Goal: Task Accomplishment & Management: Complete application form

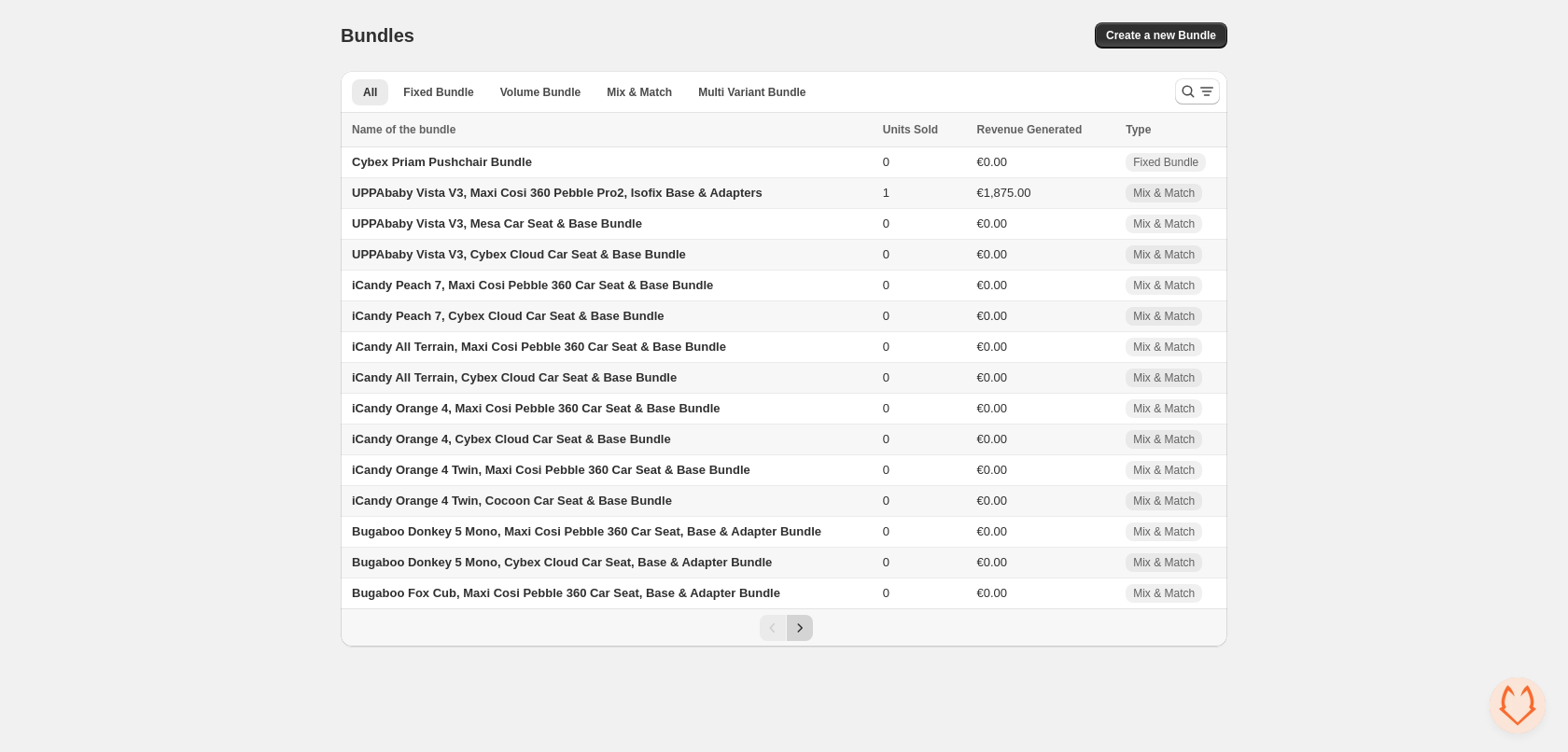
click at [804, 630] on icon "Next" at bounding box center [799, 628] width 18 height 18
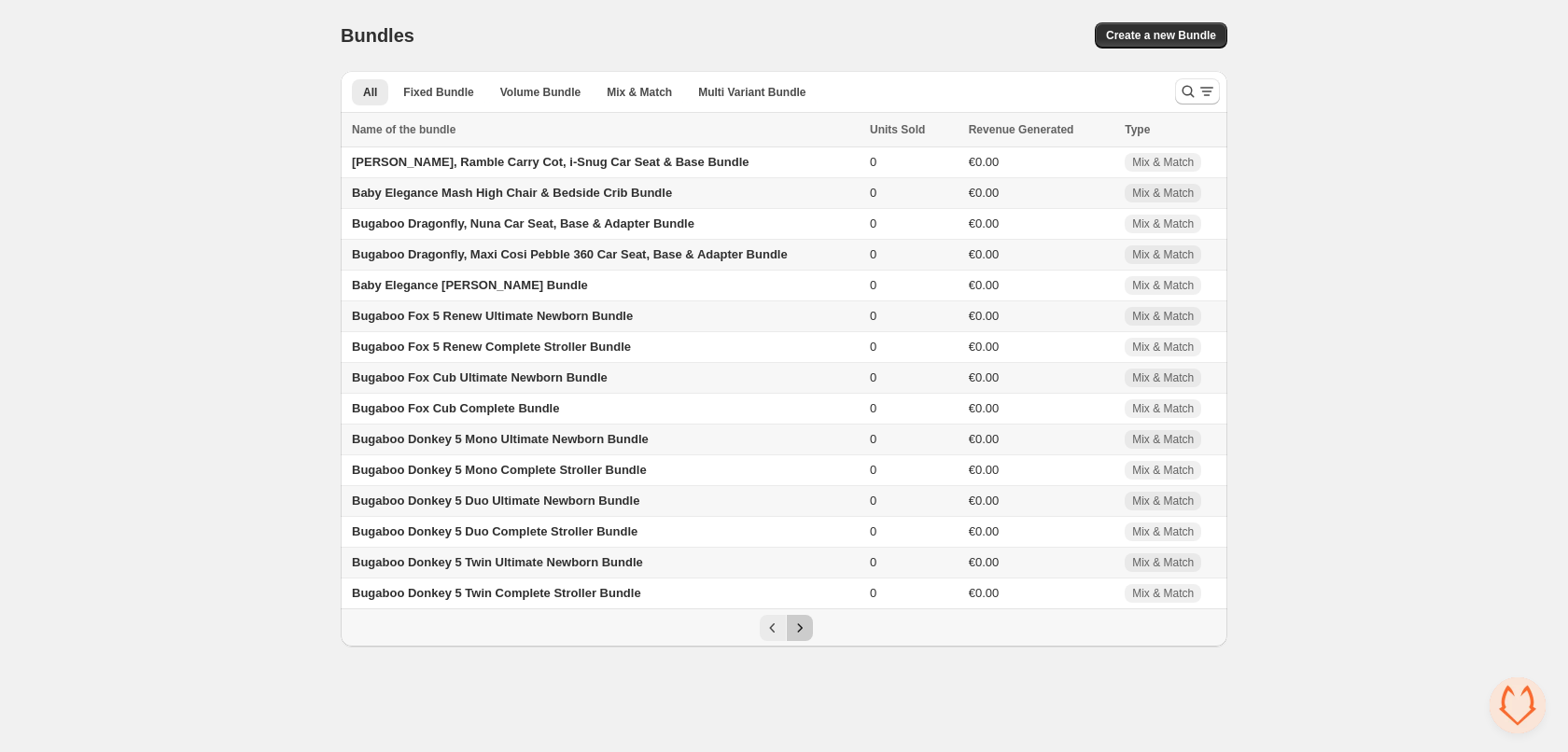
click at [805, 628] on icon "Next" at bounding box center [799, 628] width 18 height 18
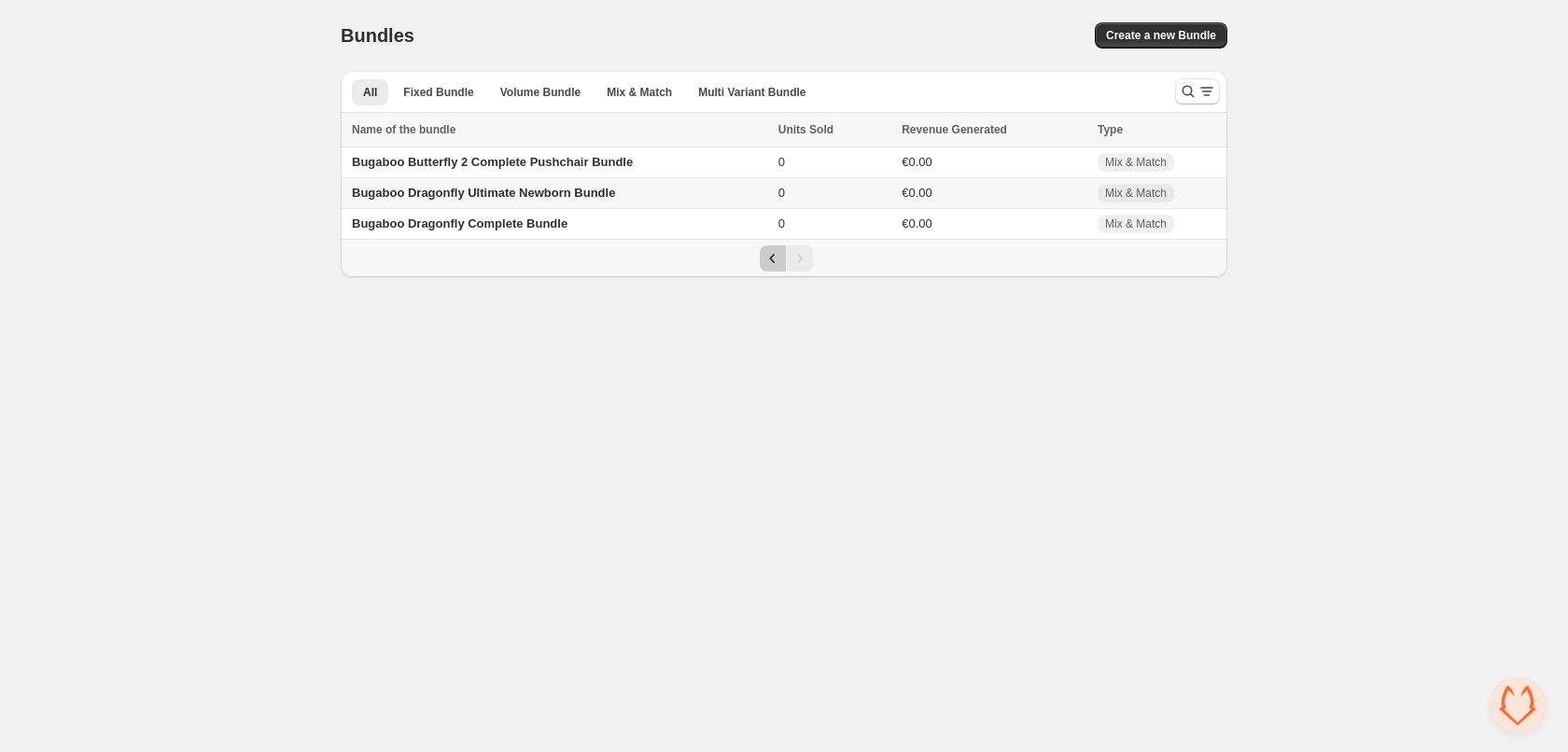
click at [763, 259] on icon "Previous" at bounding box center [772, 258] width 18 height 18
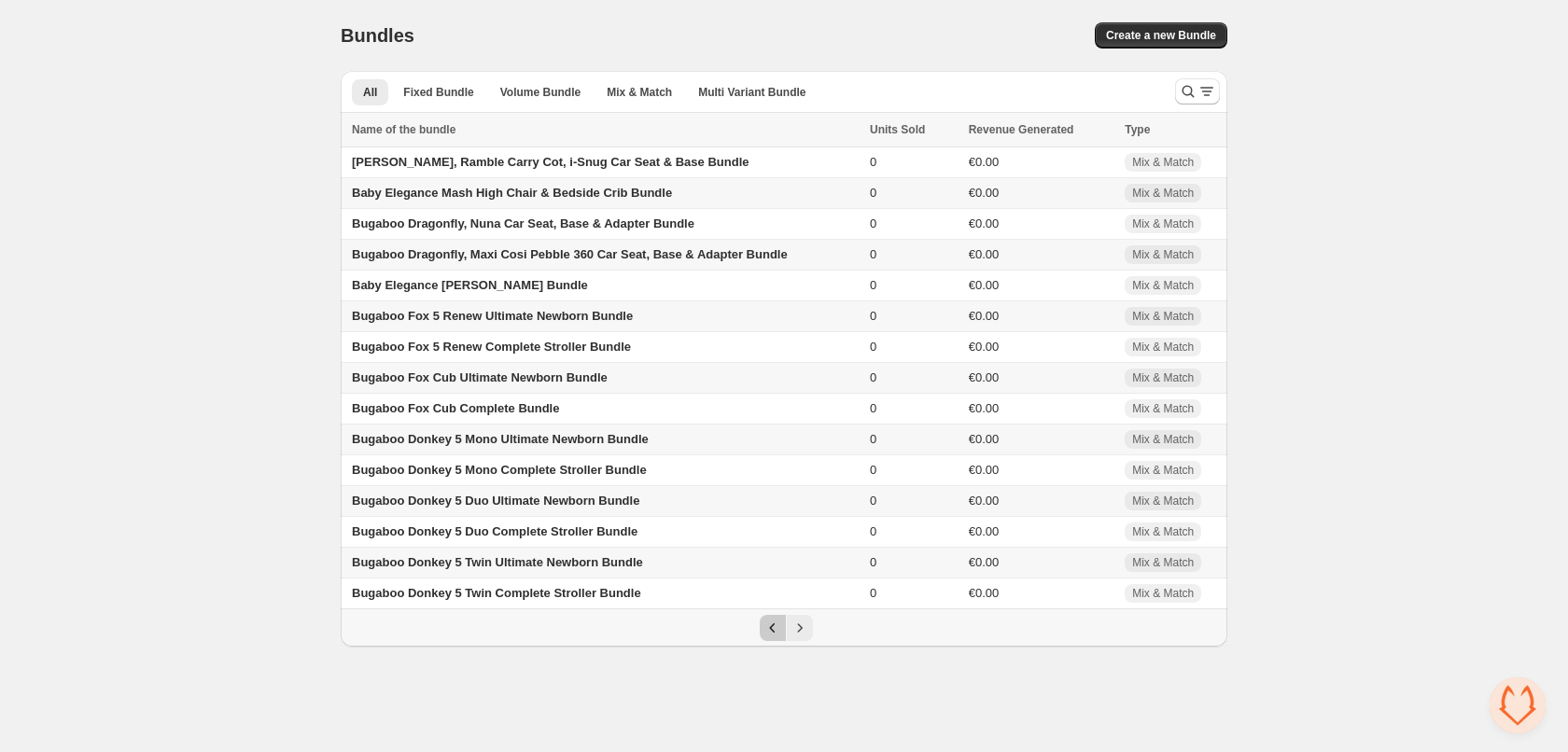
click at [772, 632] on icon "Previous" at bounding box center [772, 628] width 18 height 18
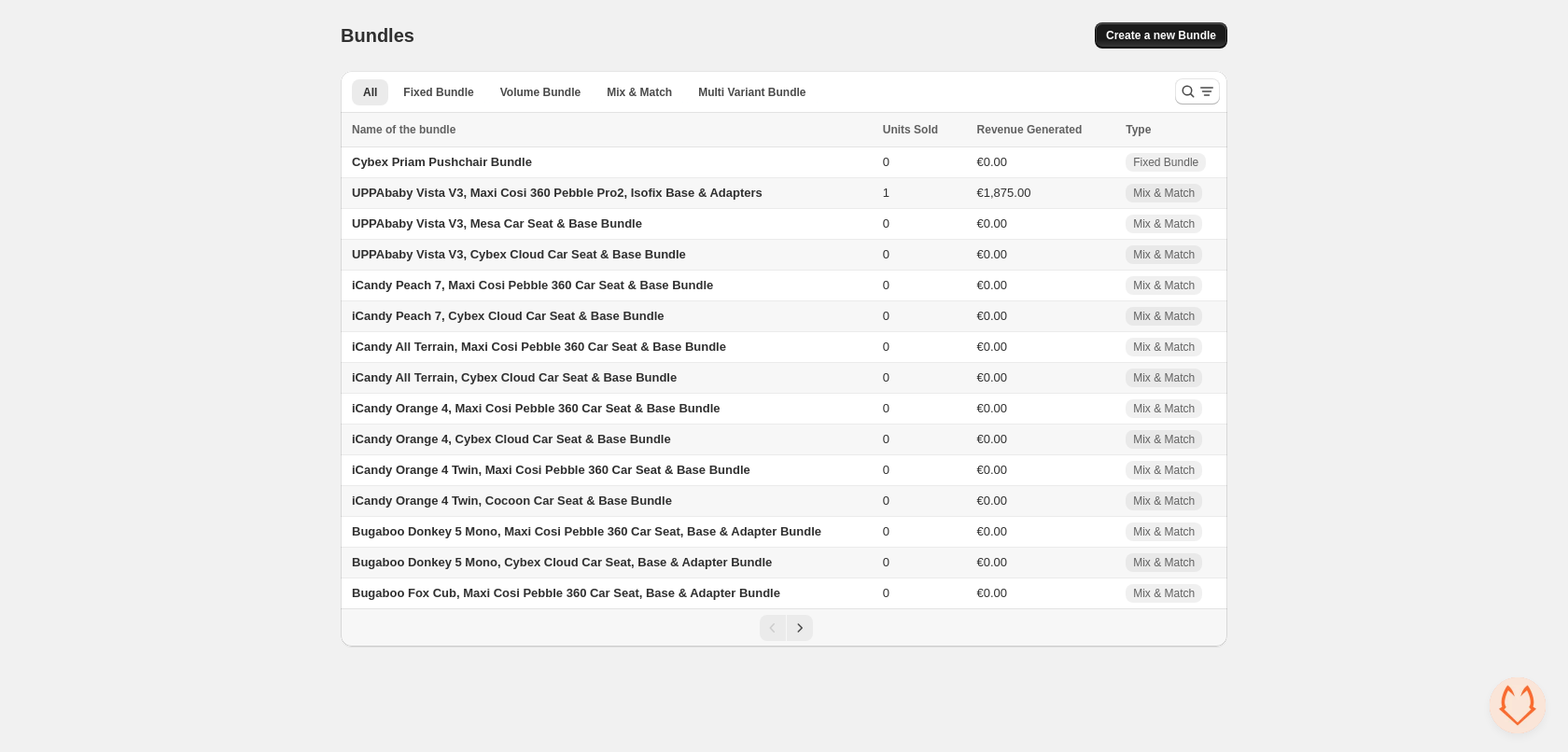
click at [1153, 27] on button "Create a new Bundle" at bounding box center [1161, 35] width 133 height 26
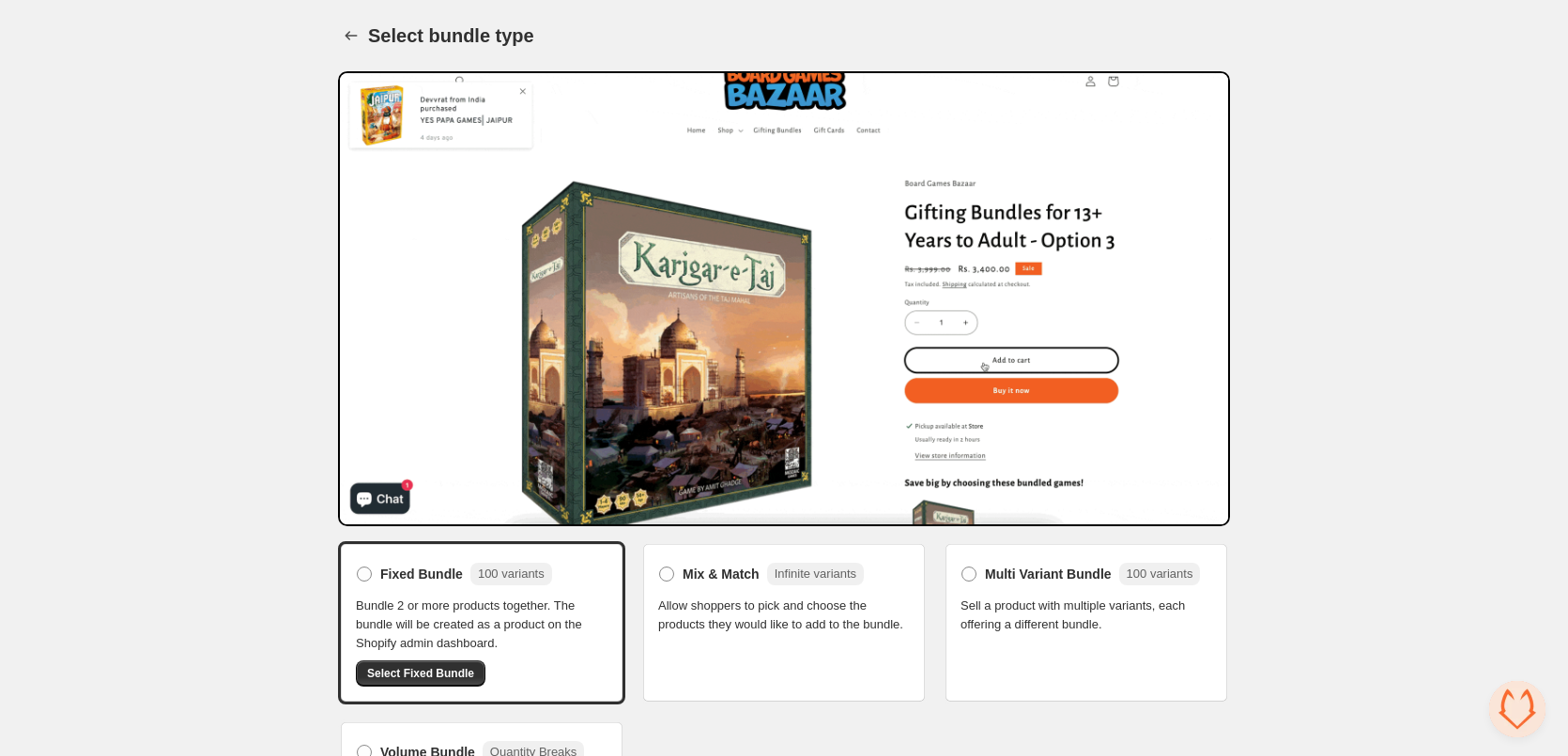
click at [785, 638] on div "Mix & Match Infinite variants Allow shoppers to pick and choose the products th…" at bounding box center [784, 622] width 288 height 164
click at [683, 569] on span "Mix & Match" at bounding box center [722, 574] width 77 height 18
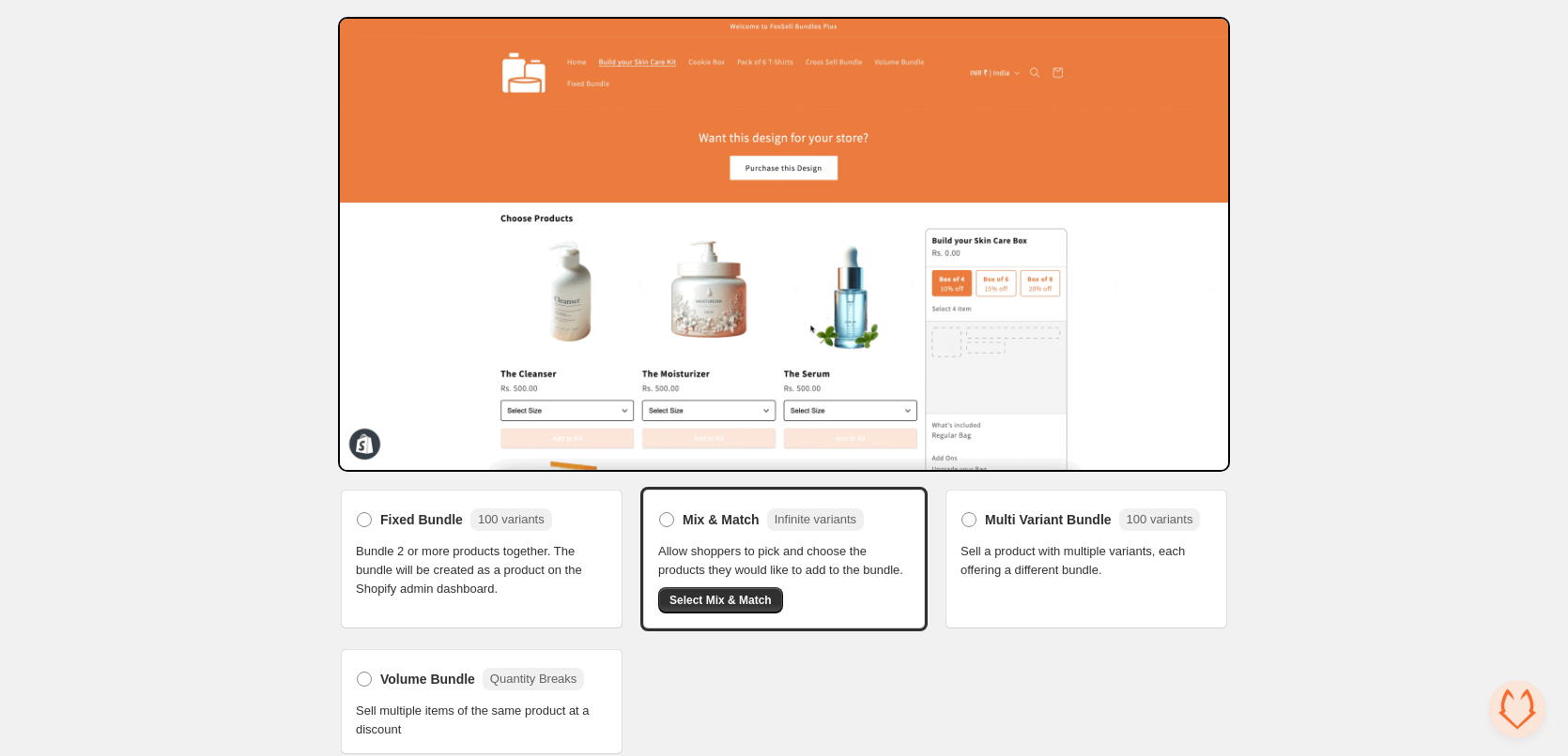
scroll to position [71, 0]
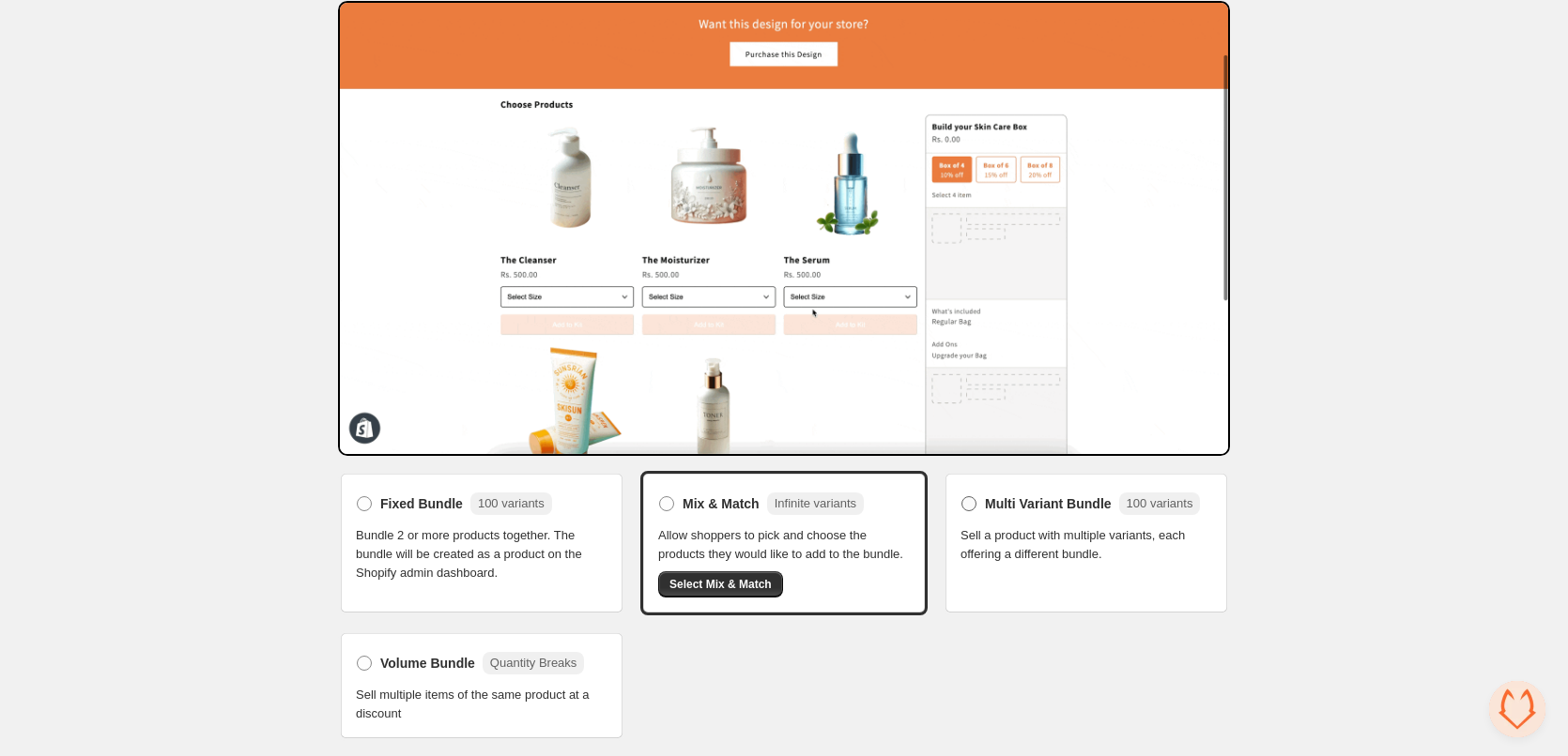
click at [974, 502] on span at bounding box center [969, 504] width 15 height 15
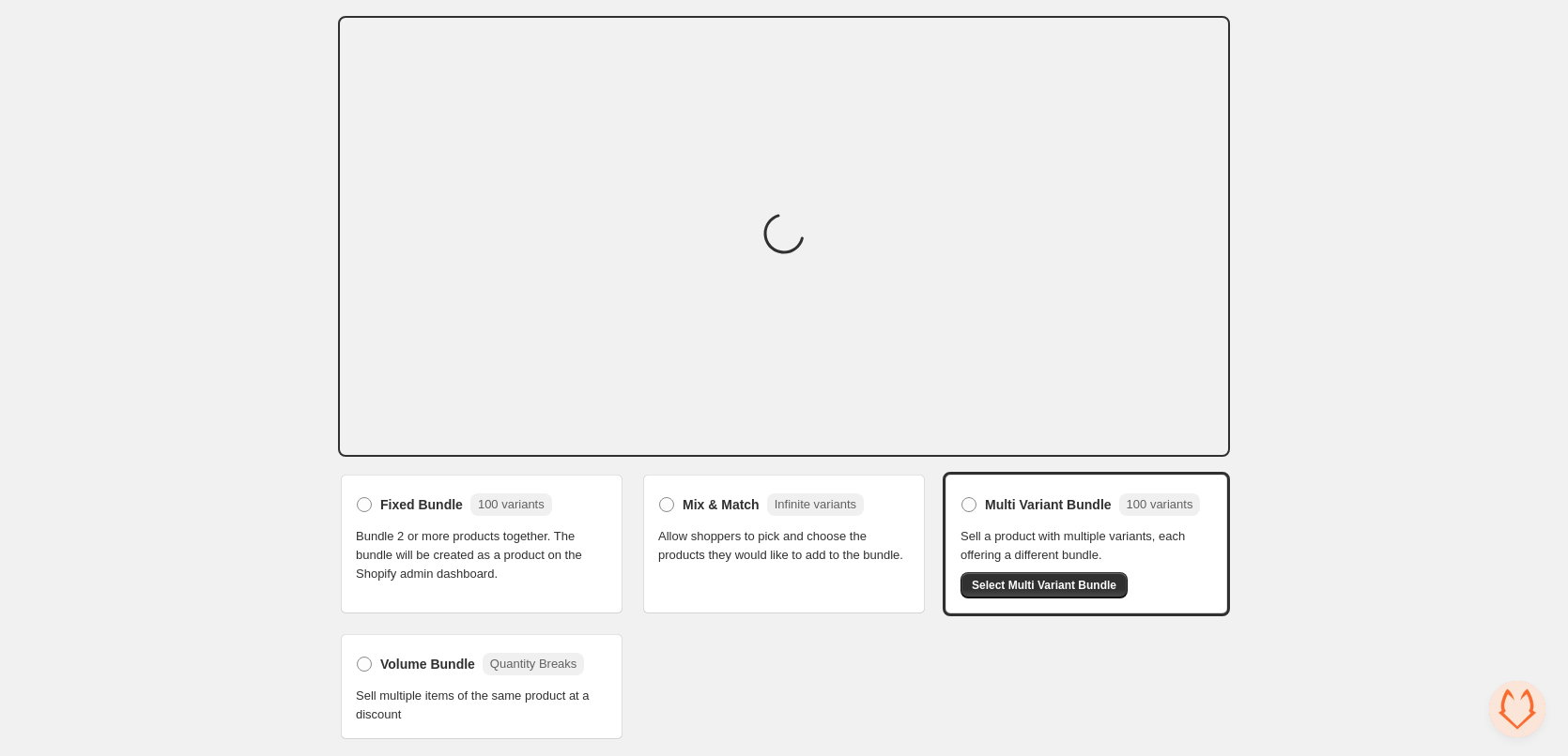
scroll to position [69, 0]
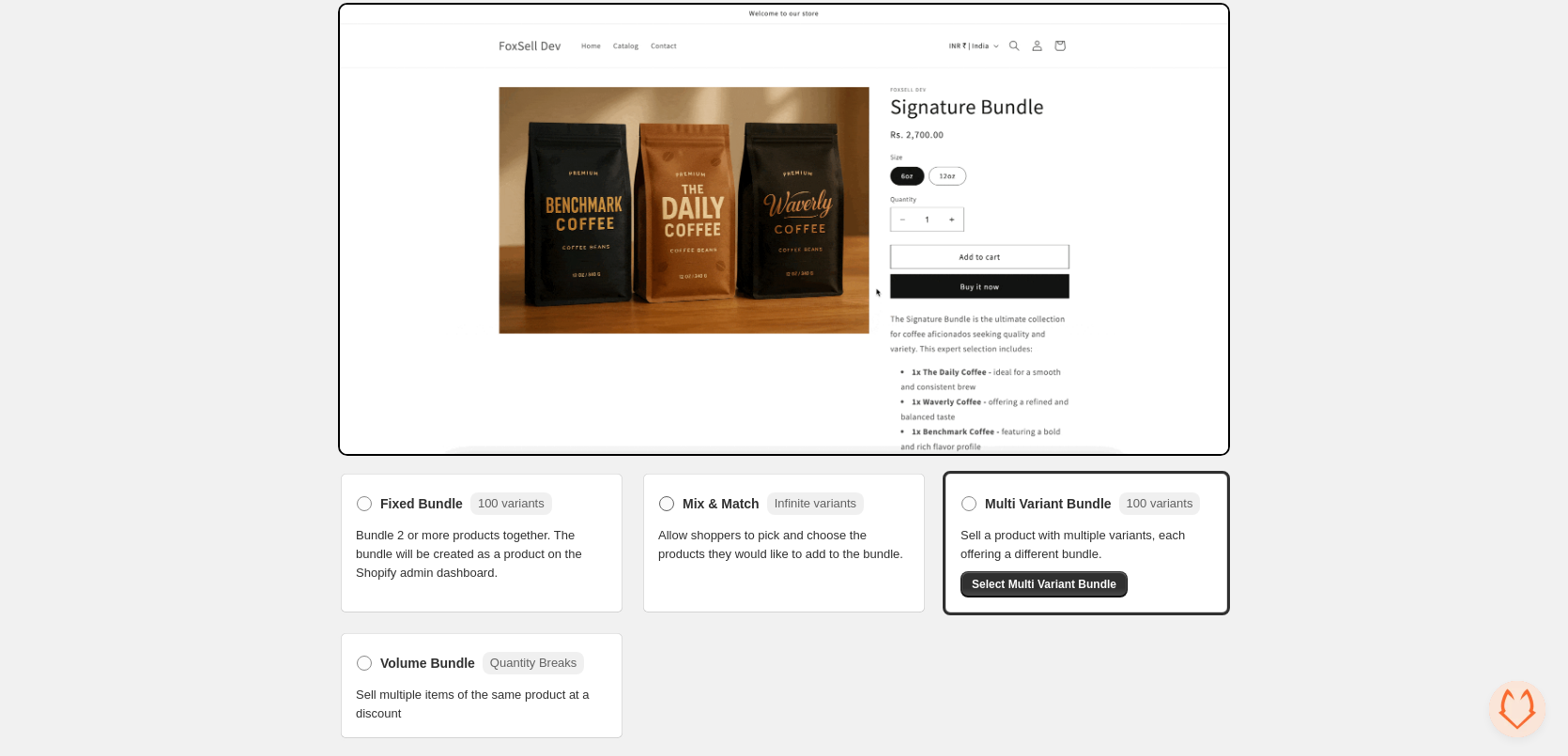
click at [672, 505] on span at bounding box center [667, 504] width 15 height 15
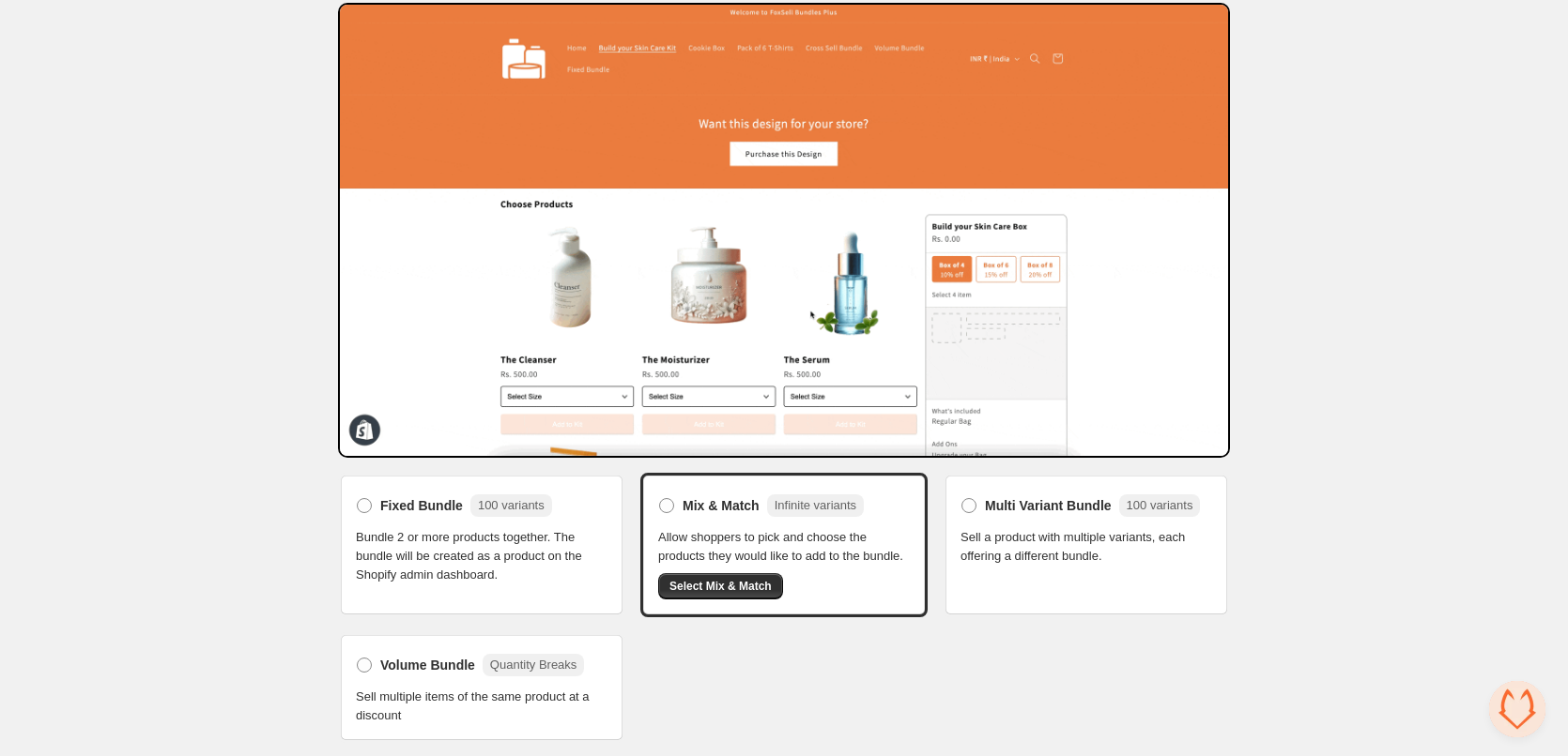
scroll to position [71, 0]
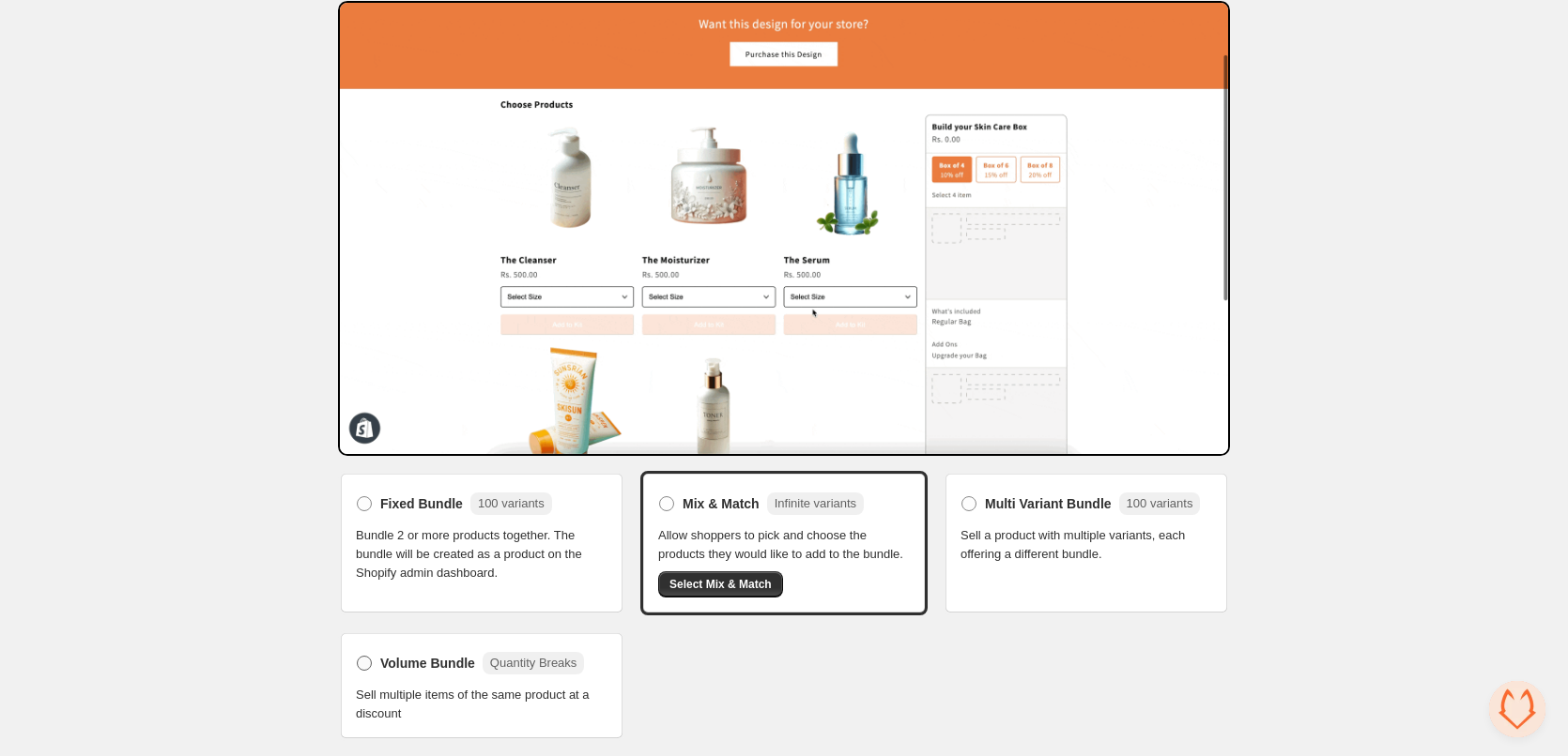
click at [391, 661] on span "Volume Bundle" at bounding box center [428, 663] width 95 height 18
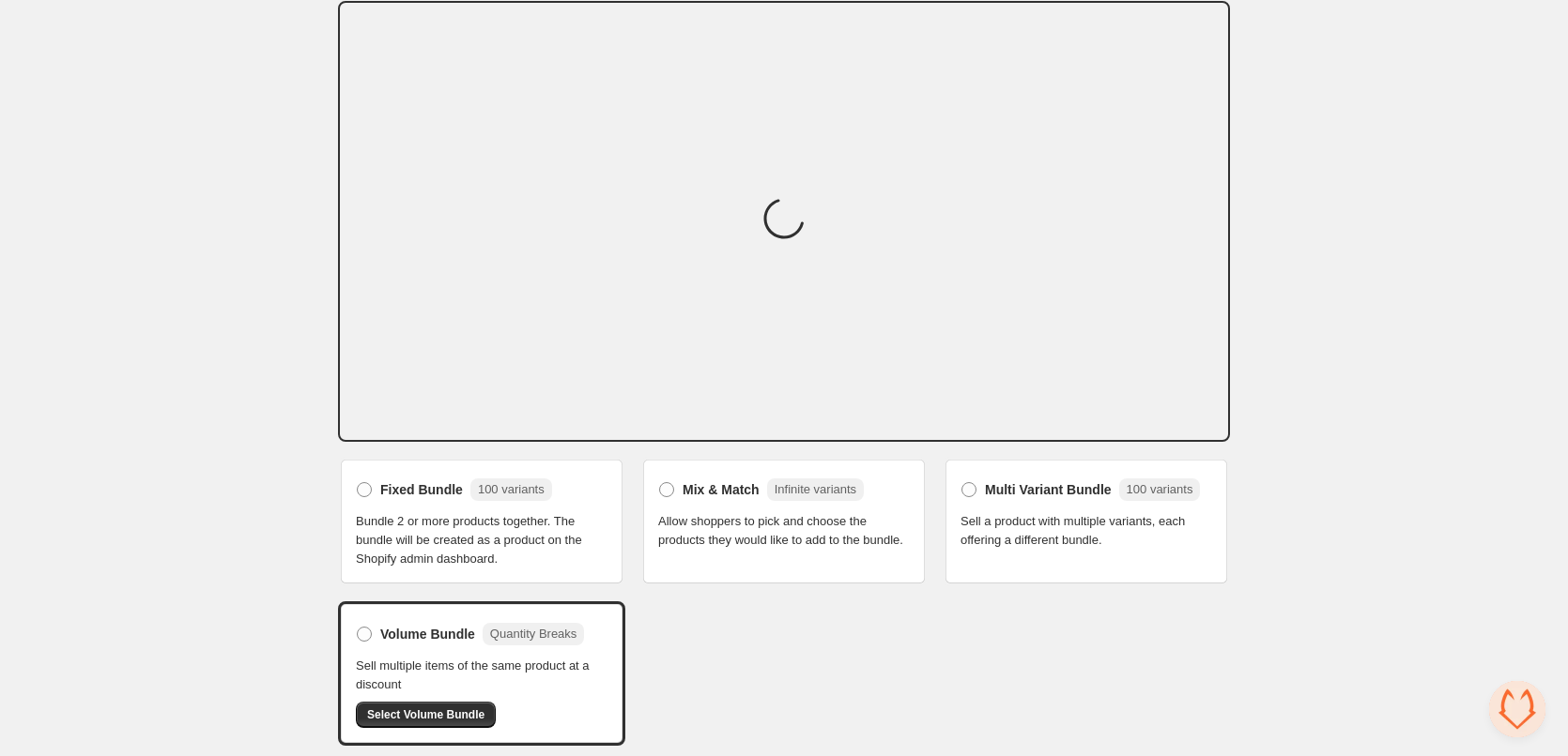
click at [1346, 393] on div "Home Bundles Analytics Plan and Billing Select bundle type. This page is ready …" at bounding box center [784, 345] width 1568 height 832
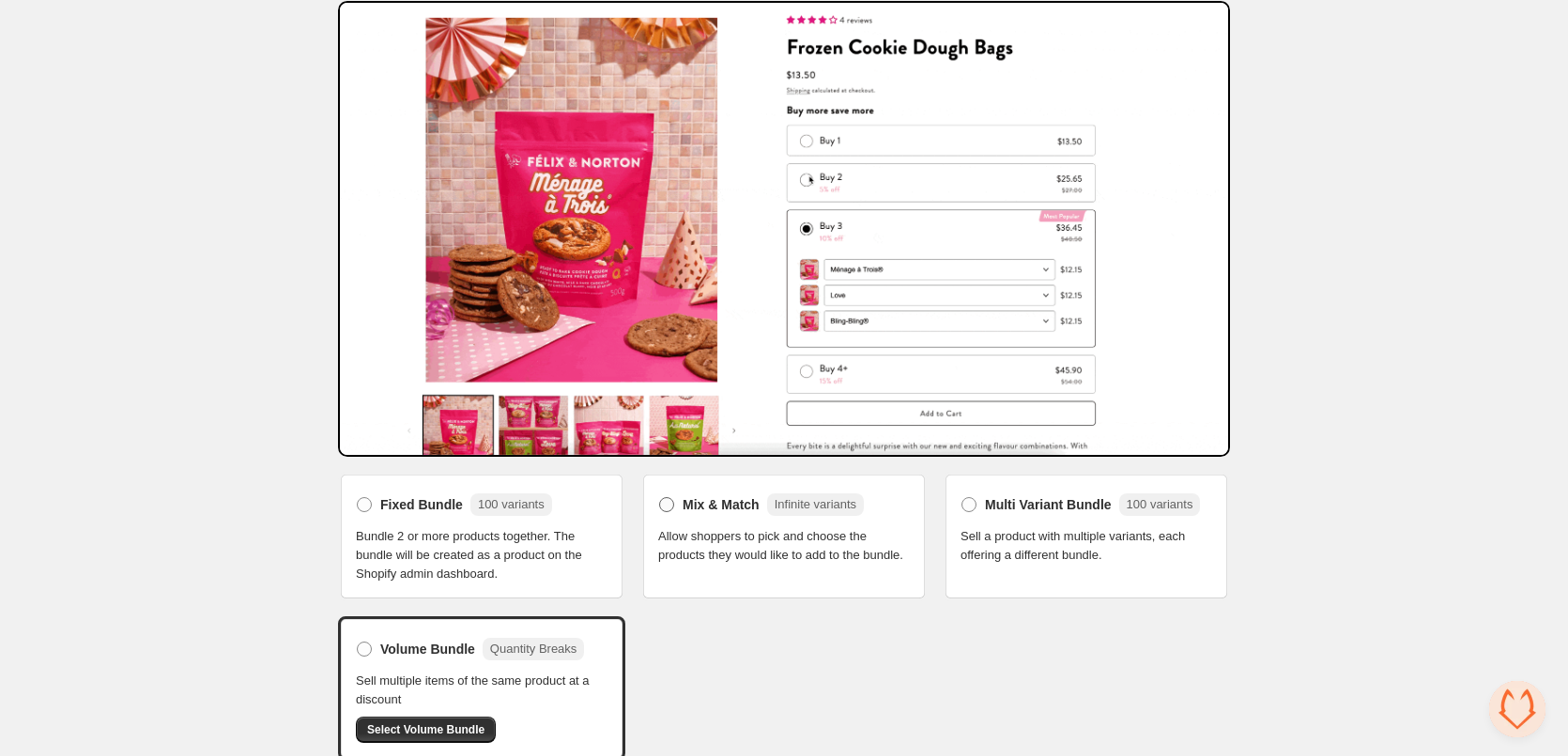
click at [661, 506] on span at bounding box center [667, 505] width 15 height 15
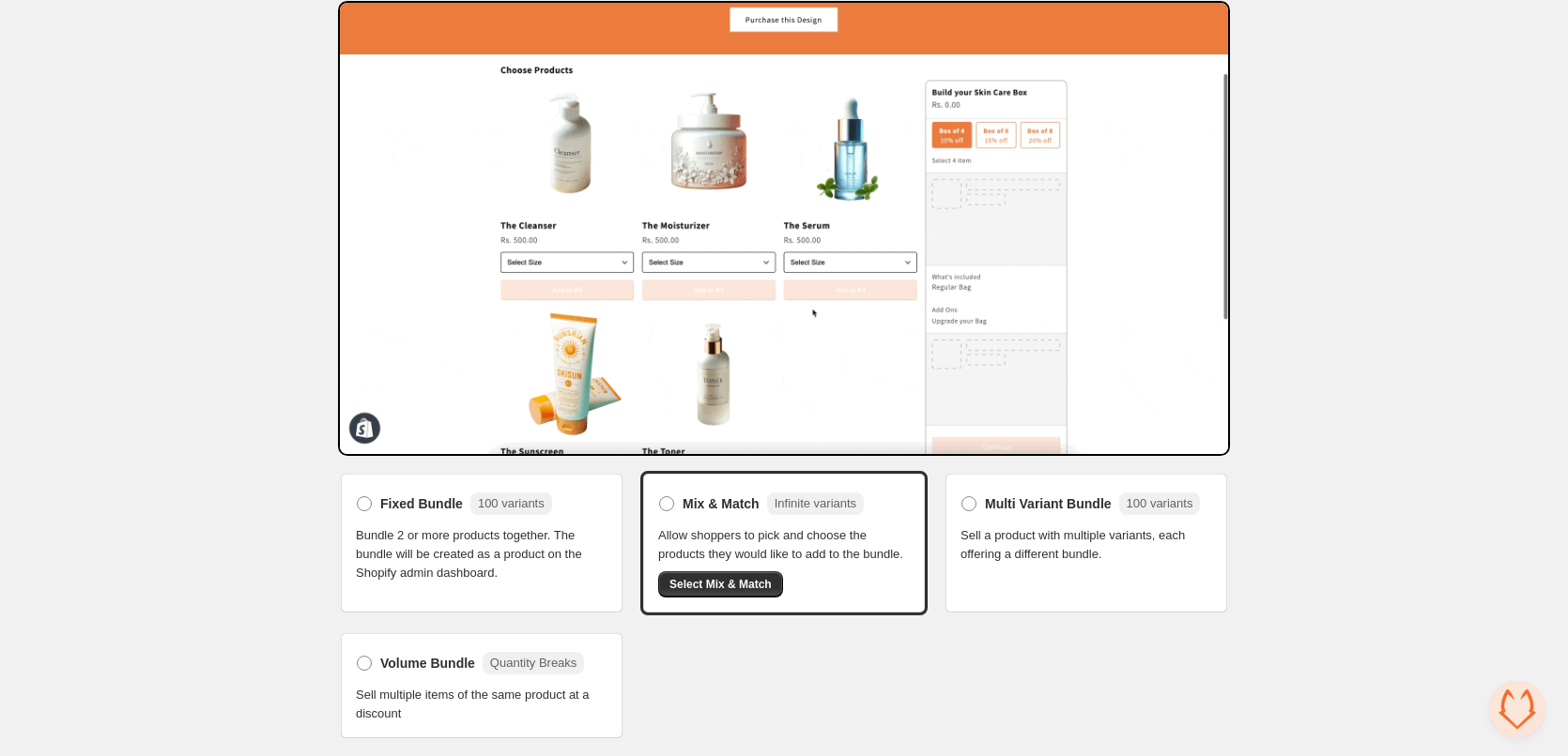
click at [1446, 213] on div "Home Bundles Analytics Plan and Billing Select bundle type. This page is ready …" at bounding box center [784, 343] width 1568 height 827
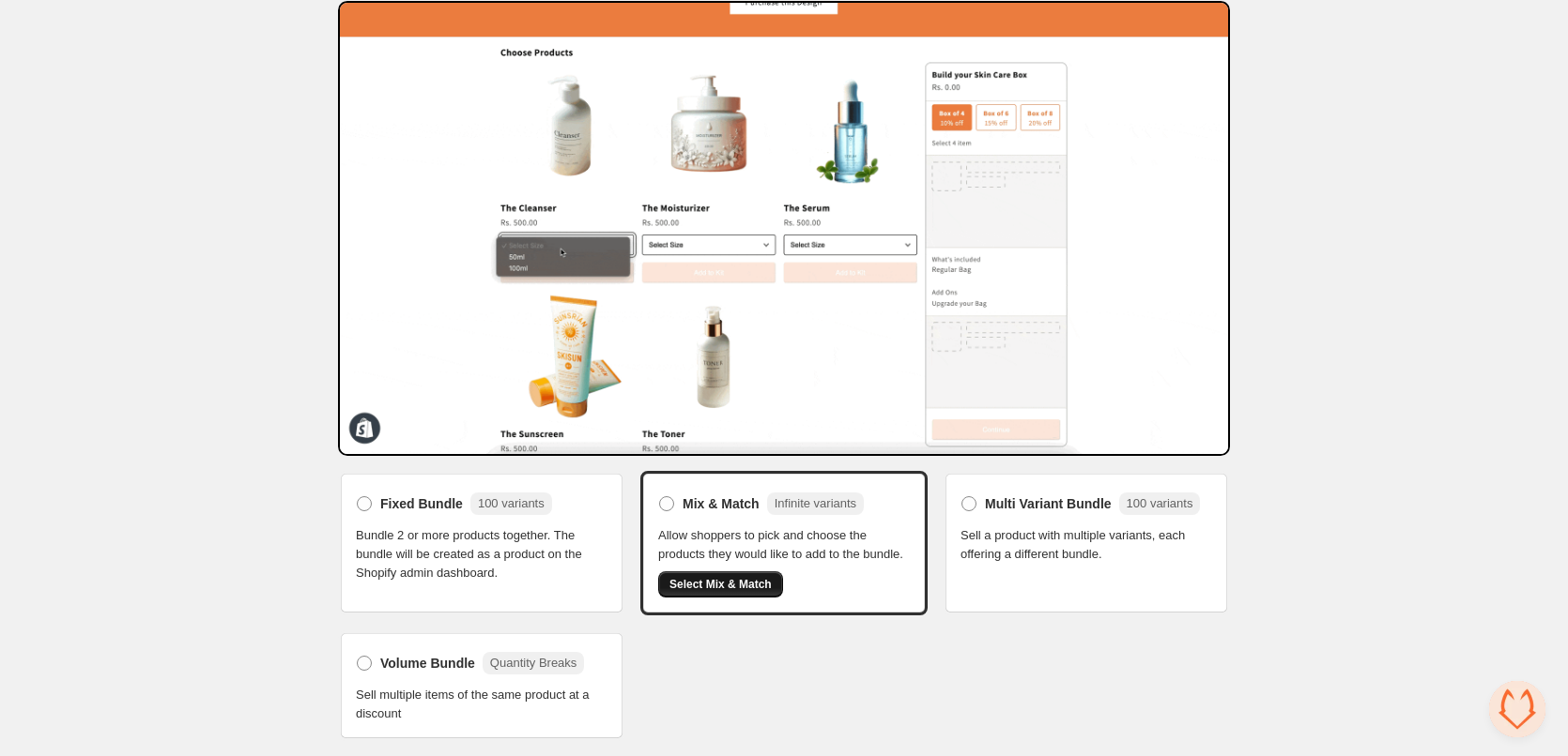
click at [714, 590] on span "Select Mix & Match" at bounding box center [721, 585] width 103 height 15
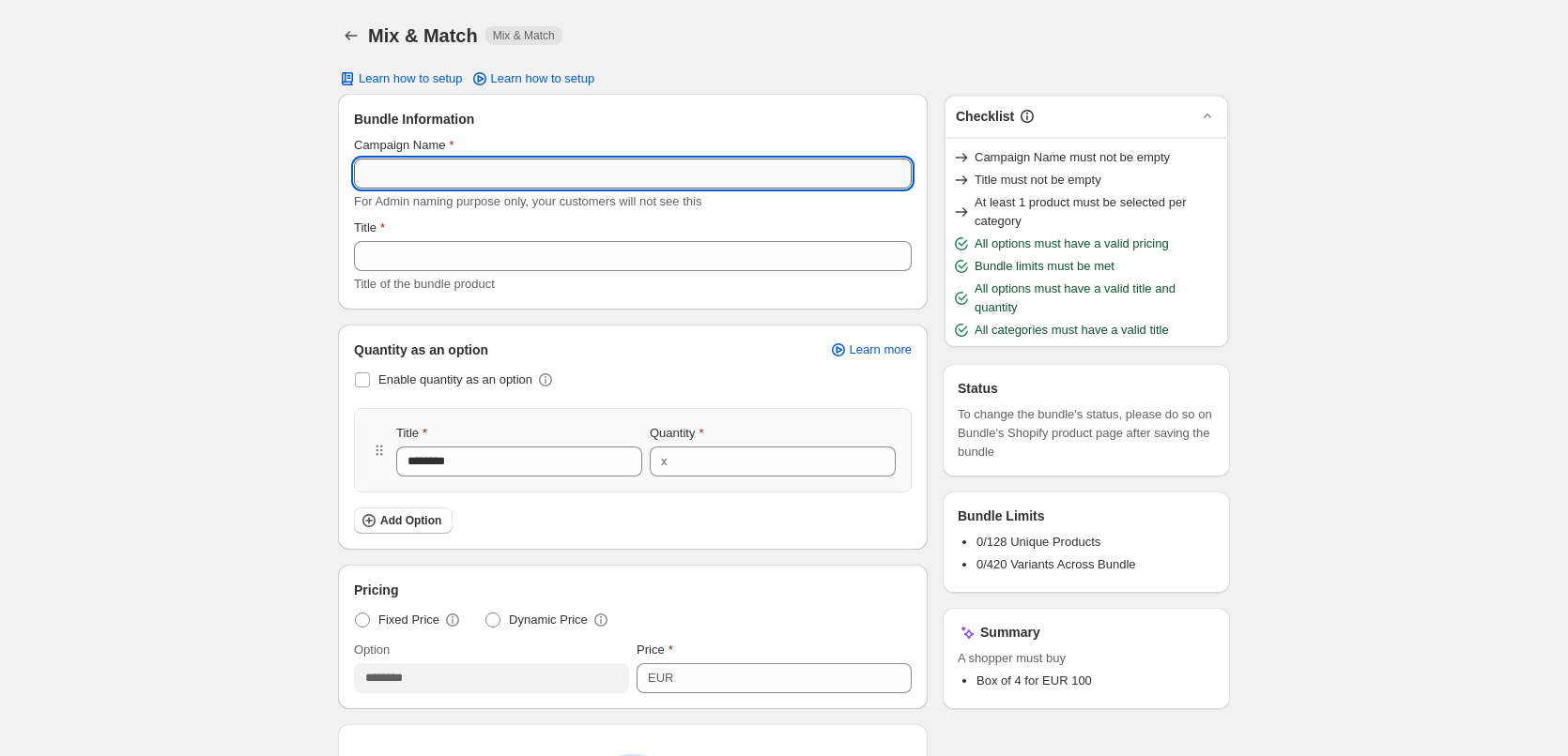
click at [440, 175] on input "Campaign Name" at bounding box center [633, 173] width 558 height 30
click at [366, 172] on input "**********" at bounding box center [633, 173] width 558 height 30
drag, startPoint x: 366, startPoint y: 172, endPoint x: 530, endPoint y: 167, distance: 164.1
click at [530, 167] on input "**********" at bounding box center [633, 173] width 558 height 30
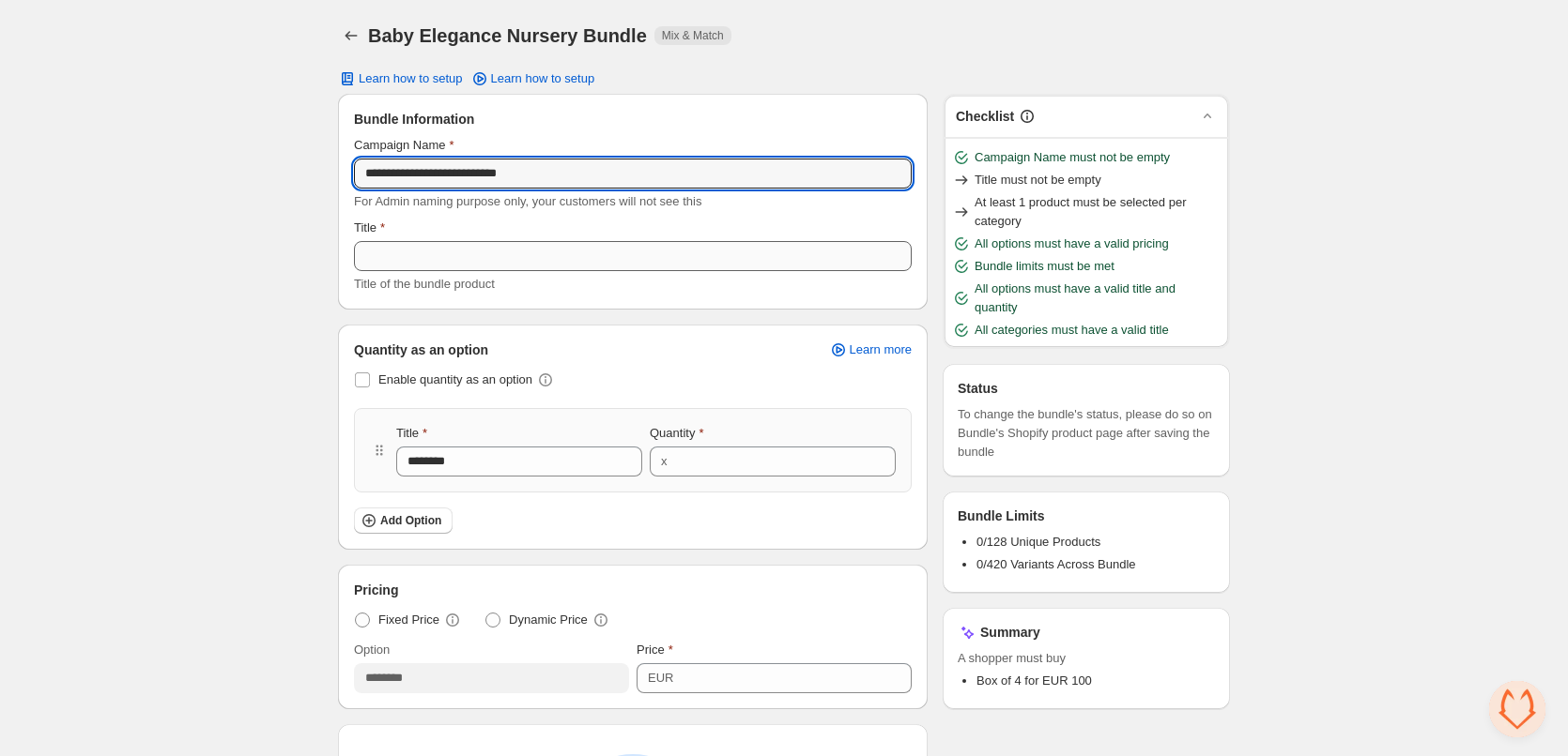
type input "**********"
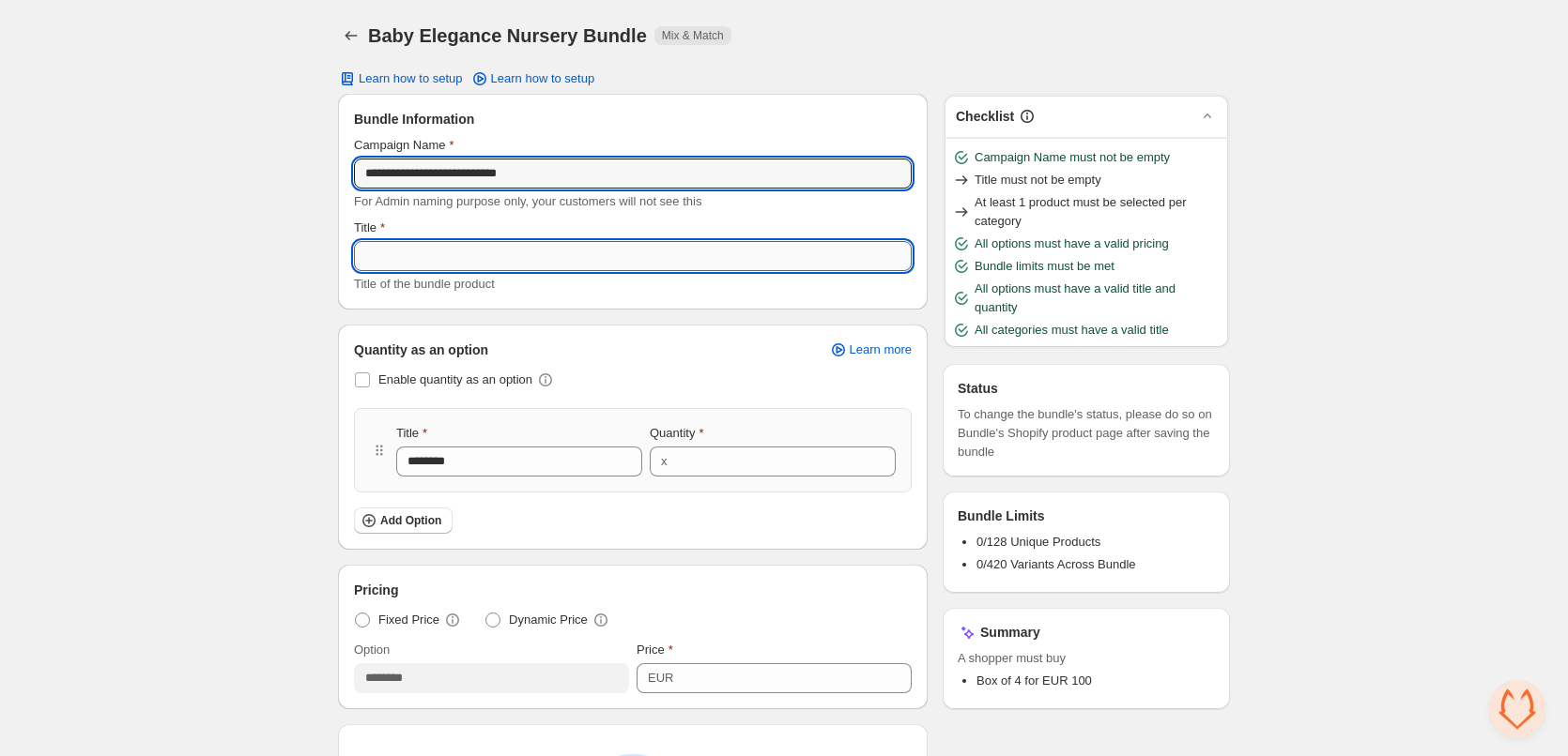
click at [485, 260] on input "Title" at bounding box center [633, 256] width 558 height 30
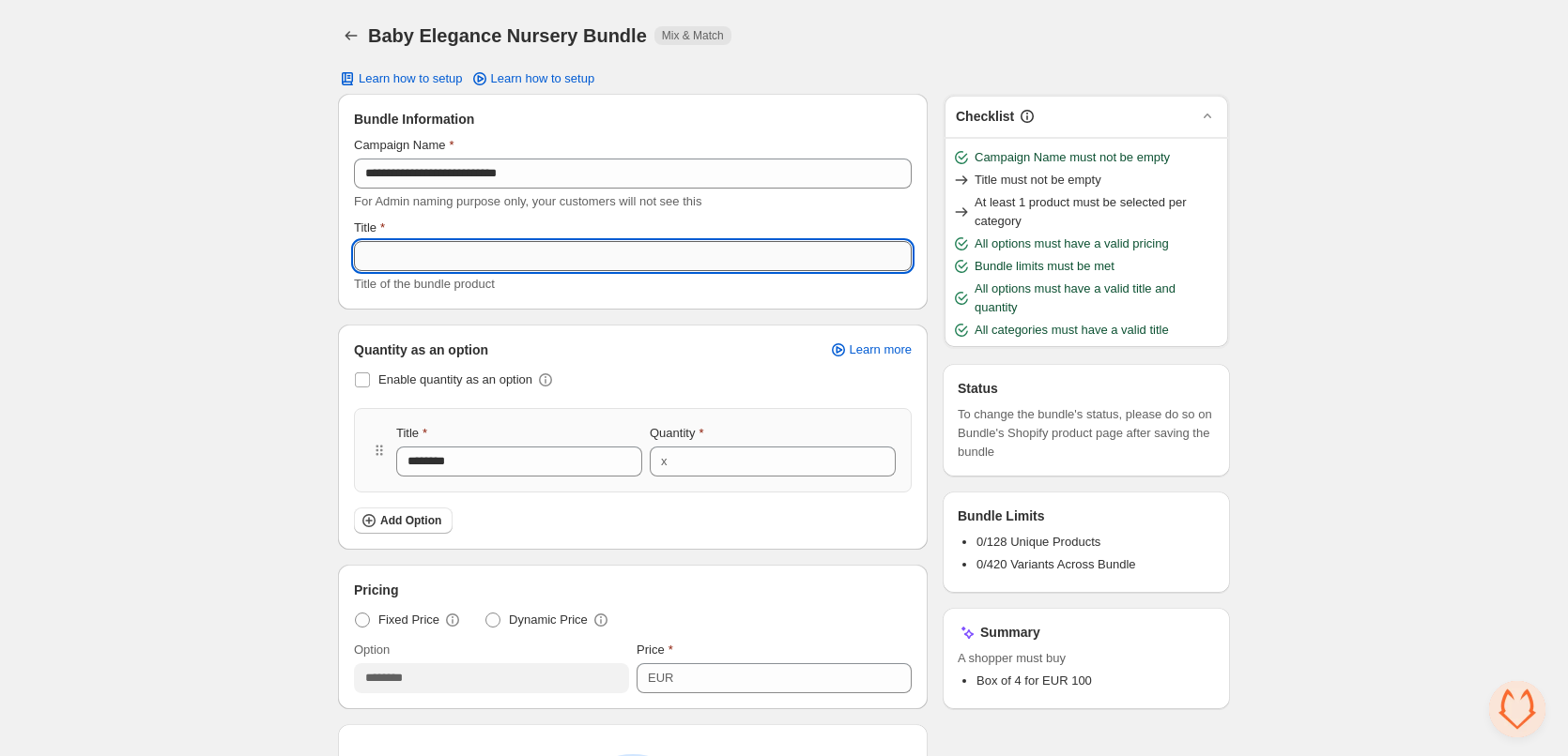
paste input "**********"
type input "**********"
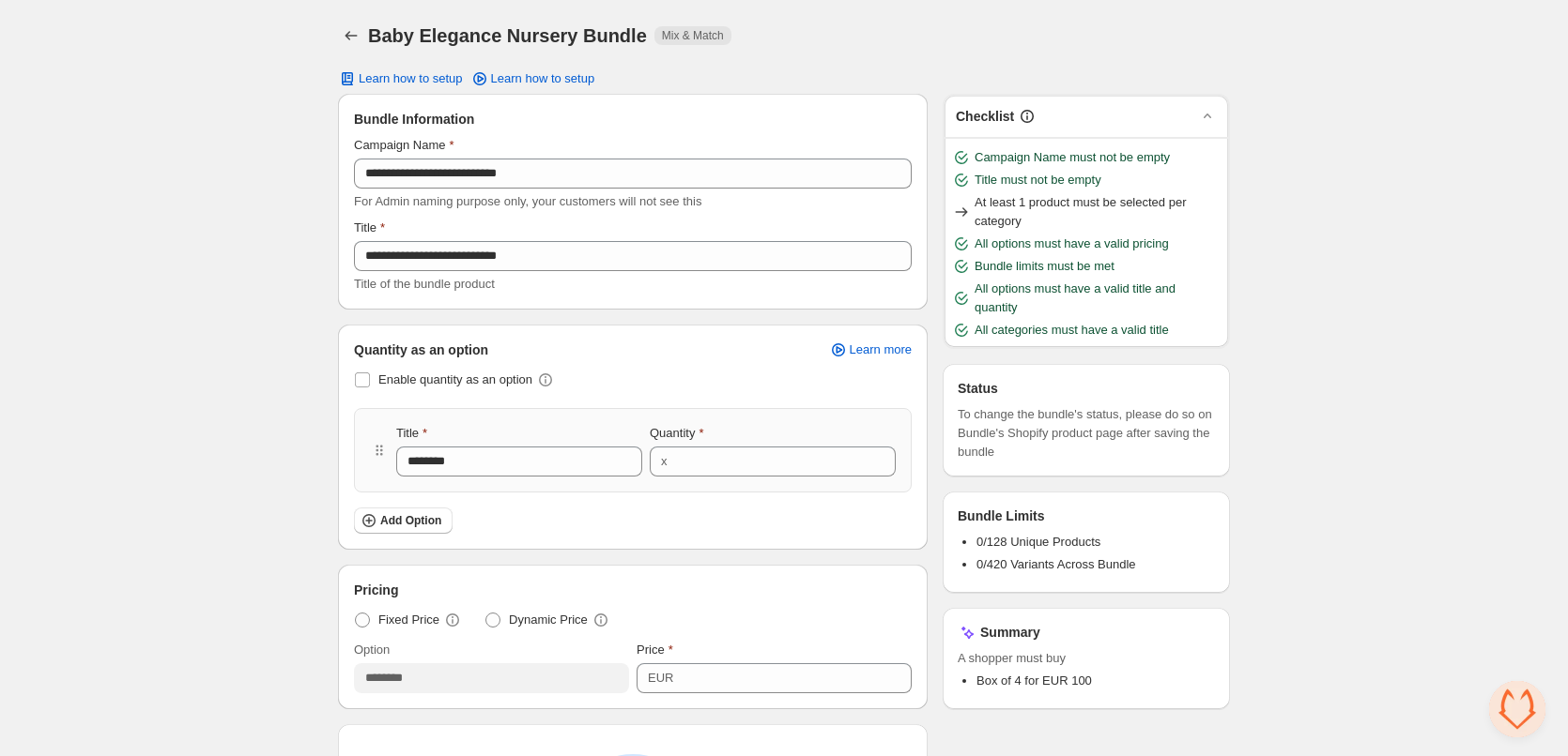
click at [238, 287] on div "**********" at bounding box center [784, 672] width 1568 height 1344
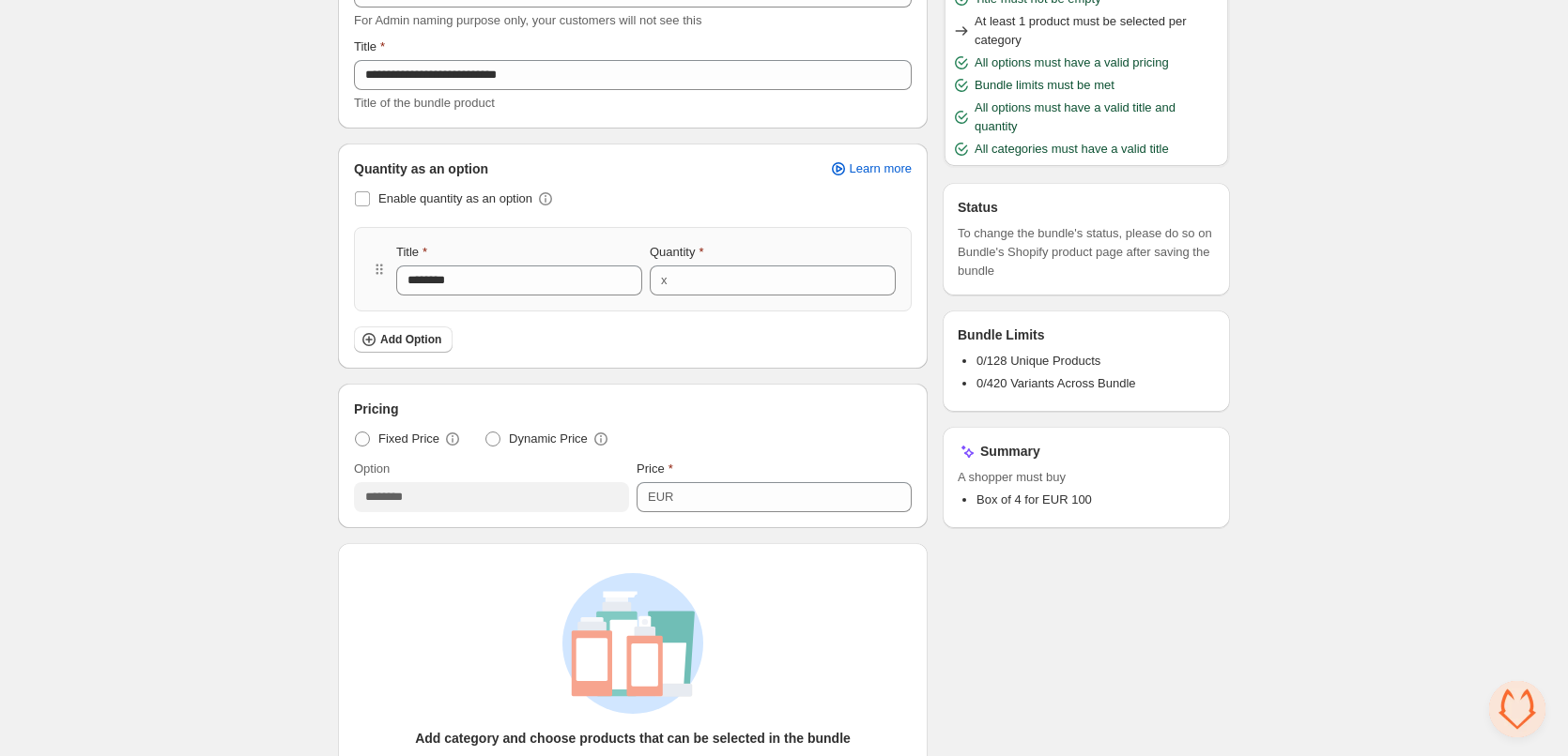
scroll to position [188, 0]
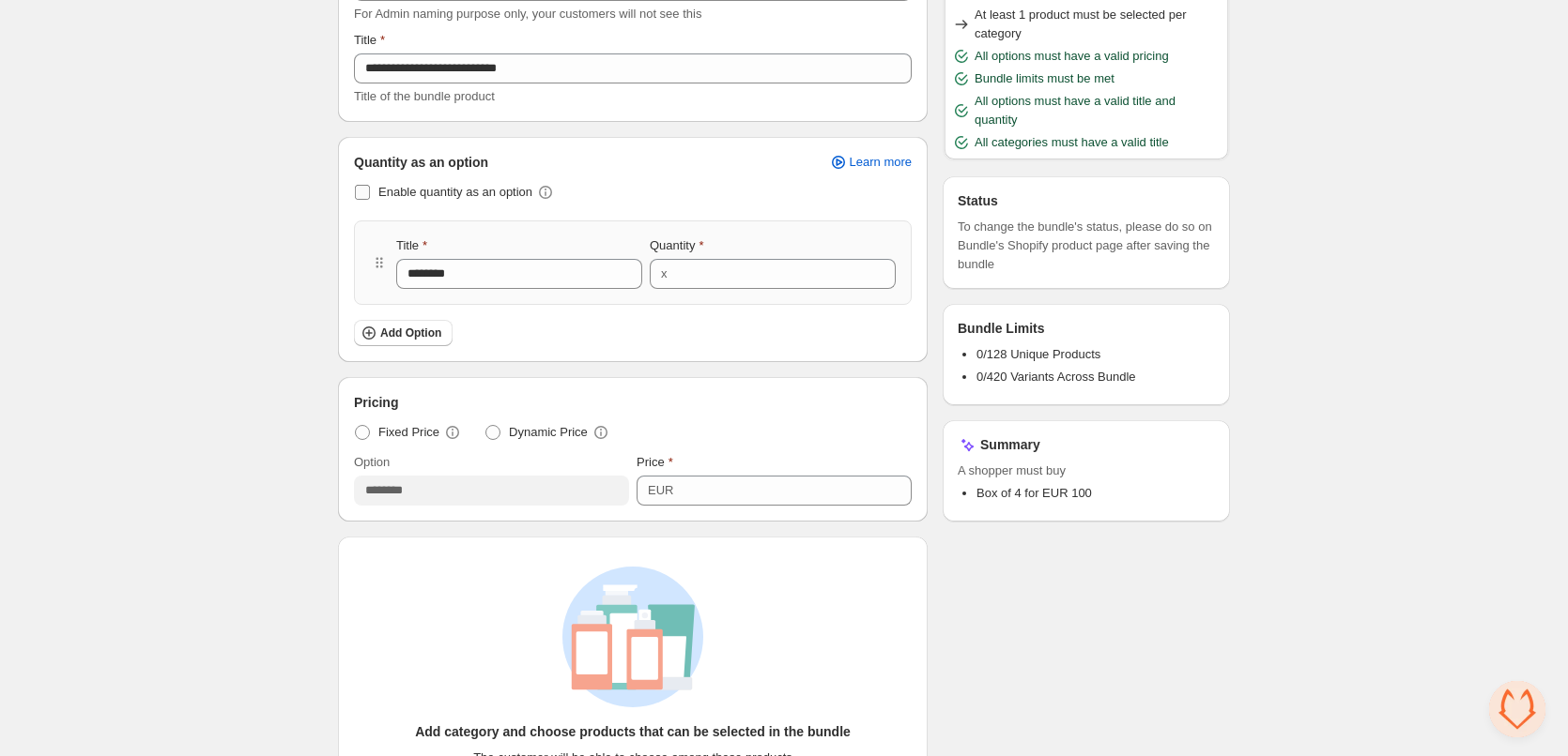
click at [357, 186] on span at bounding box center [363, 193] width 15 height 15
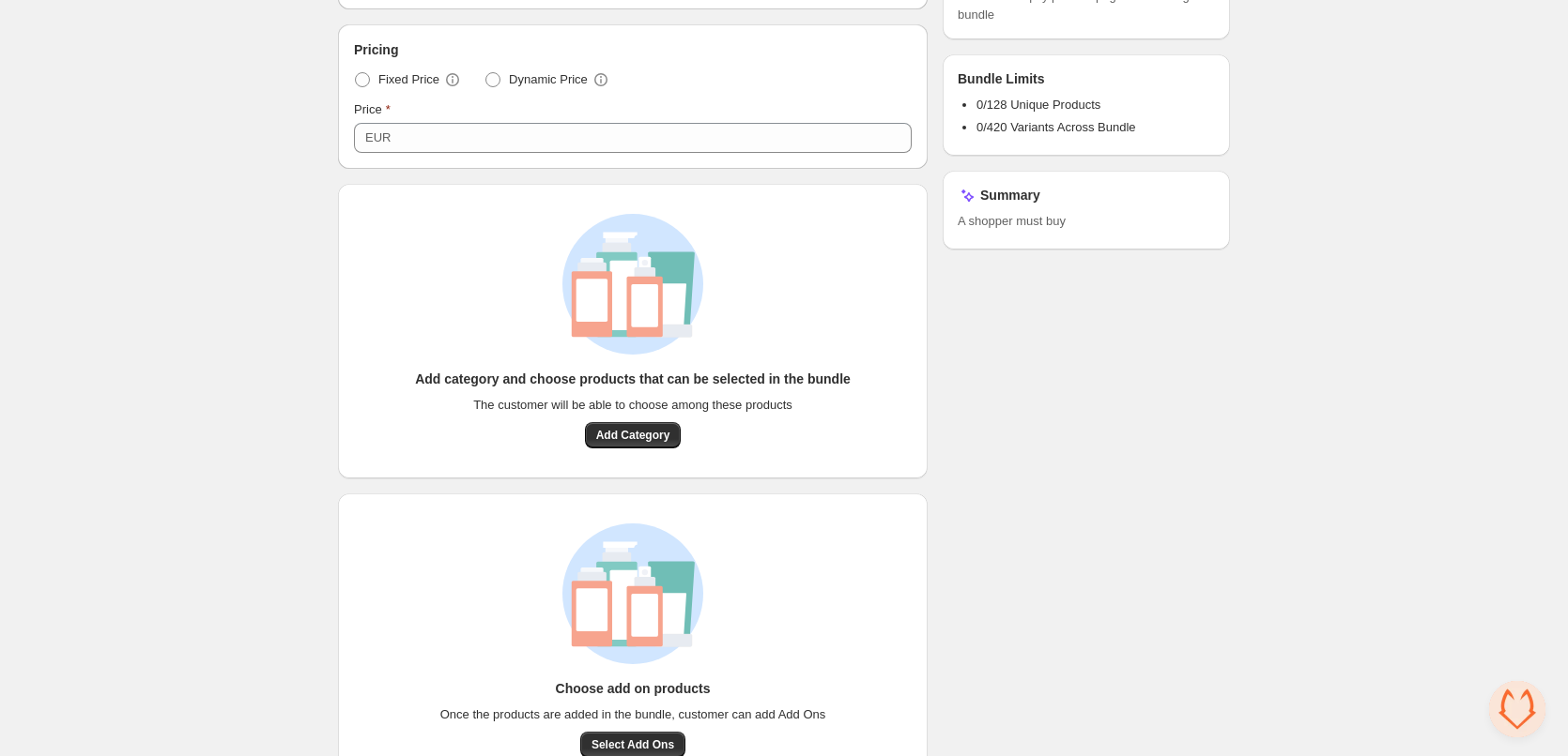
scroll to position [462, 0]
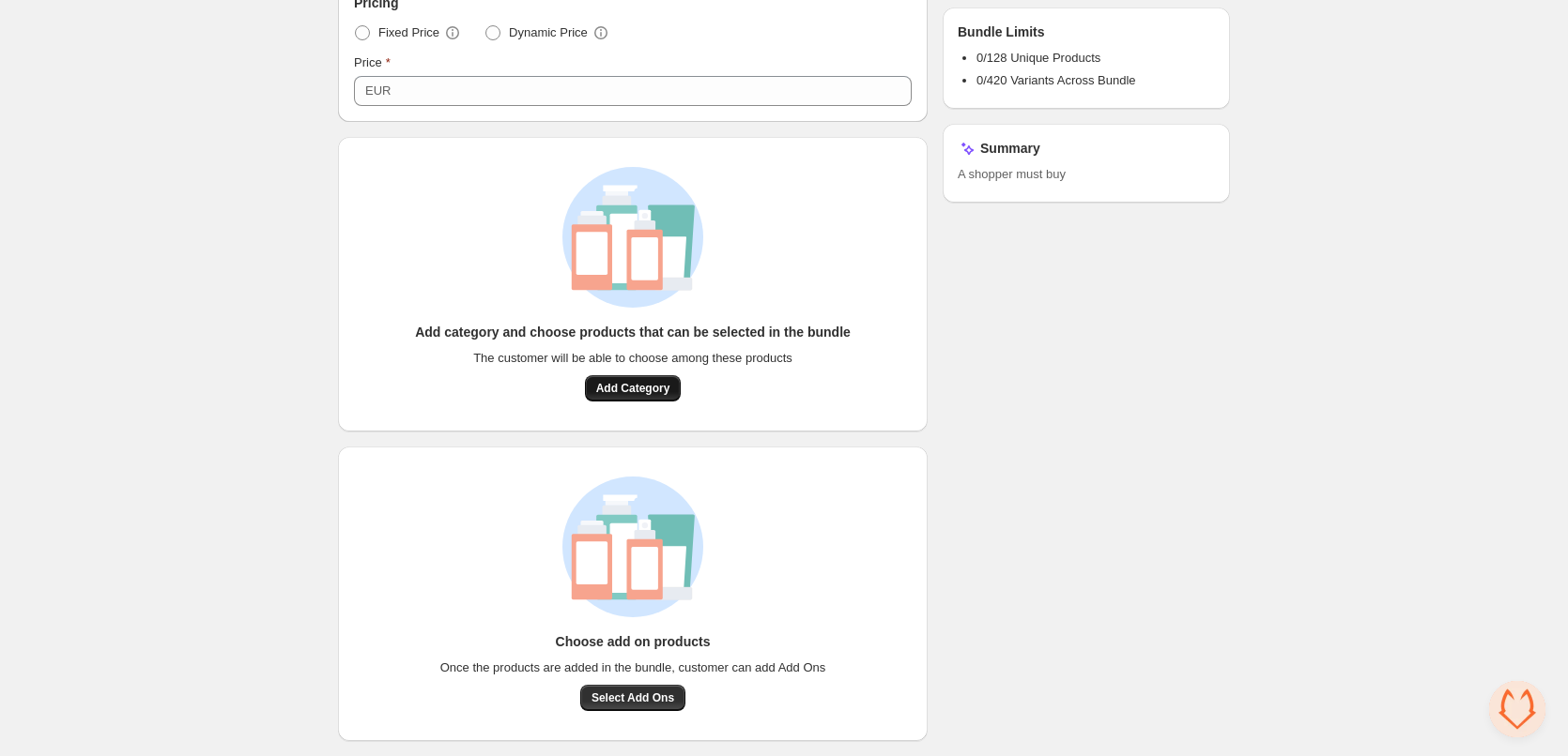
click at [633, 378] on button "Add Category" at bounding box center [633, 388] width 97 height 26
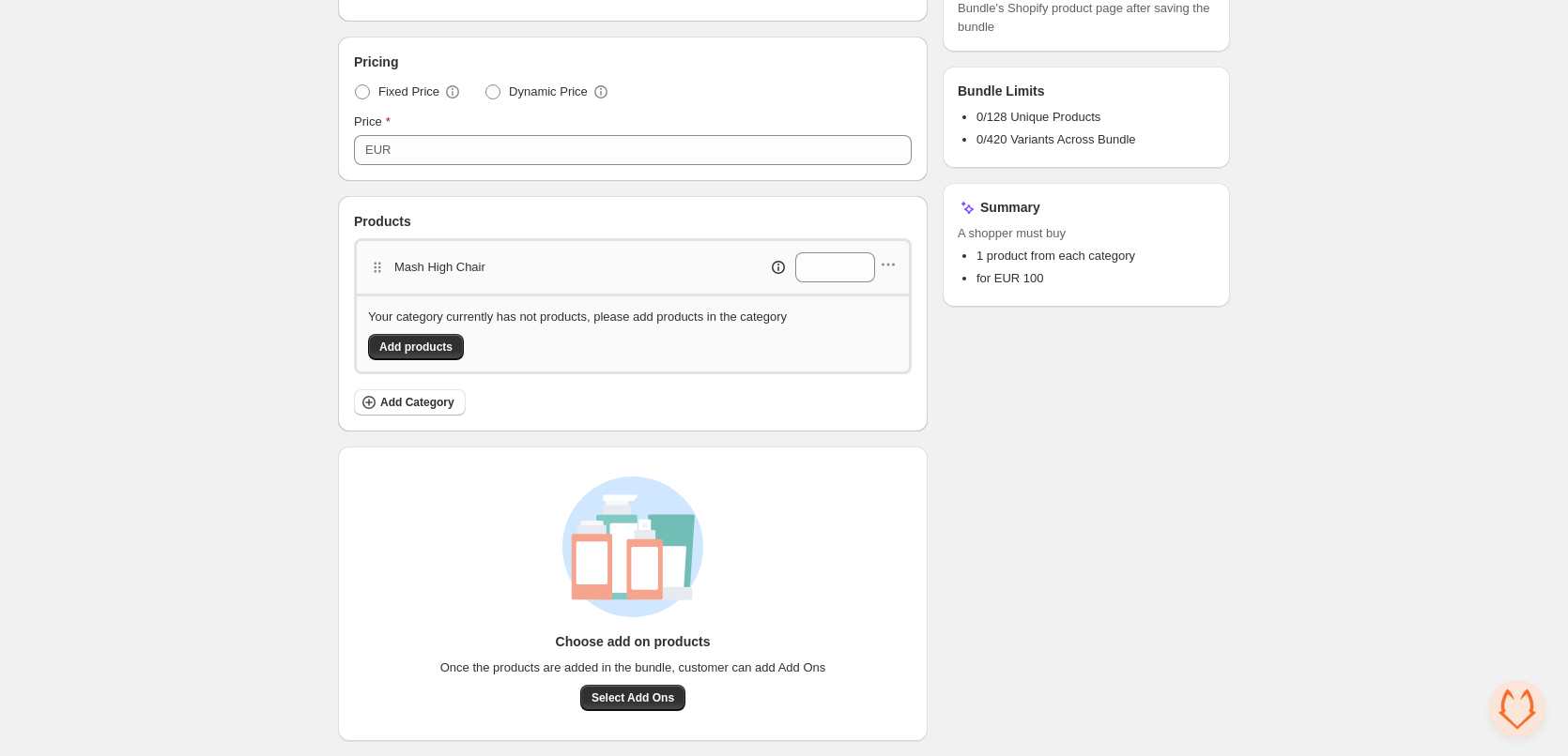
scroll to position [429, 0]
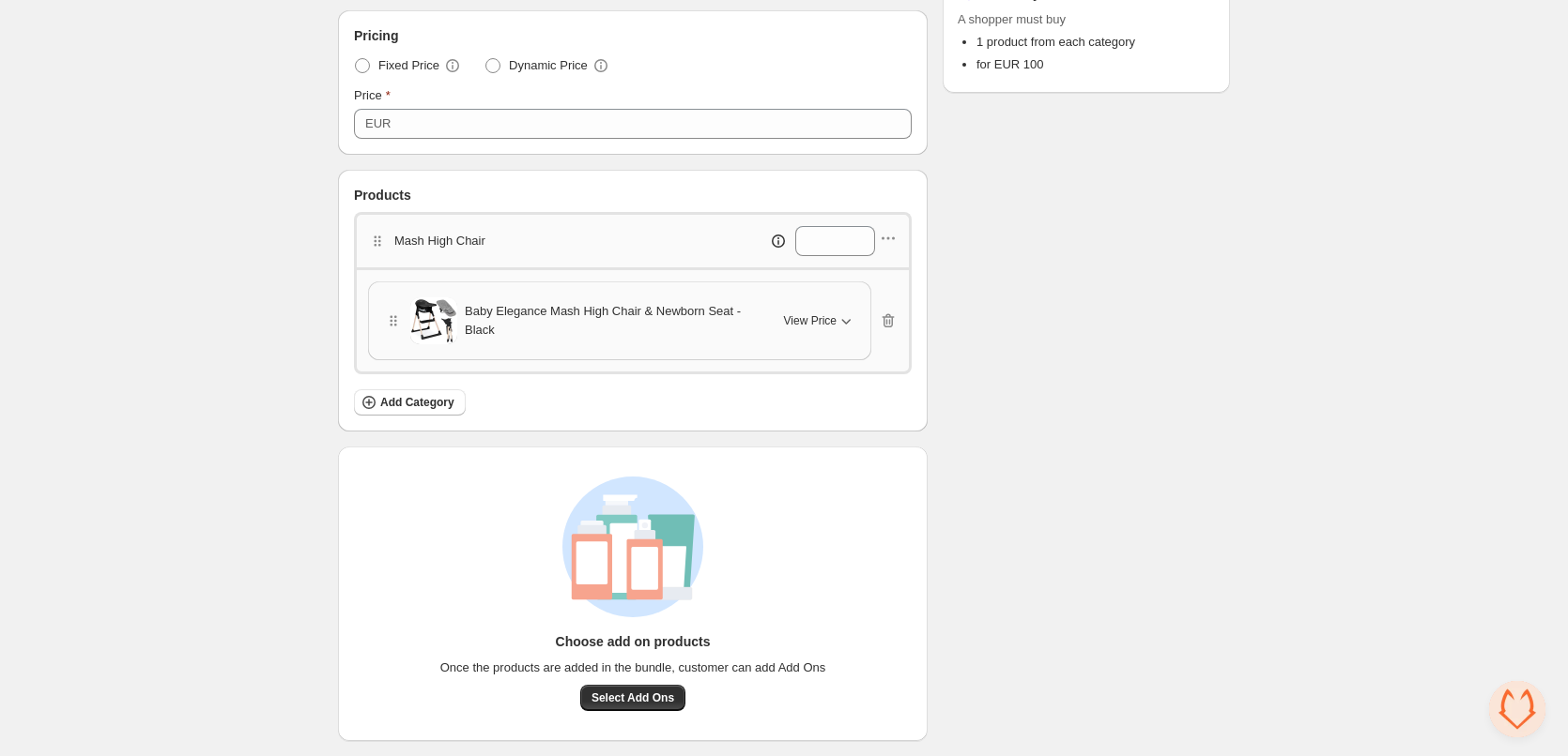
click at [845, 324] on icon "button" at bounding box center [845, 320] width 18 height 18
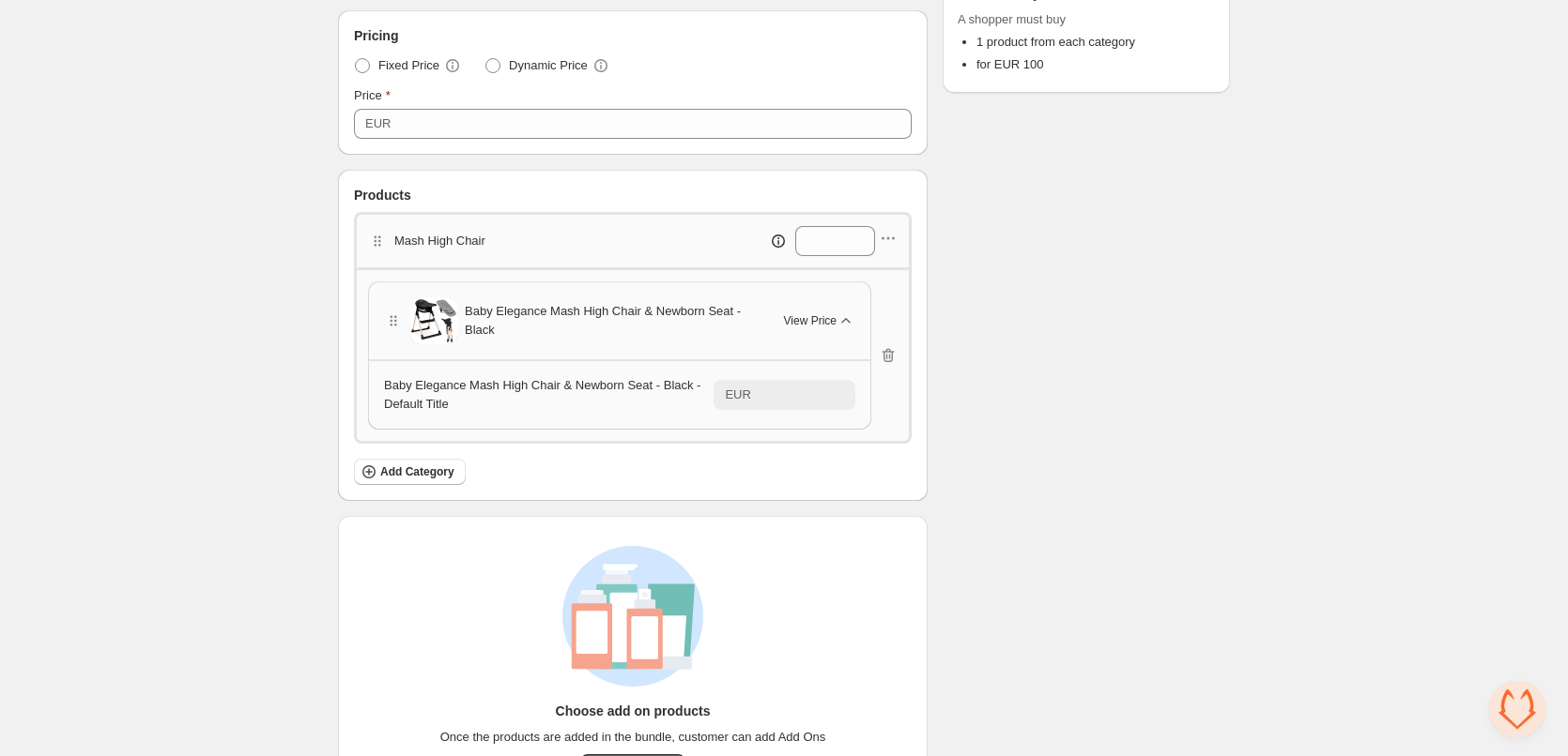
click at [847, 322] on icon "button" at bounding box center [845, 320] width 18 height 18
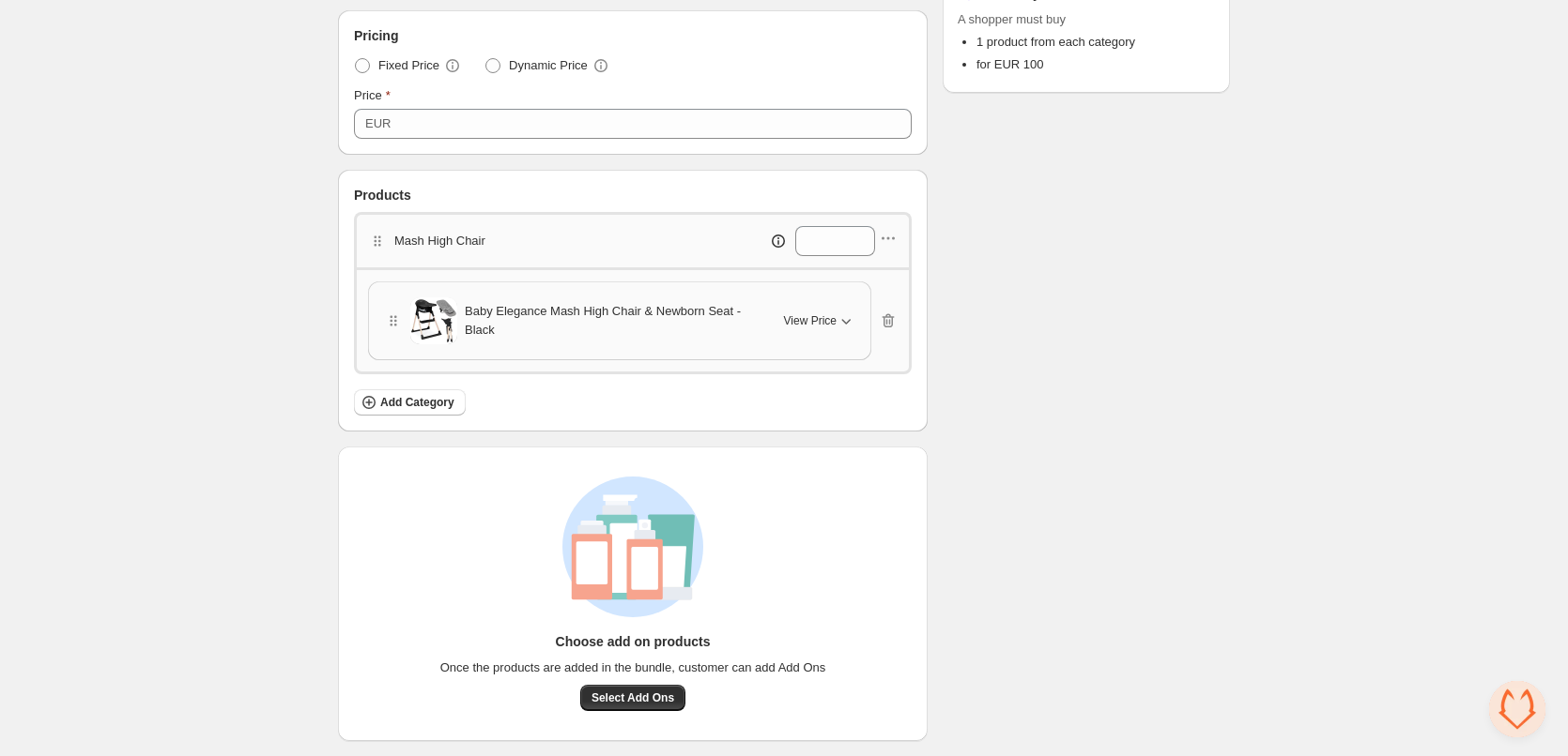
click at [887, 249] on div at bounding box center [888, 241] width 18 height 24
click at [889, 240] on icon "button" at bounding box center [888, 238] width 18 height 18
click at [887, 298] on span "Edit products" at bounding box center [900, 305] width 102 height 18
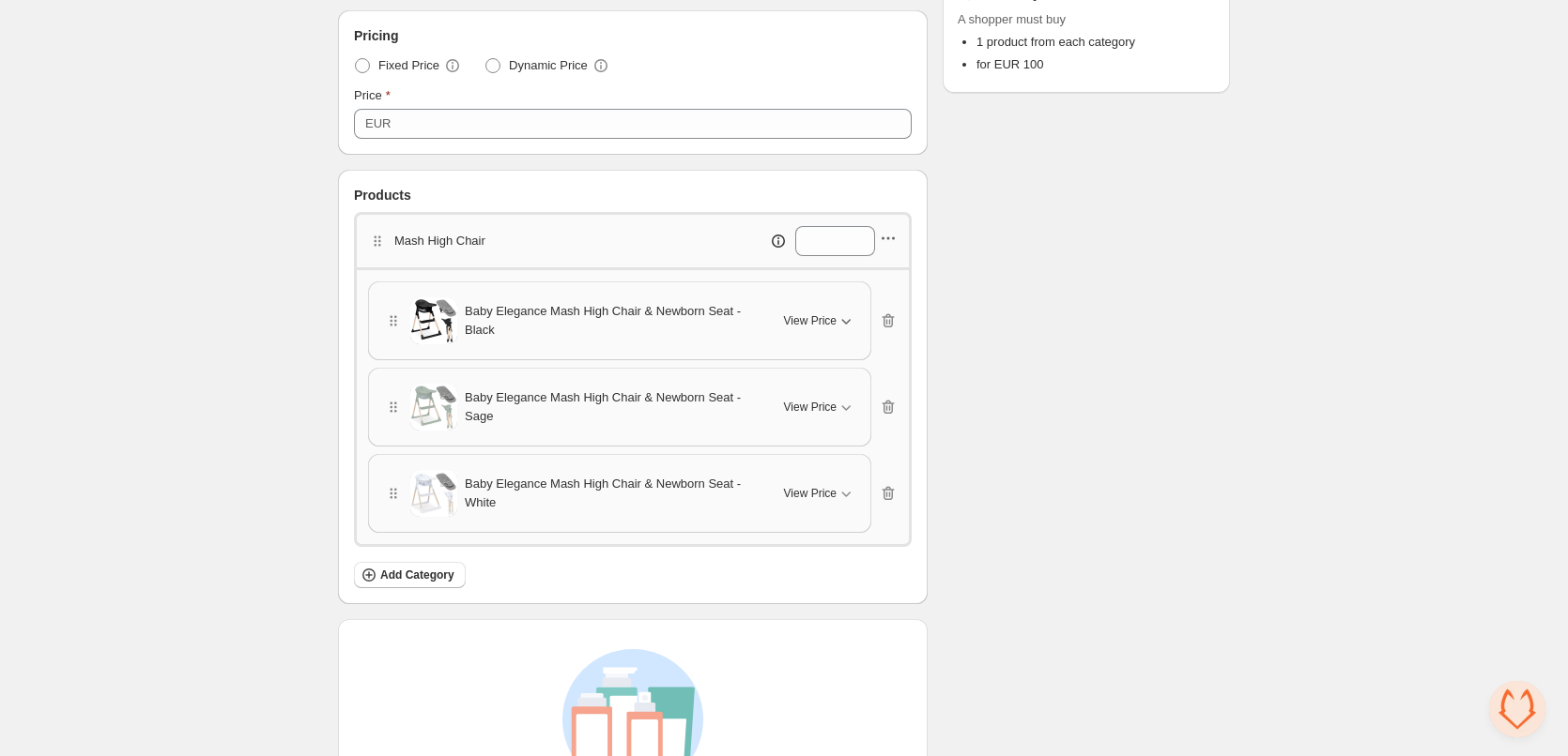
click at [887, 236] on icon "button" at bounding box center [888, 238] width 18 height 18
click at [887, 273] on span "Edit category title" at bounding box center [900, 273] width 102 height 18
click at [505, 244] on input "**********" at bounding box center [468, 241] width 141 height 30
click at [513, 236] on input "**********" at bounding box center [476, 241] width 155 height 30
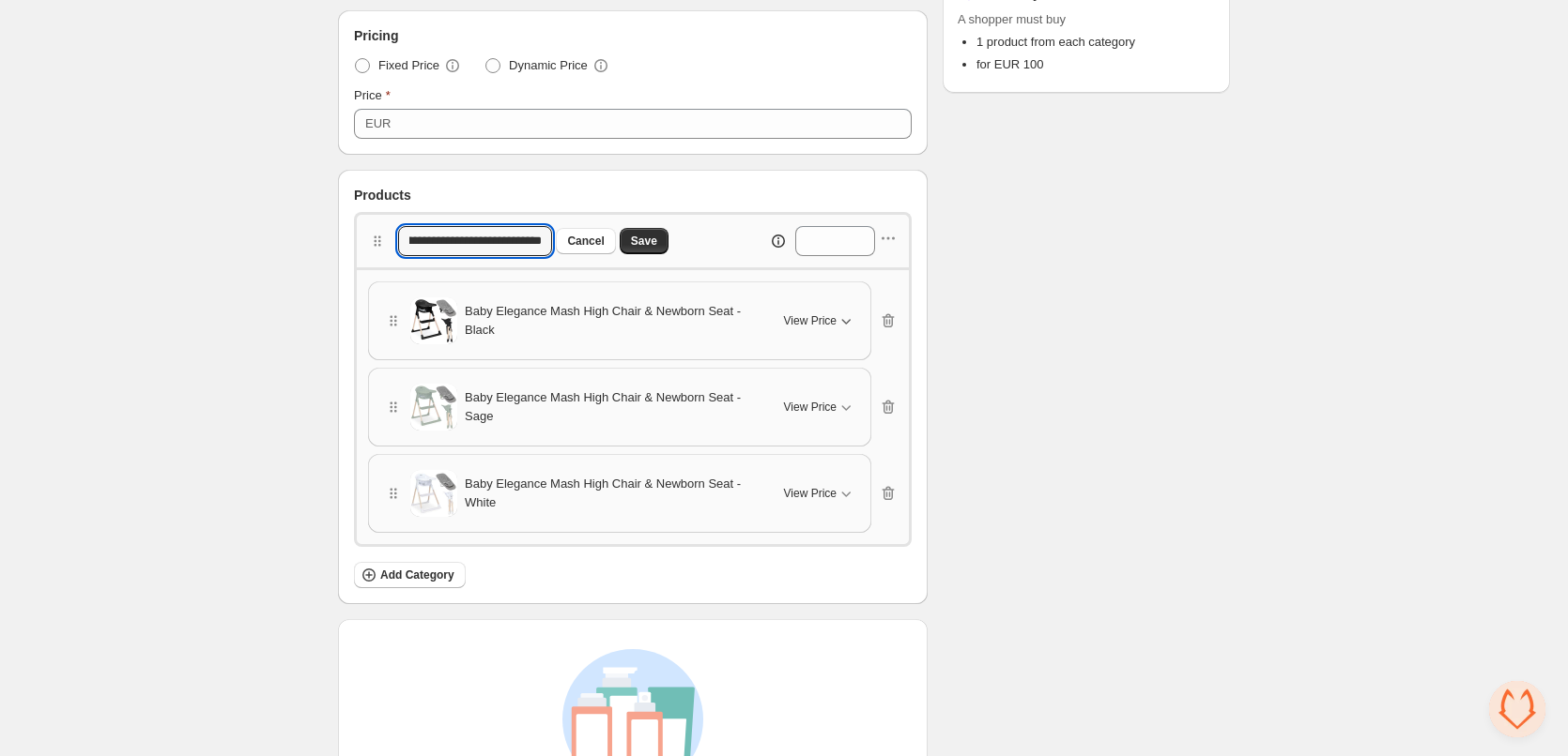
scroll to position [0, 48]
type input "**********"
click at [1124, 348] on div "Checklist Status To change the bundle's status, please do so on Bundle's Shopif…" at bounding box center [1086, 289] width 288 height 1250
click at [651, 241] on span "Save" at bounding box center [644, 241] width 26 height 15
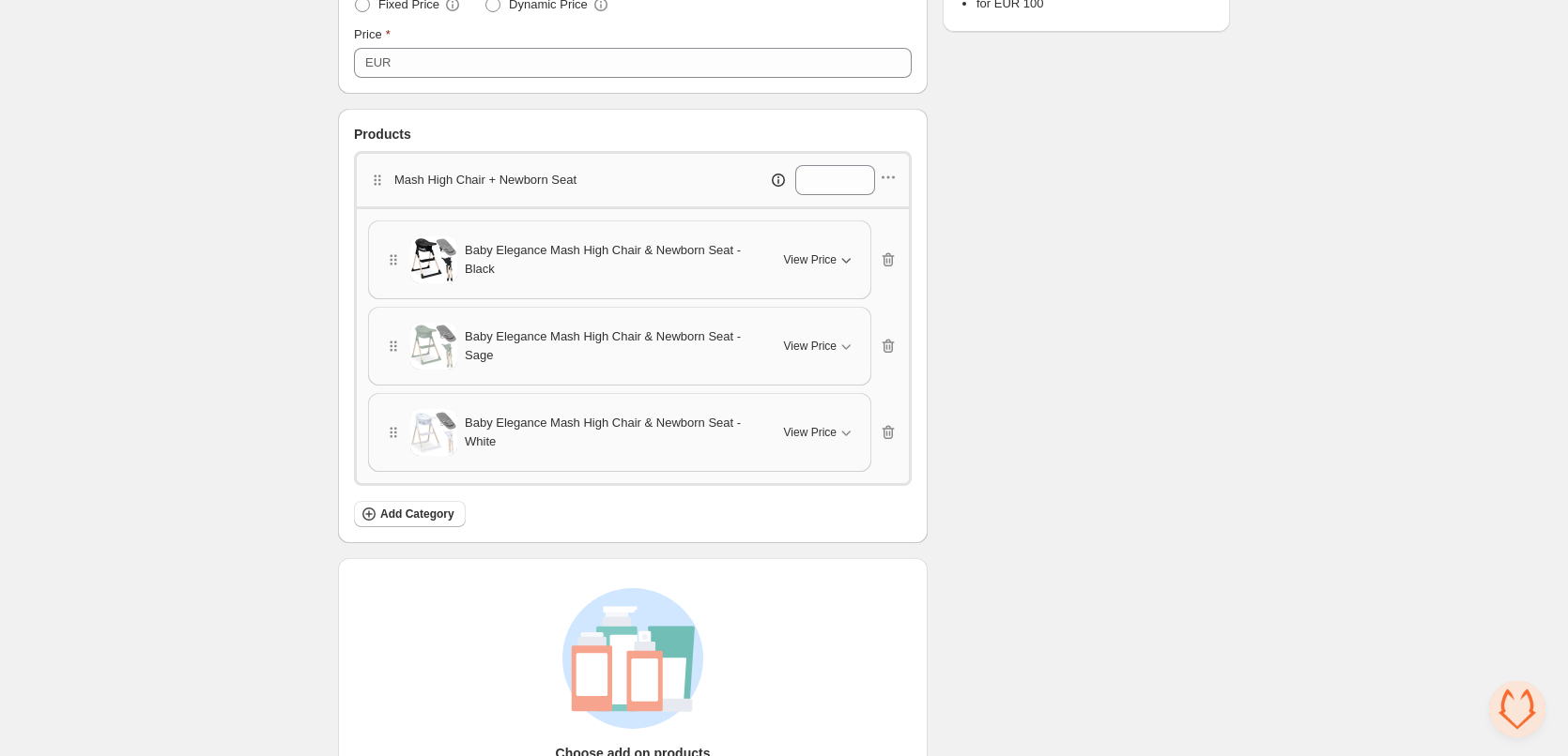
scroll to position [523, 0]
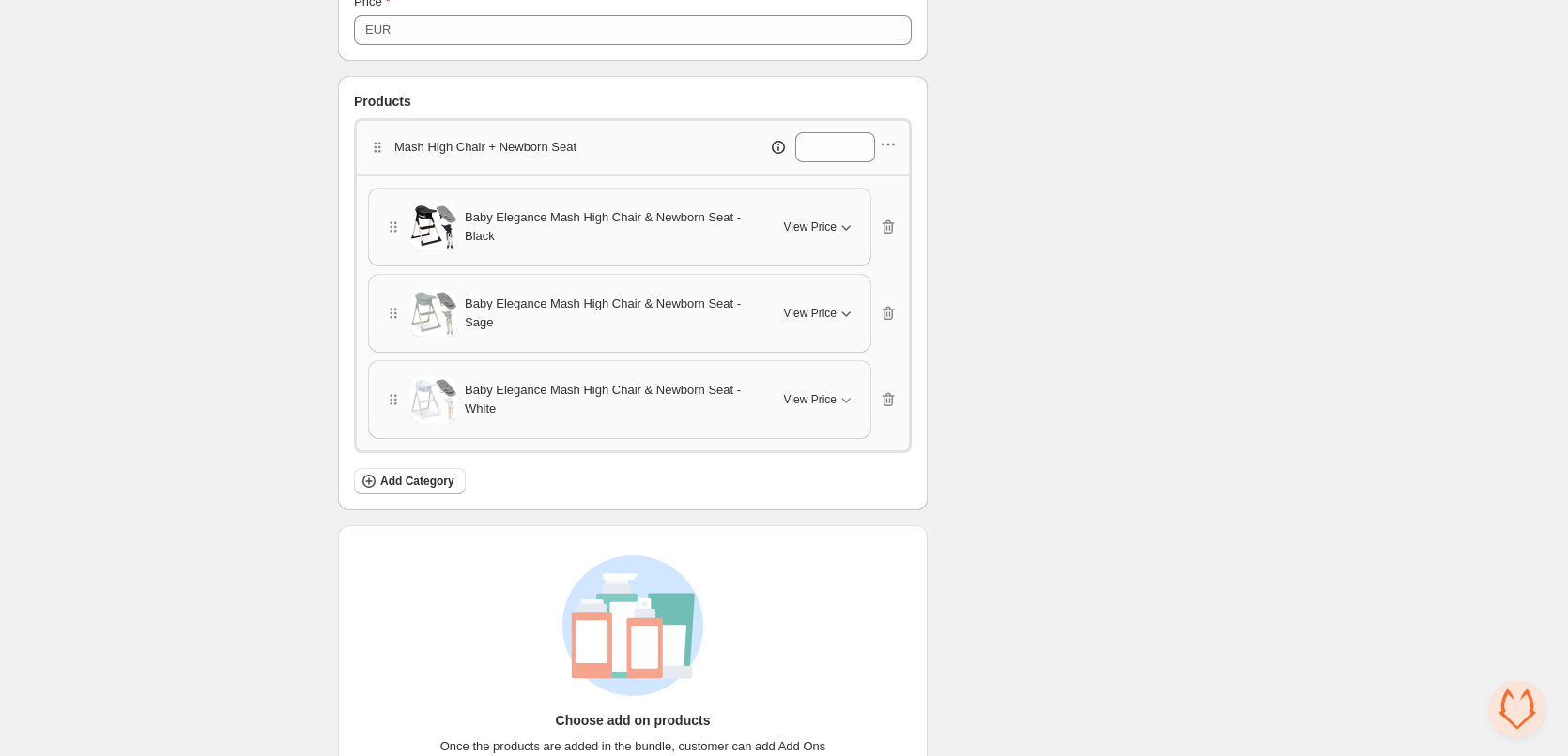
click at [843, 316] on icon "button" at bounding box center [845, 313] width 18 height 18
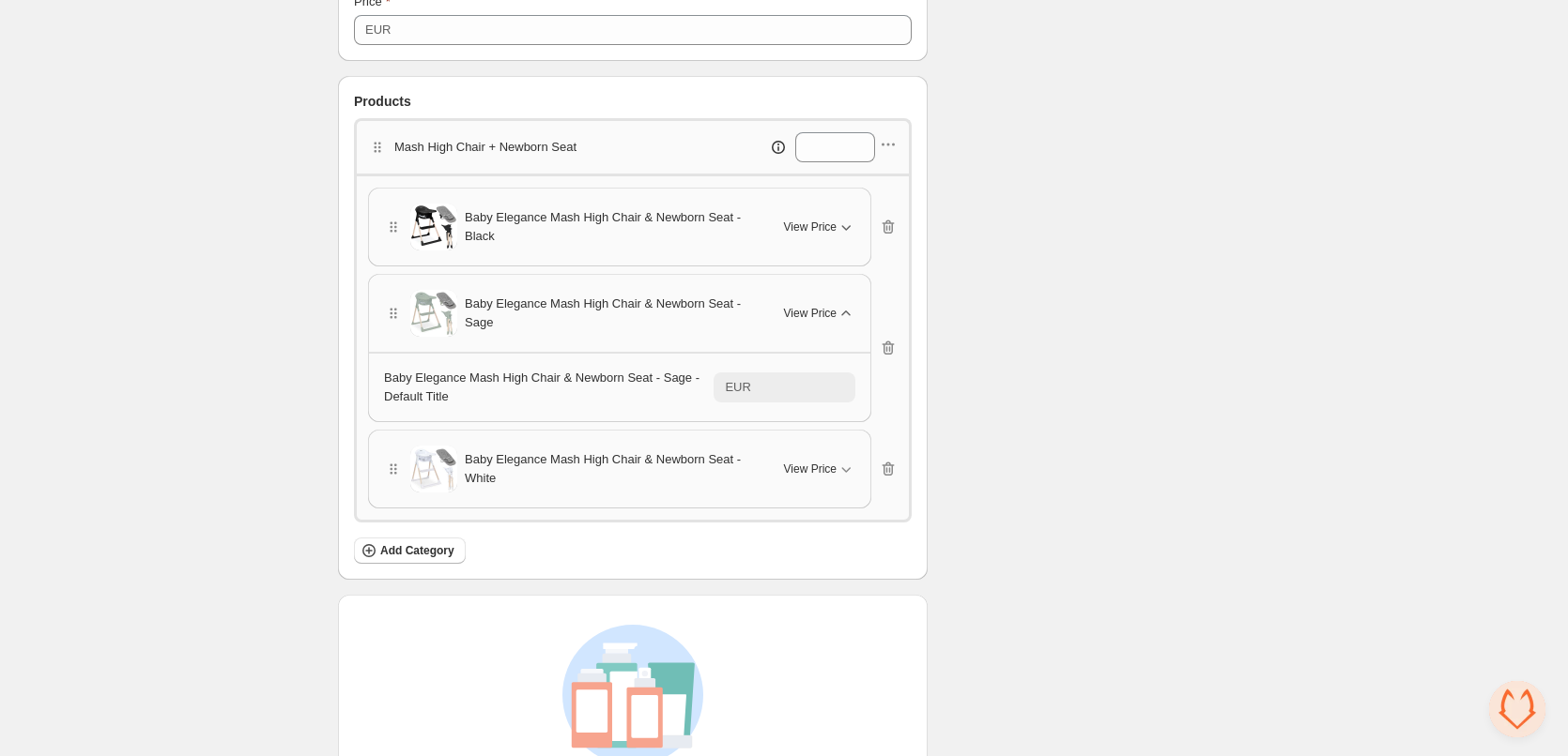
click at [843, 316] on icon "button" at bounding box center [845, 313] width 9 height 5
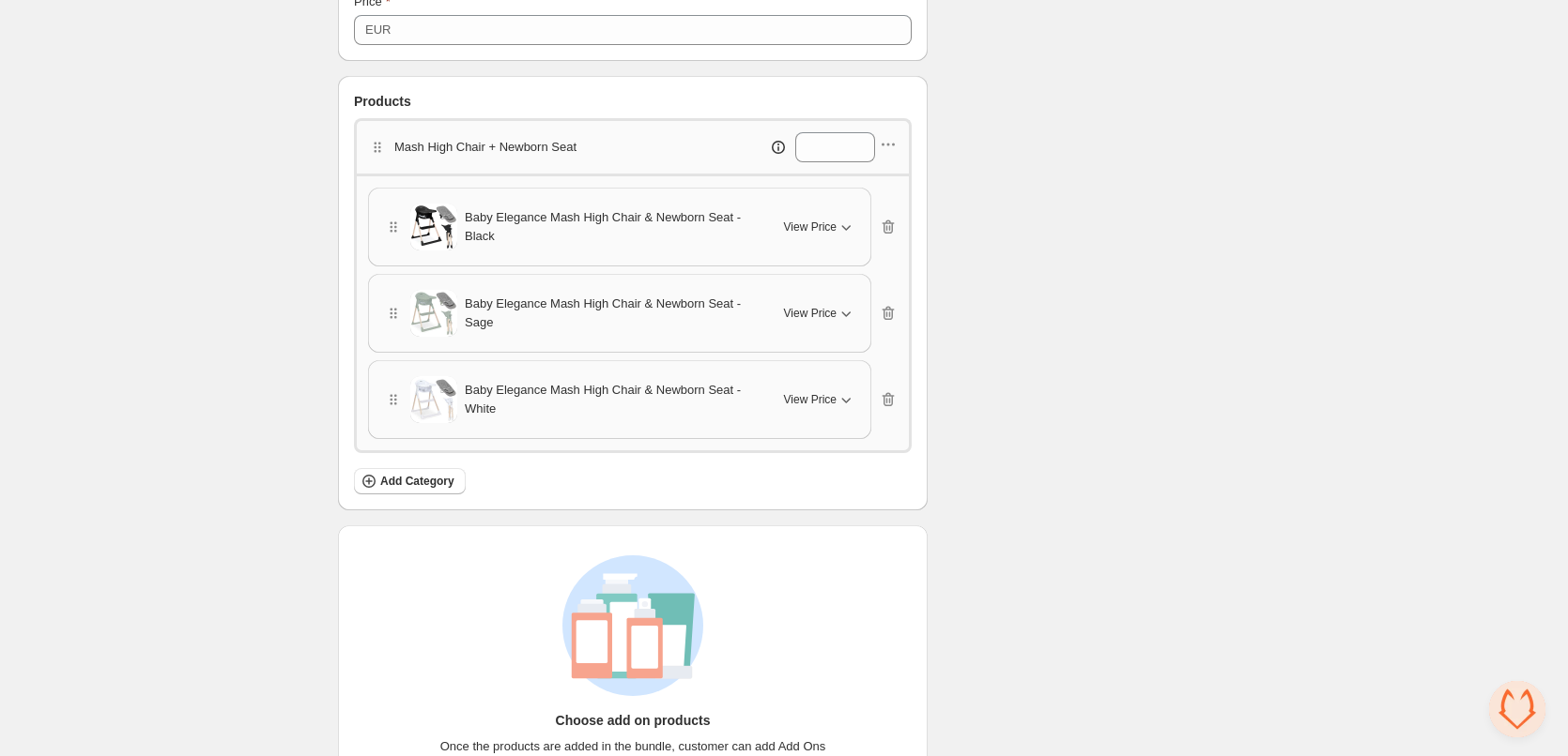
click at [846, 403] on icon "button" at bounding box center [847, 401] width 10 height 6
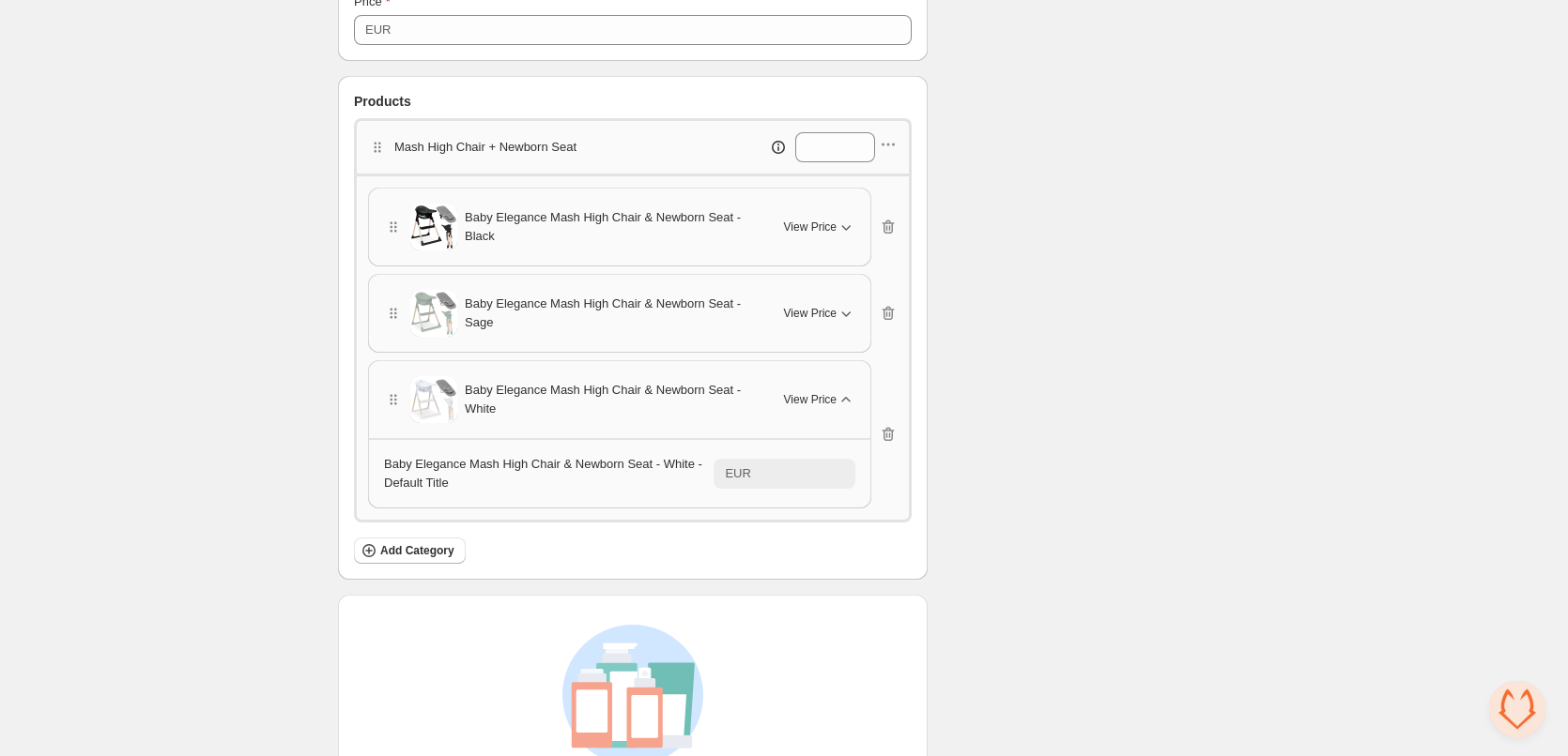
click at [846, 403] on icon "button" at bounding box center [845, 399] width 18 height 18
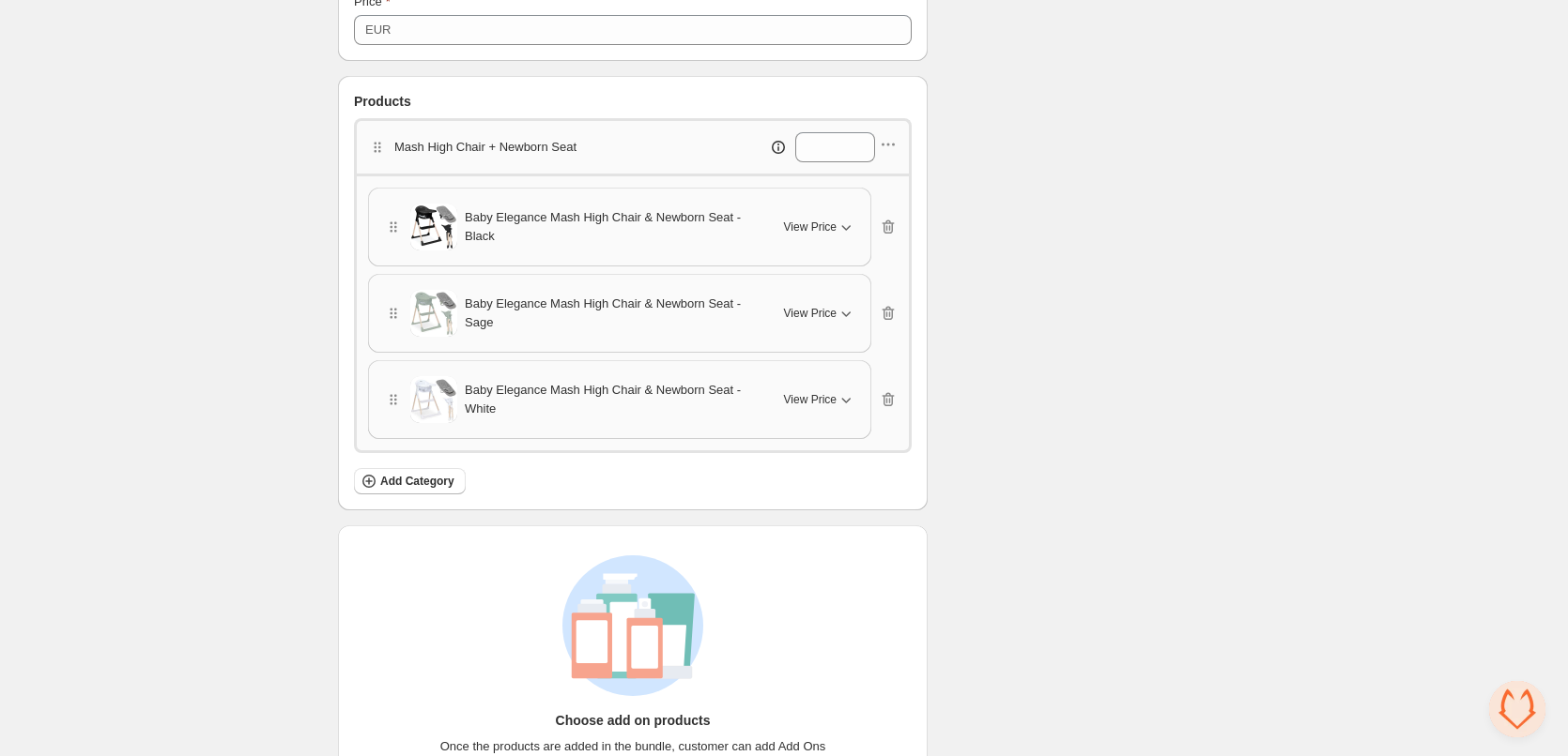
click at [849, 230] on icon "button" at bounding box center [845, 227] width 18 height 18
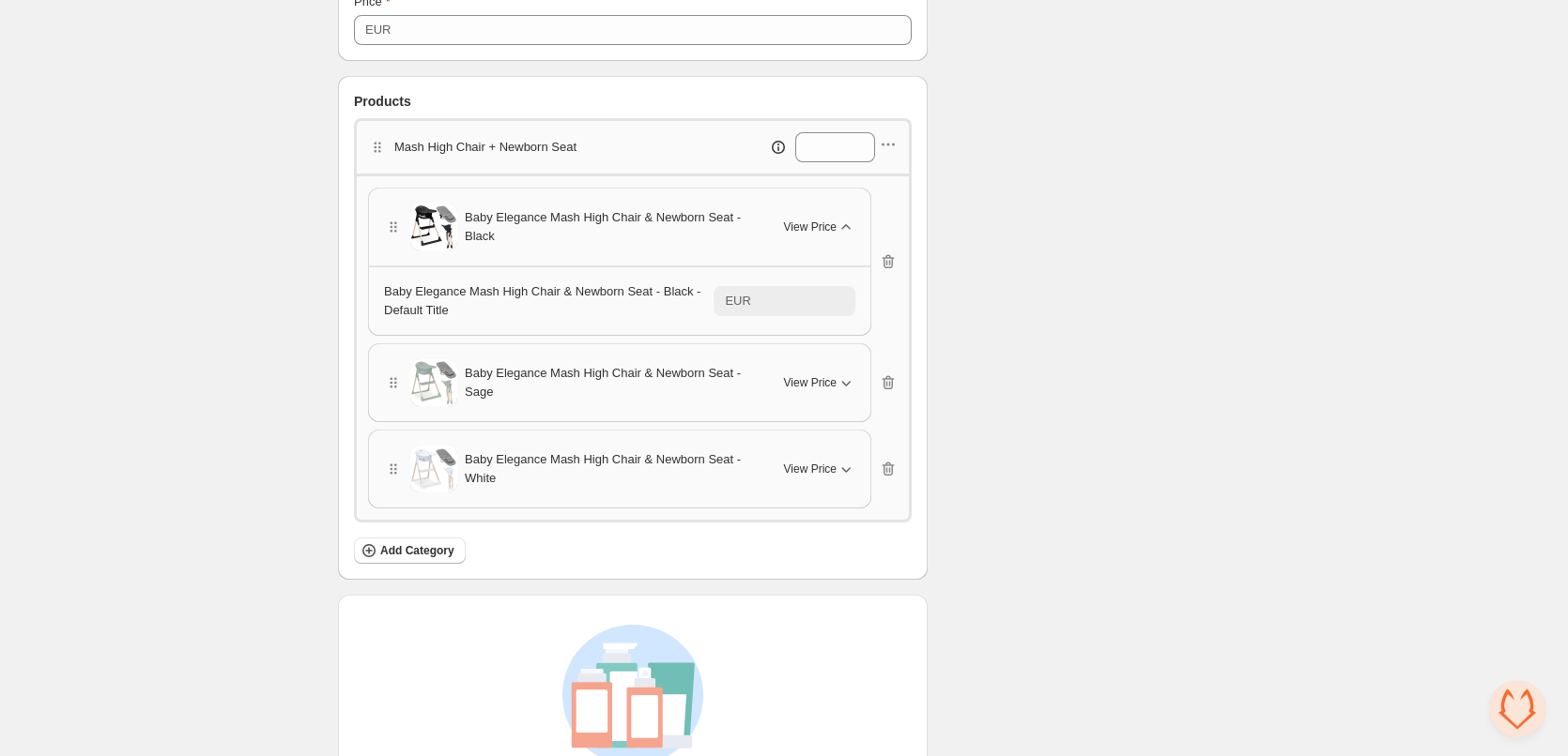
click at [849, 229] on icon "button" at bounding box center [845, 227] width 18 height 18
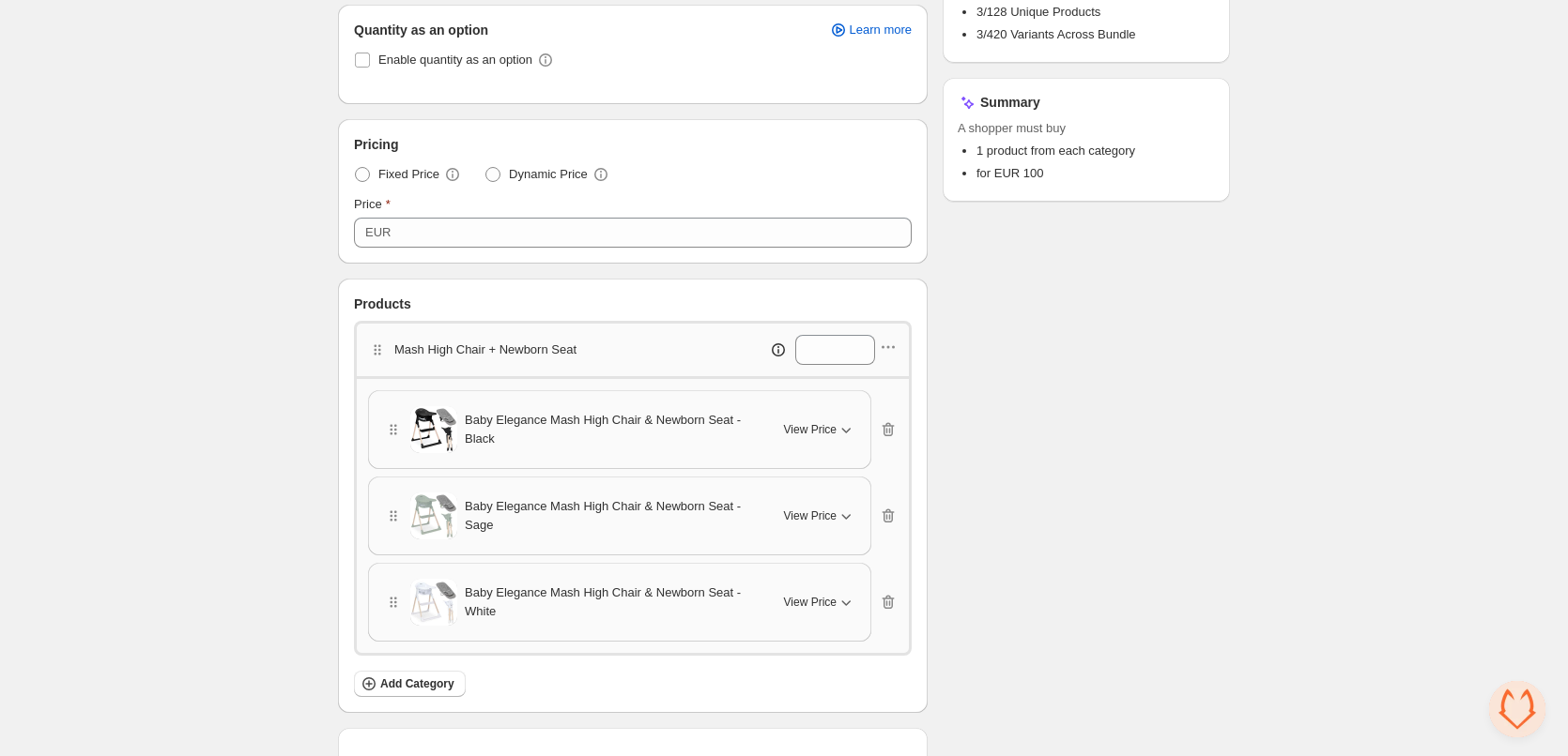
scroll to position [602, 0]
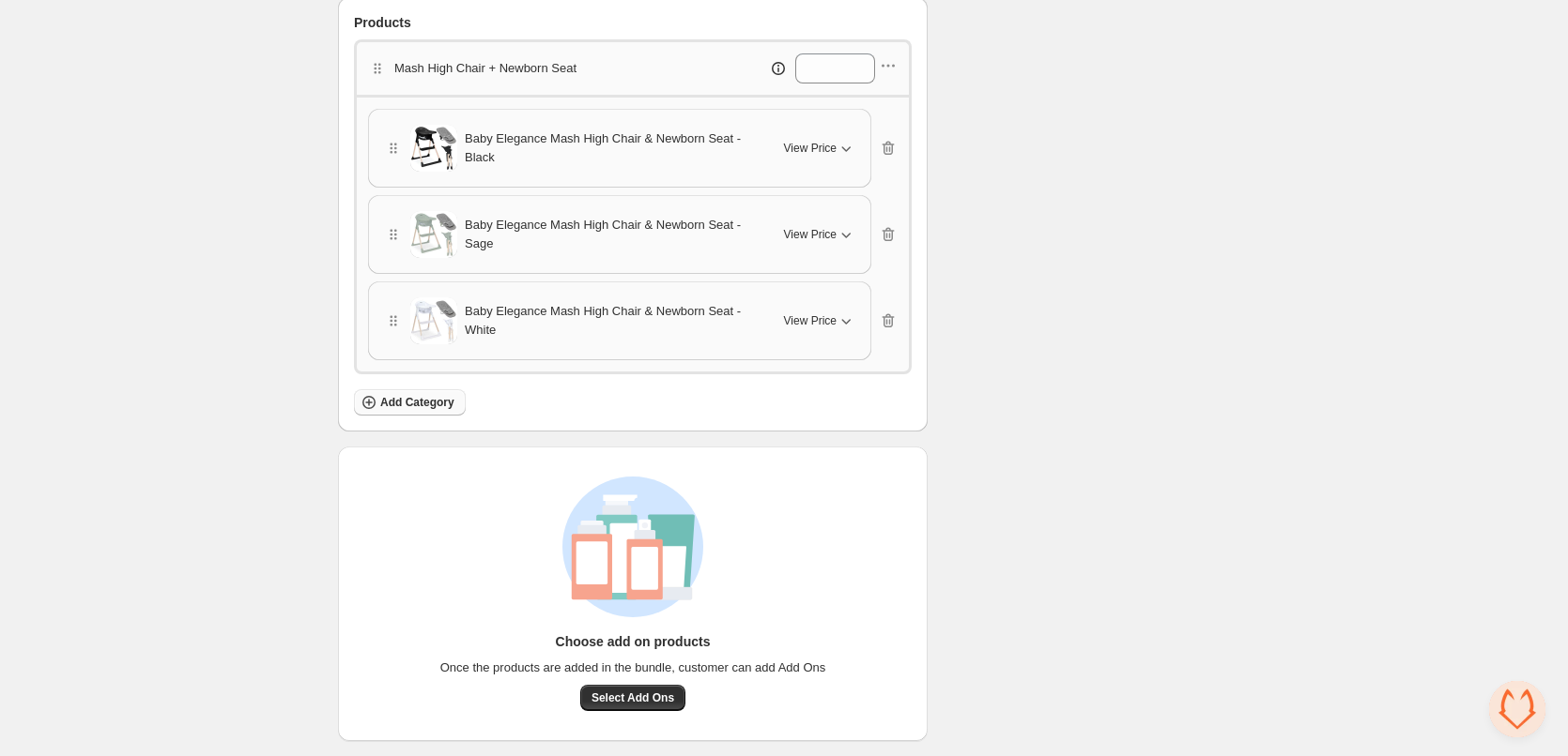
click at [411, 392] on button "Add Category" at bounding box center [410, 402] width 111 height 26
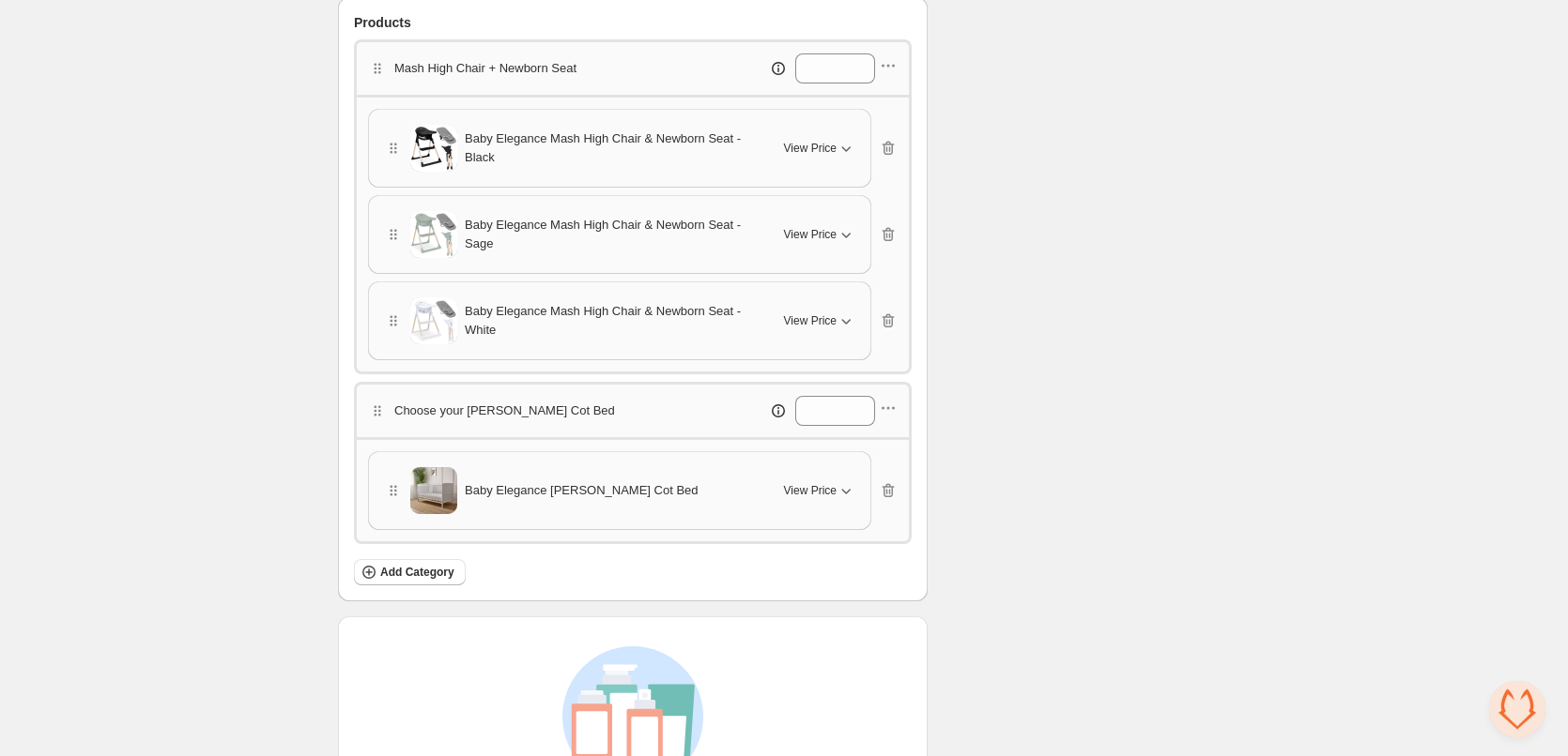
click at [844, 490] on icon "button" at bounding box center [847, 492] width 10 height 6
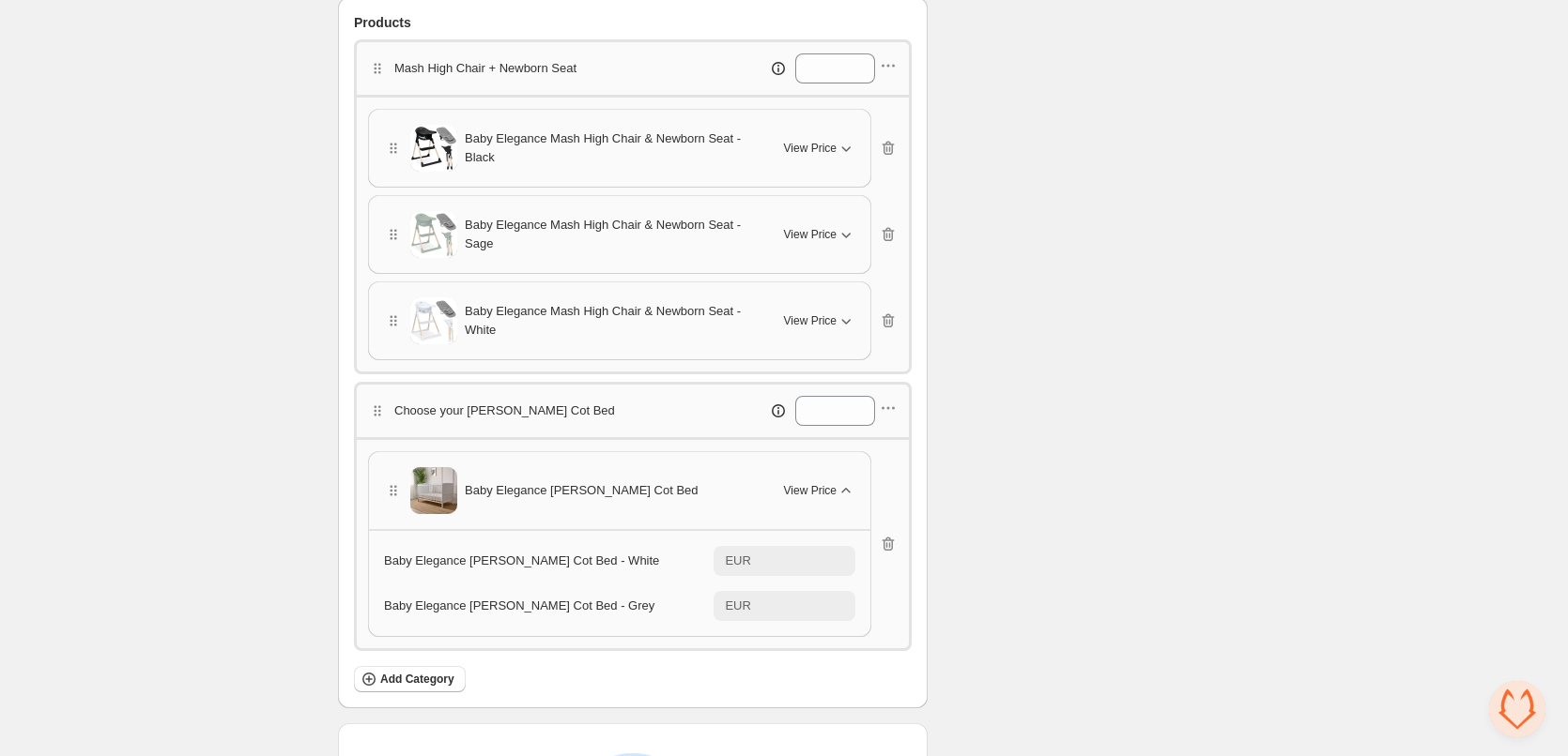
click at [849, 319] on icon "button" at bounding box center [845, 320] width 18 height 18
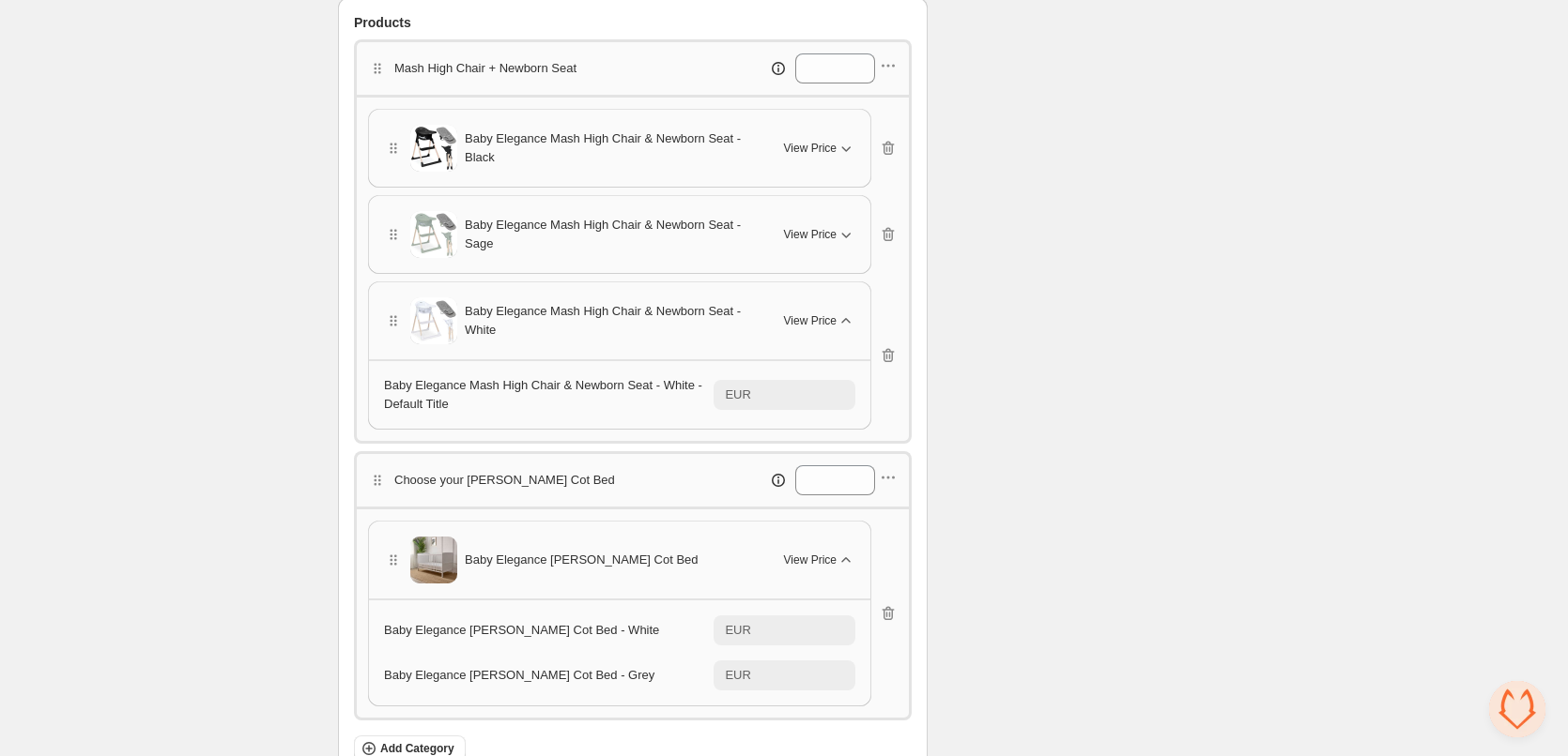
click at [848, 320] on icon "button" at bounding box center [845, 320] width 9 height 5
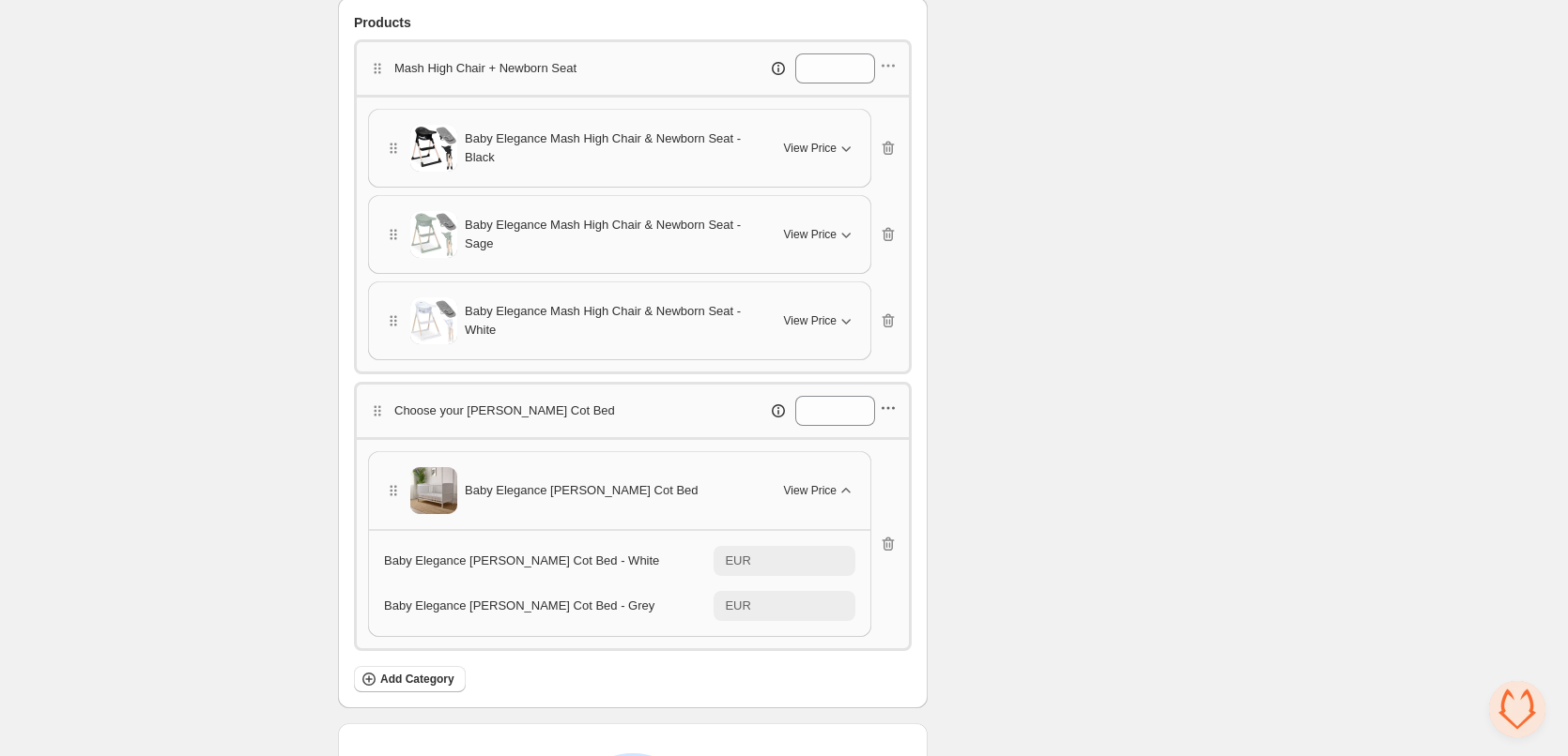
click at [887, 325] on icon "button" at bounding box center [888, 320] width 18 height 18
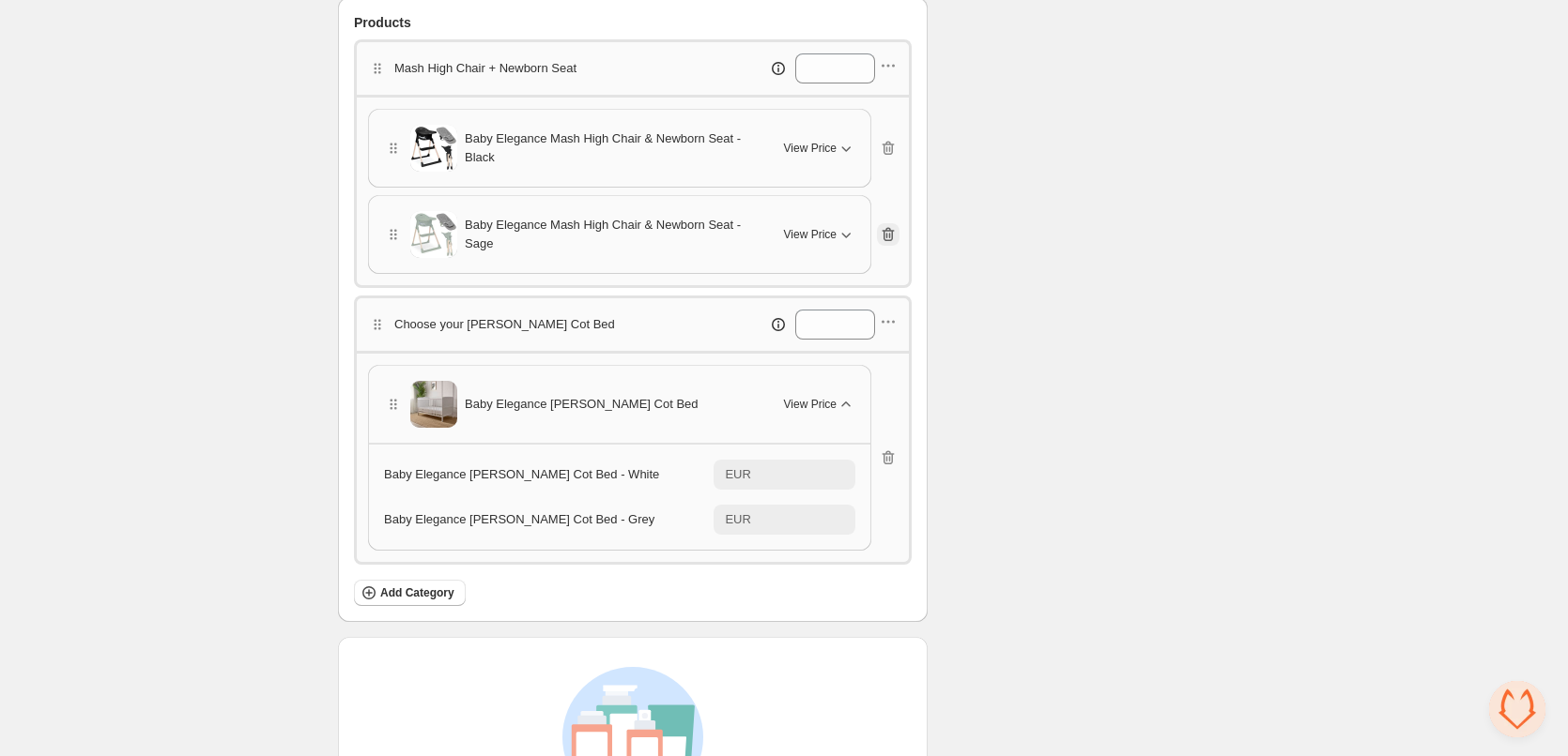
click at [891, 235] on icon "button" at bounding box center [888, 234] width 18 height 18
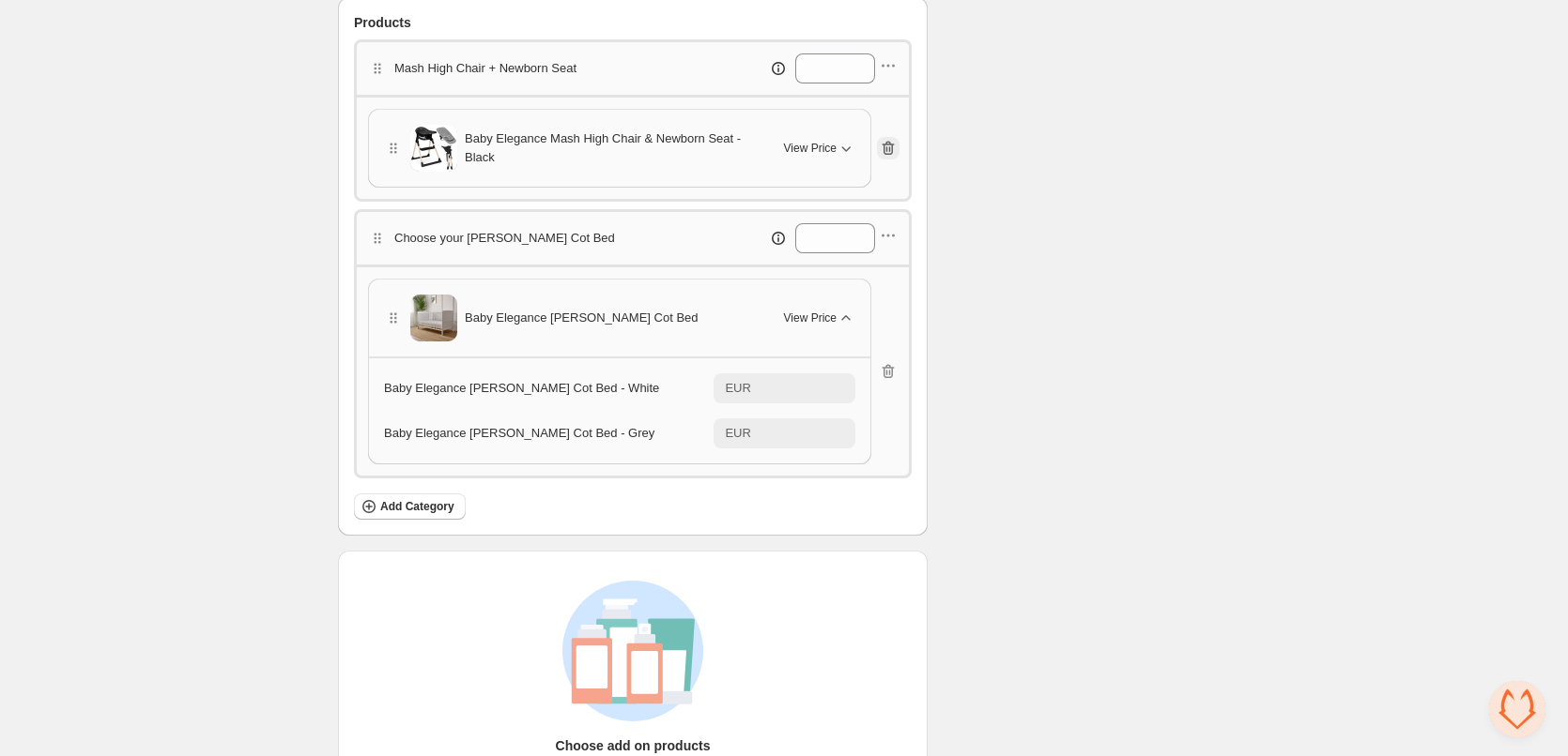
click at [885, 142] on icon "button" at bounding box center [888, 148] width 18 height 18
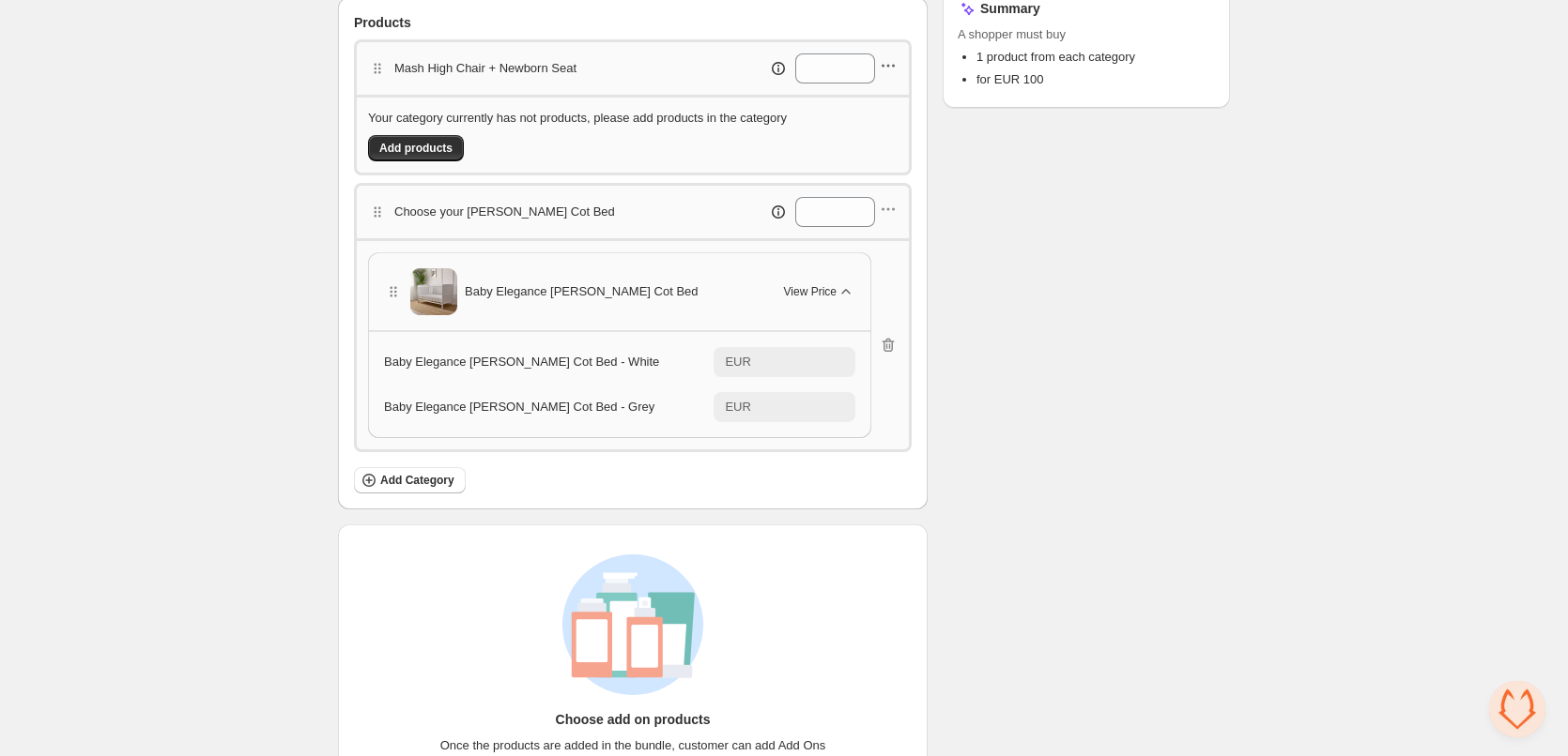
click at [893, 69] on icon "button" at bounding box center [888, 65] width 18 height 18
click at [899, 108] on span "Edit category title" at bounding box center [900, 101] width 102 height 18
click at [412, 64] on input "**********" at bounding box center [468, 68] width 141 height 30
drag, startPoint x: 412, startPoint y: 64, endPoint x: 552, endPoint y: 53, distance: 140.4
click at [552, 53] on input "**********" at bounding box center [476, 68] width 155 height 30
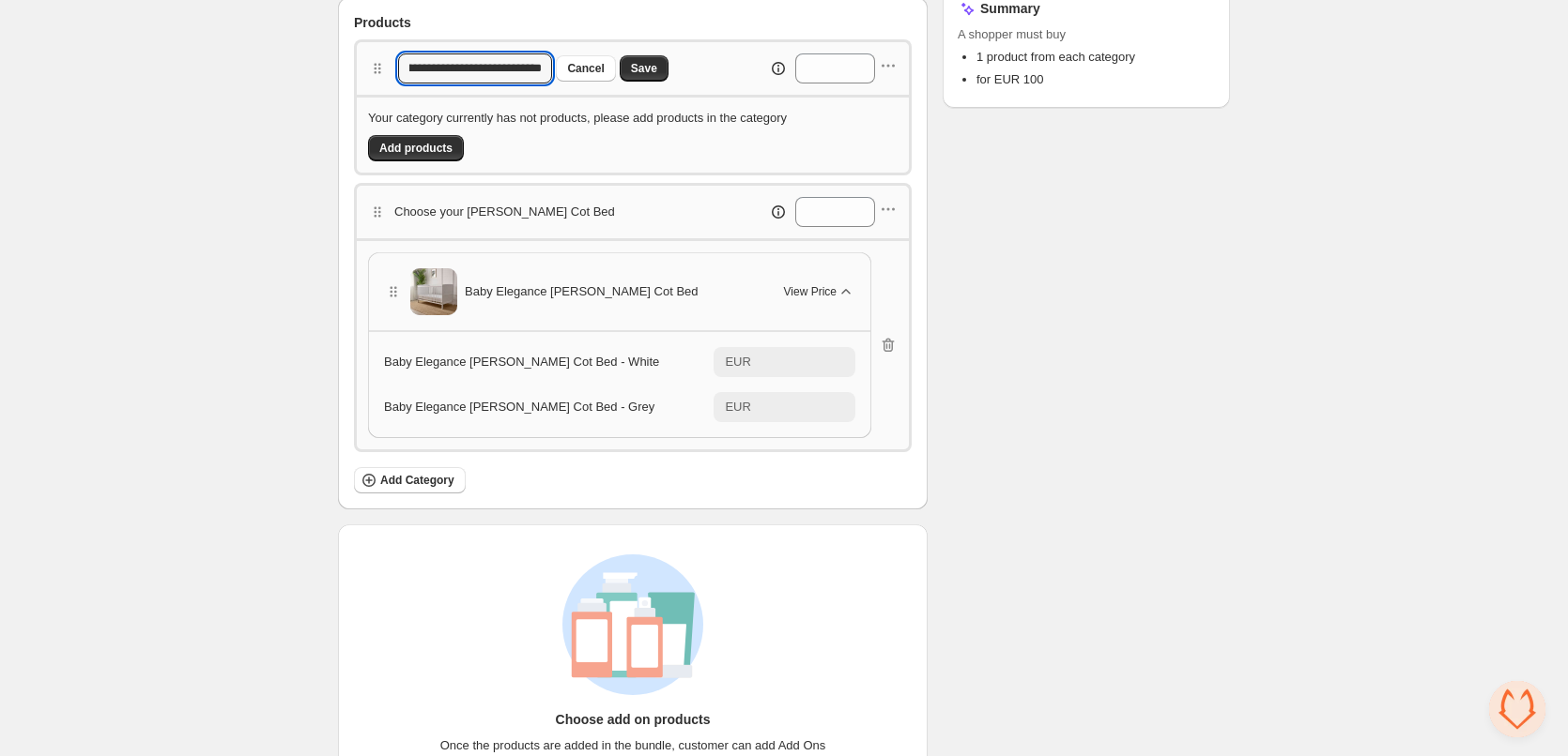
paste input "text"
type input "**********"
click at [648, 68] on span "Save" at bounding box center [644, 69] width 26 height 15
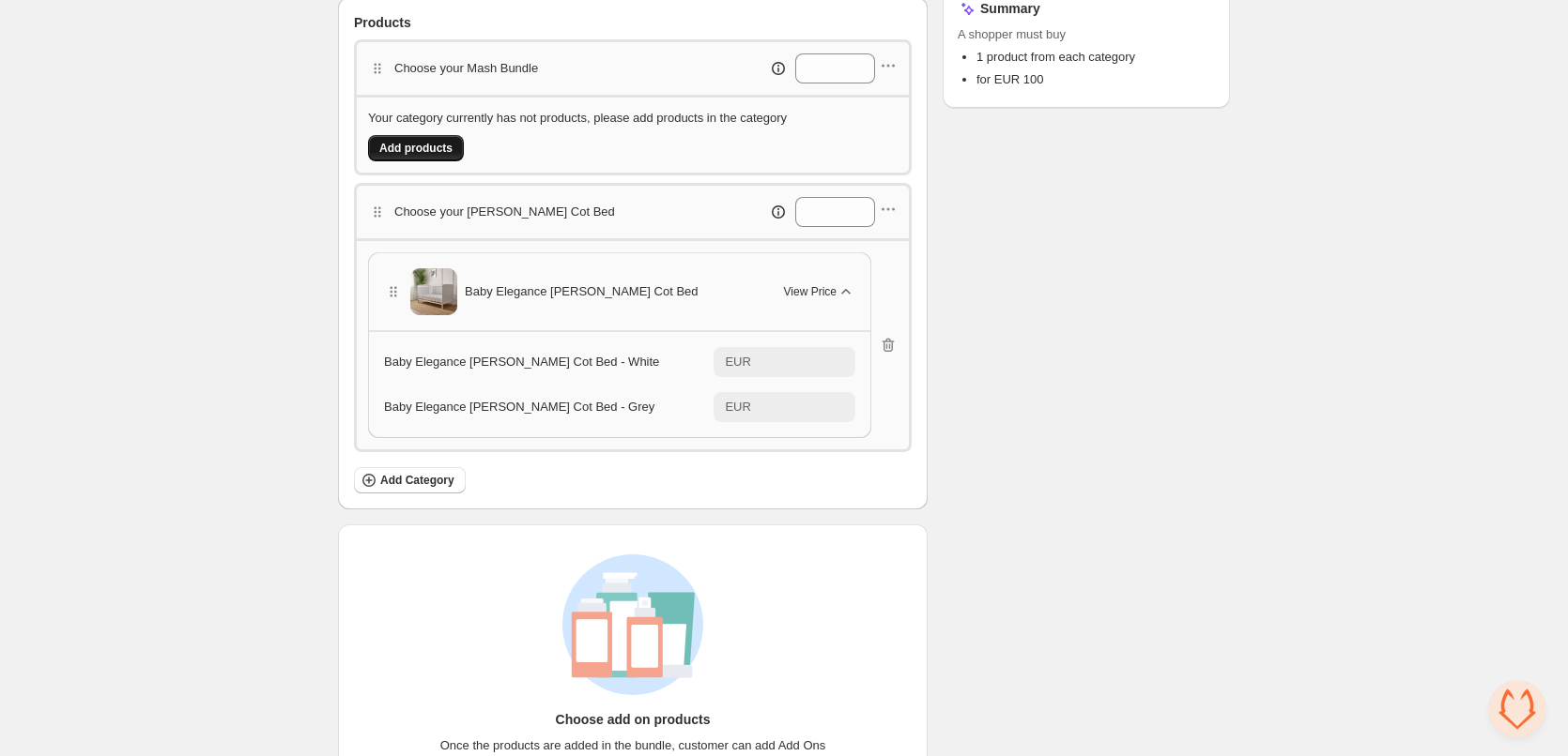
click at [425, 148] on span "Add products" at bounding box center [416, 148] width 74 height 15
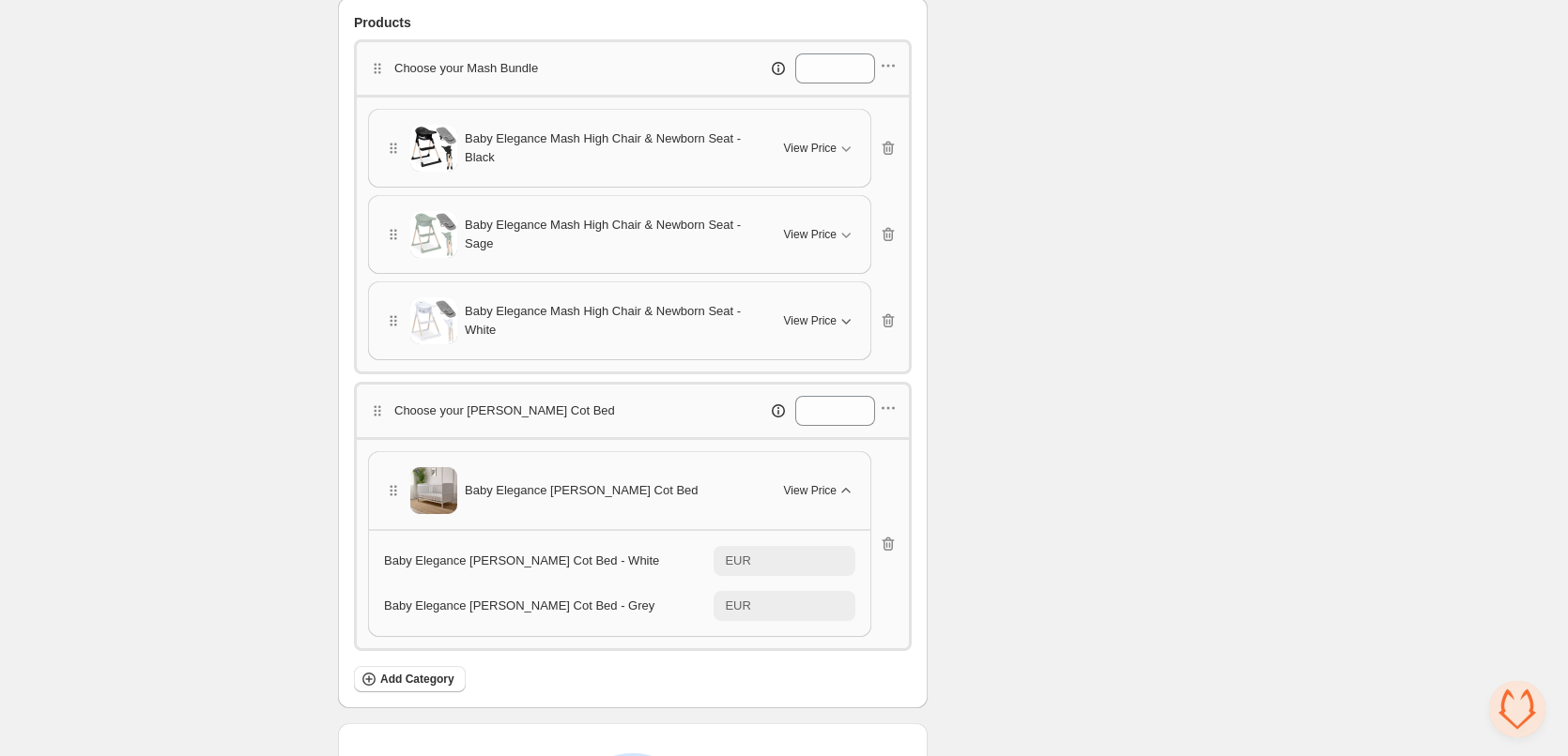
click at [843, 321] on icon "button" at bounding box center [845, 320] width 18 height 18
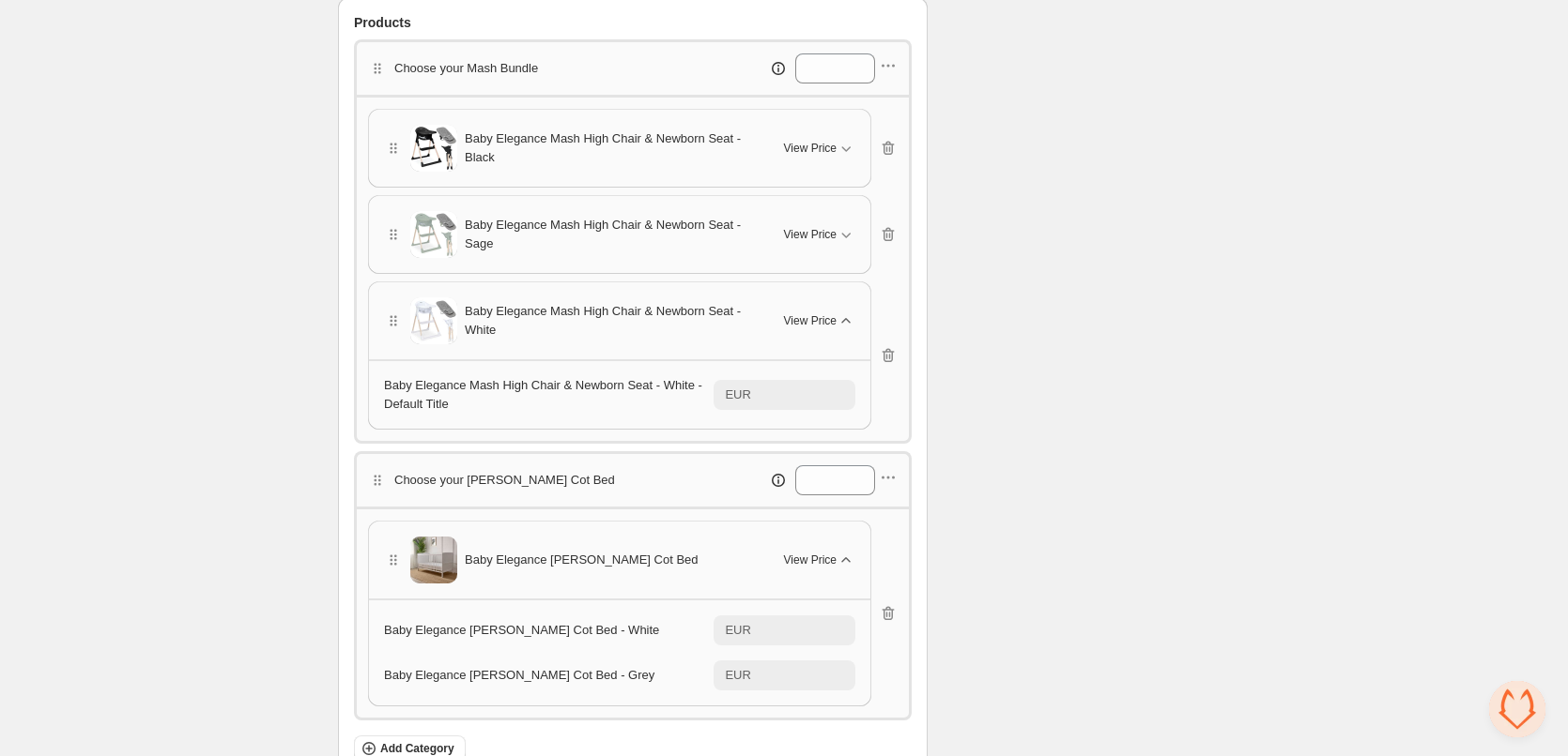
click at [843, 321] on icon "button" at bounding box center [845, 320] width 18 height 18
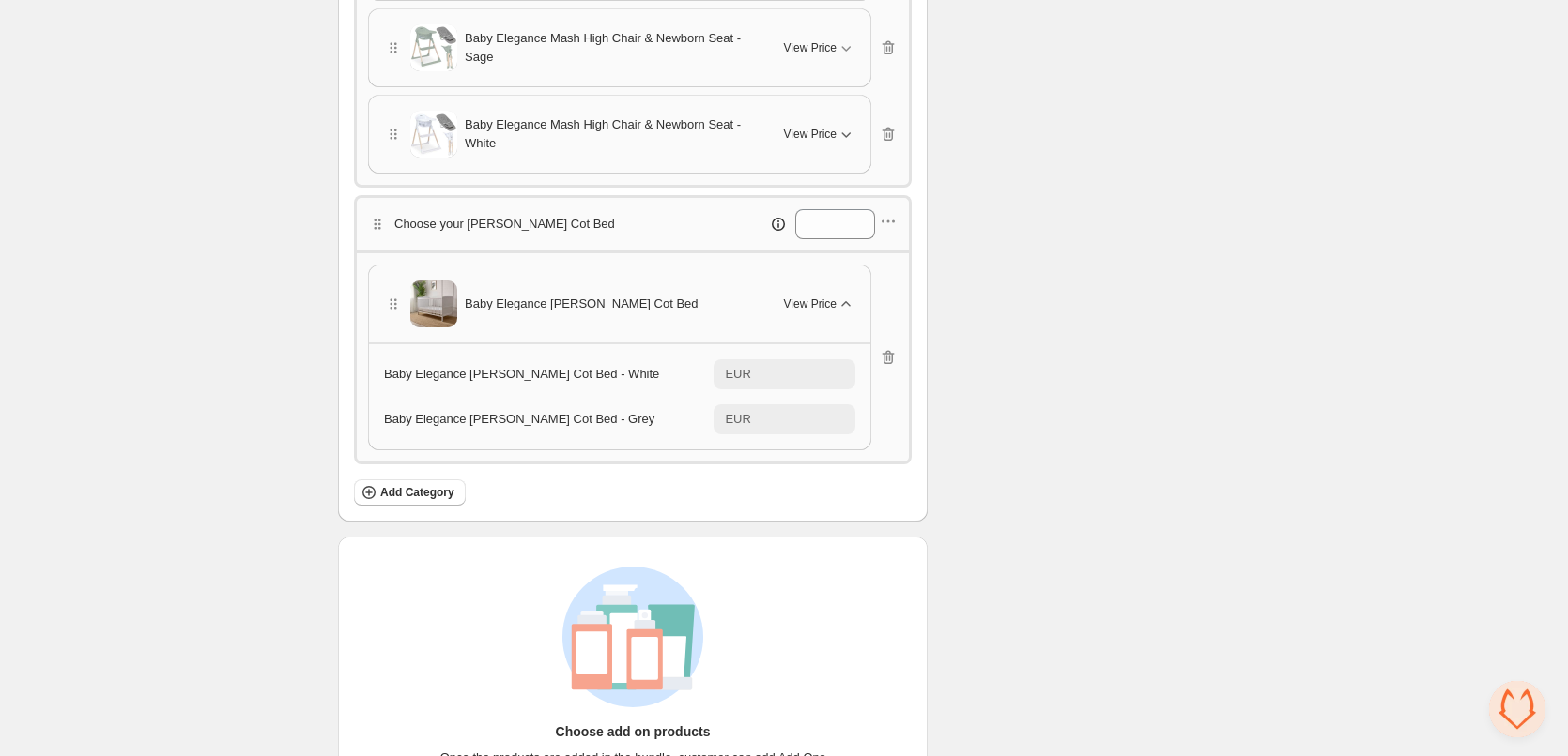
scroll to position [789, 0]
click at [417, 499] on button "Add Category" at bounding box center [410, 491] width 111 height 26
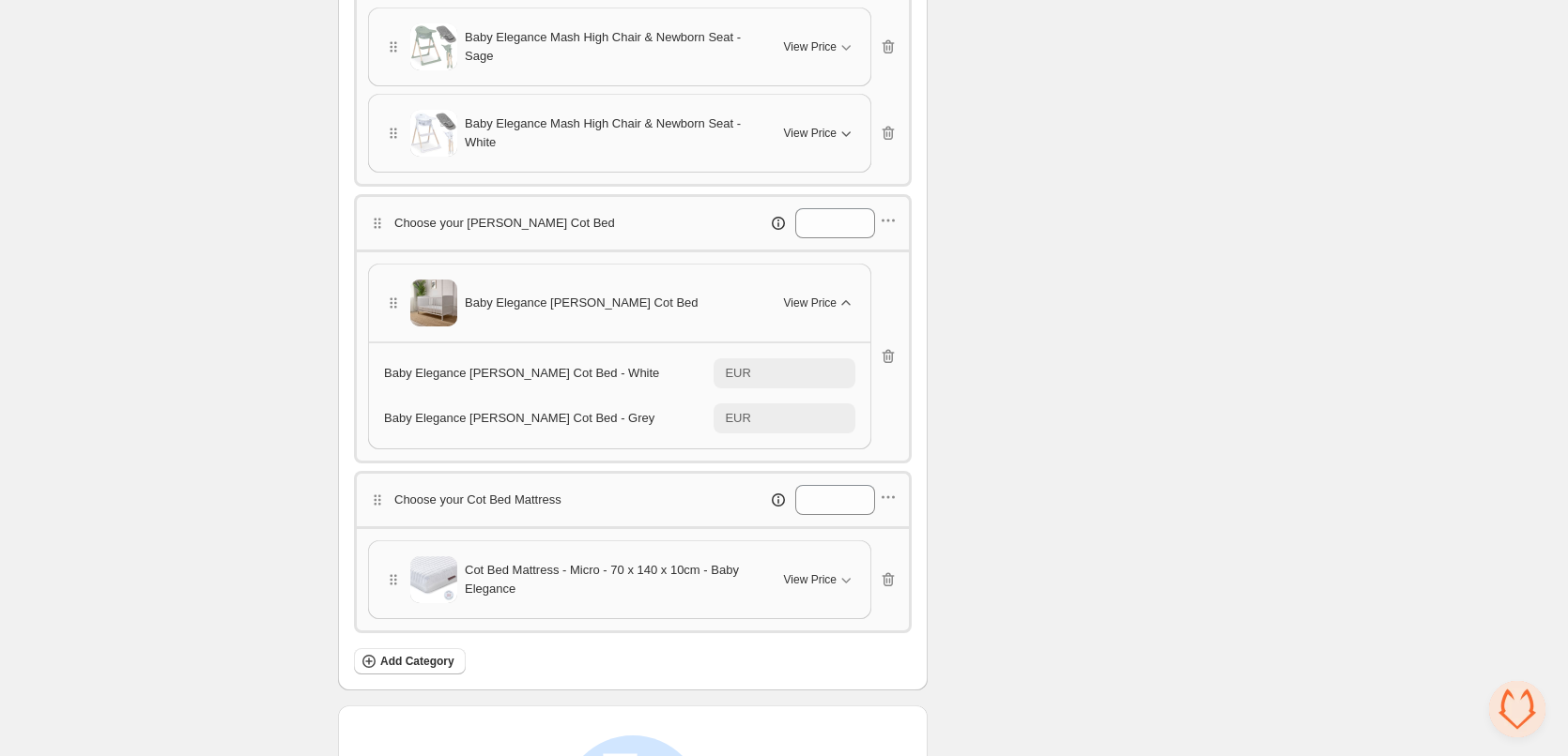
click at [1167, 281] on div "Checklist Status To change the bundle's status, please do so on Bundle's Shopif…" at bounding box center [1086, 153] width 288 height 1696
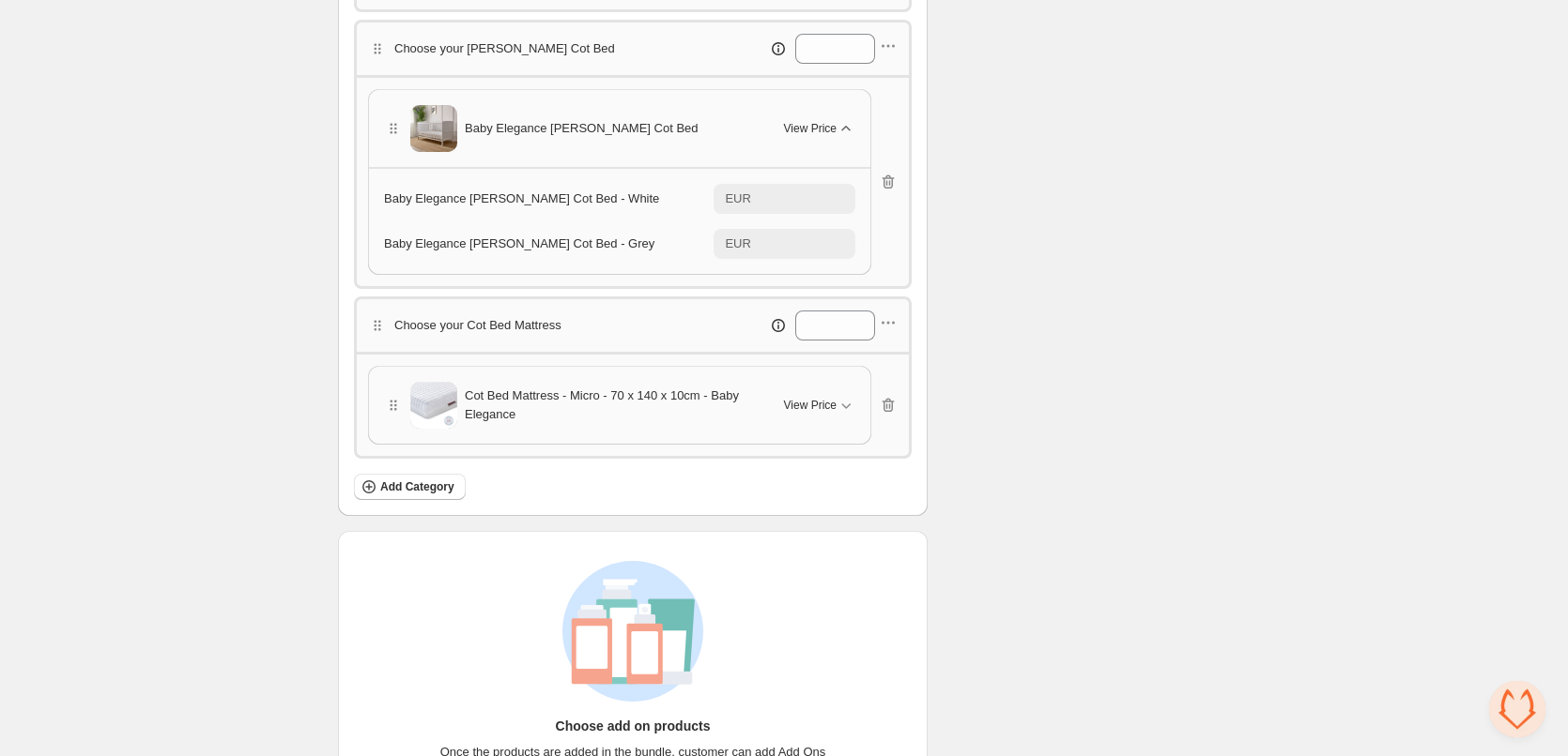
scroll to position [977, 0]
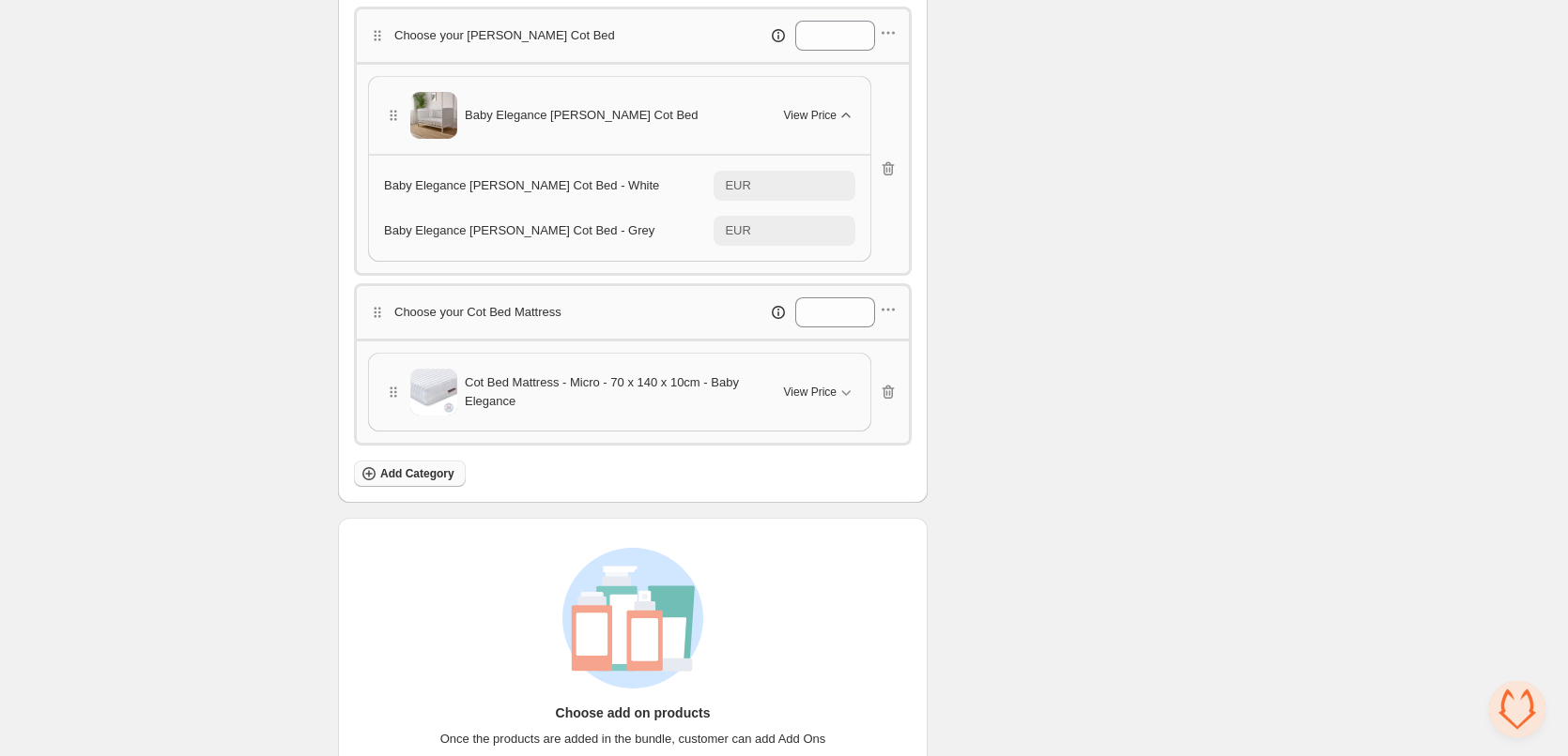
click at [438, 469] on span "Add Category" at bounding box center [417, 474] width 75 height 15
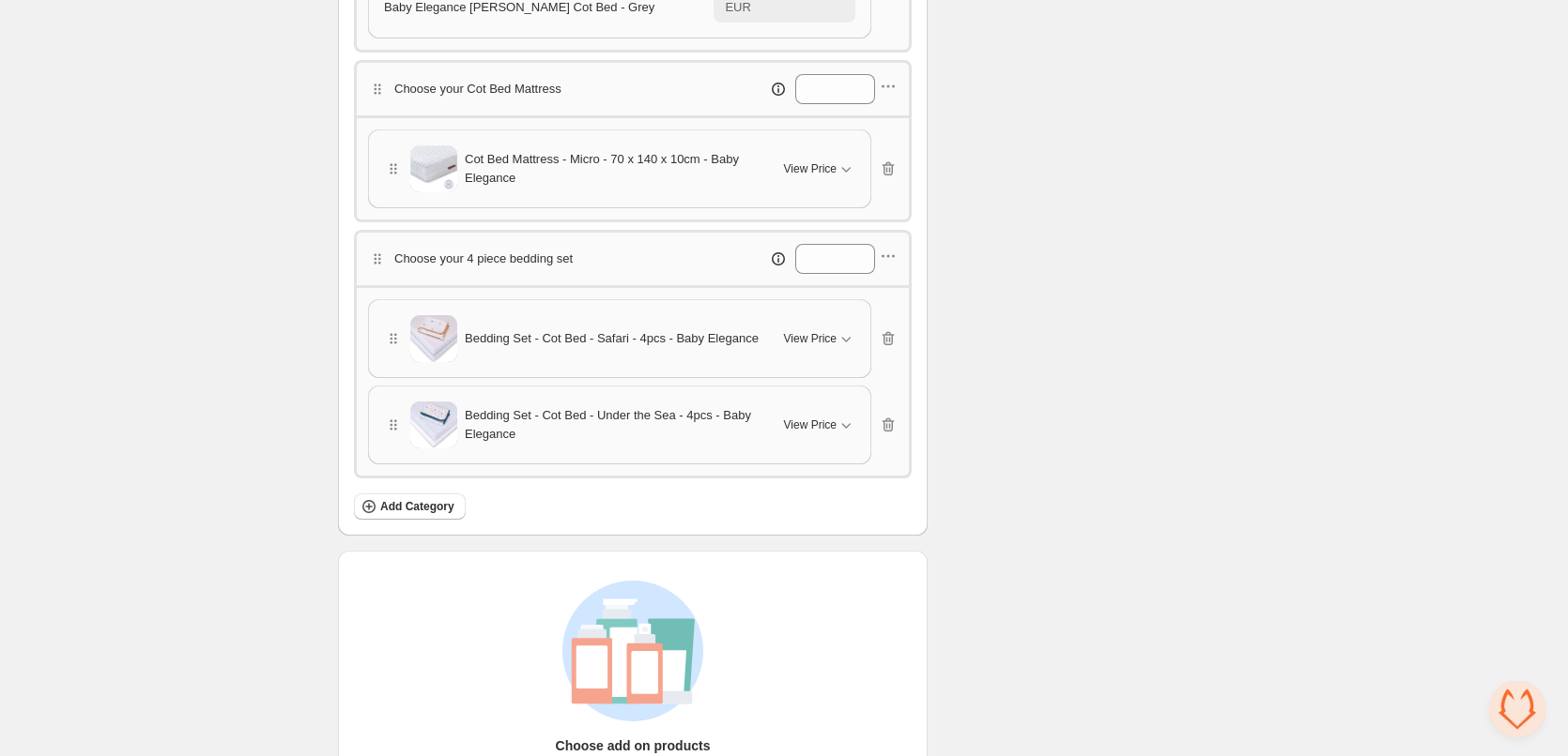
scroll to position [1305, 0]
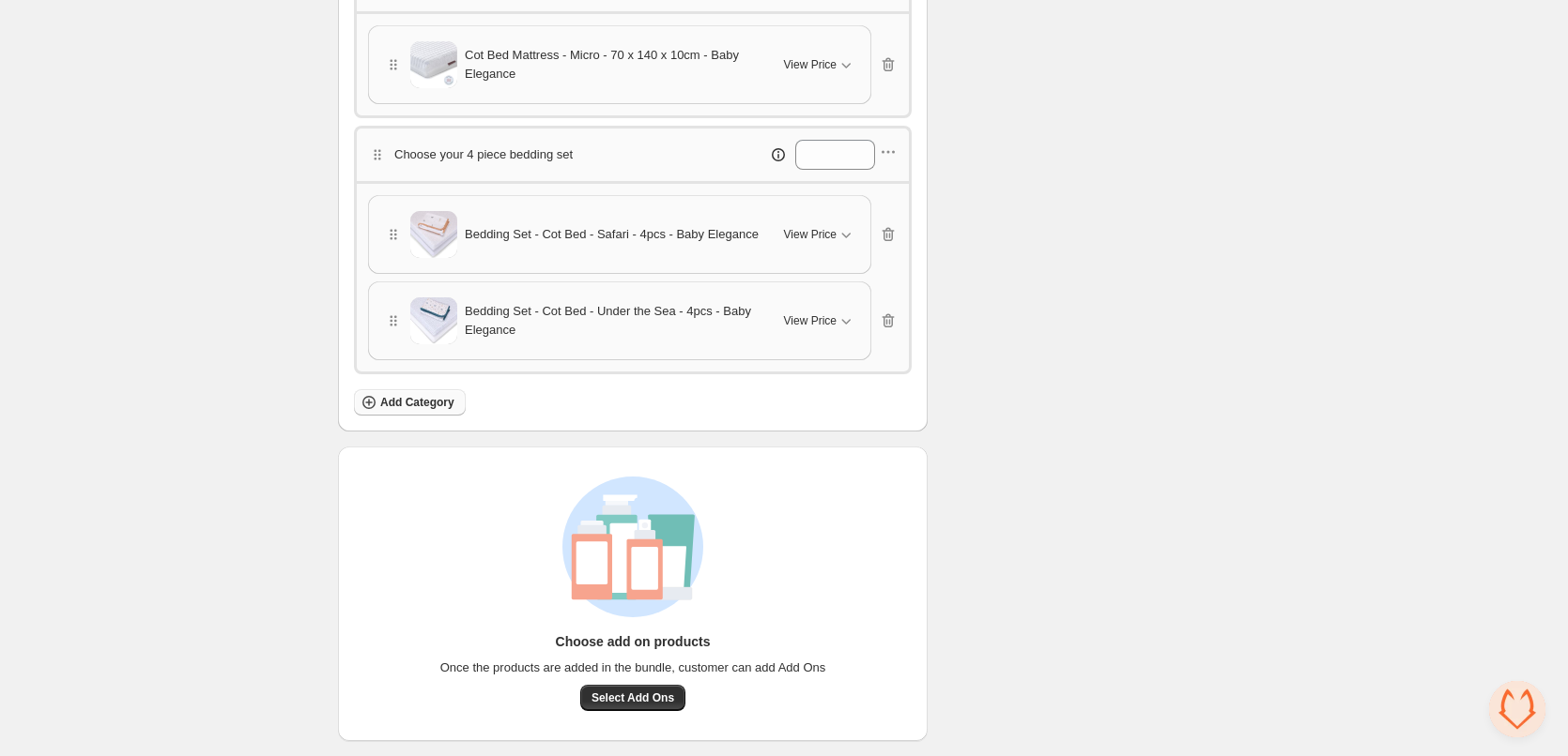
click at [433, 401] on span "Add Category" at bounding box center [417, 403] width 75 height 15
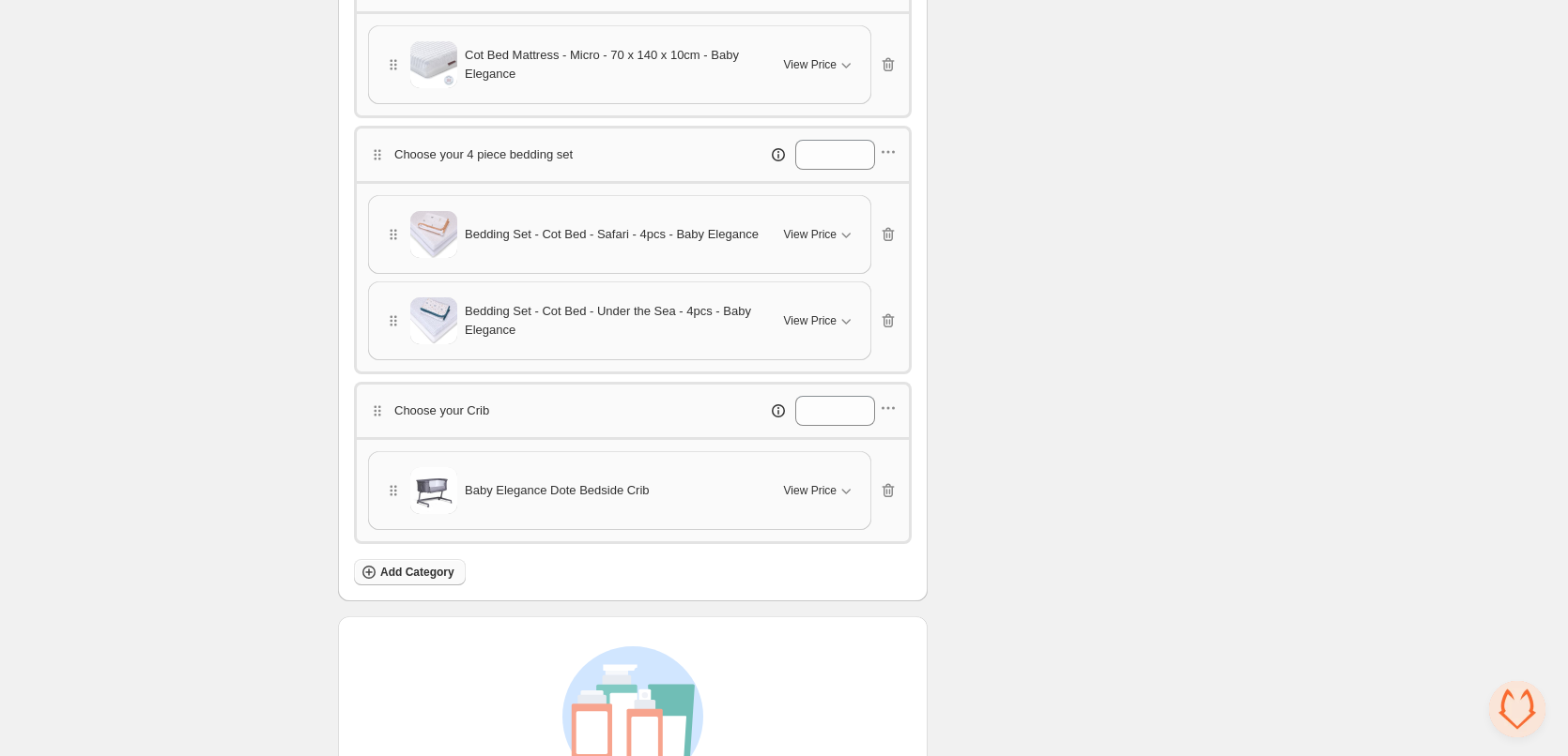
click at [424, 567] on span "Add Category" at bounding box center [417, 573] width 75 height 15
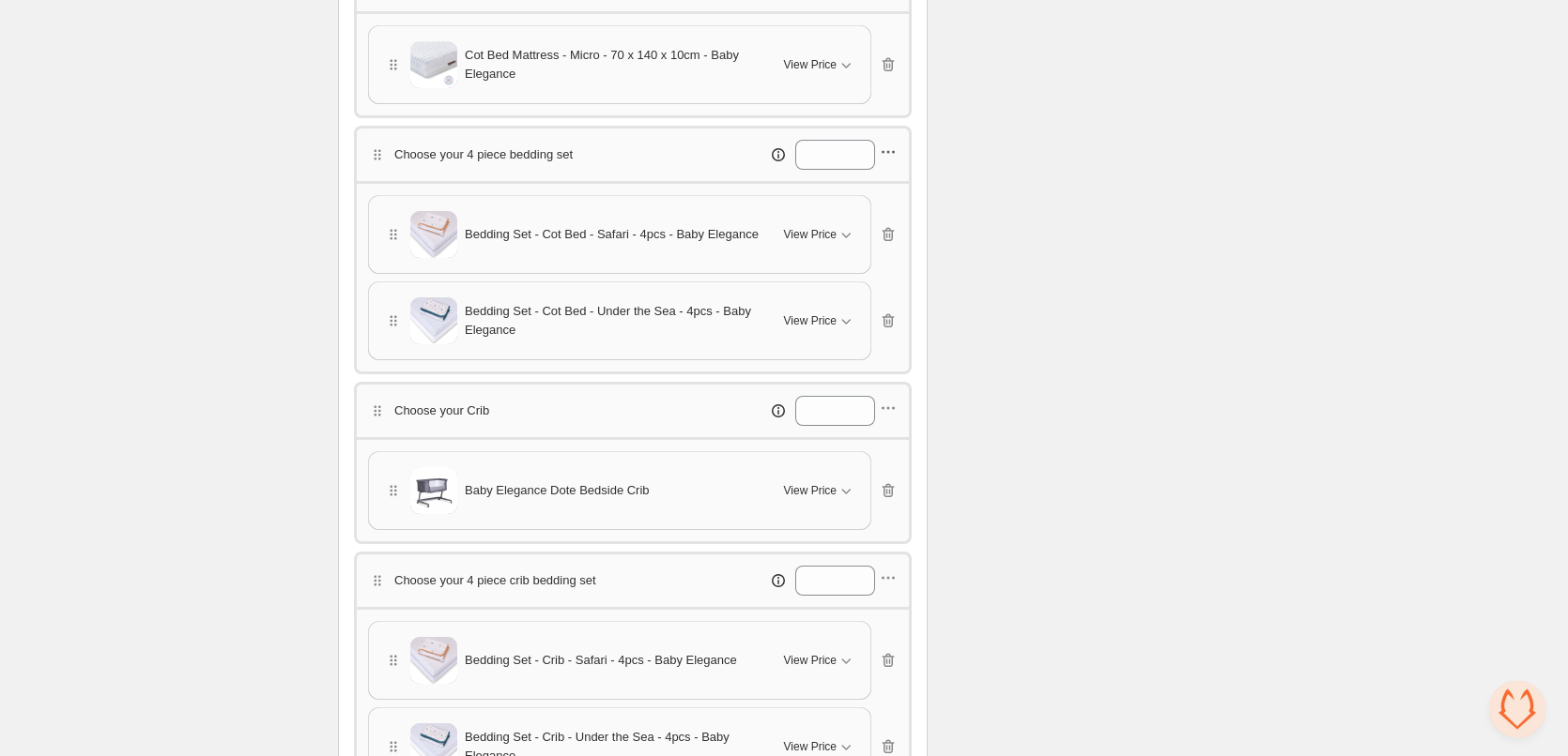
click at [882, 151] on icon "button" at bounding box center [888, 151] width 18 height 18
click at [880, 184] on span "Edit category title" at bounding box center [900, 187] width 102 height 18
drag, startPoint x: 497, startPoint y: 154, endPoint x: 551, endPoint y: 116, distance: 66.0
click at [498, 154] on input "**********" at bounding box center [468, 154] width 141 height 30
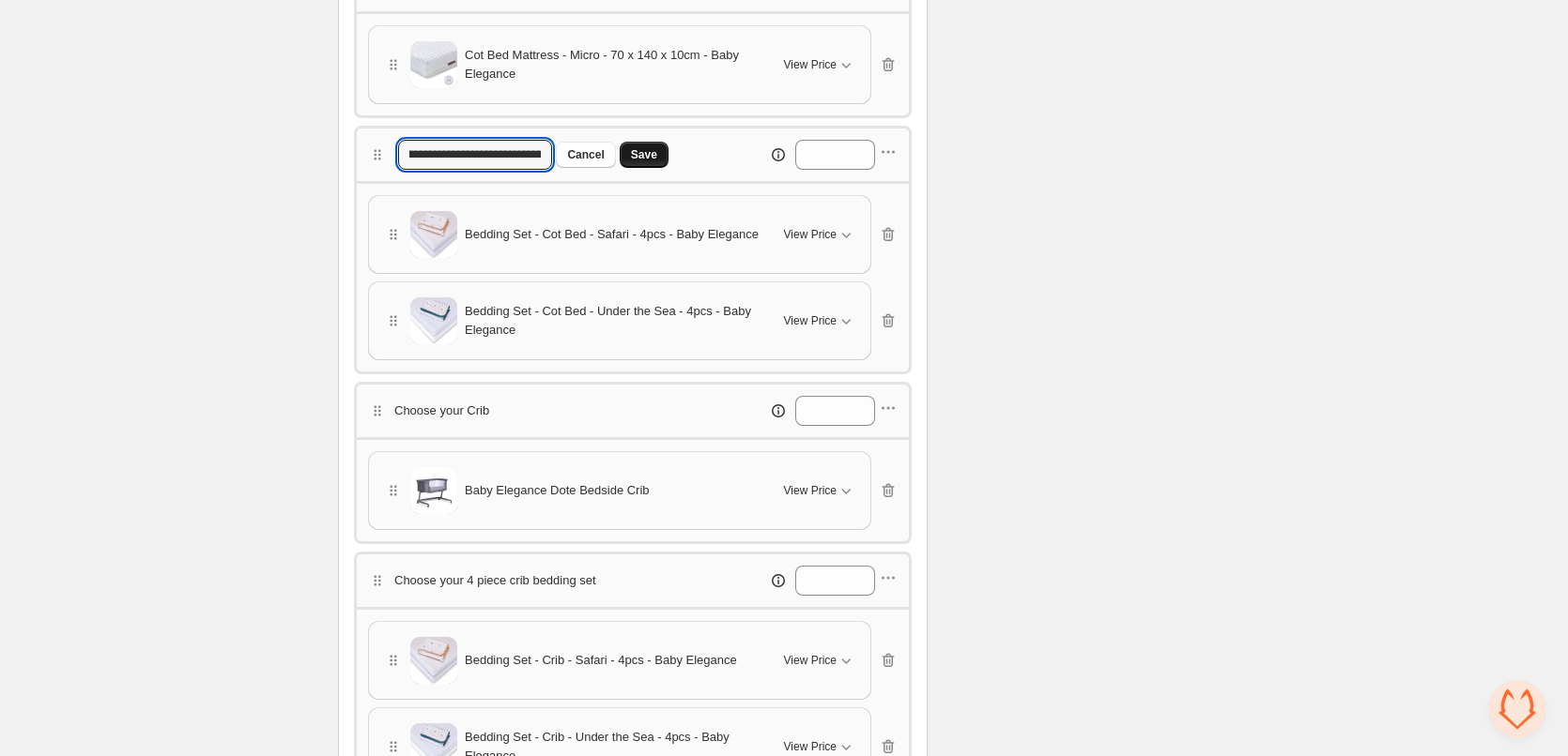
type input "**********"
click at [651, 146] on button "Save" at bounding box center [644, 154] width 48 height 26
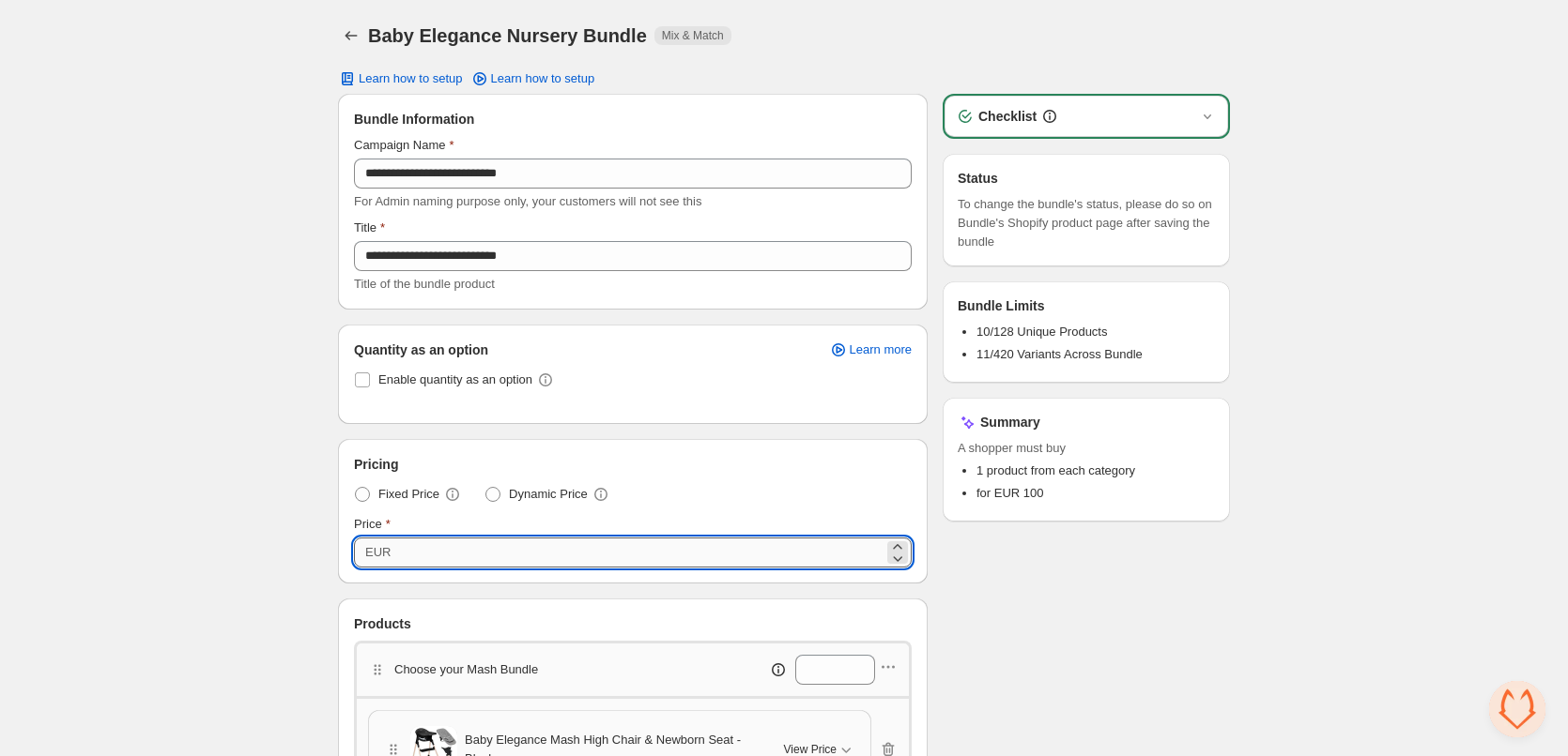
click at [469, 553] on input "***" at bounding box center [639, 553] width 487 height 30
drag, startPoint x: 564, startPoint y: 552, endPoint x: 362, endPoint y: 559, distance: 202.1
click at [362, 559] on div "EUR ***" at bounding box center [633, 553] width 558 height 30
paste input "number"
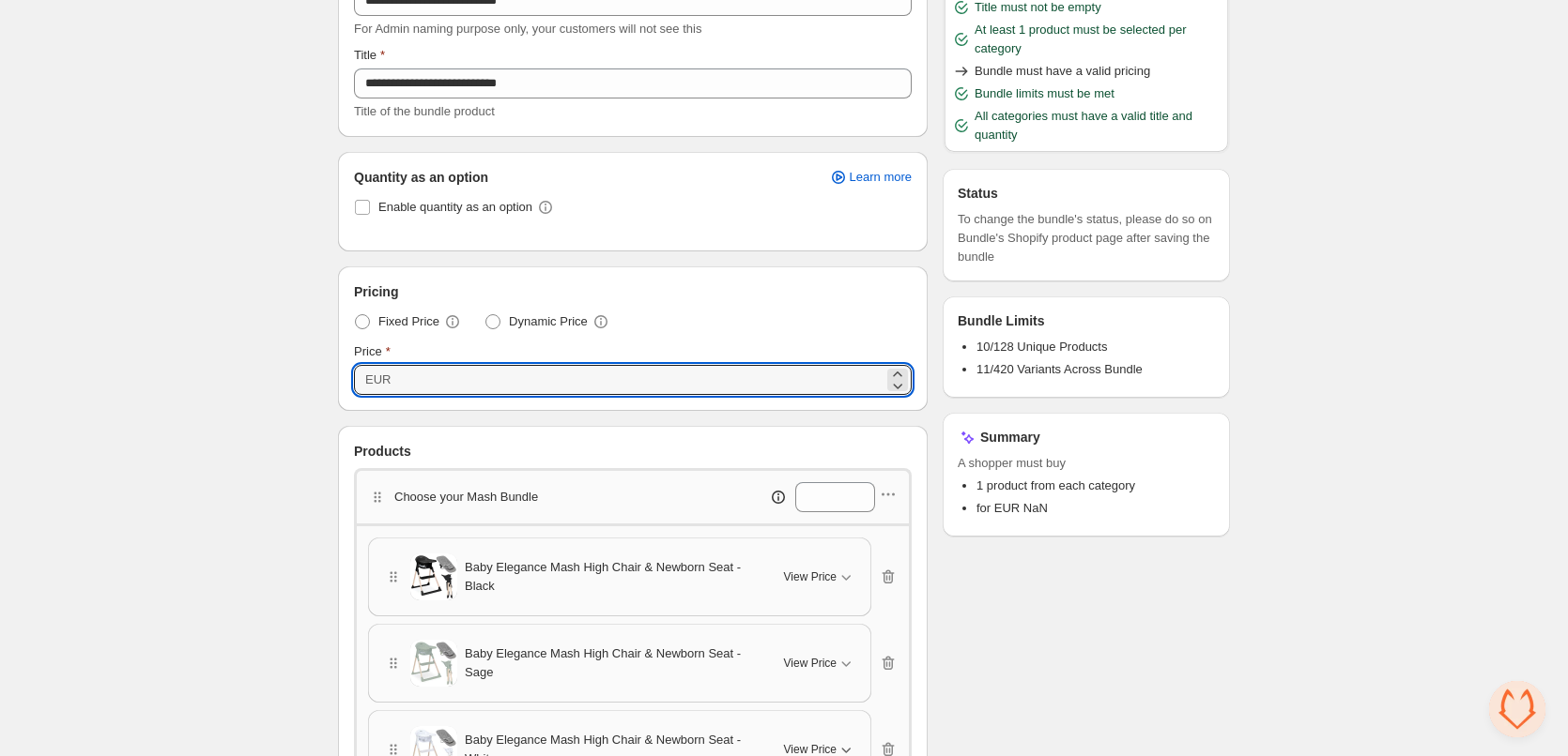
scroll to position [188, 0]
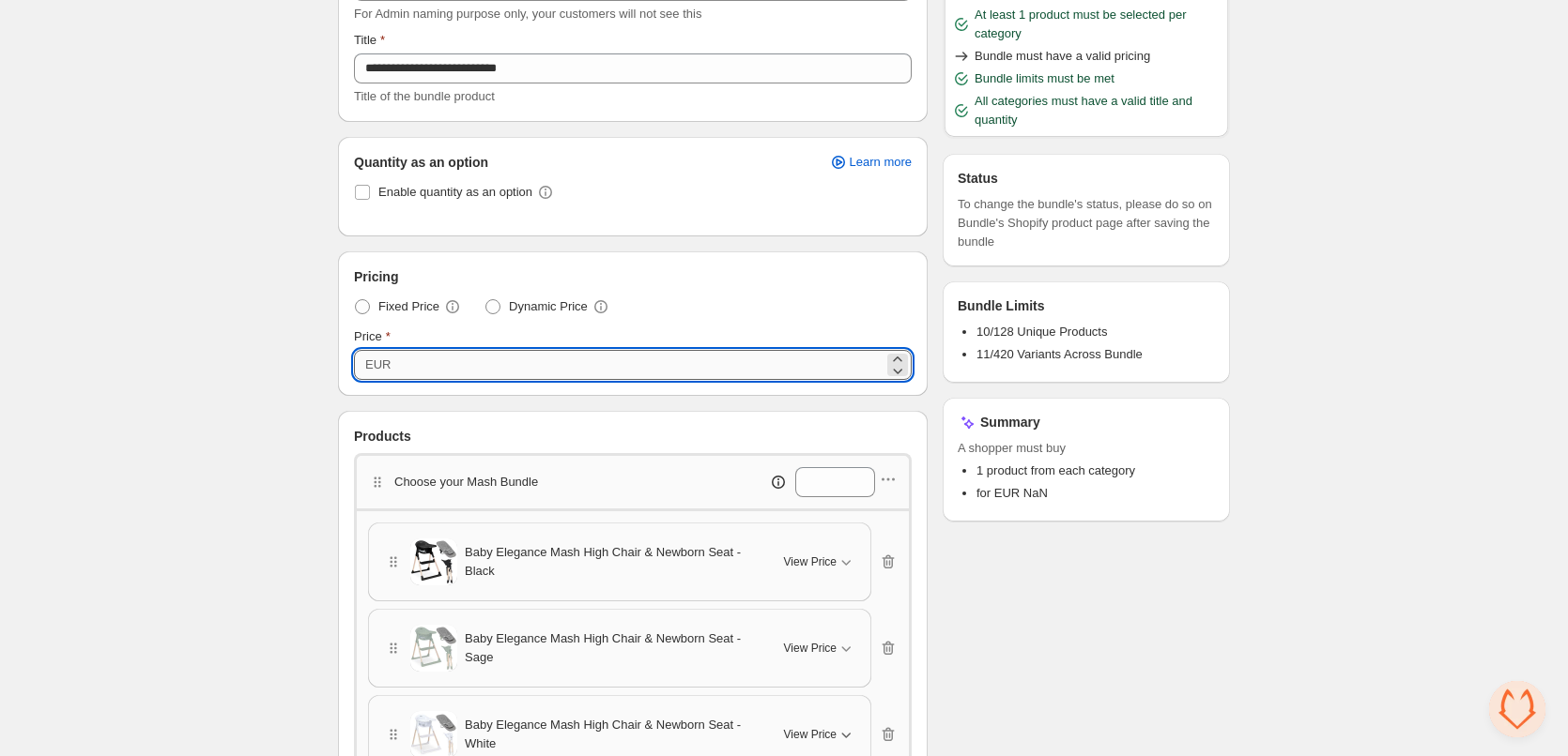
click at [475, 369] on input "Price" at bounding box center [639, 365] width 487 height 30
paste input "******"
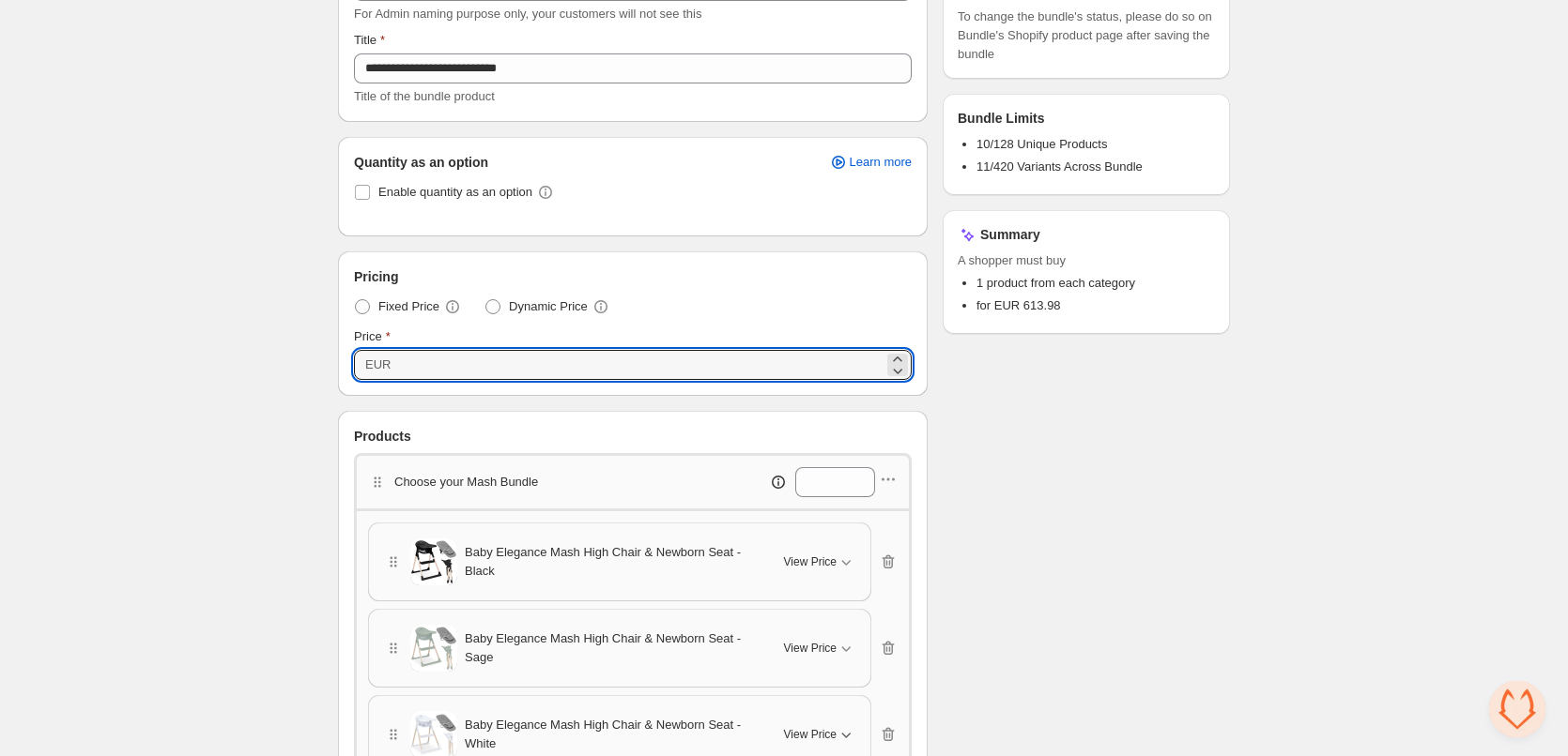
type input "******"
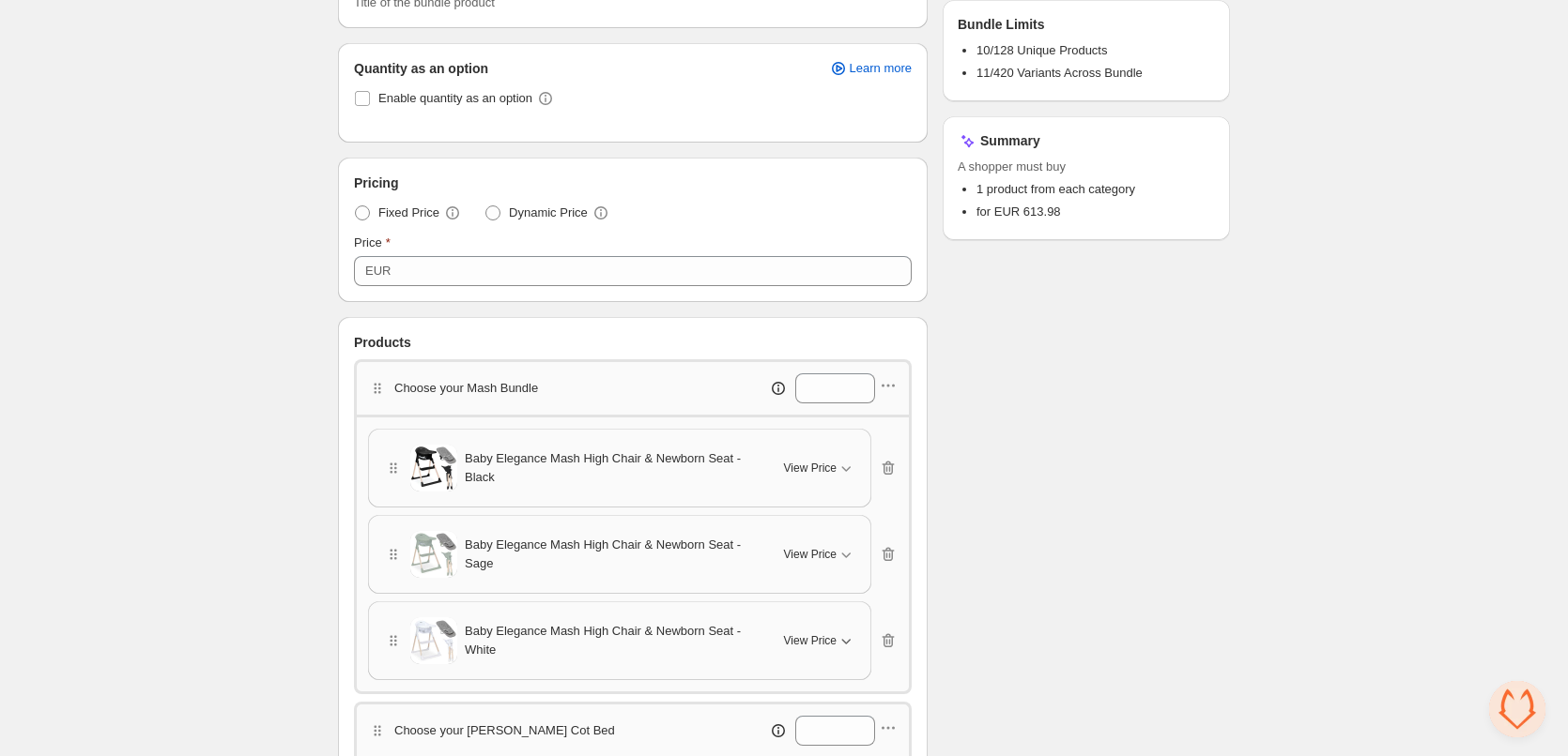
scroll to position [0, 0]
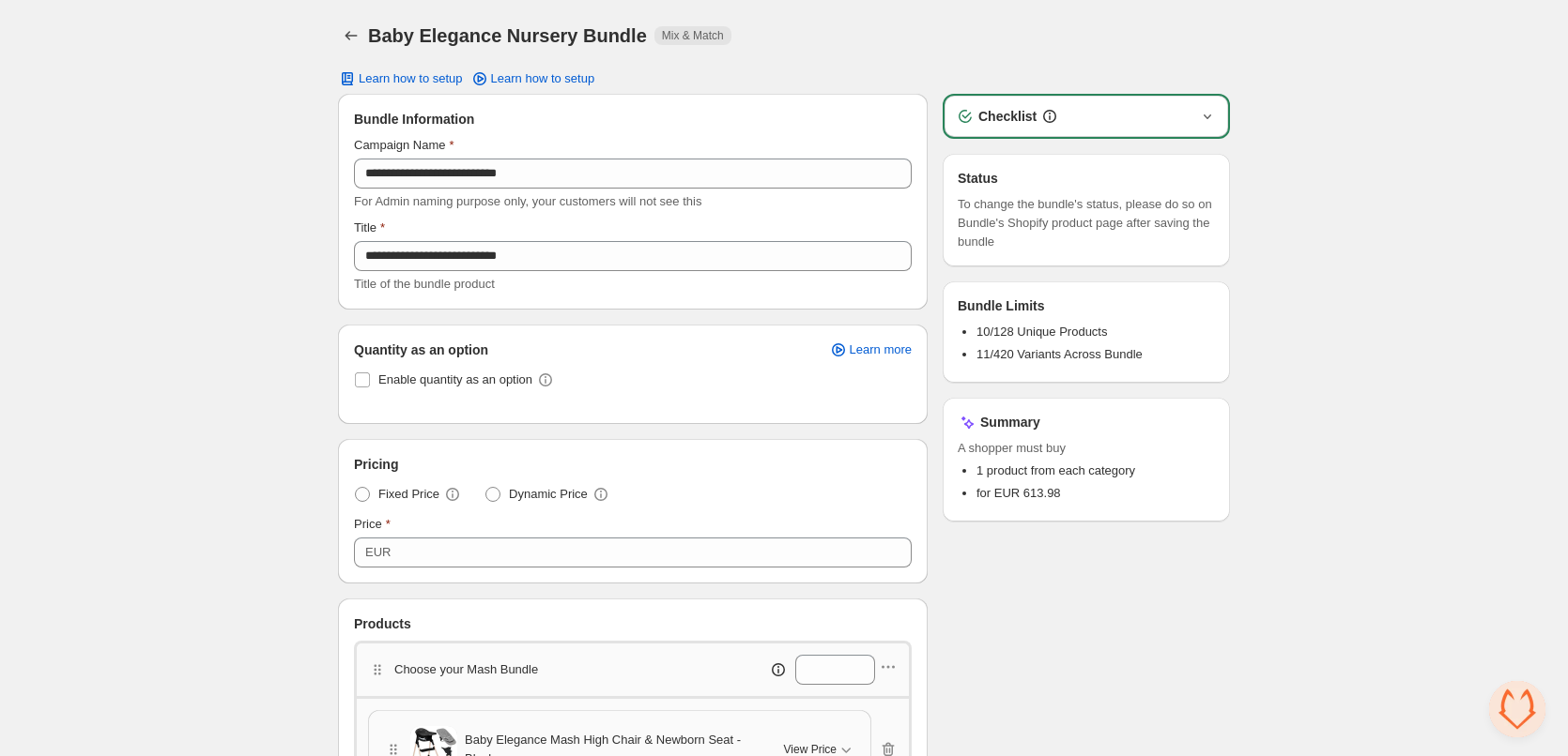
click at [1206, 119] on icon "button" at bounding box center [1207, 116] width 18 height 18
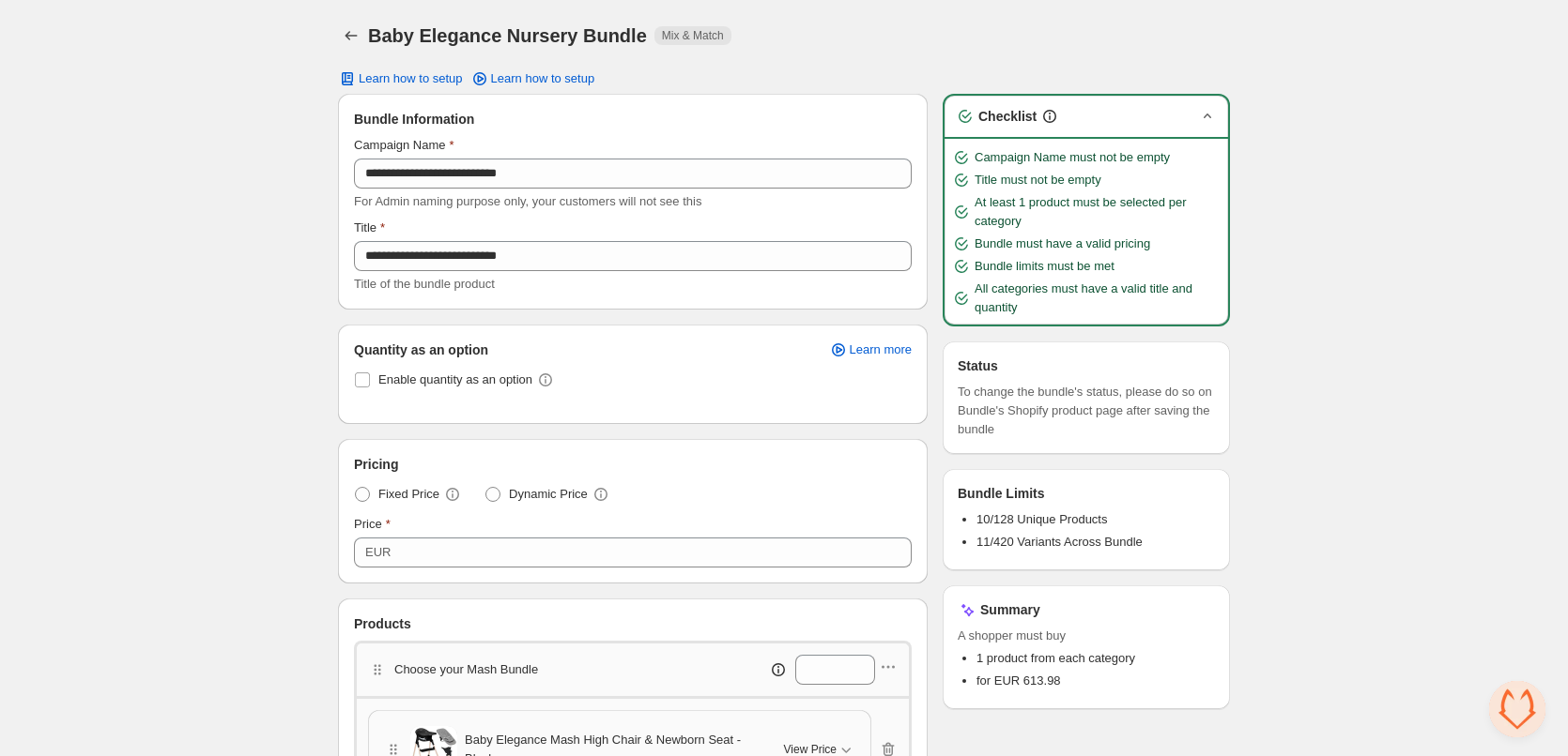
click at [1207, 117] on icon "button" at bounding box center [1207, 116] width 18 height 18
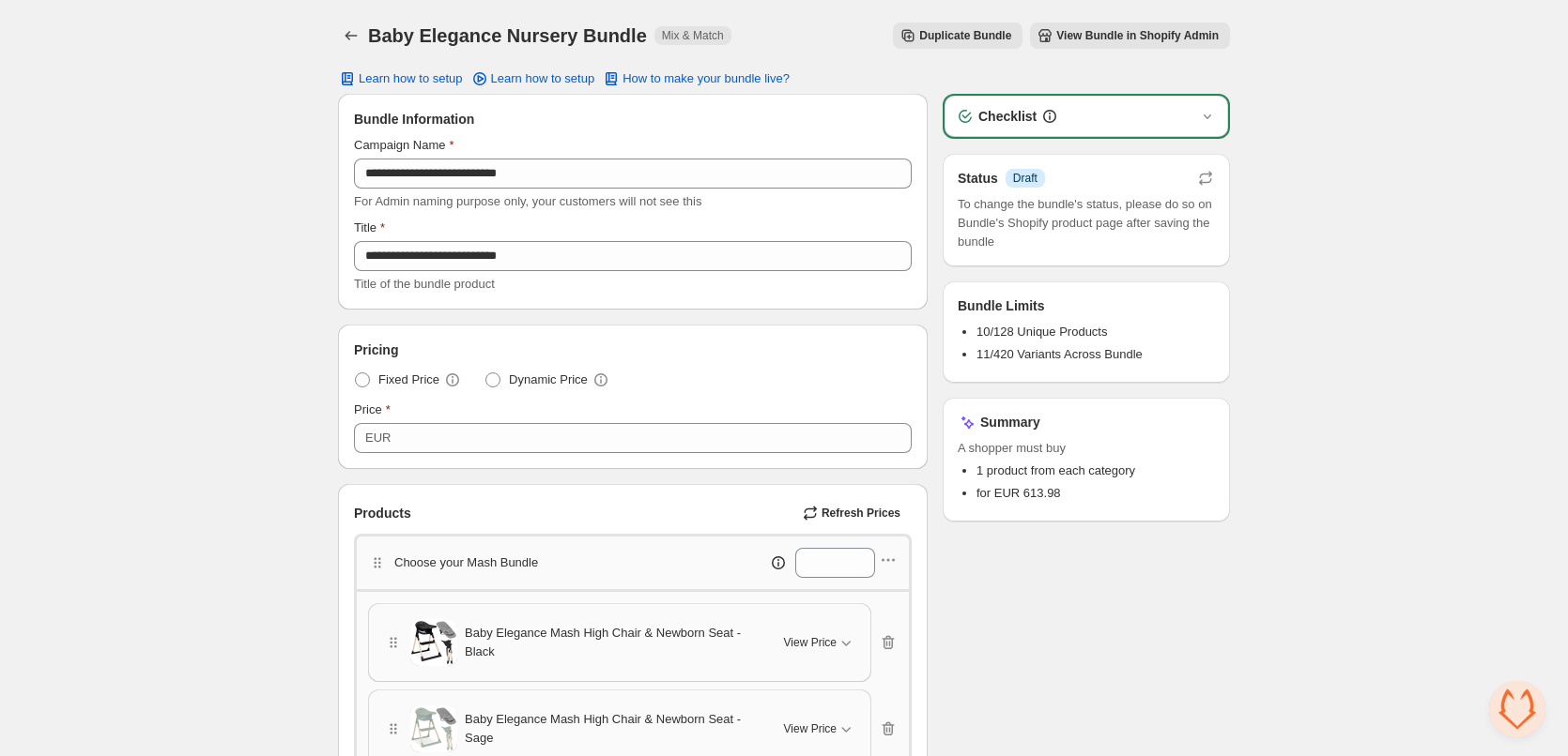
click at [1218, 30] on span "View Bundle in Shopify Admin" at bounding box center [1138, 36] width 163 height 15
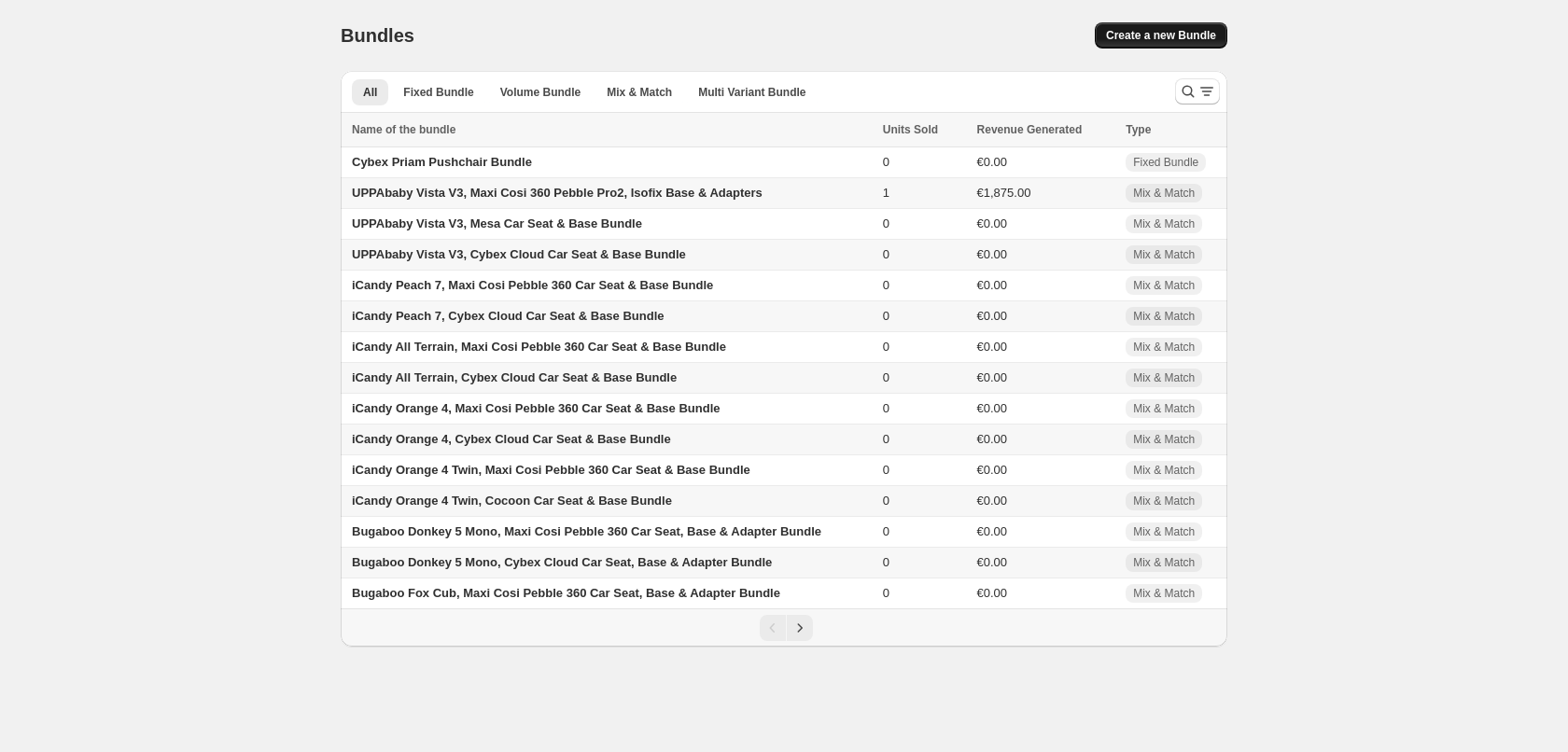
click at [1155, 31] on span "Create a new Bundle" at bounding box center [1161, 36] width 110 height 15
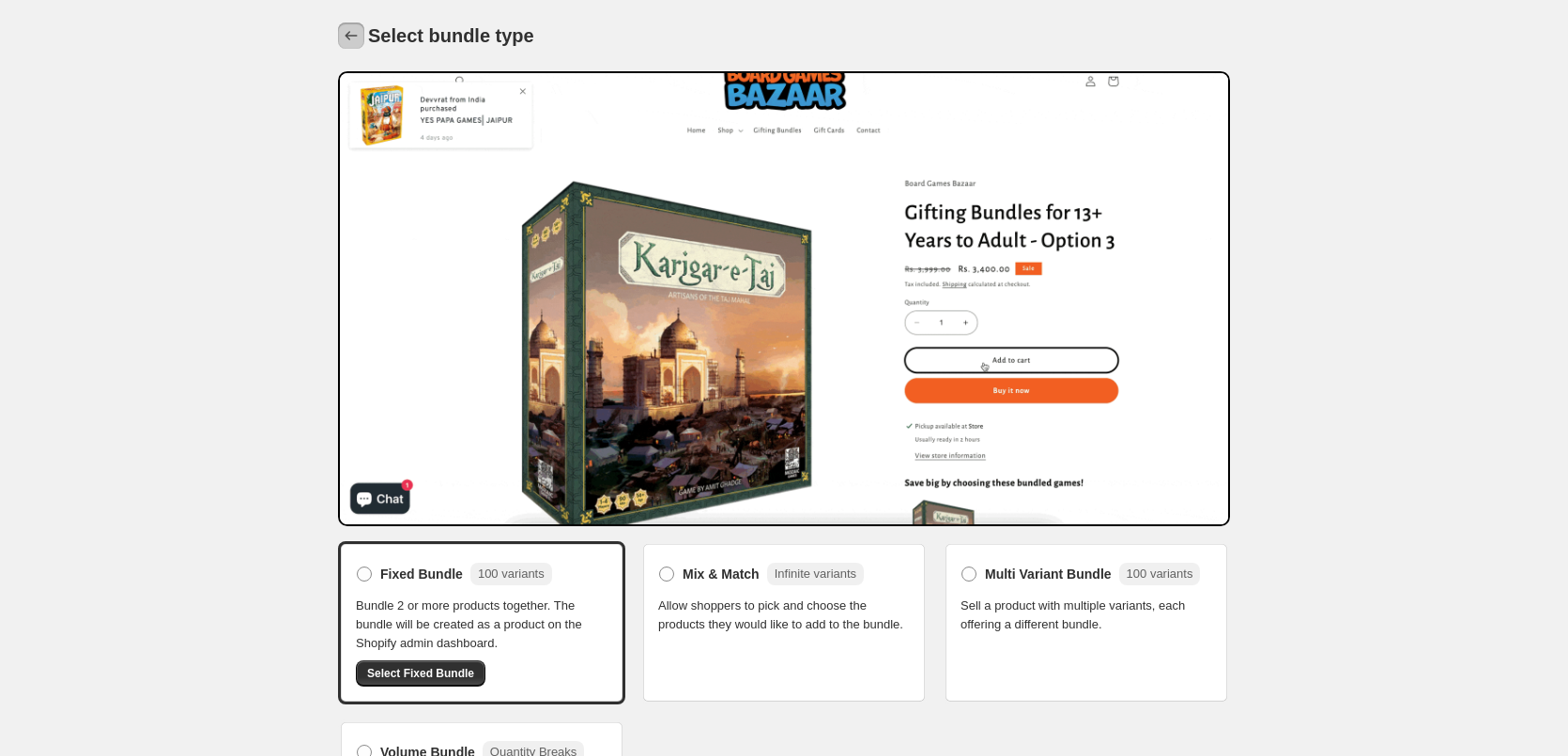
click at [349, 34] on icon "Back" at bounding box center [352, 36] width 13 height 10
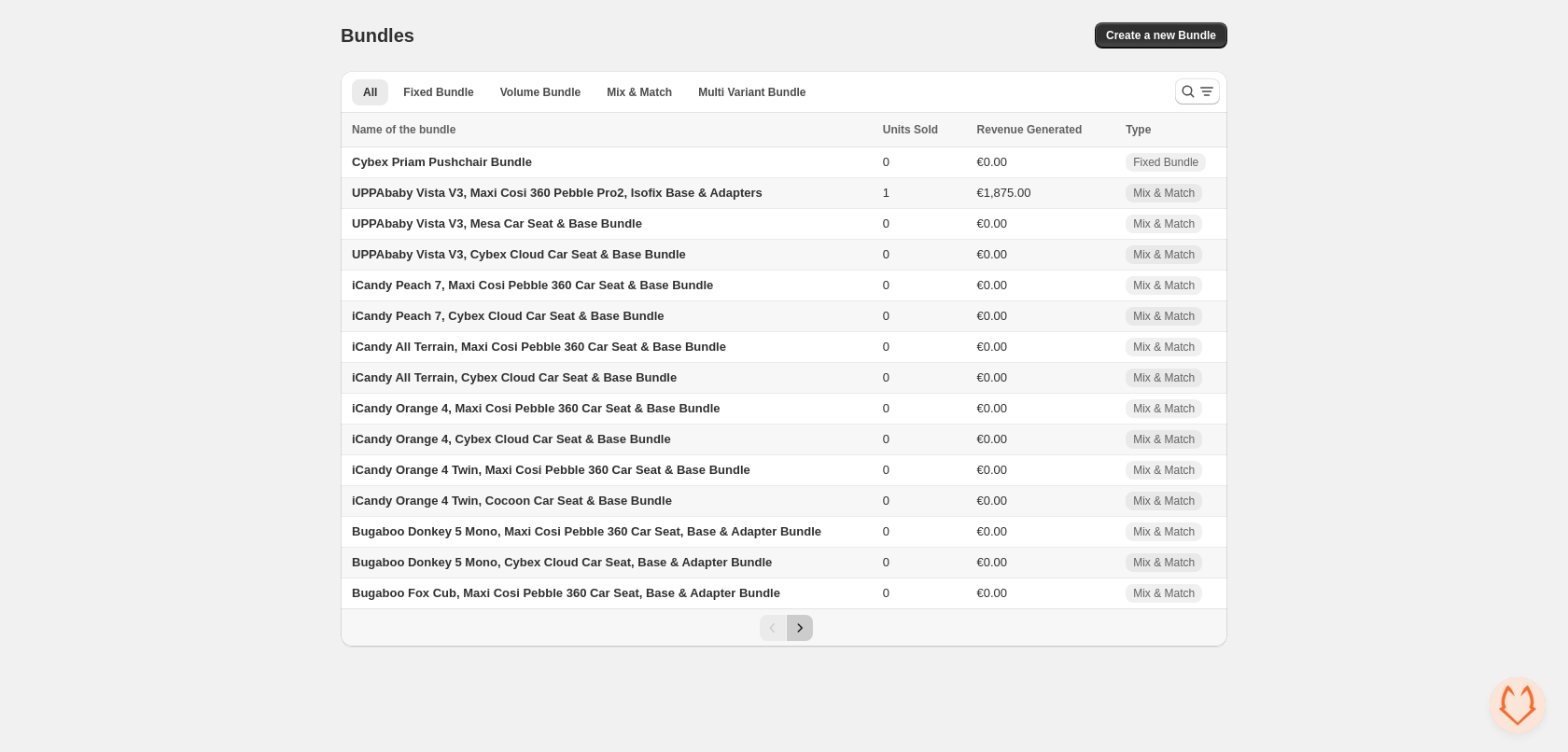
click at [809, 628] on button "Next" at bounding box center [799, 628] width 26 height 26
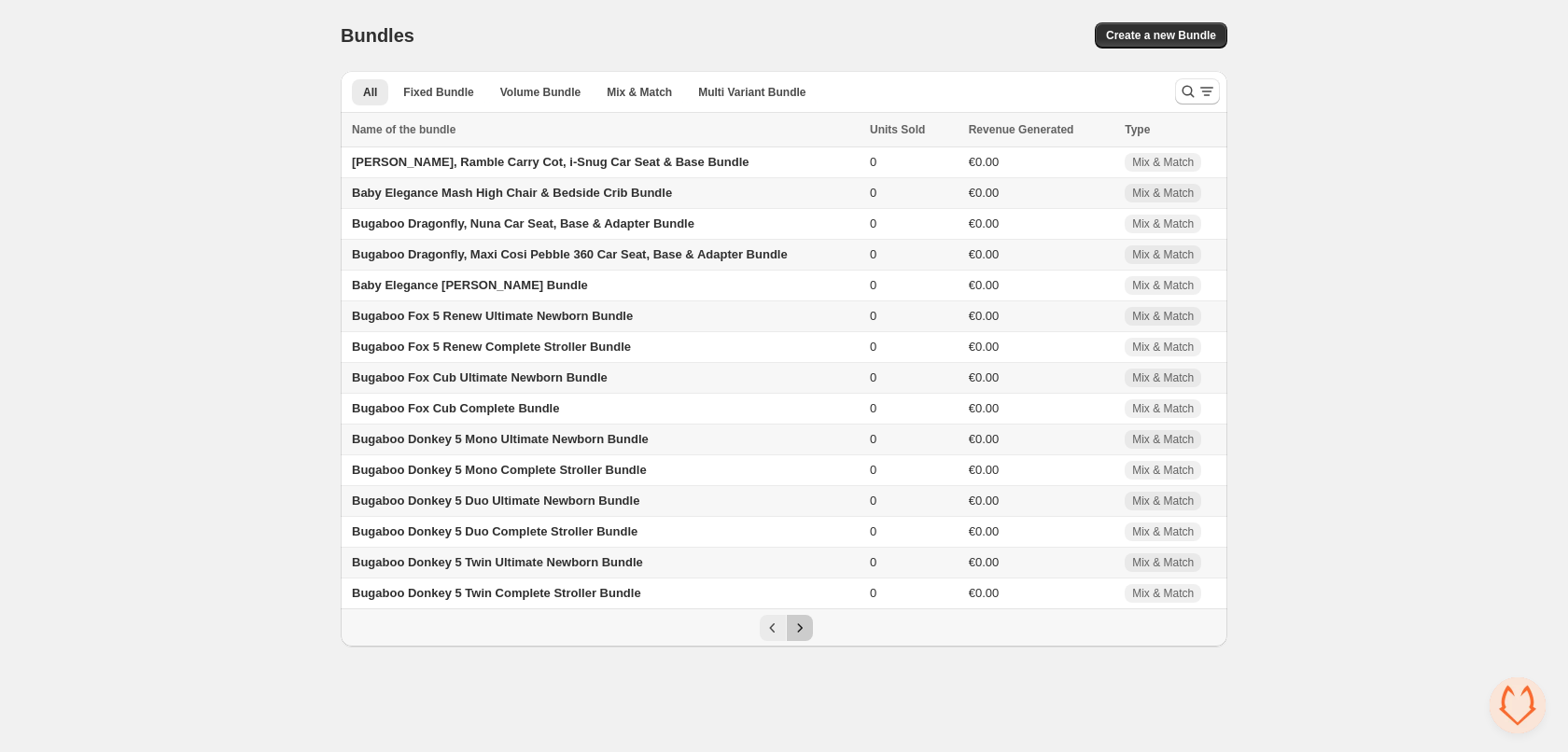
click at [809, 624] on icon "Next" at bounding box center [799, 628] width 18 height 18
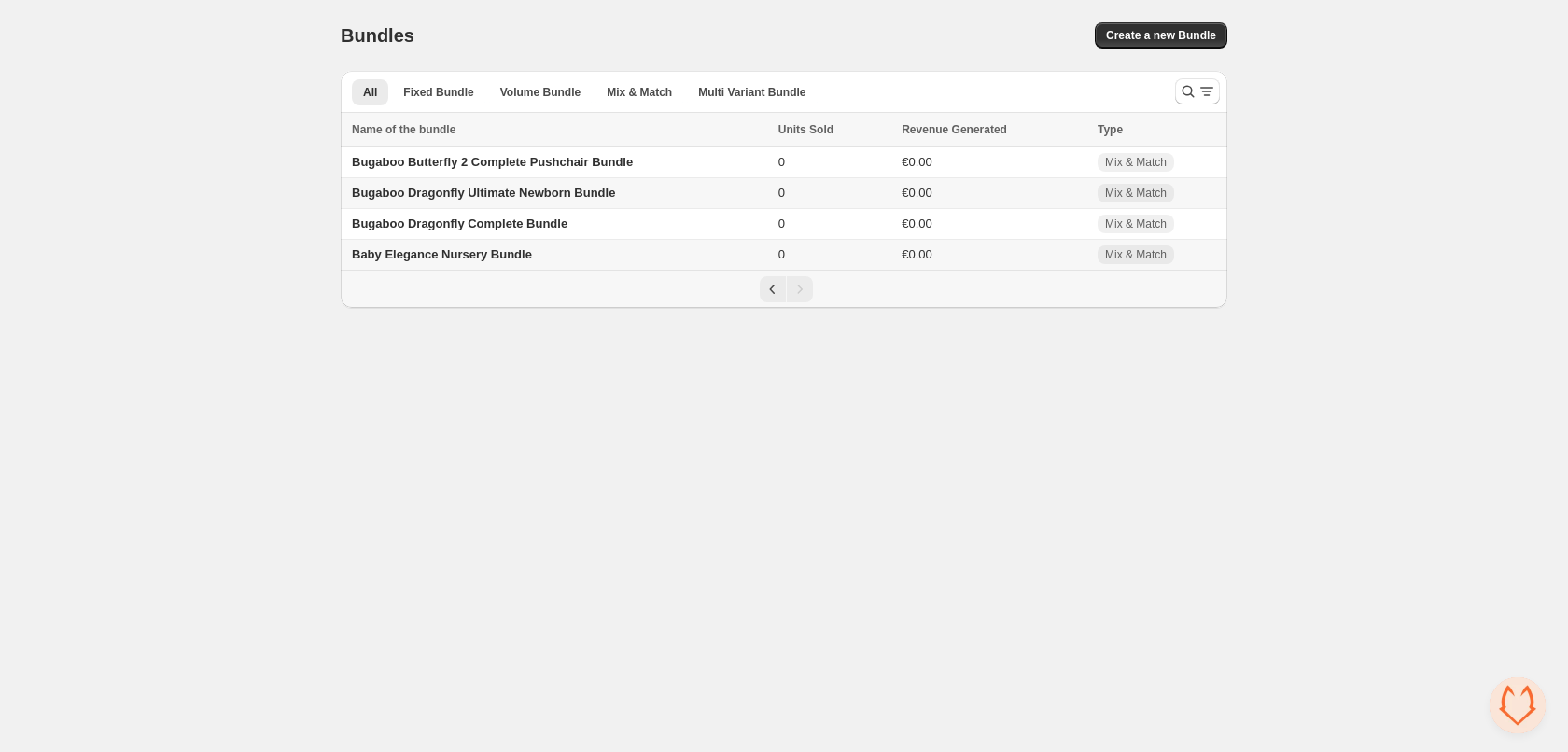
click at [464, 253] on span "Baby Elegance Nursery Bundle" at bounding box center [442, 254] width 180 height 14
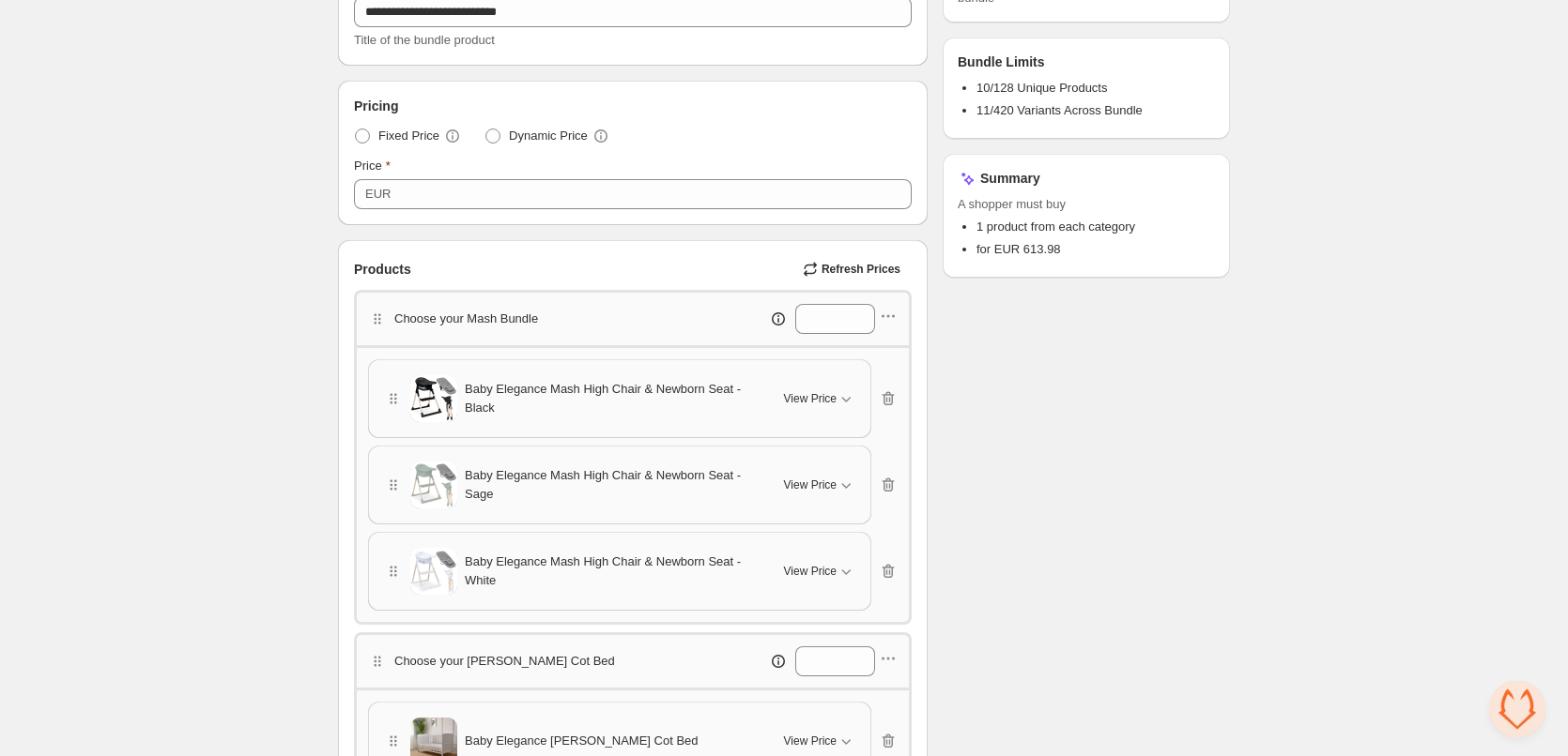
scroll to position [376, 0]
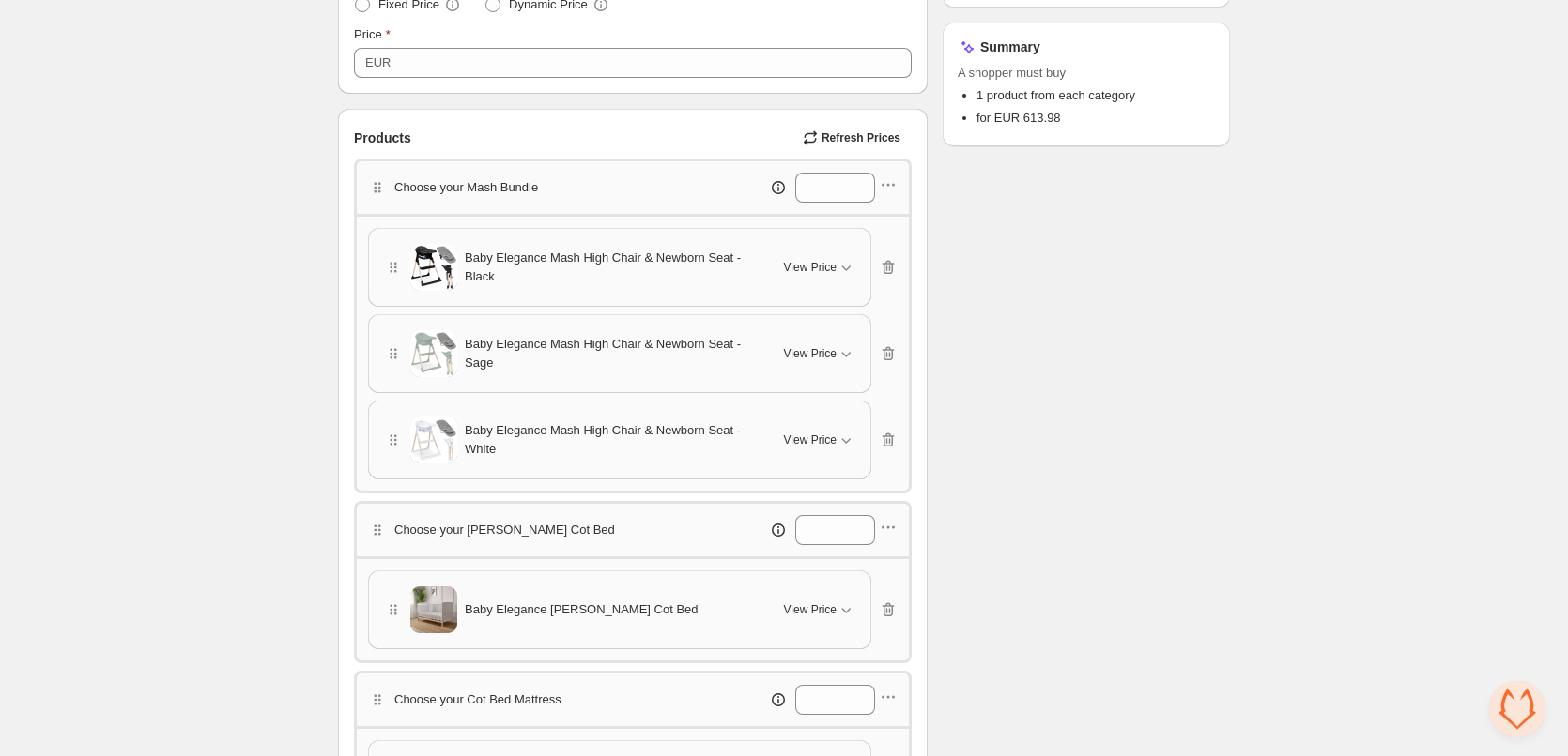
click at [892, 192] on icon "button" at bounding box center [888, 184] width 18 height 18
click at [886, 265] on icon "button" at bounding box center [888, 267] width 18 height 18
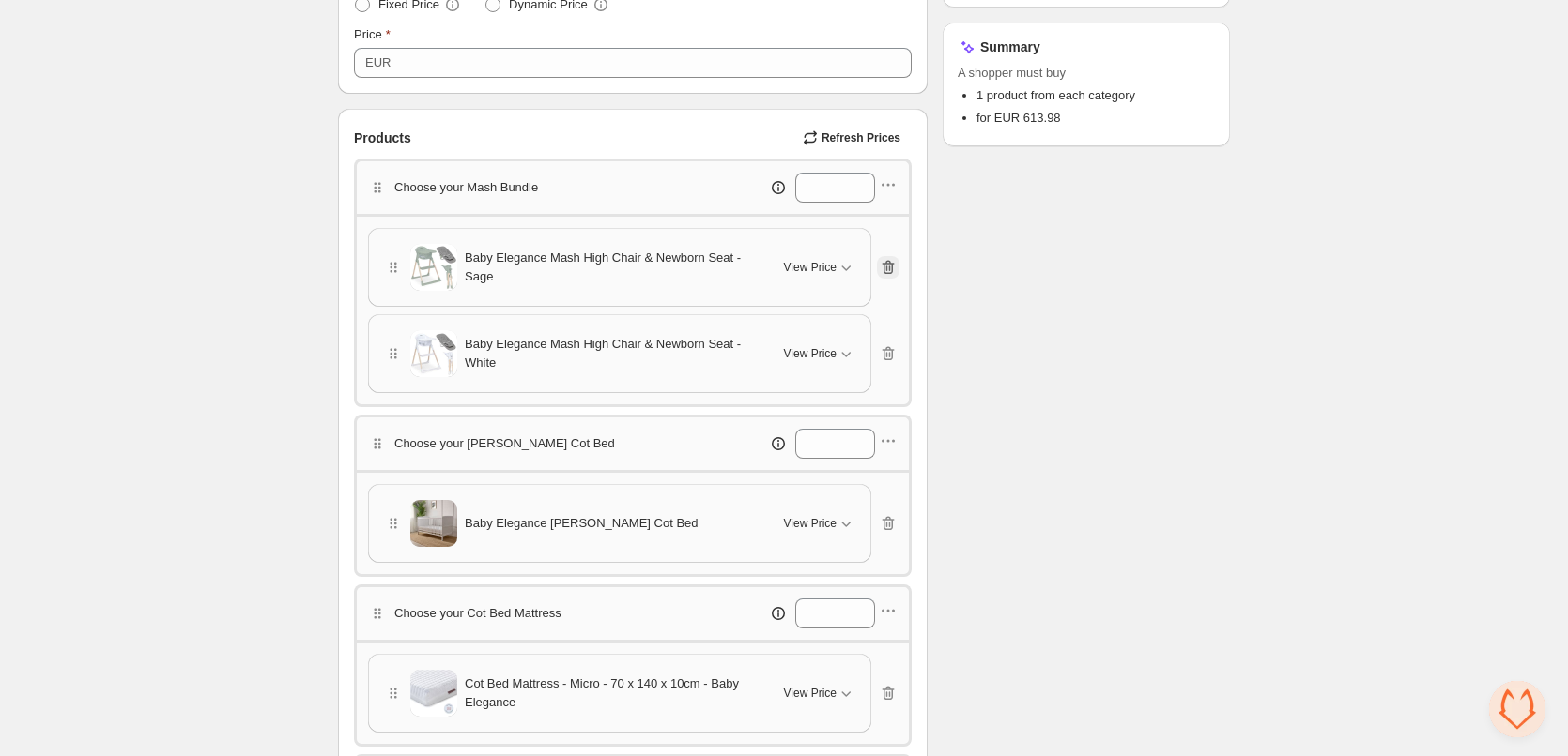
click at [886, 265] on icon "button" at bounding box center [888, 267] width 18 height 18
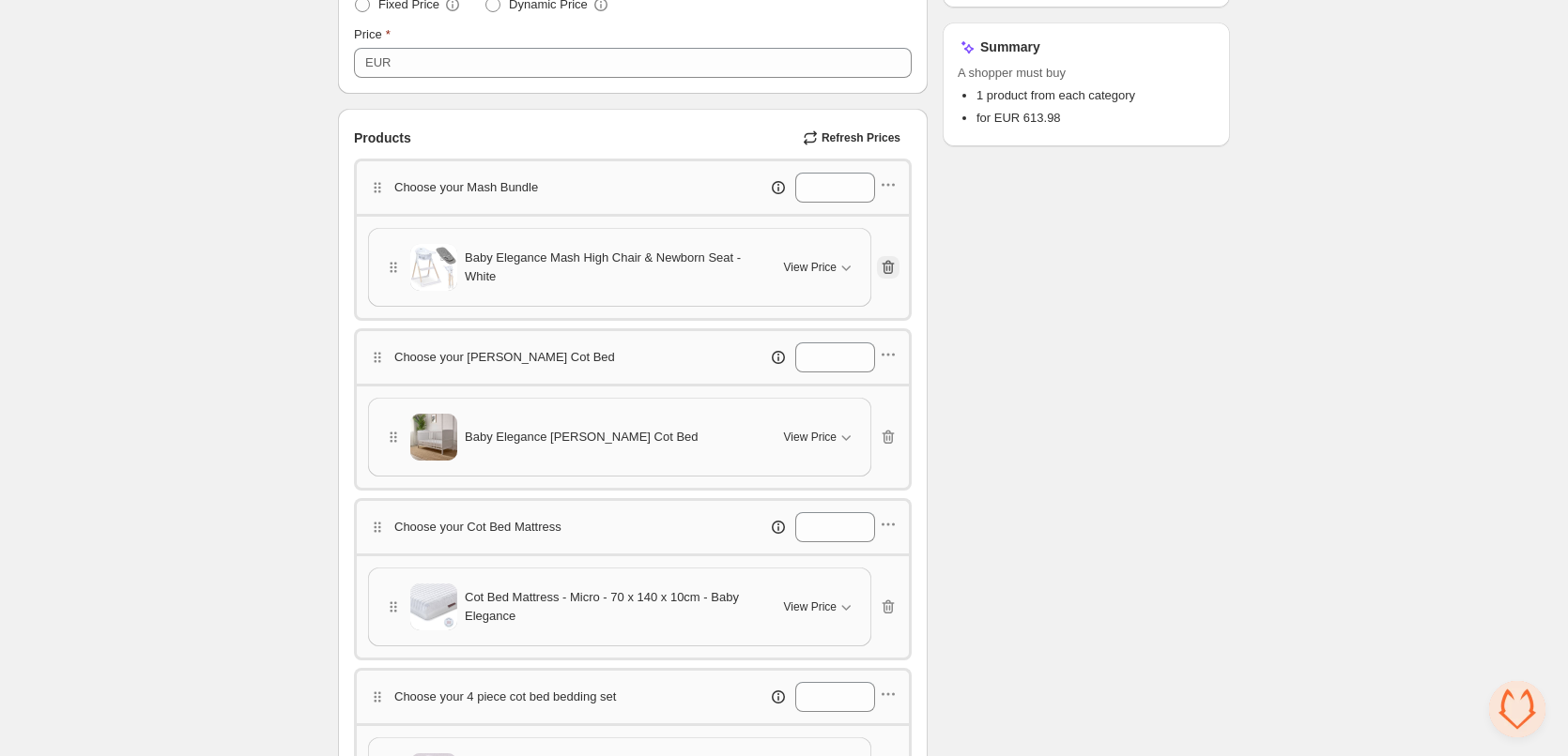
click at [886, 265] on icon "button" at bounding box center [888, 267] width 18 height 18
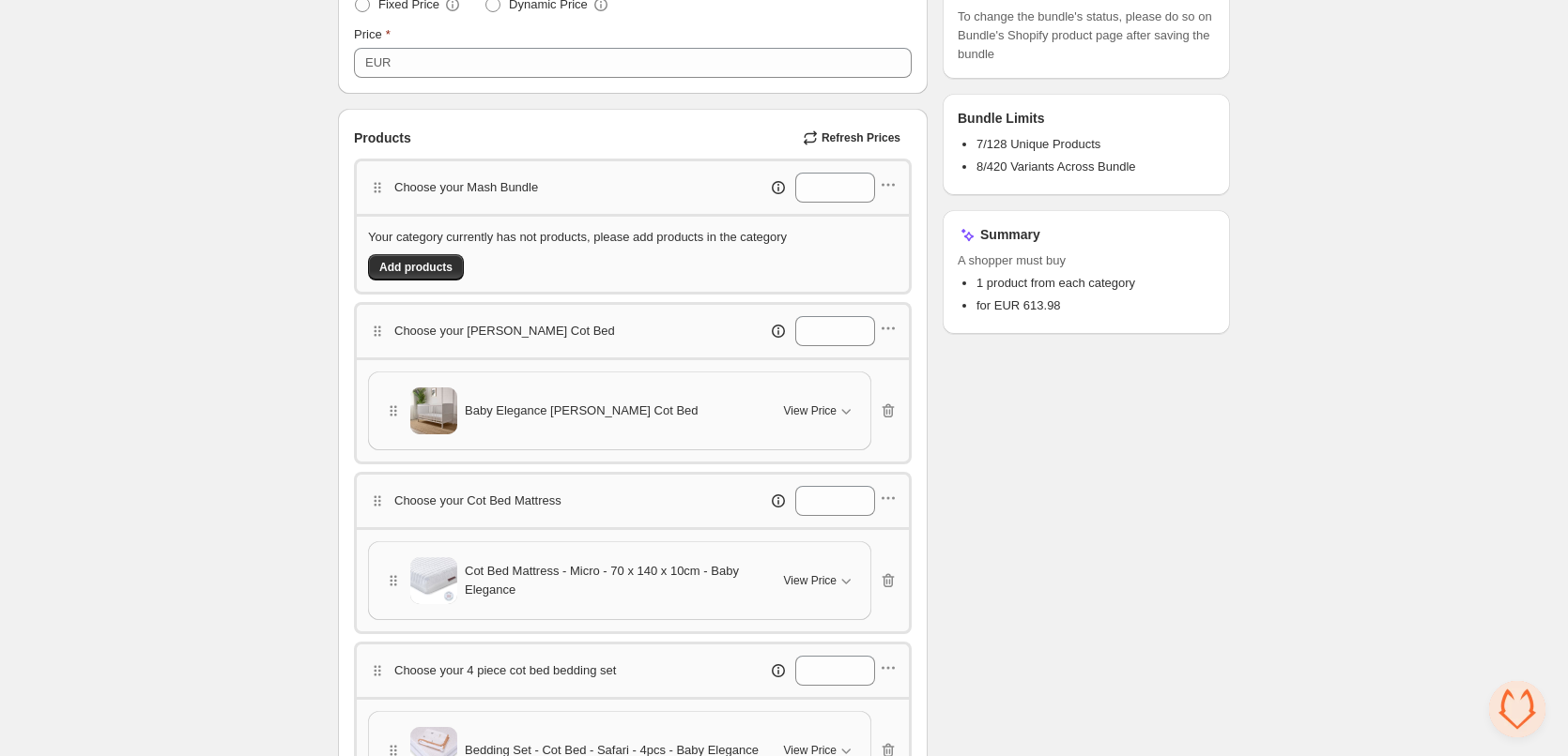
click at [1158, 235] on div "Checklist Campaign Name must not be empty Title must not be empty At least 1 pr…" at bounding box center [1086, 701] width 288 height 1965
click at [1365, 247] on div "**********" at bounding box center [784, 675] width 1568 height 2101
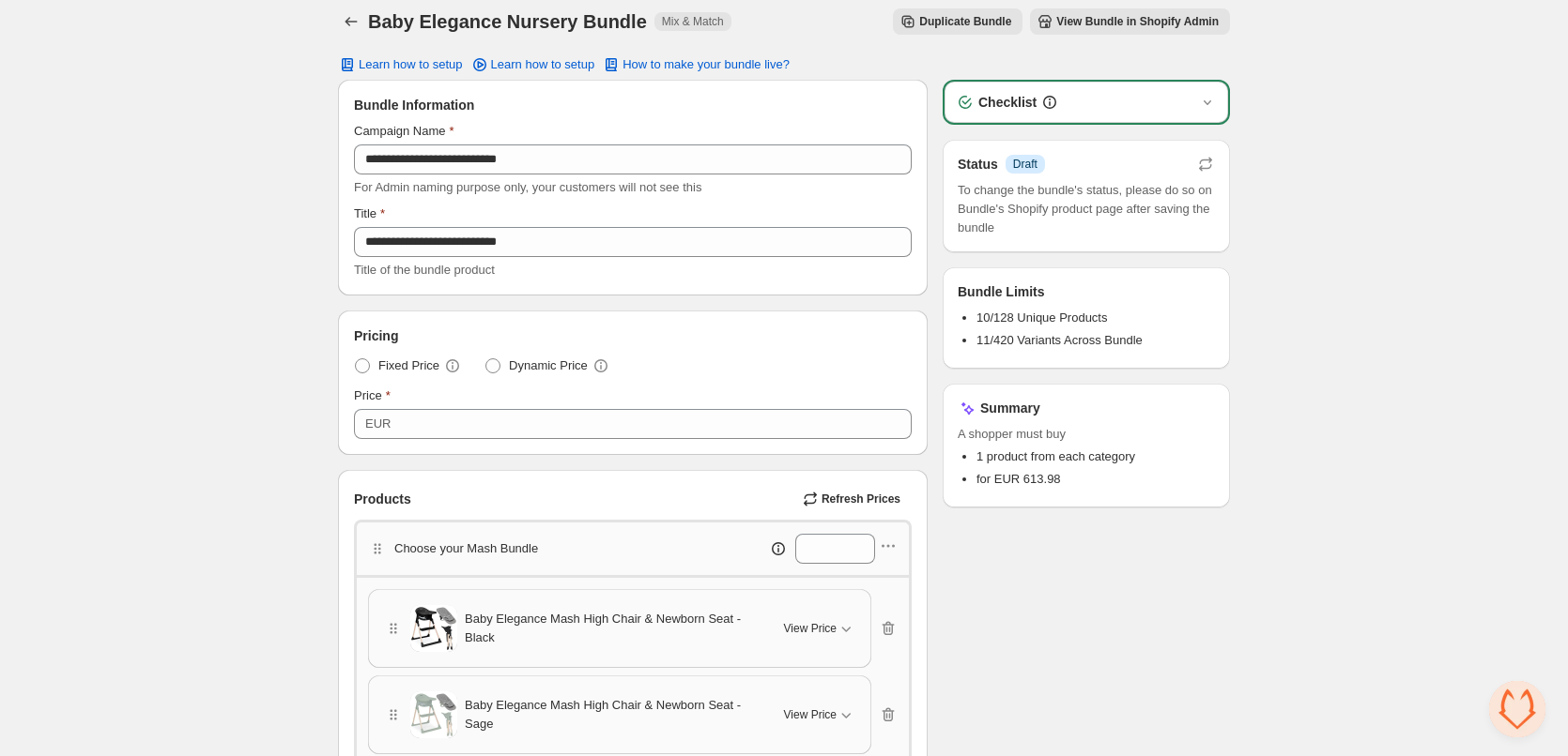
scroll to position [0, 0]
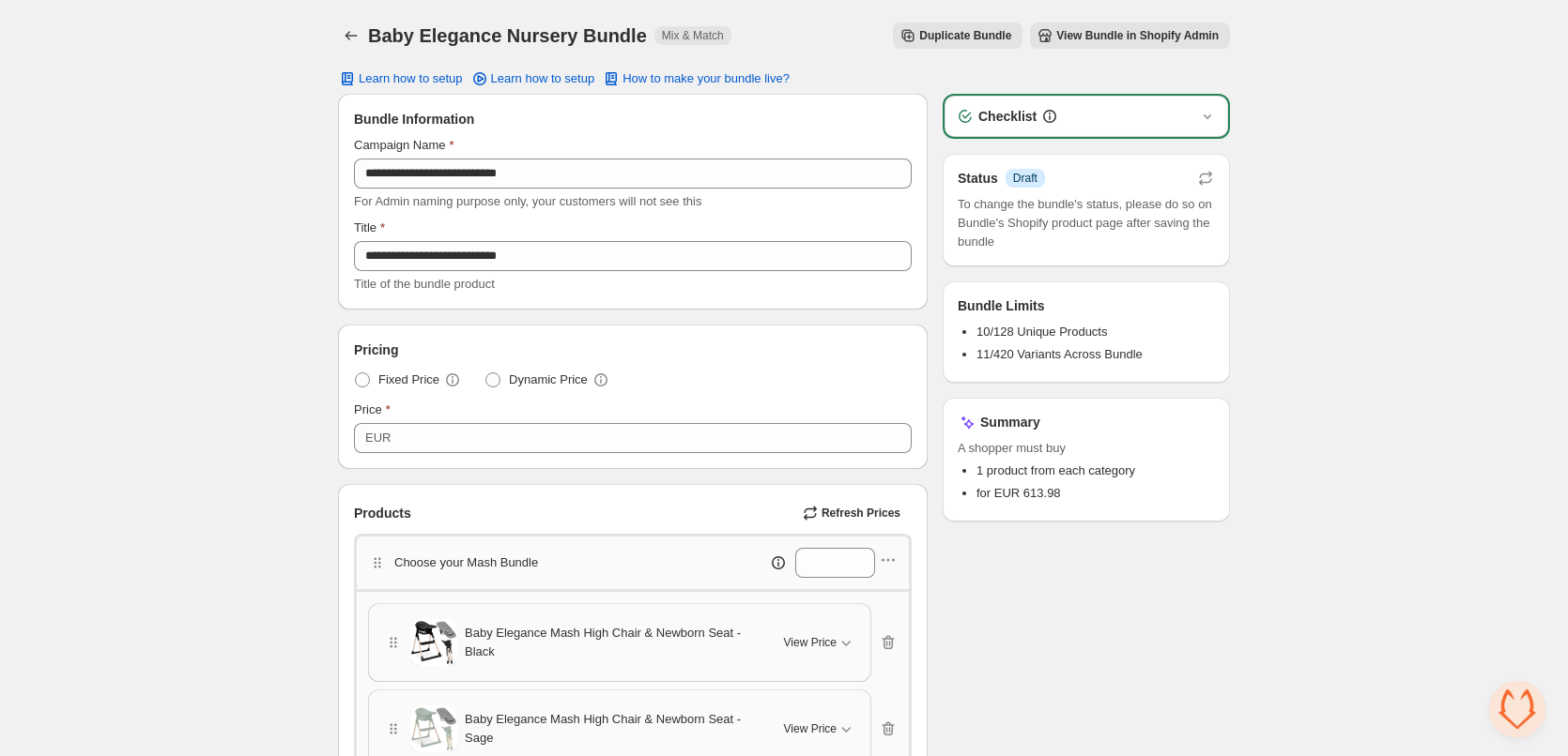
click at [1187, 38] on span "View Bundle in Shopify Admin" at bounding box center [1138, 36] width 163 height 15
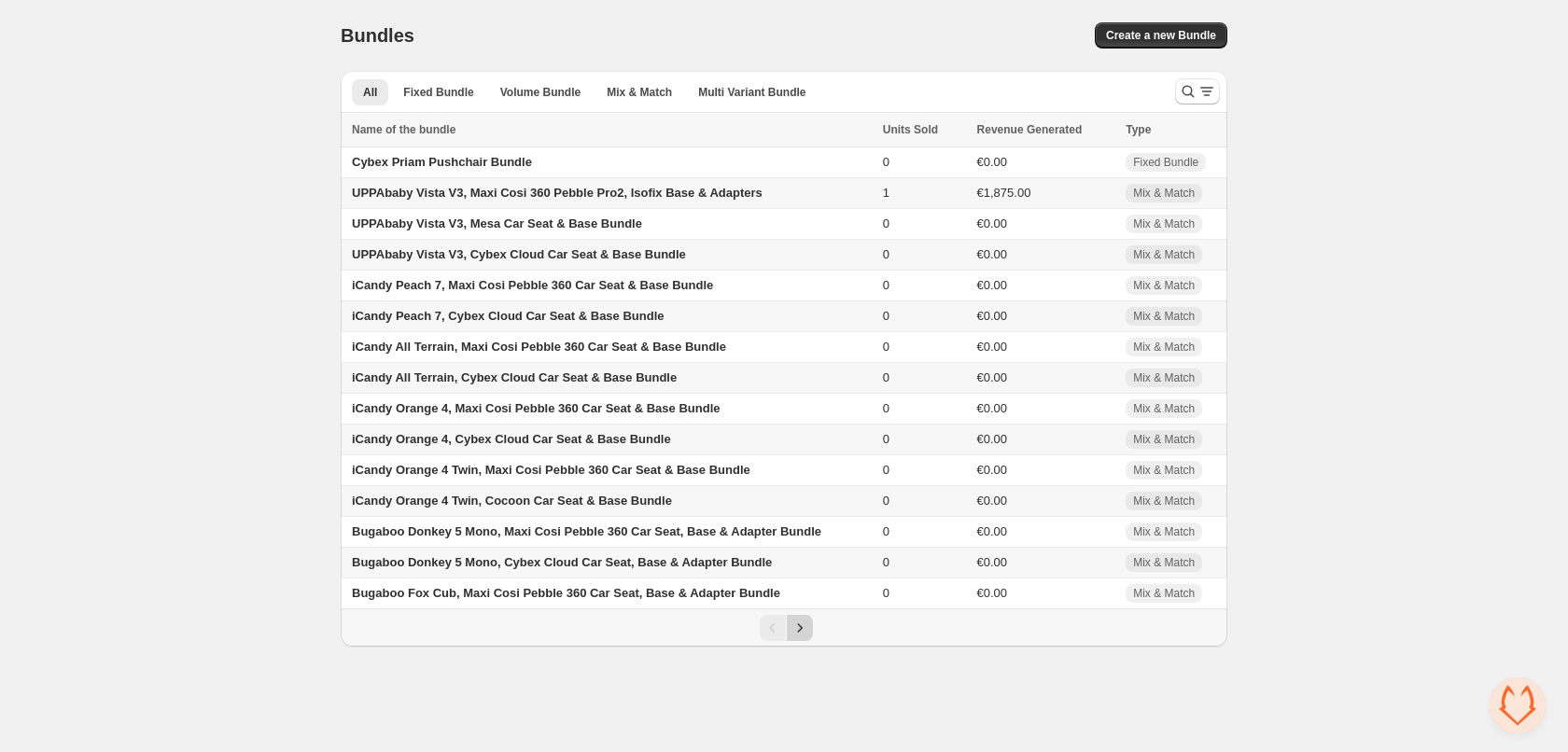
click at [803, 633] on icon "Next" at bounding box center [799, 628] width 18 height 18
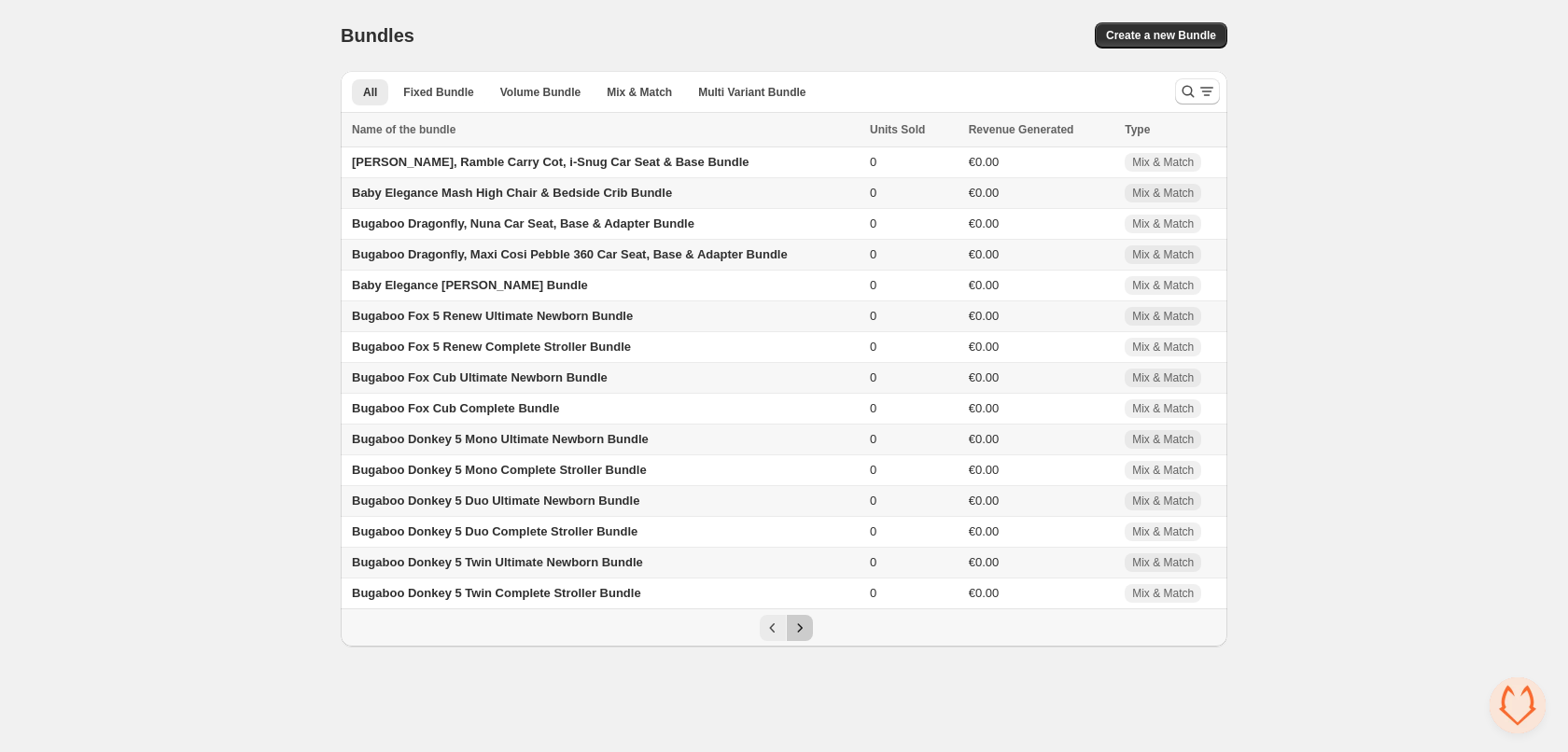
click at [803, 633] on icon "Next" at bounding box center [799, 628] width 18 height 18
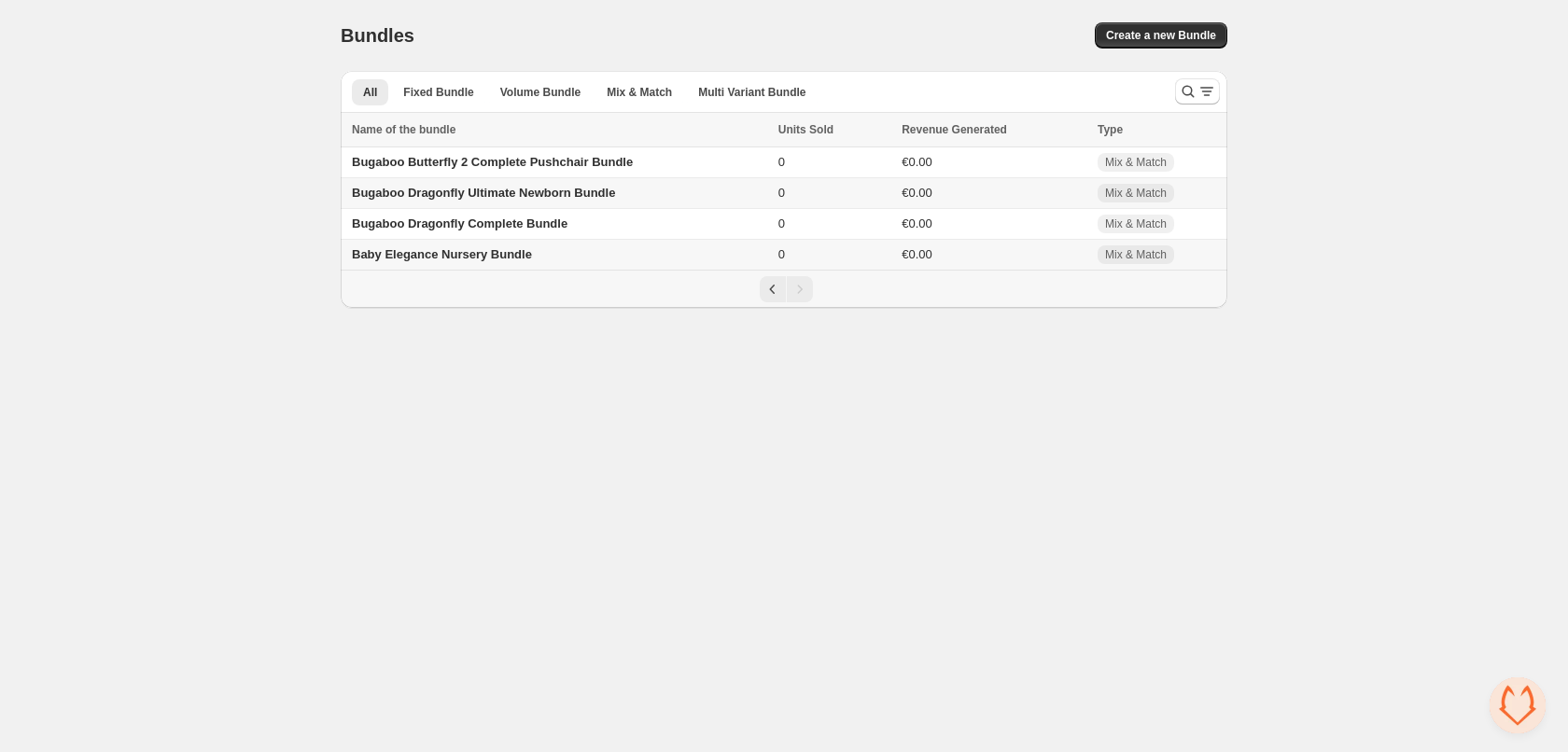
click at [1397, 364] on body "Home Bundles Analytics Plan and Billing Bundles. This page is ready Bundles Cre…" at bounding box center [784, 376] width 1568 height 752
click at [1154, 35] on span "Create a new Bundle" at bounding box center [1161, 36] width 110 height 15
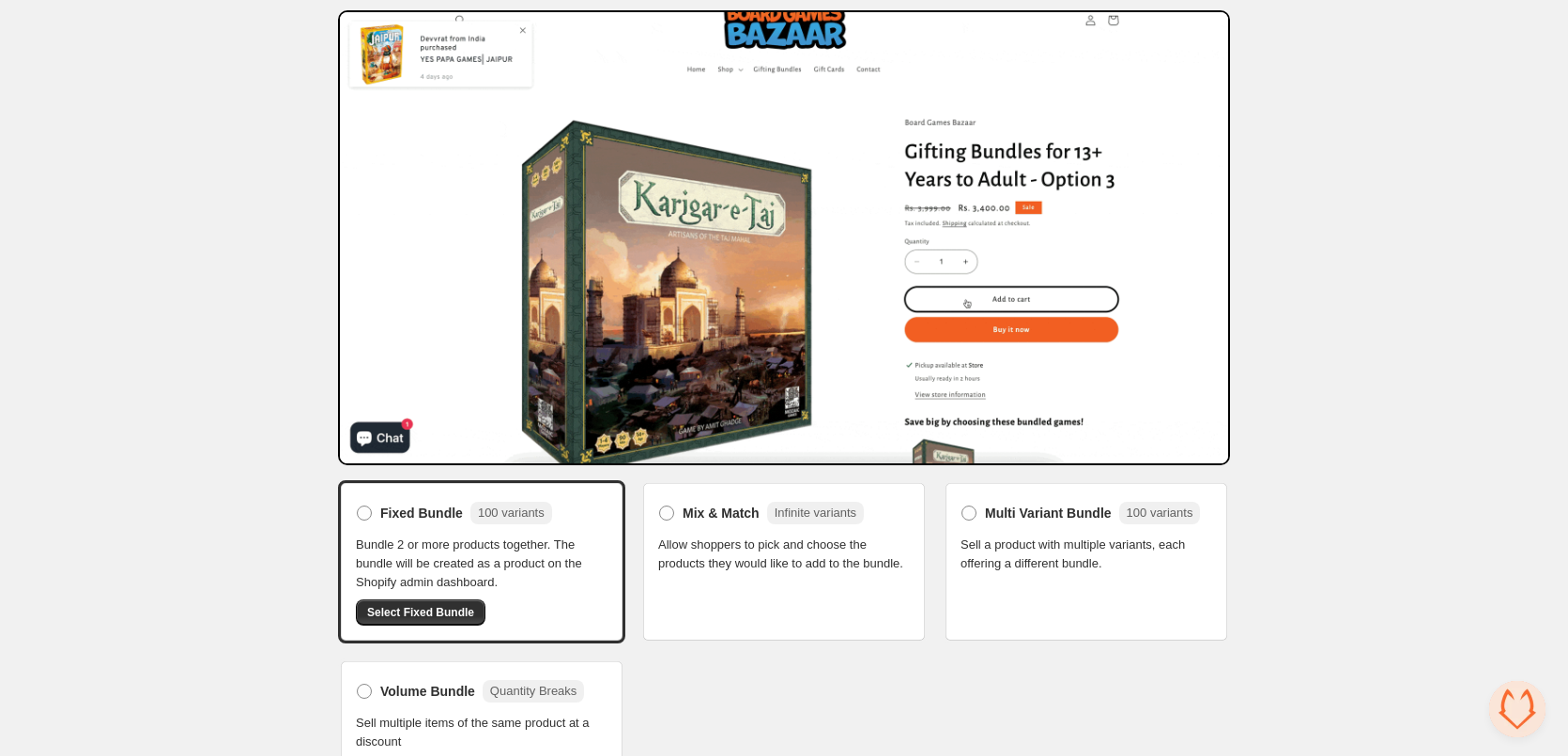
scroll to position [89, 0]
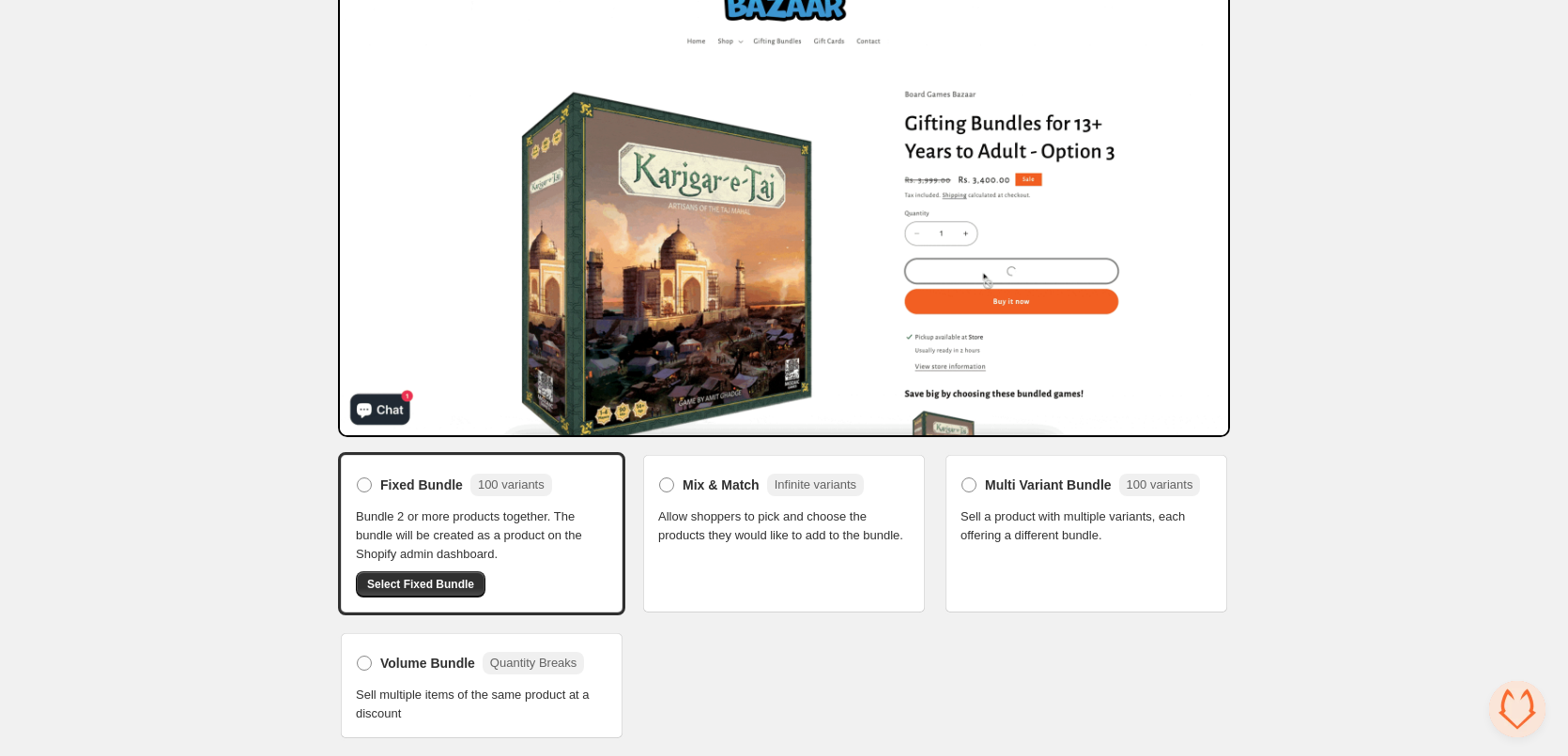
click at [1381, 359] on div "Home Bundles Analytics Plan and Billing Select bundle type. This page is ready …" at bounding box center [784, 334] width 1568 height 846
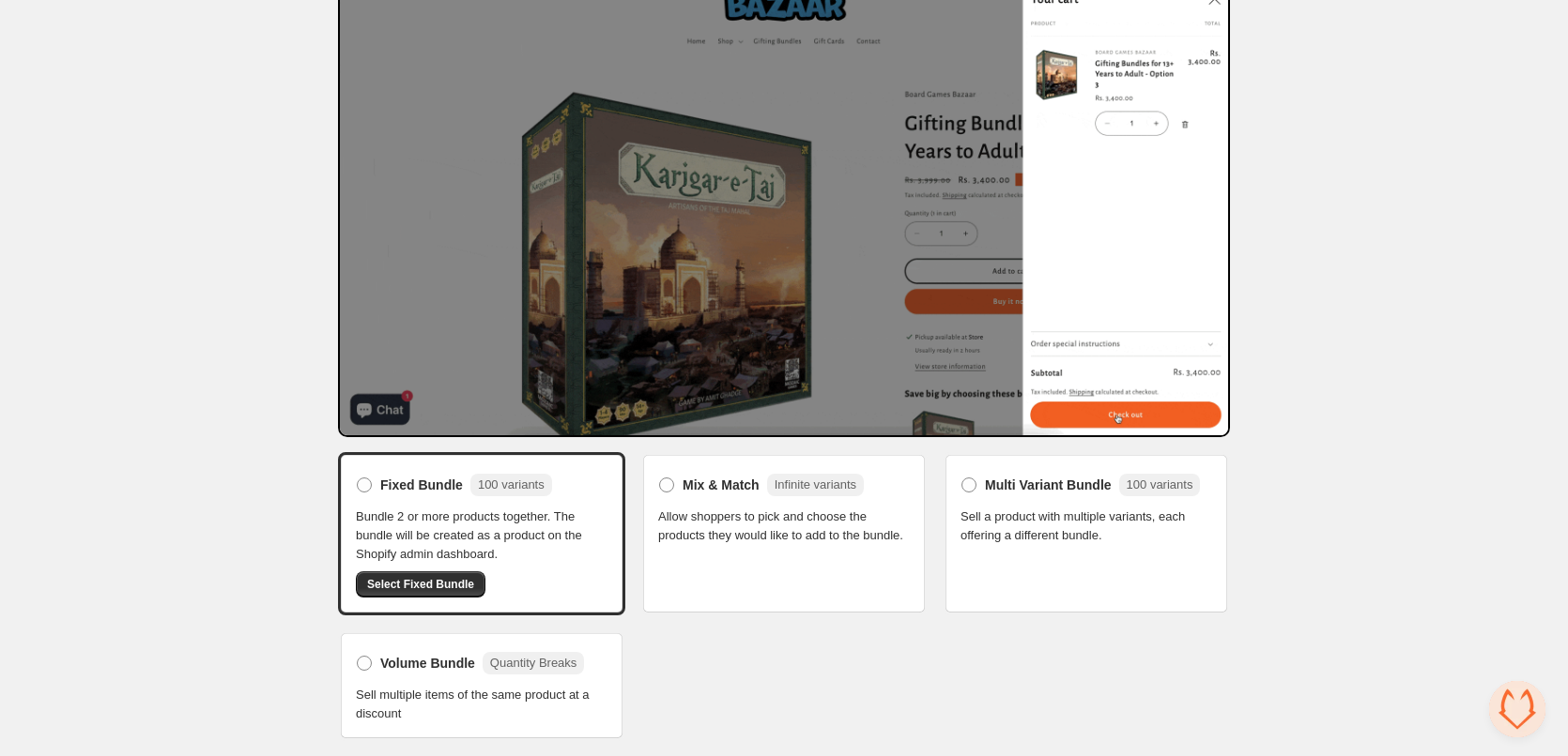
click at [100, 525] on div "Home Bundles Analytics Plan and Billing Select bundle type. This page is ready …" at bounding box center [784, 334] width 1568 height 846
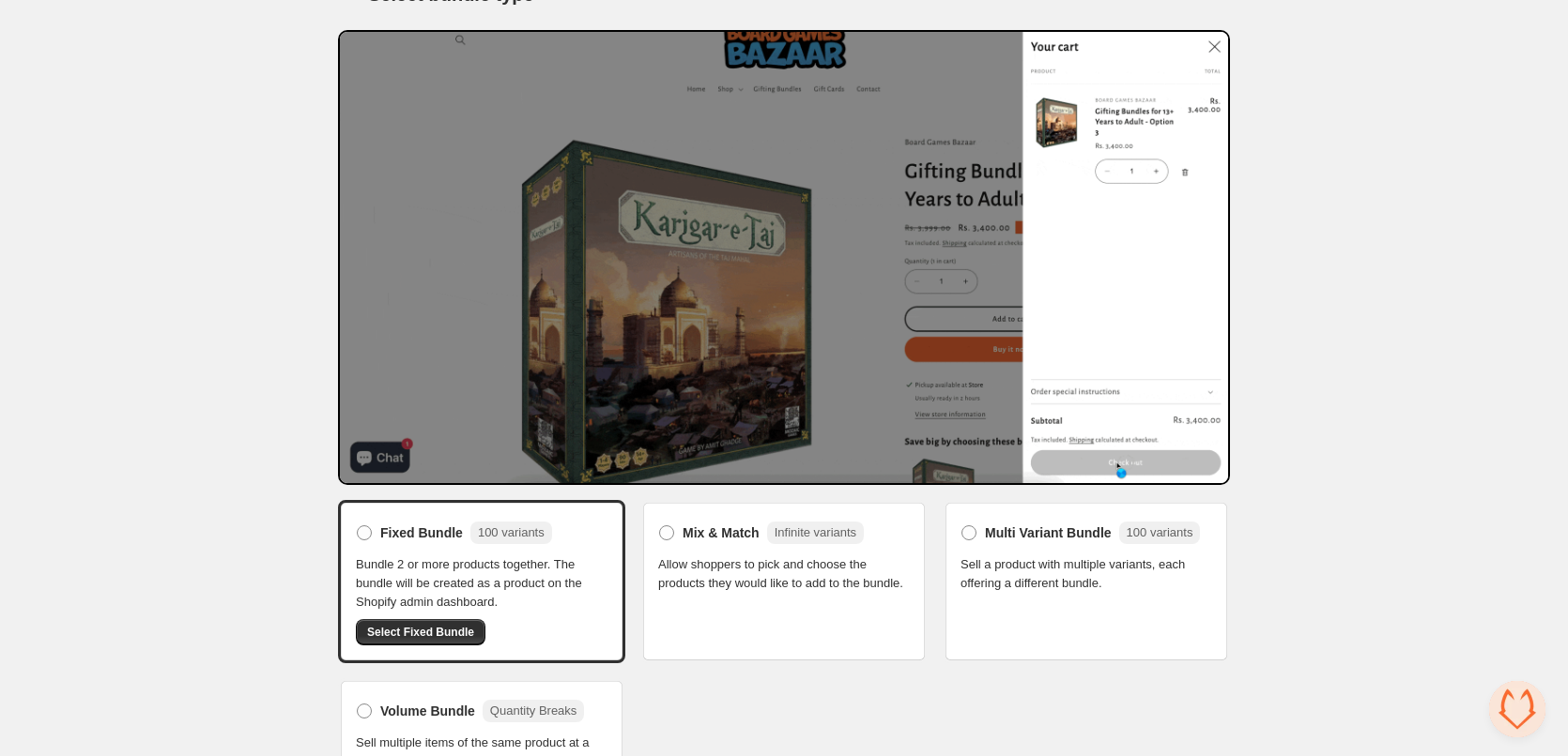
scroll to position [0, 0]
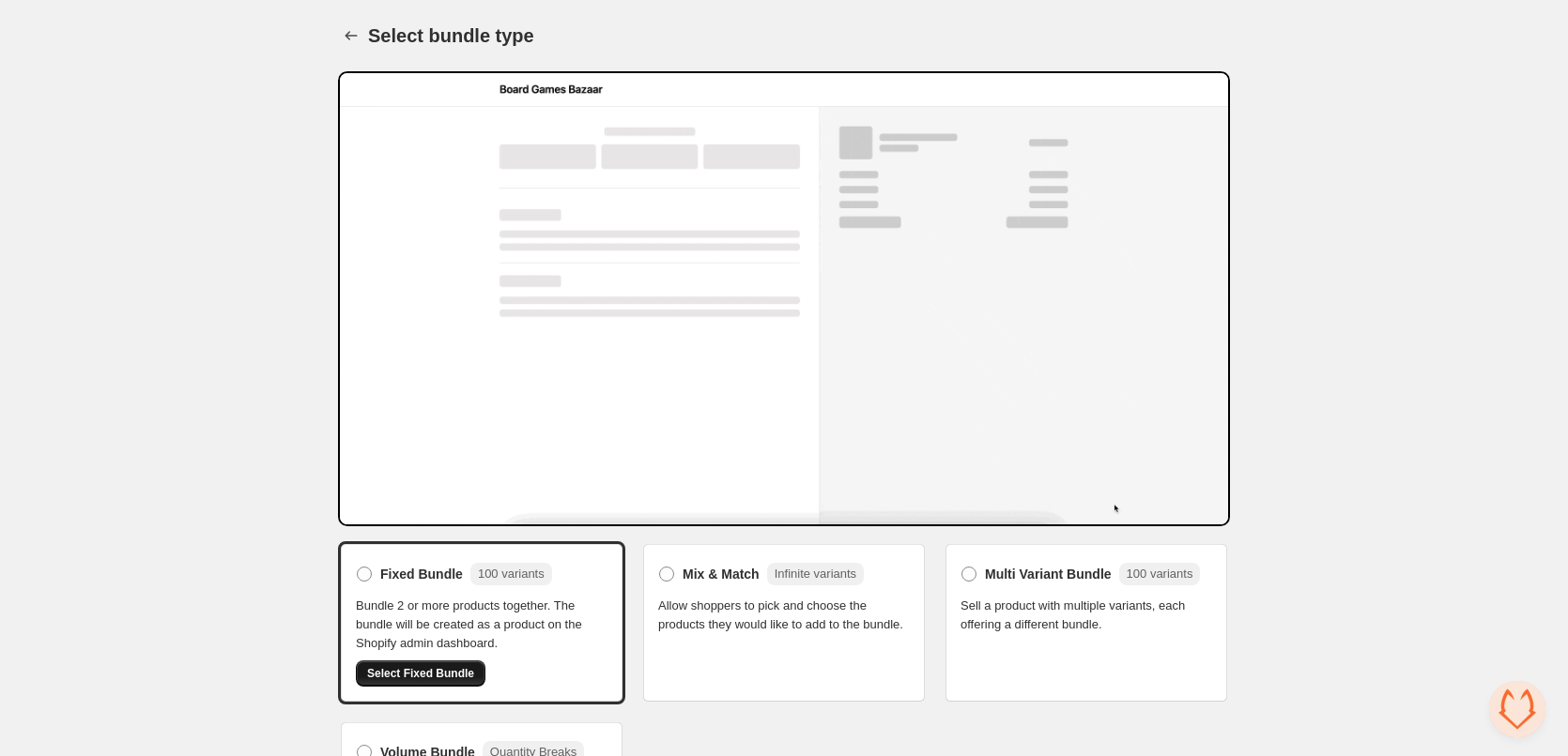
click at [412, 677] on span "Select Fixed Bundle" at bounding box center [420, 674] width 108 height 15
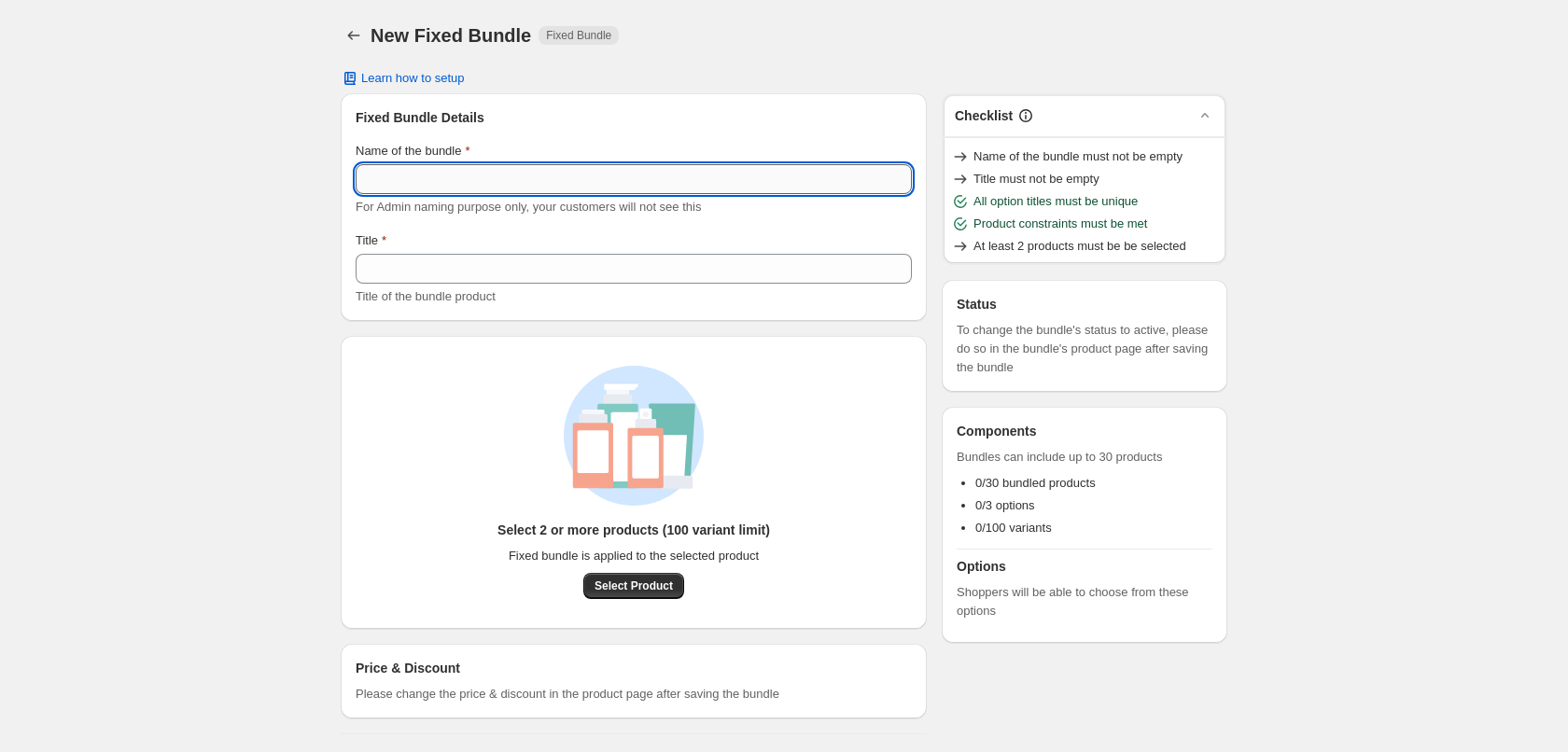
click at [481, 174] on input "Name of the bundle" at bounding box center [633, 179] width 556 height 30
paste input "**********"
type input "**********"
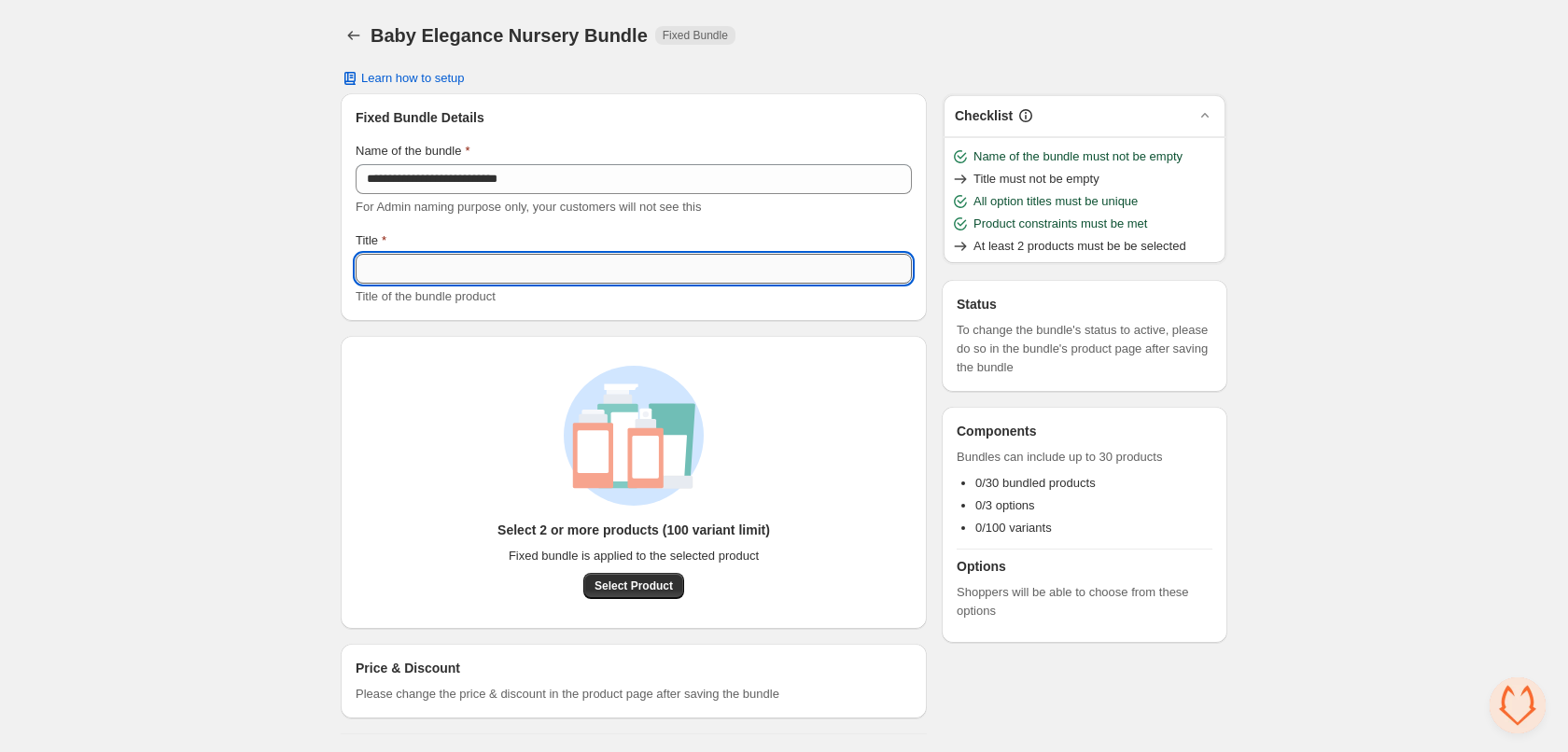
click at [471, 277] on input "Title" at bounding box center [633, 269] width 556 height 30
paste input "**********"
type input "**********"
click at [220, 294] on div "**********" at bounding box center [784, 375] width 1568 height 750
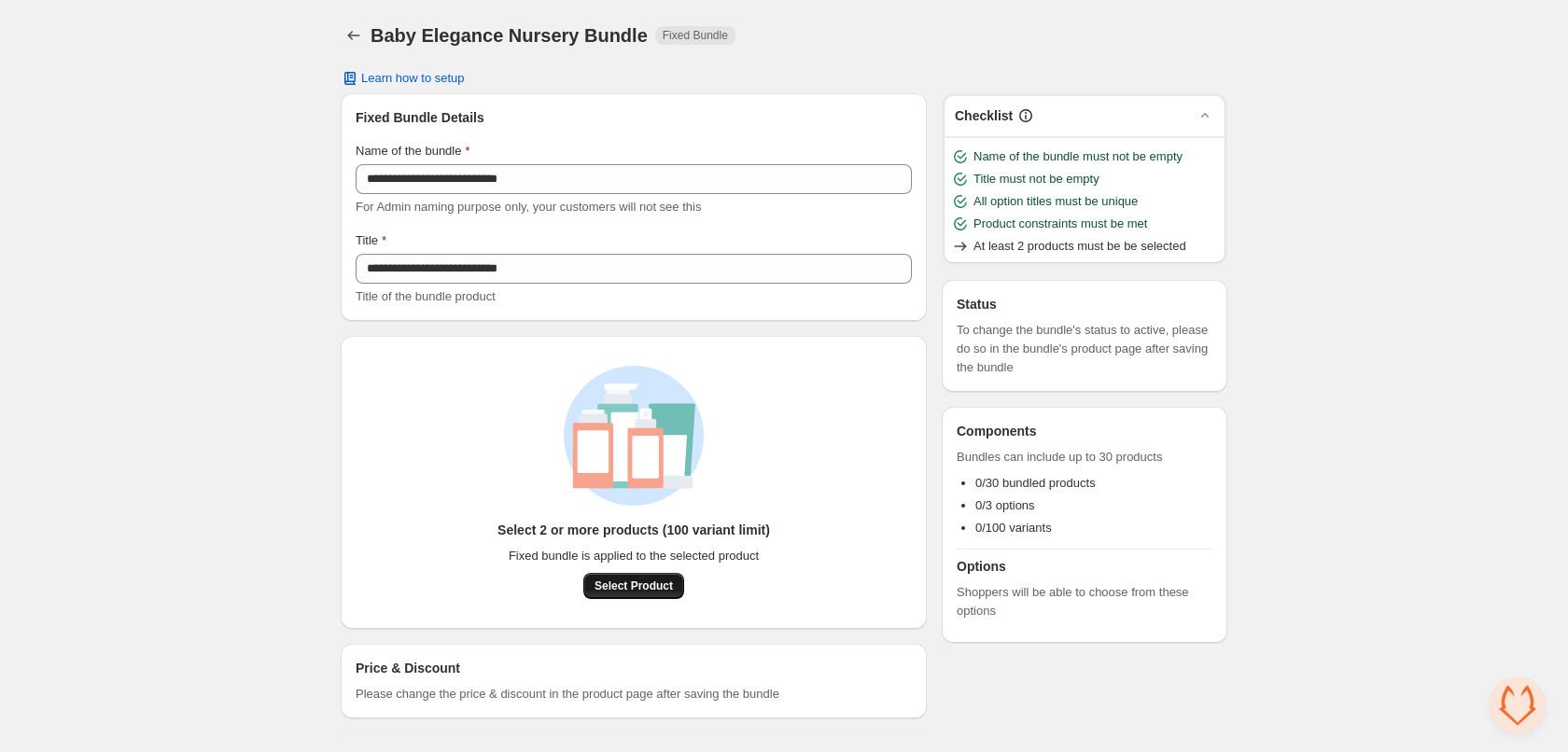
click at [639, 588] on span "Select Product" at bounding box center [633, 586] width 78 height 15
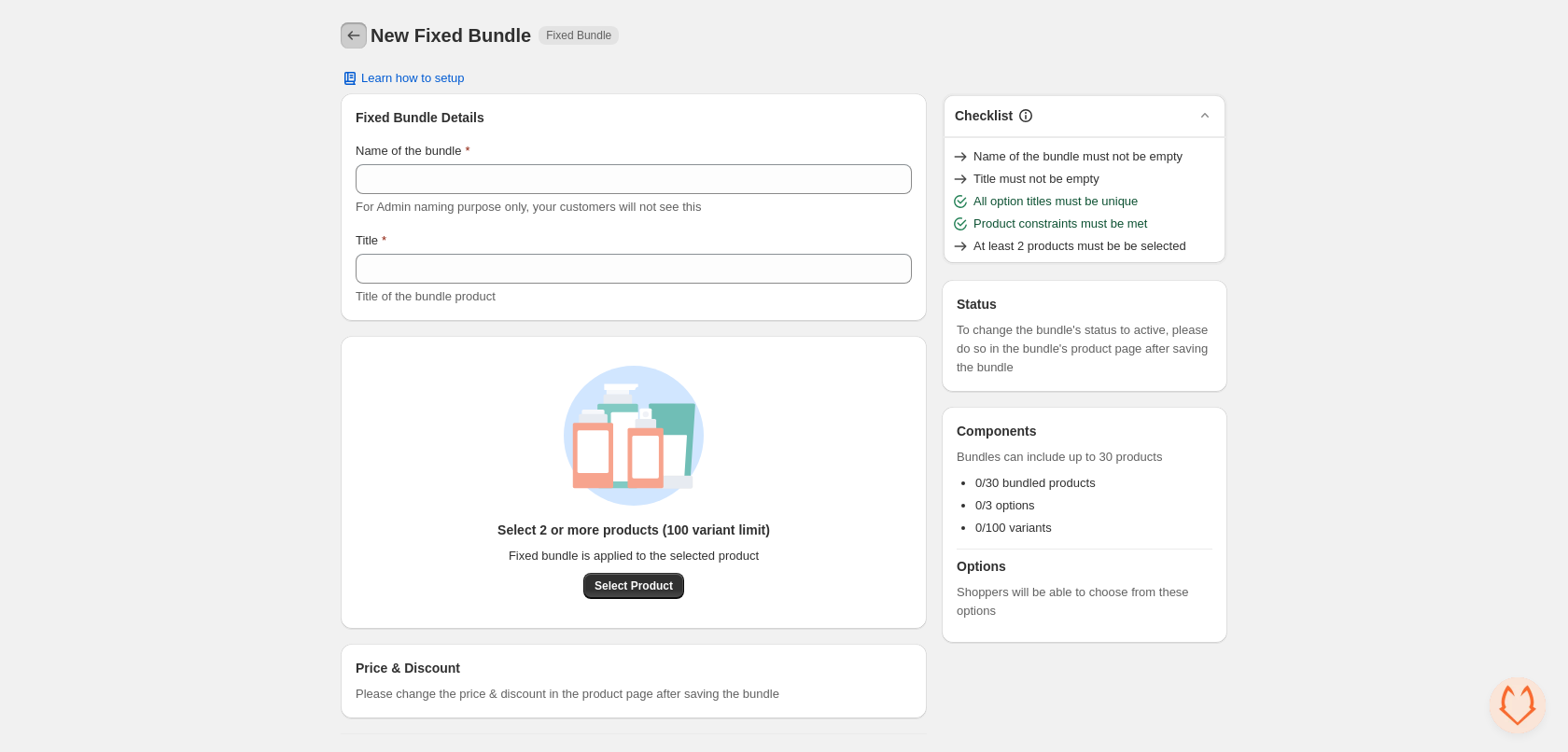
click at [351, 45] on button "Back" at bounding box center [353, 35] width 26 height 26
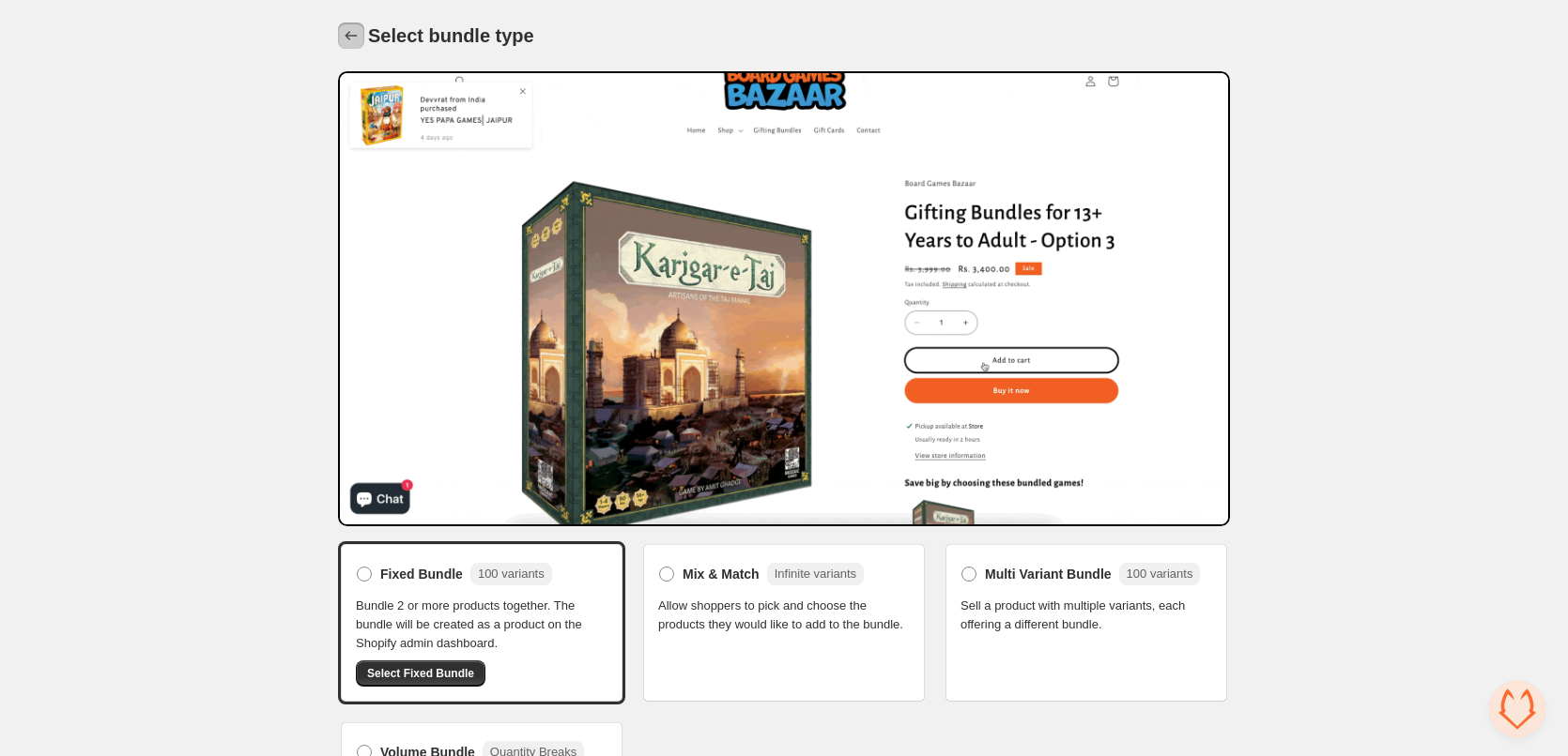
click at [355, 36] on icon "Back" at bounding box center [351, 35] width 18 height 18
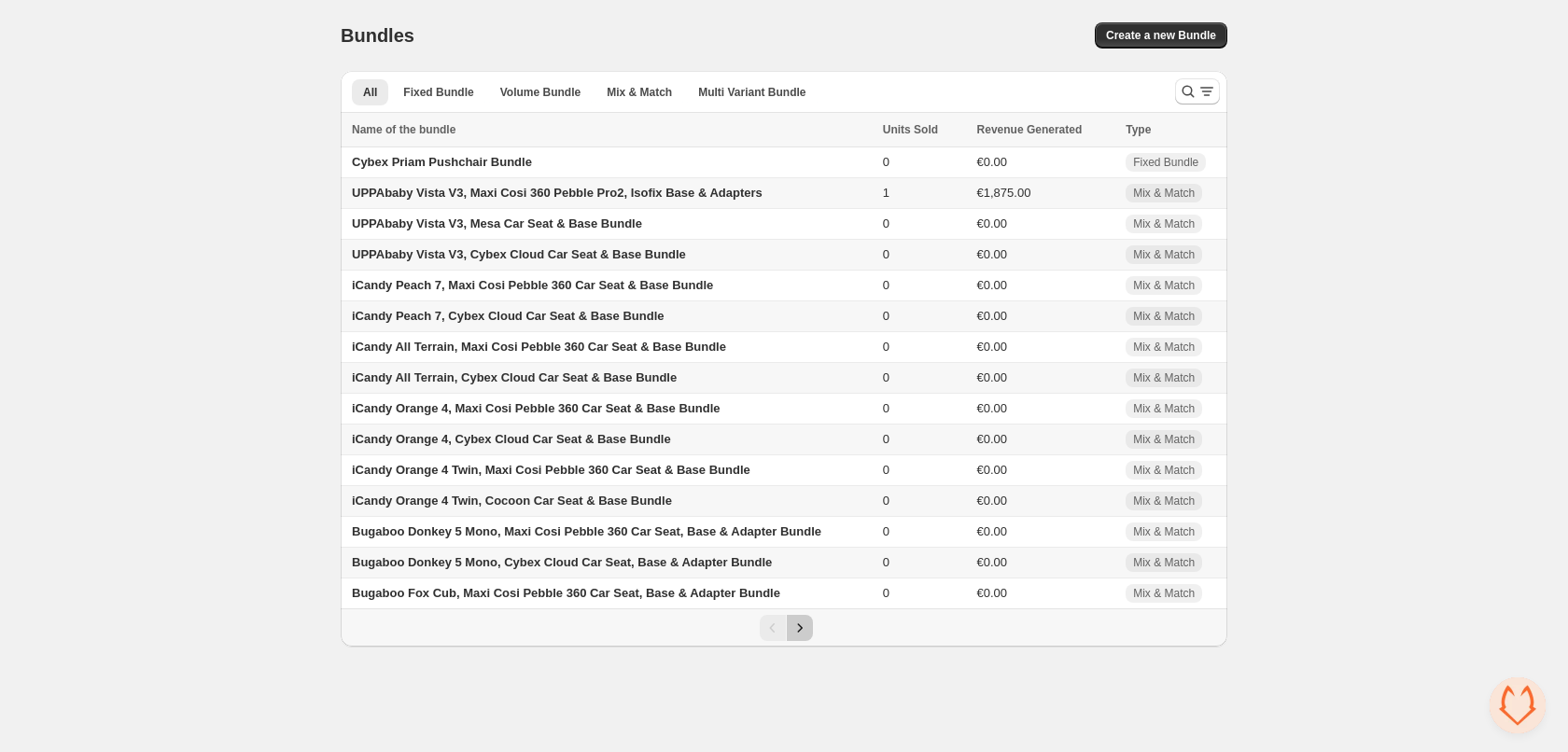
click at [799, 627] on icon "Next" at bounding box center [799, 628] width 18 height 18
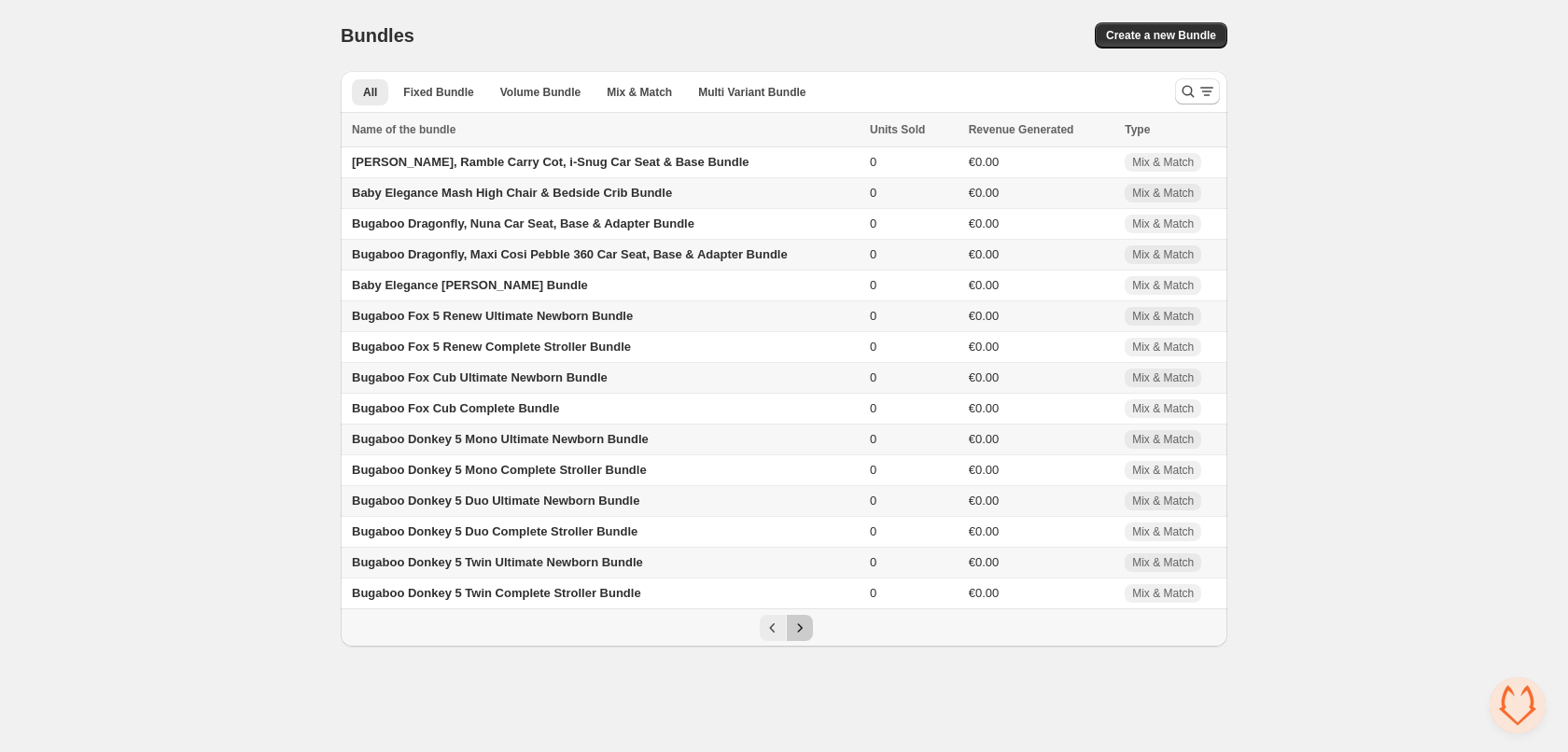
click at [805, 630] on icon "Next" at bounding box center [799, 628] width 18 height 18
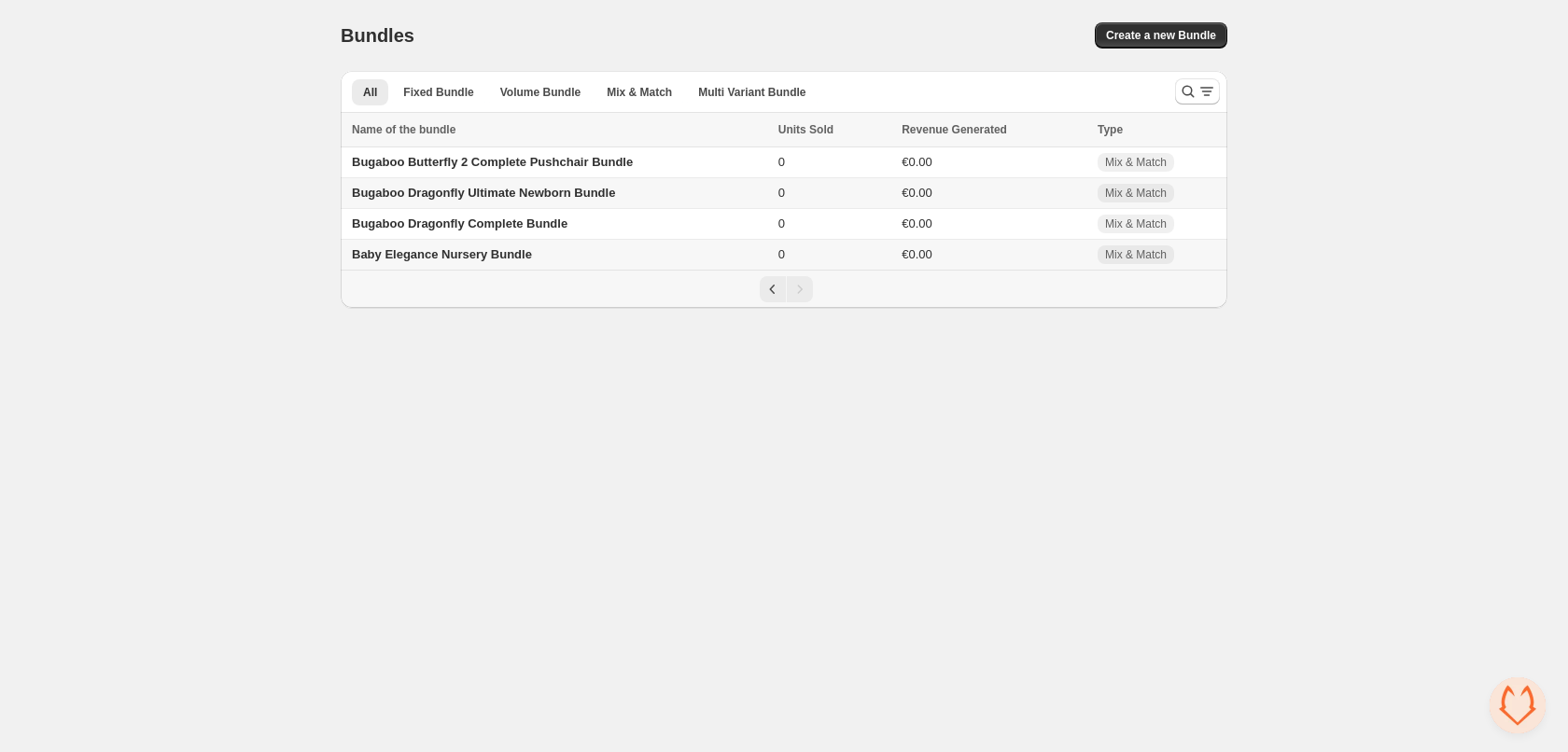
click at [425, 259] on span "Baby Elegance Nursery Bundle" at bounding box center [442, 254] width 180 height 14
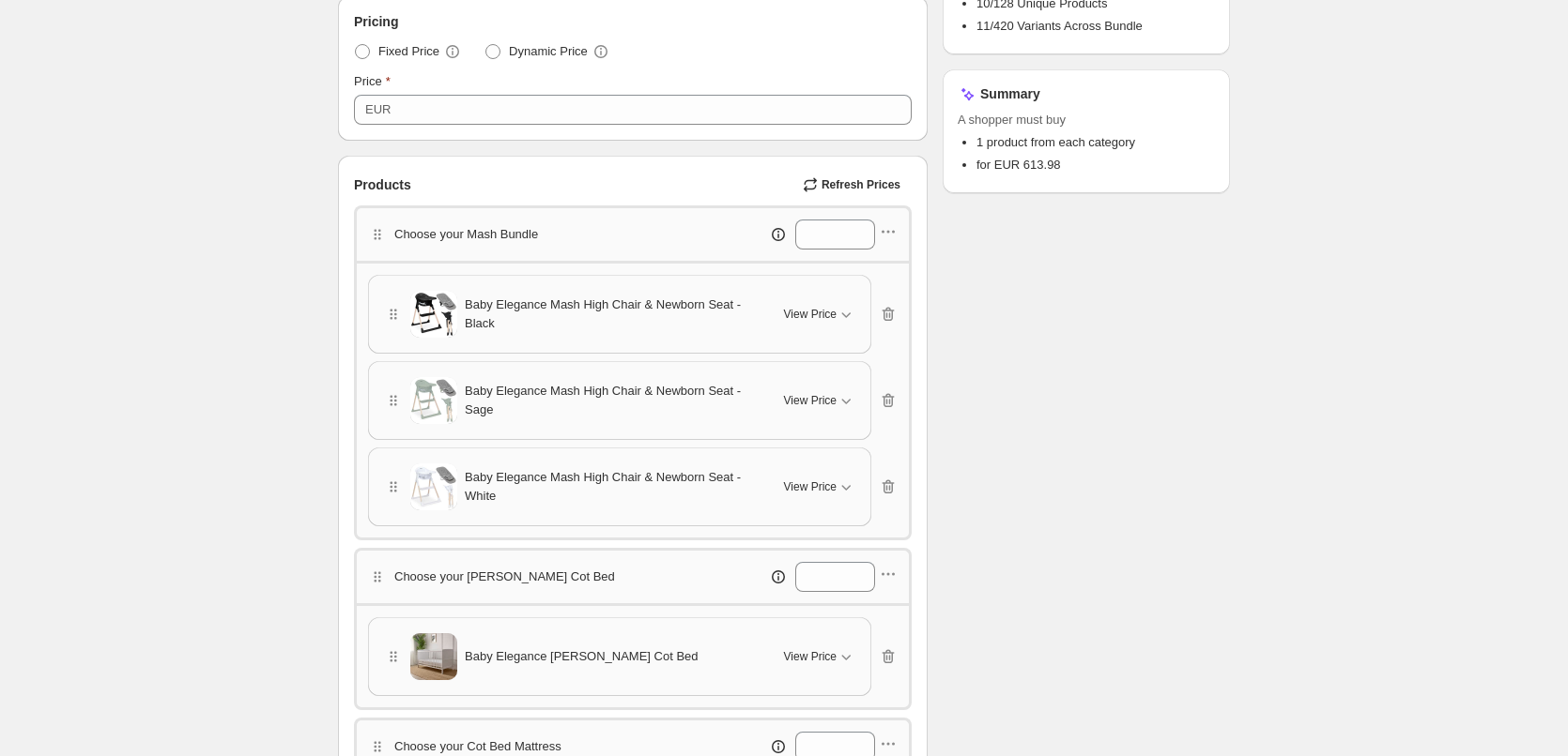
scroll to position [376, 0]
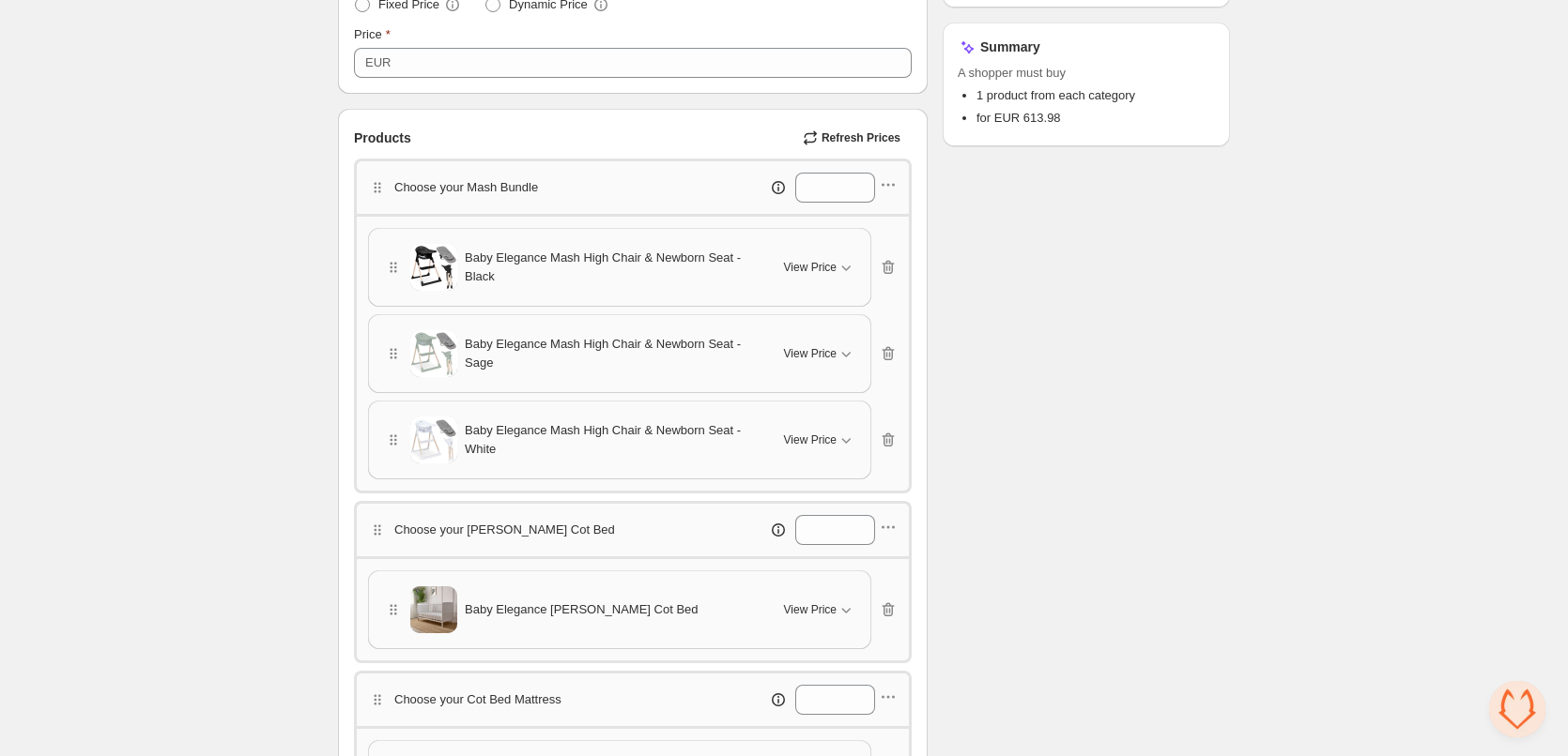
click at [894, 187] on icon "button" at bounding box center [888, 184] width 18 height 18
click at [889, 255] on span "Edit products" at bounding box center [900, 252] width 102 height 18
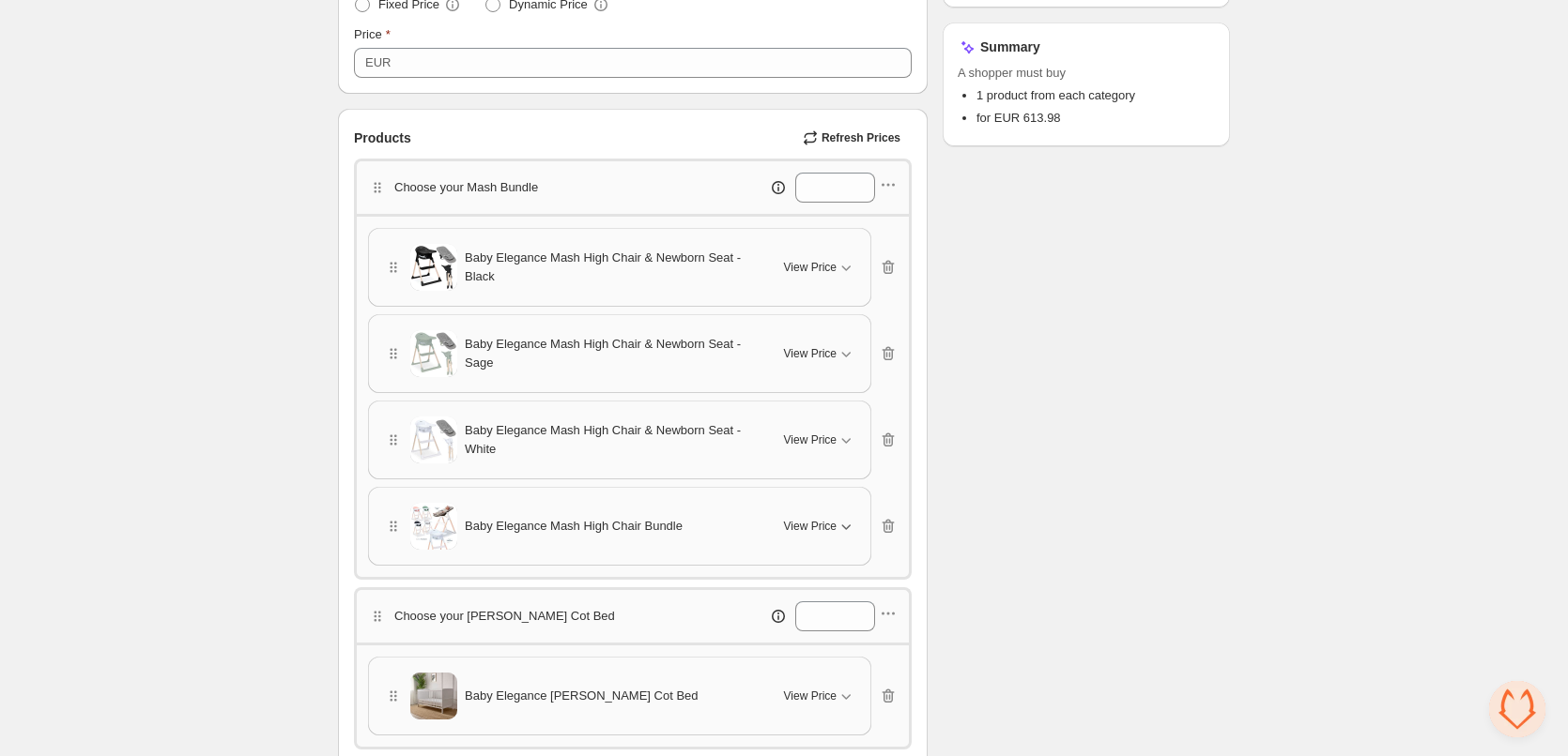
click at [837, 527] on icon "button" at bounding box center [845, 526] width 18 height 18
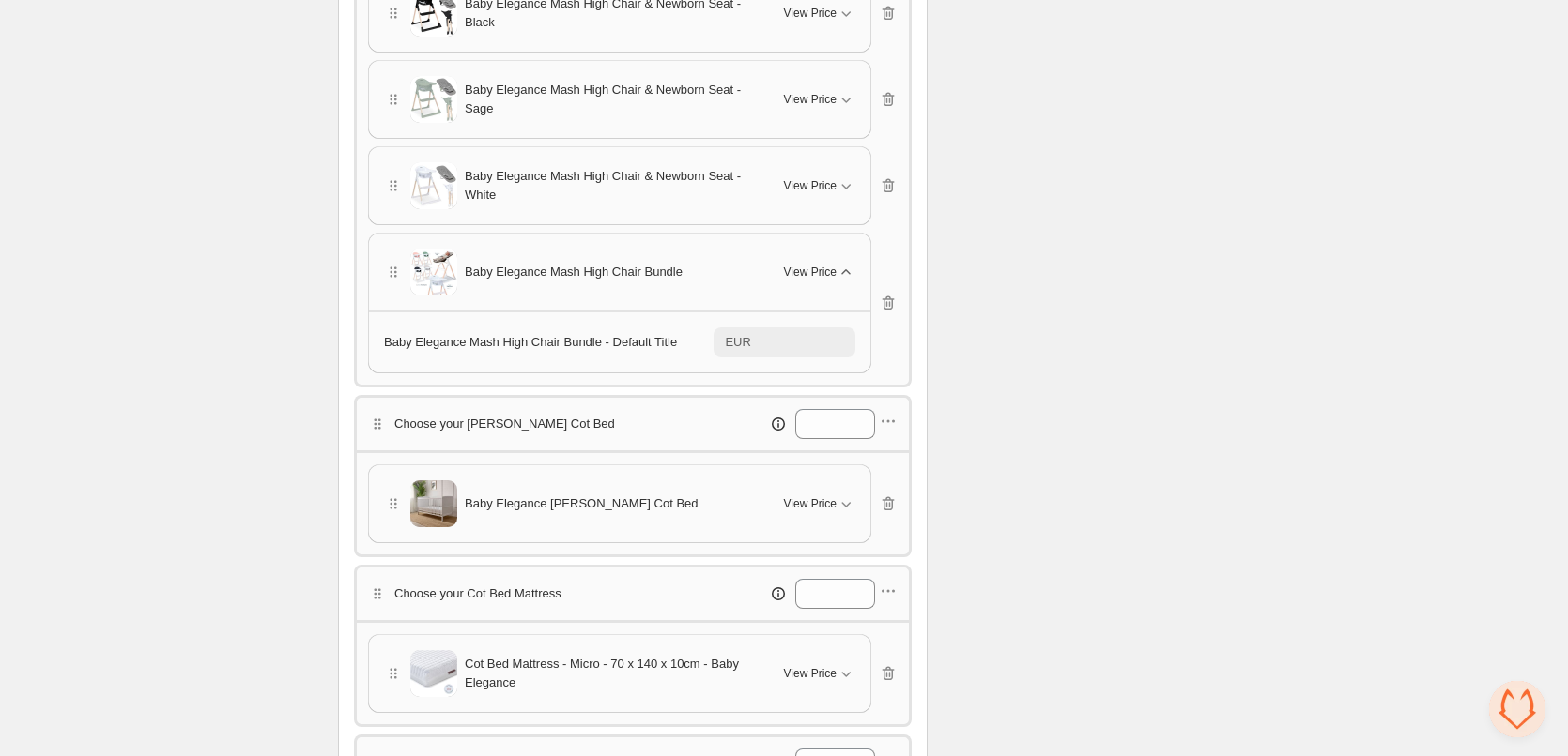
scroll to position [657, 0]
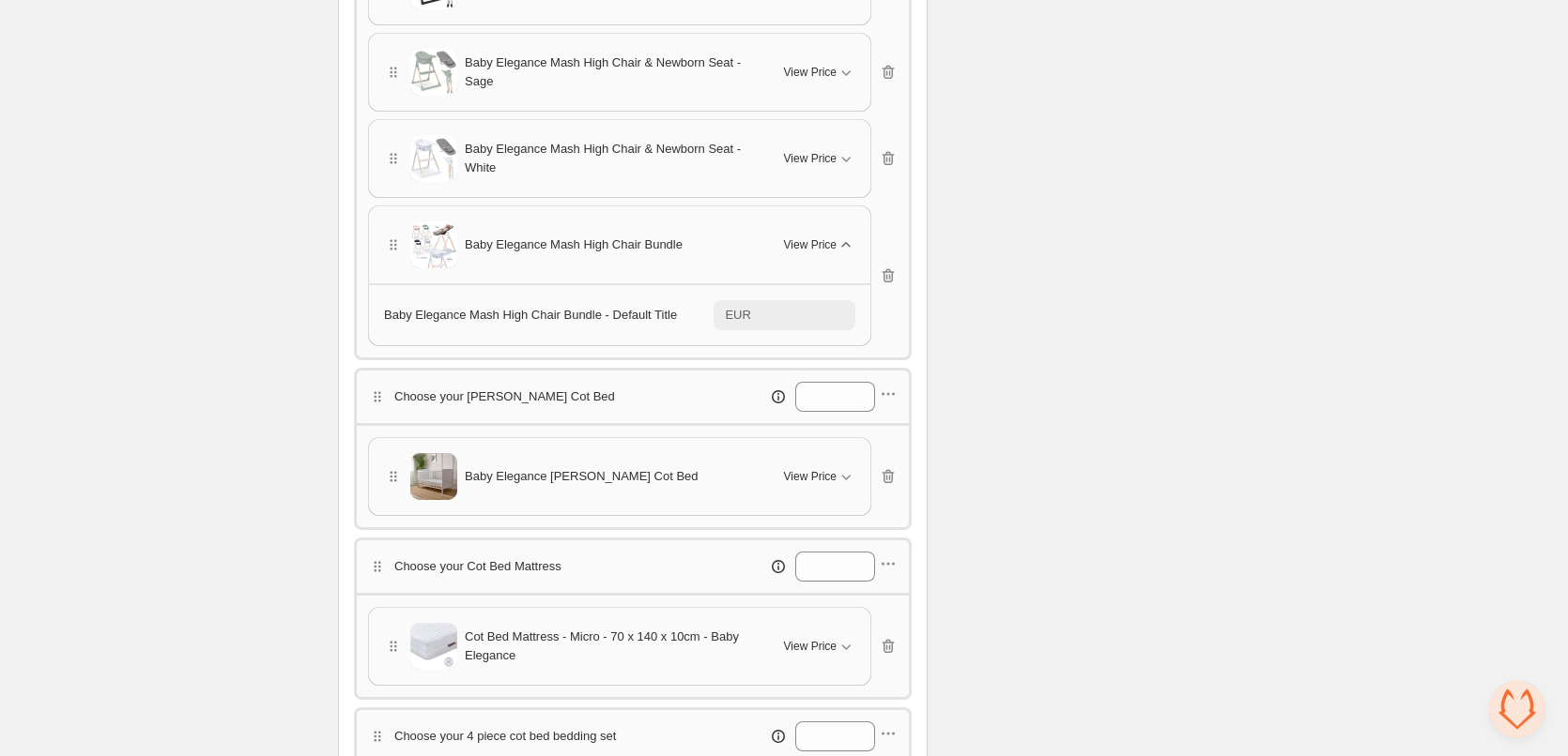
click at [837, 242] on icon "button" at bounding box center [845, 244] width 18 height 18
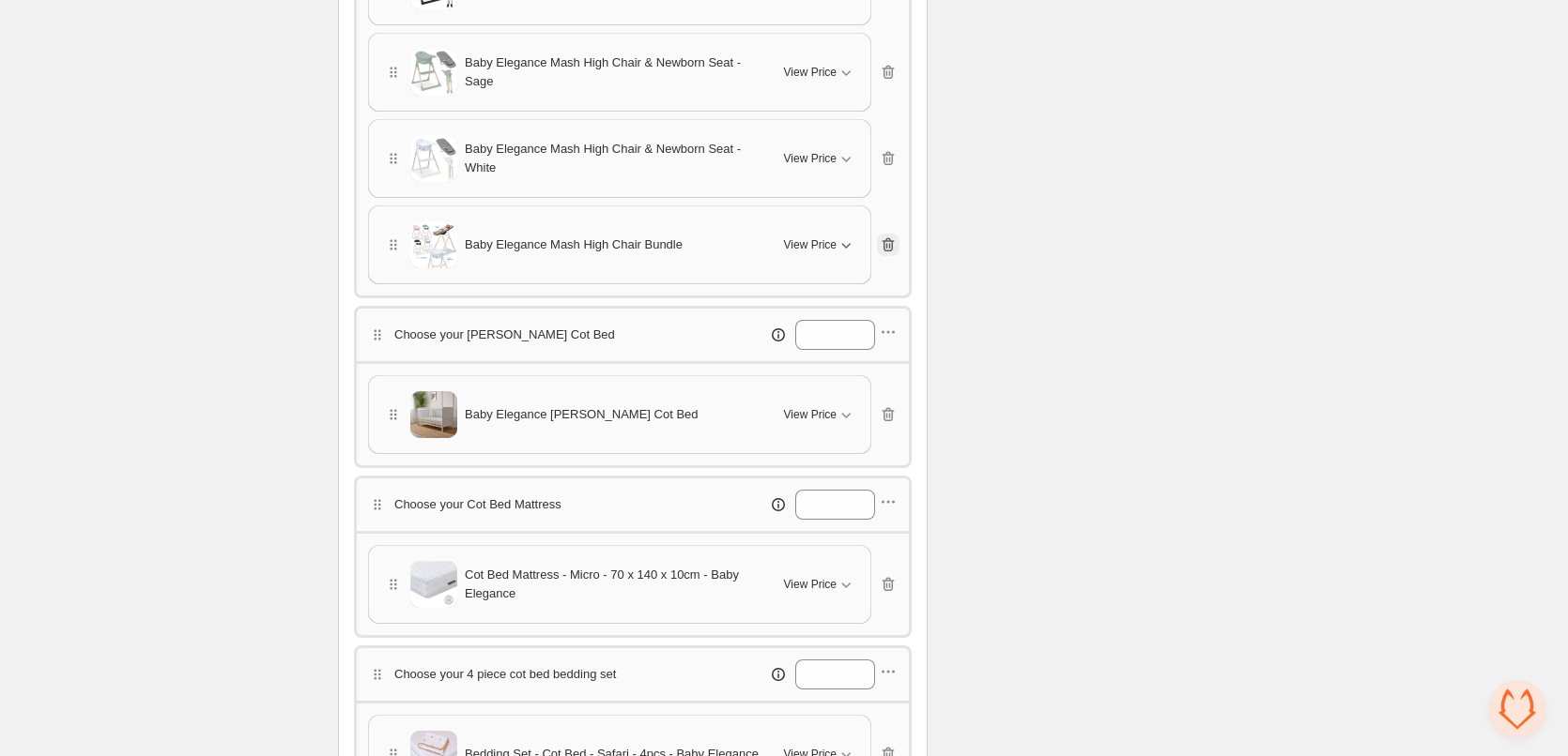
click at [883, 240] on icon "button" at bounding box center [888, 244] width 18 height 18
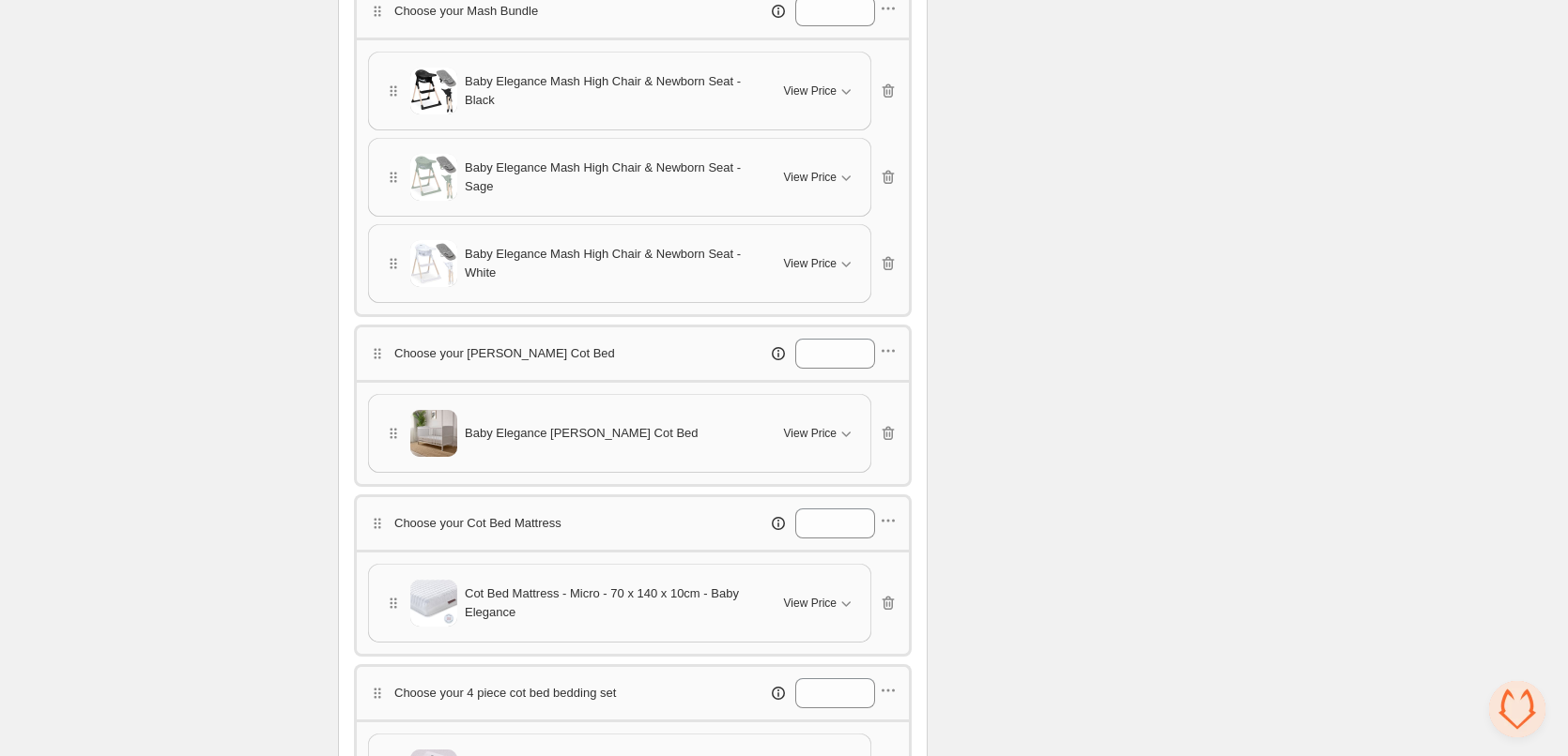
scroll to position [376, 0]
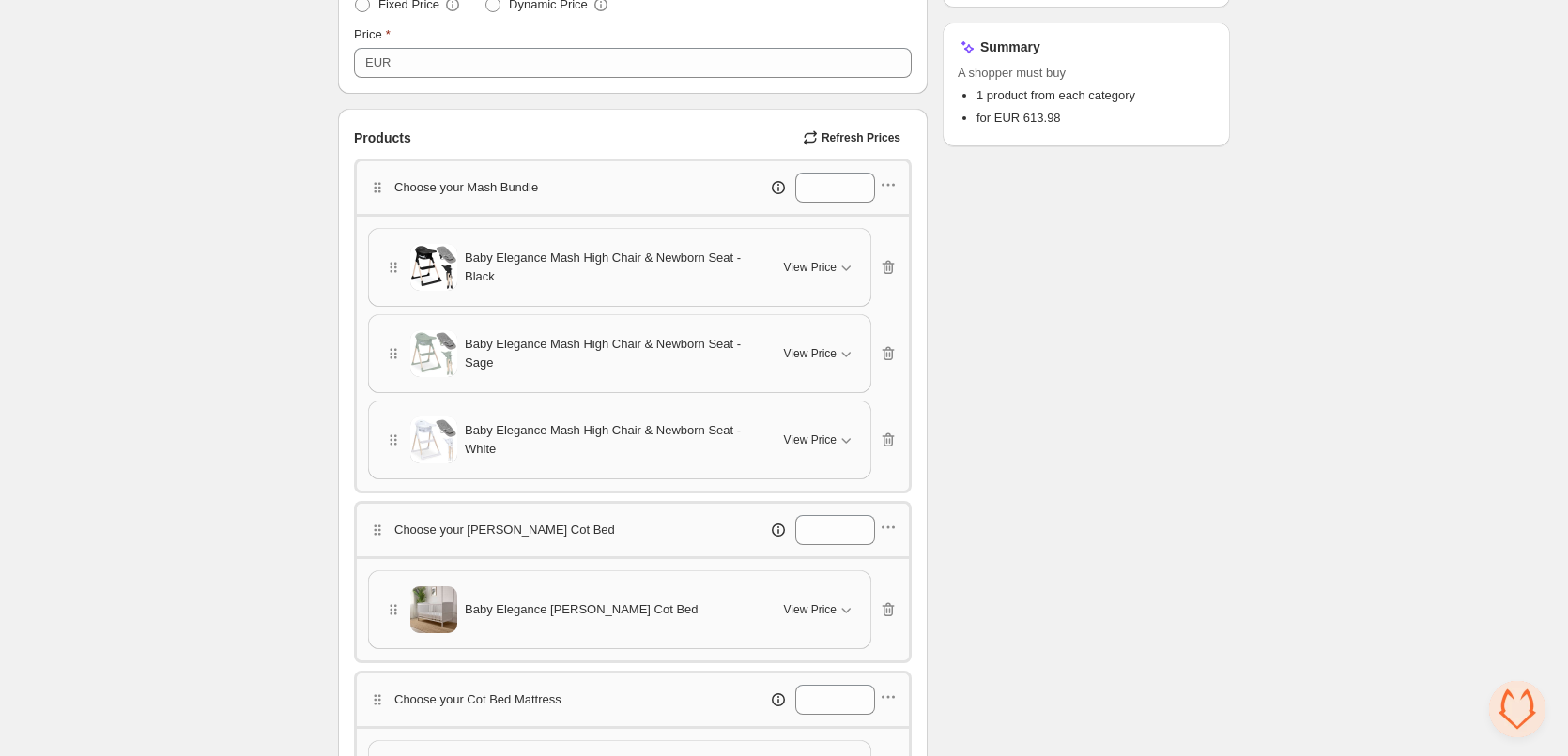
click at [893, 185] on icon "button" at bounding box center [893, 185] width 3 height 3
click at [874, 250] on span "Edit products" at bounding box center [900, 252] width 102 height 18
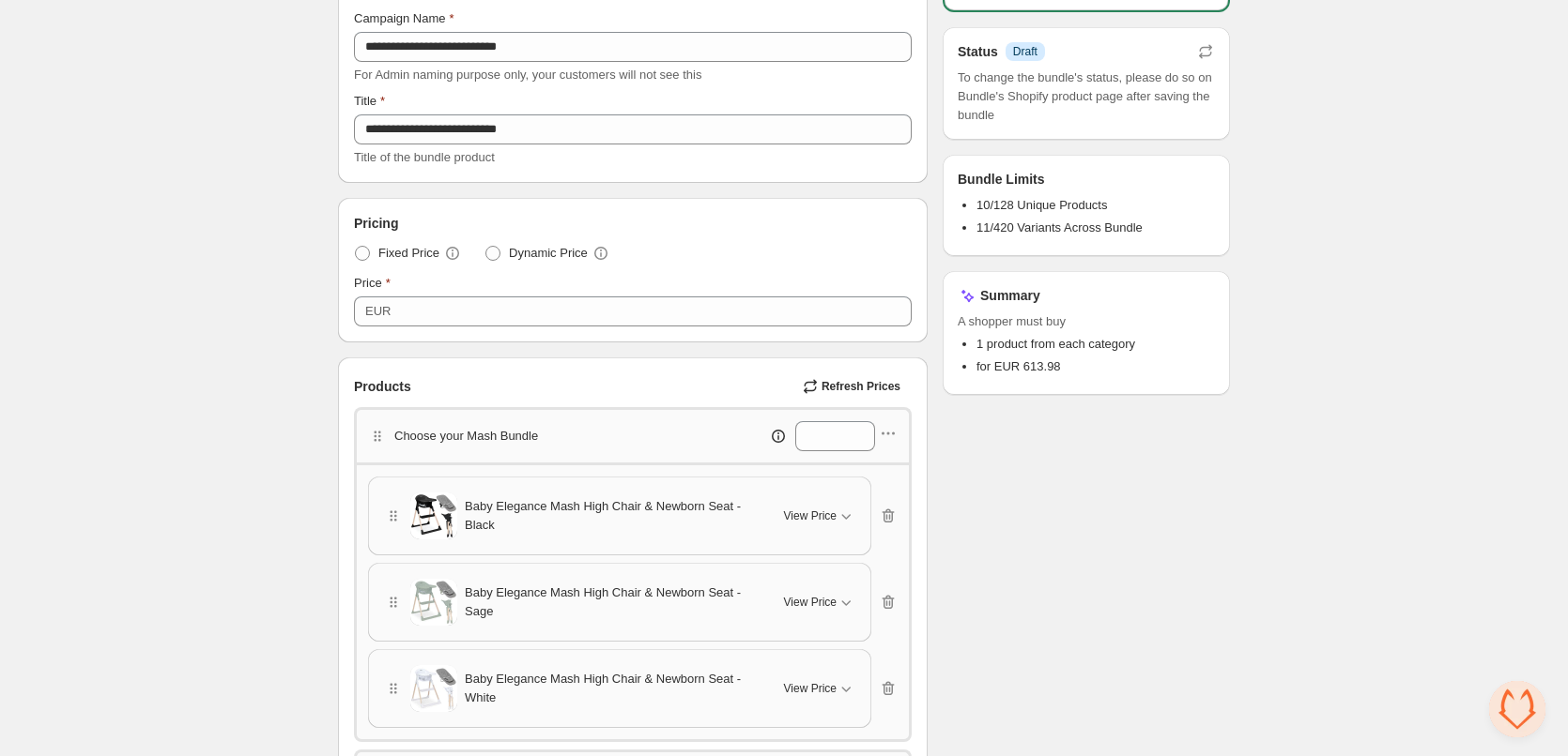
scroll to position [0, 0]
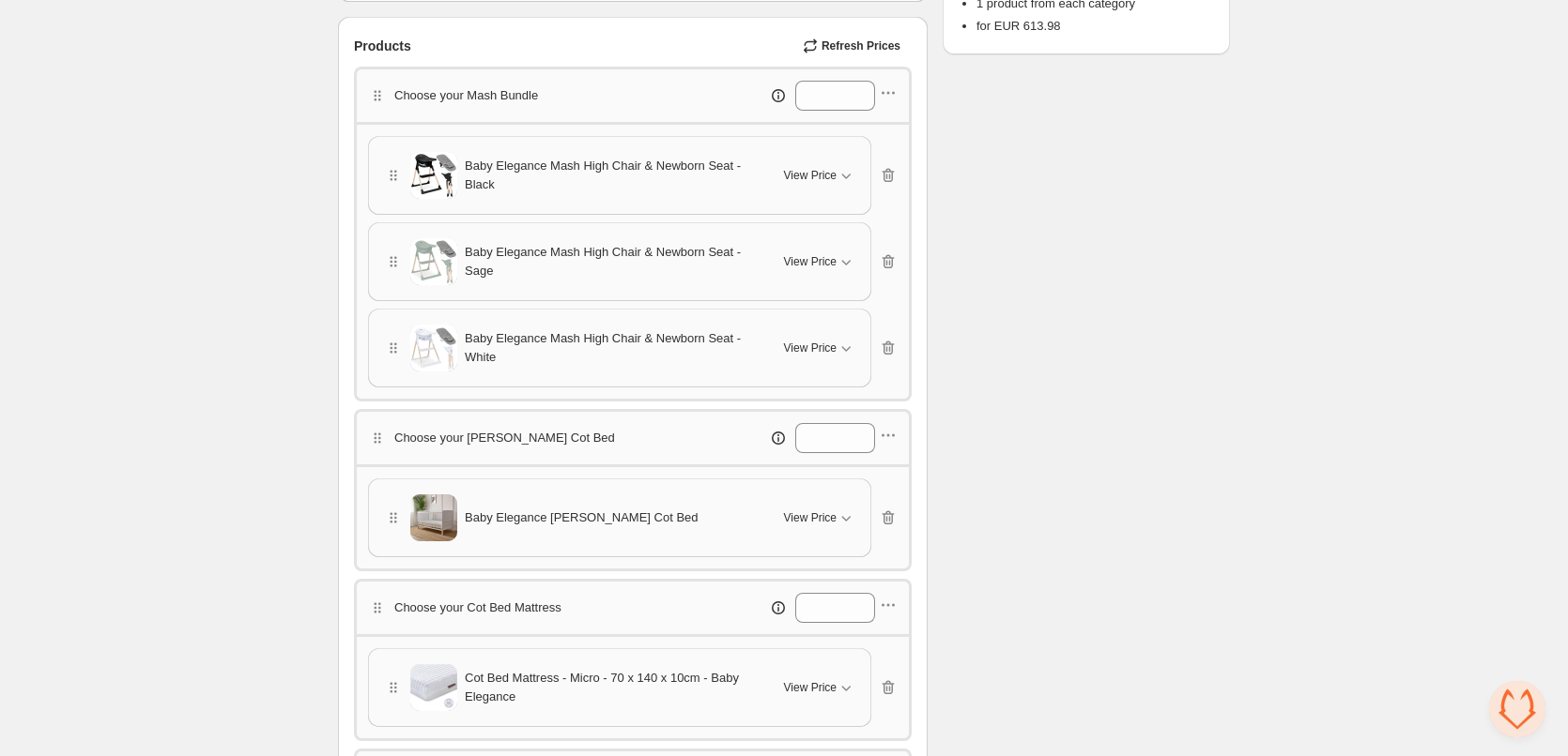
scroll to position [376, 0]
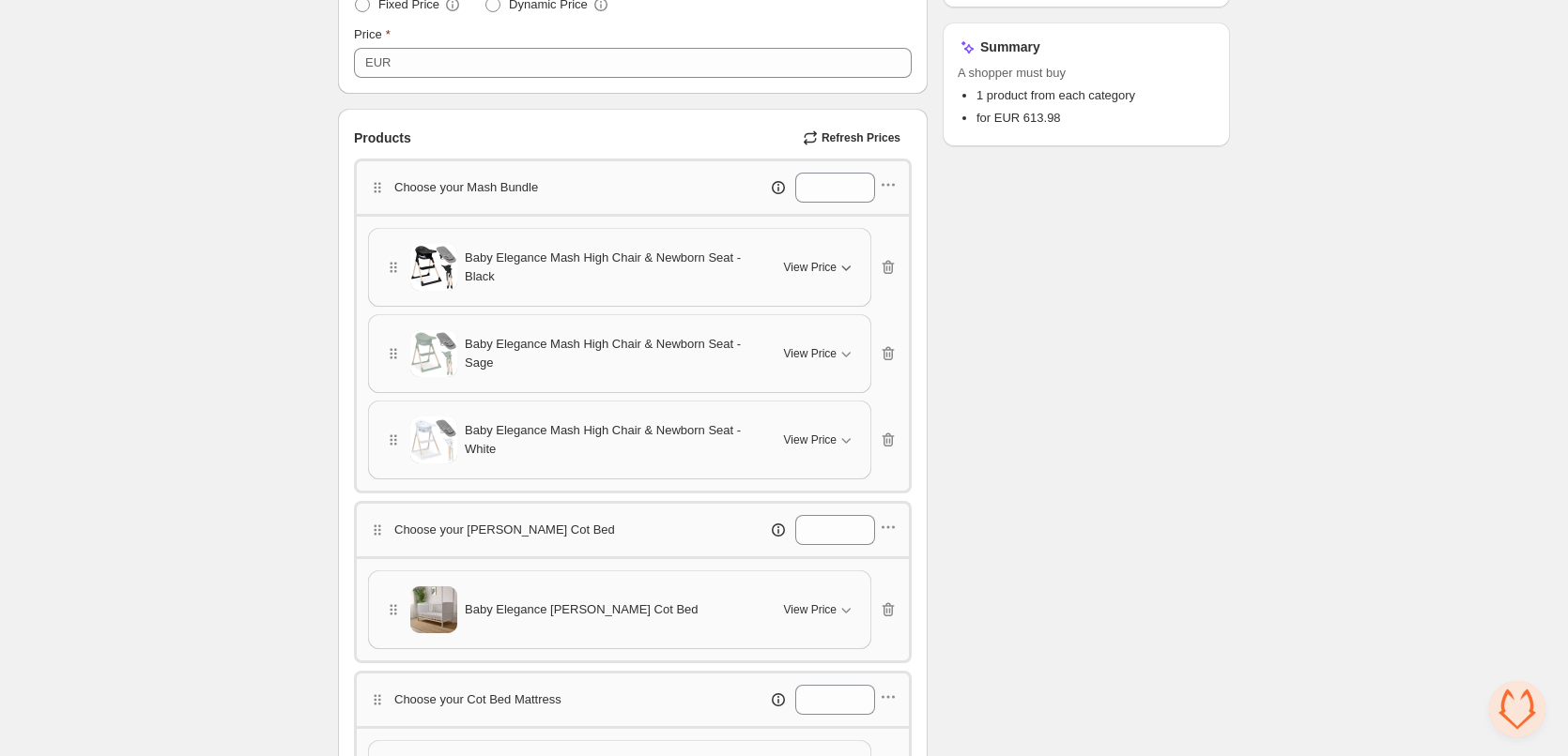
click at [844, 261] on icon "button" at bounding box center [845, 267] width 18 height 18
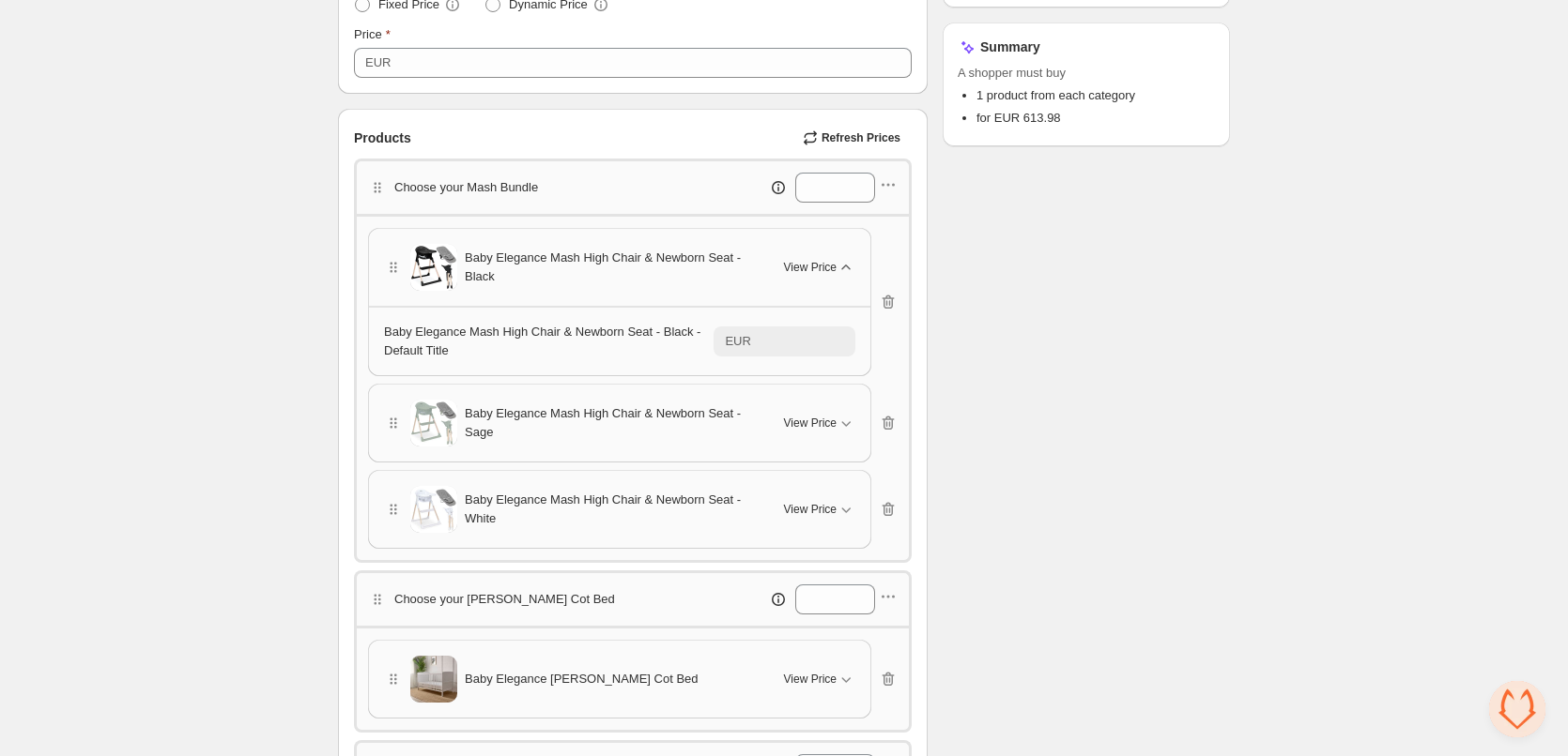
click at [847, 268] on icon "button" at bounding box center [845, 267] width 18 height 18
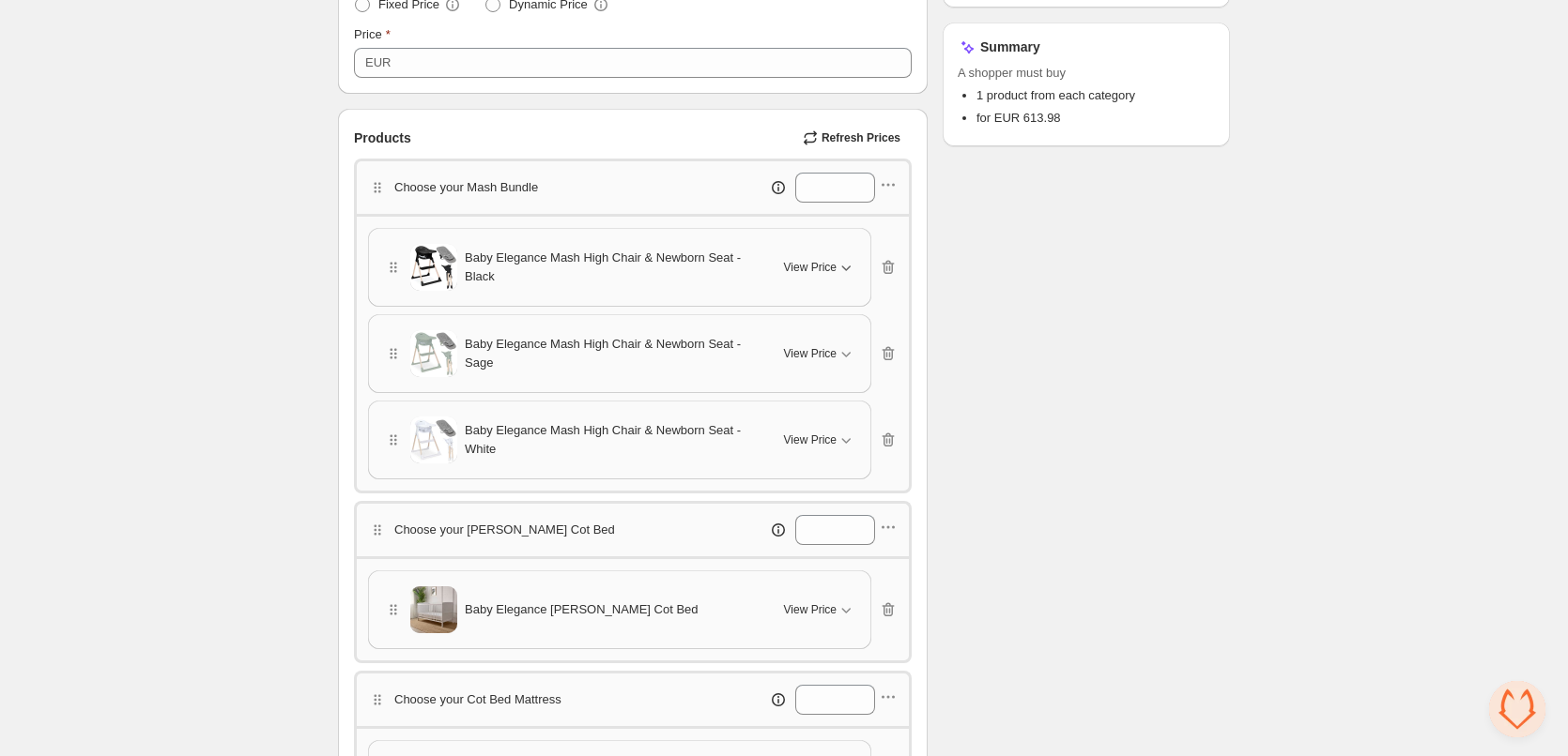
click at [843, 269] on icon "button" at bounding box center [845, 267] width 18 height 18
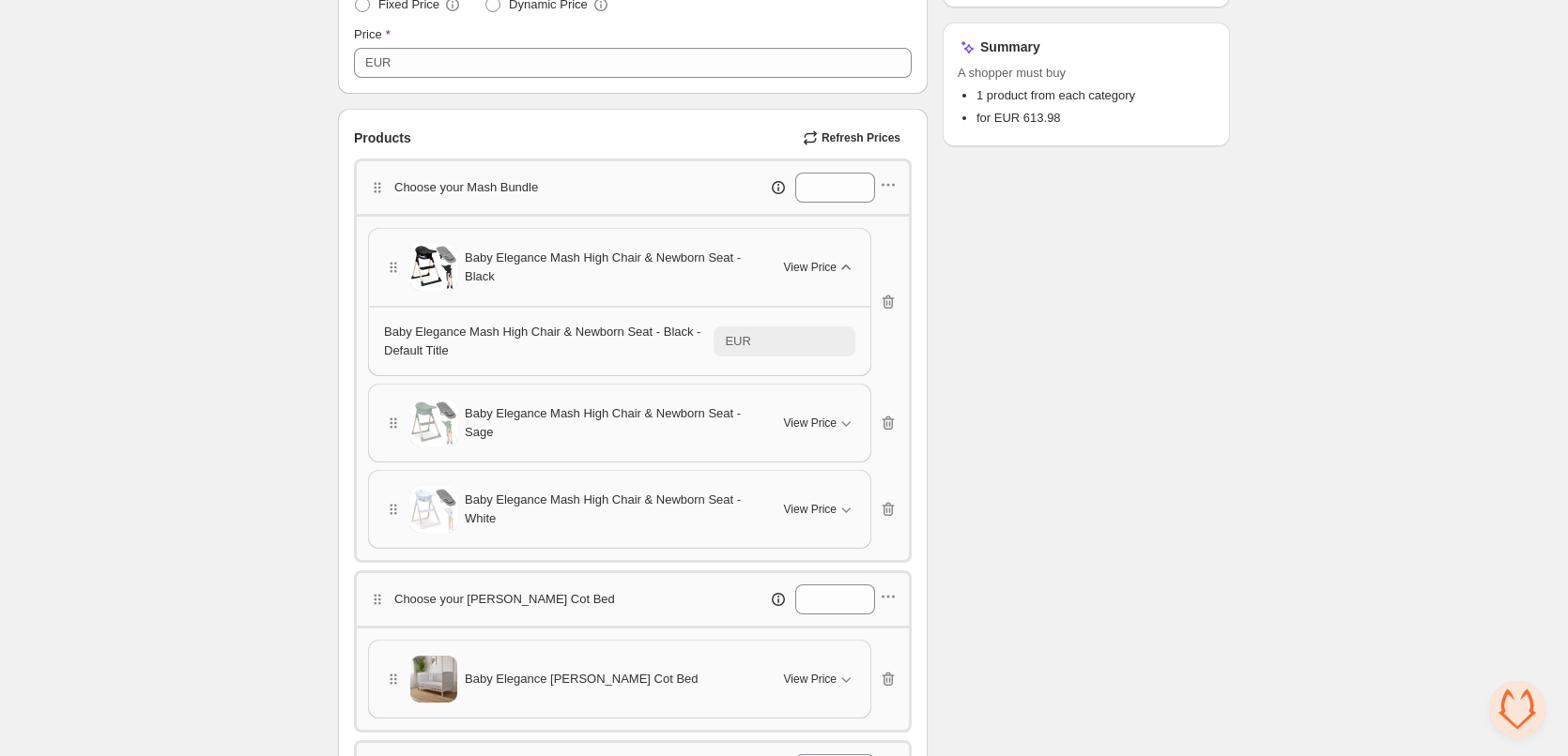
click at [843, 269] on icon "button" at bounding box center [845, 266] width 9 height 5
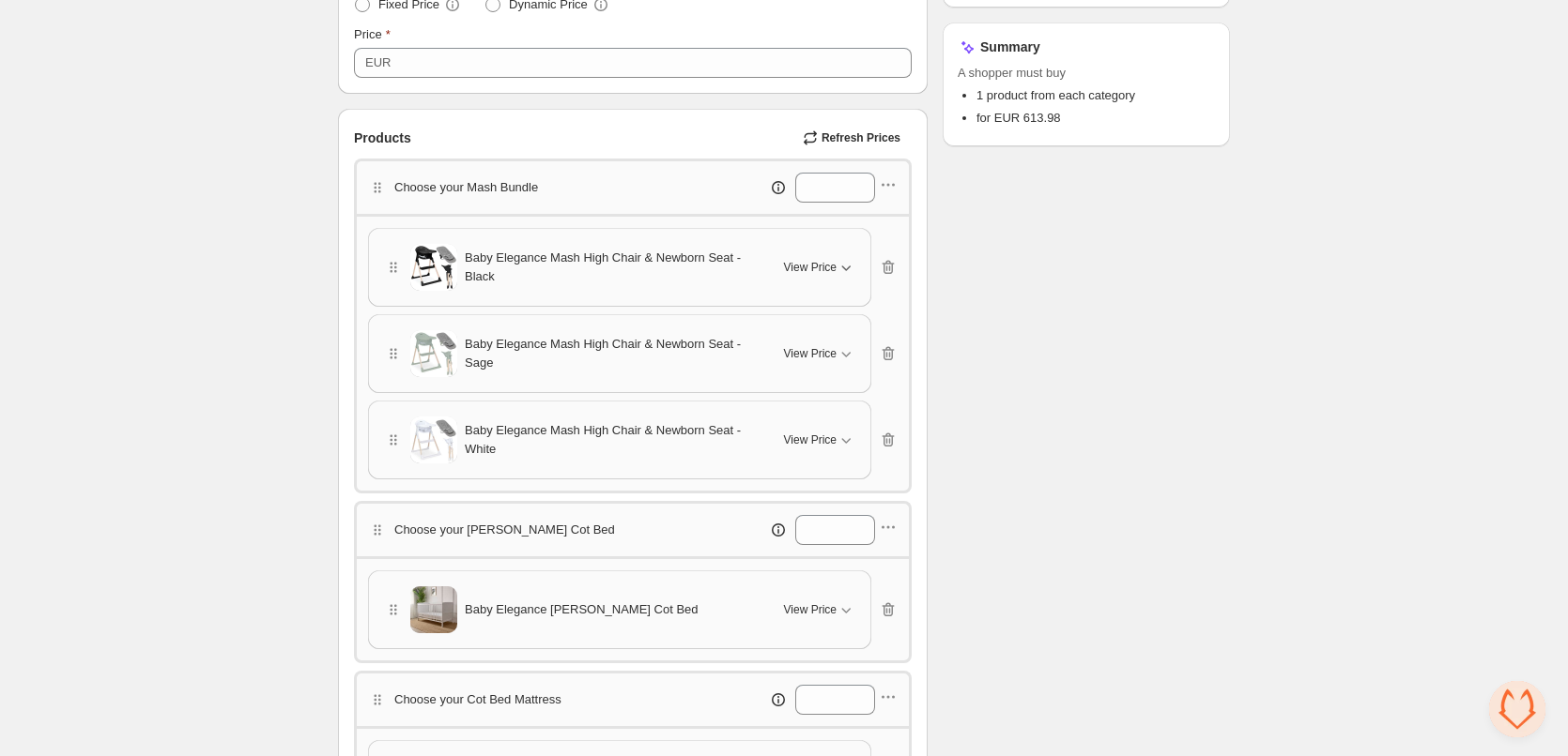
click at [843, 269] on icon "button" at bounding box center [845, 267] width 18 height 18
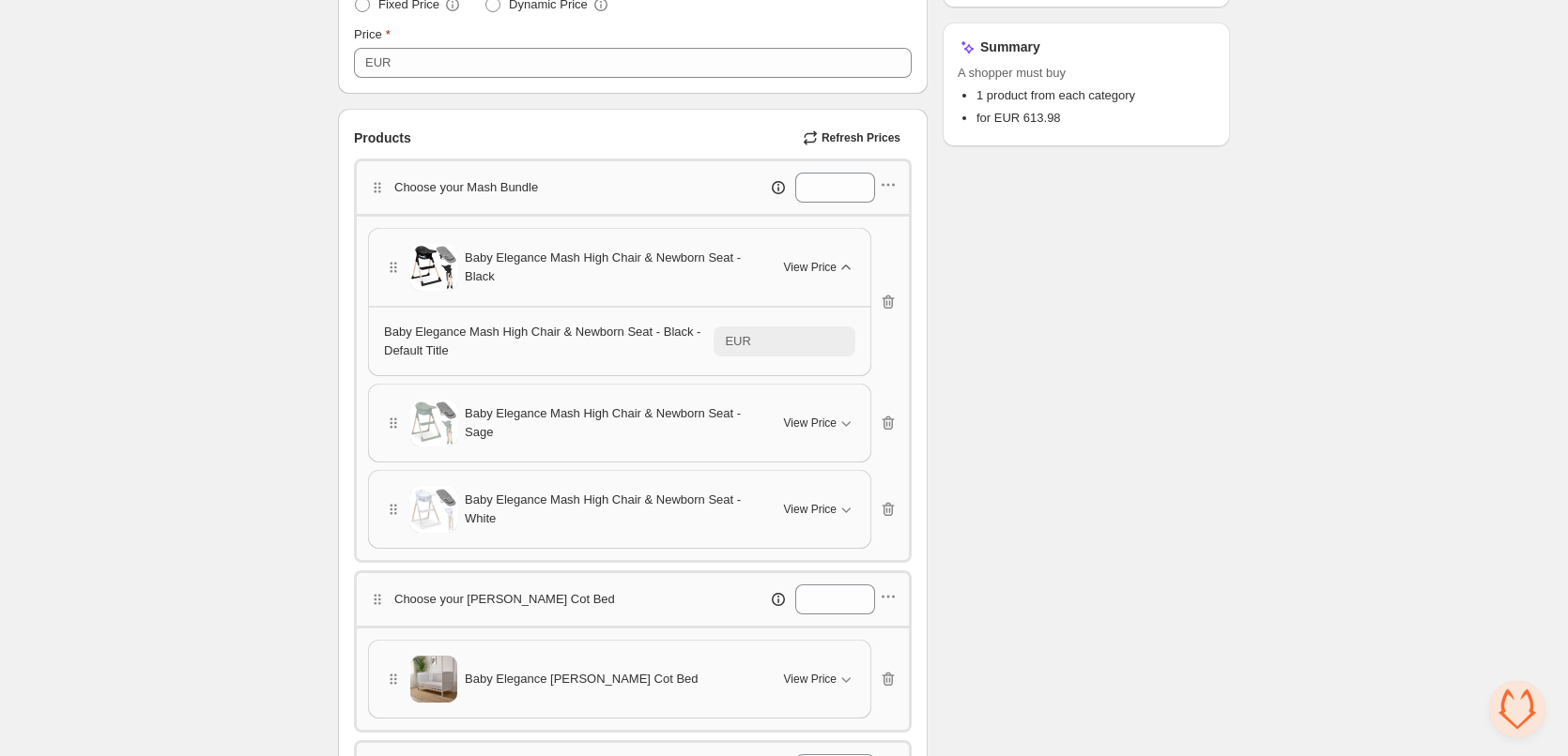
click at [843, 269] on icon "button" at bounding box center [845, 266] width 9 height 5
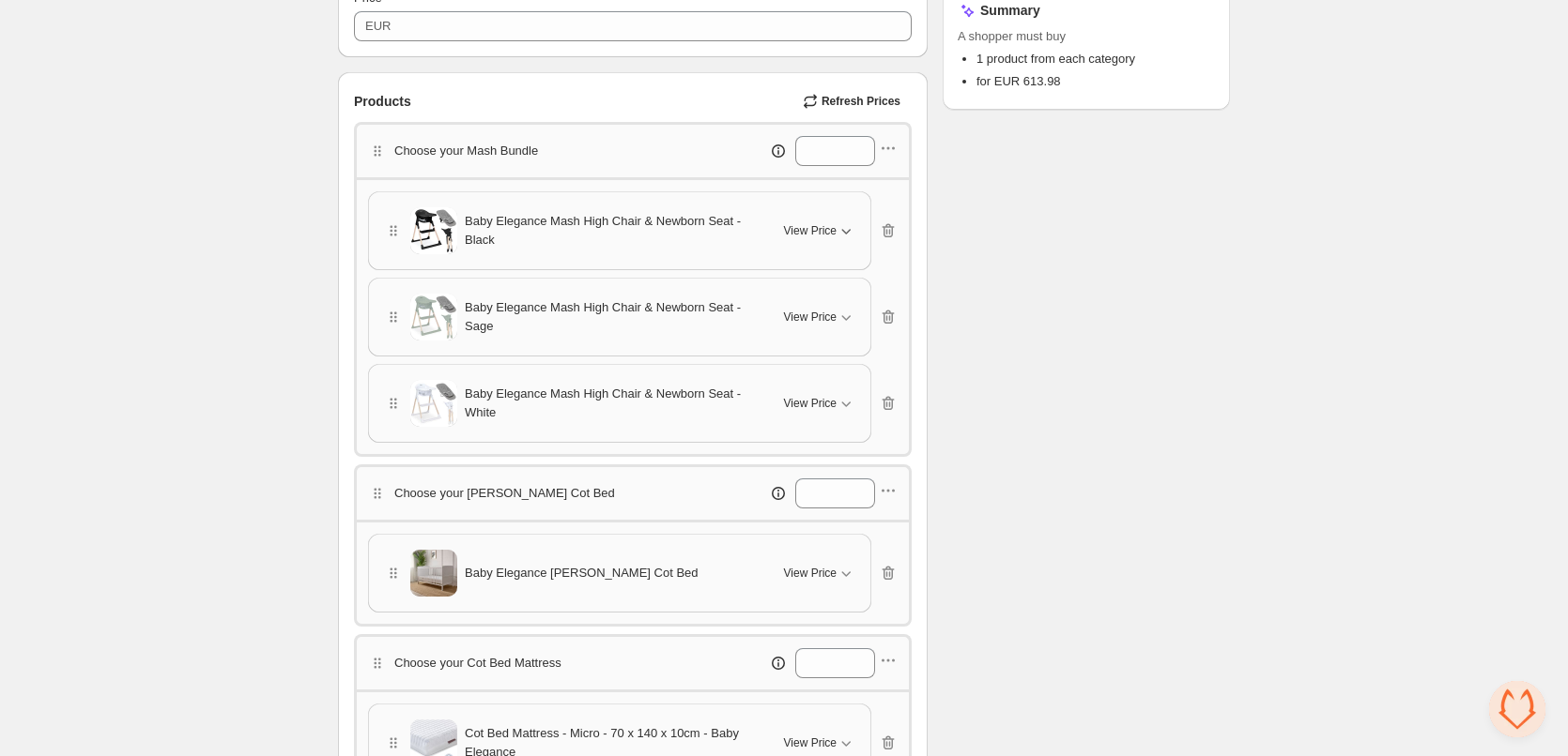
scroll to position [469, 0]
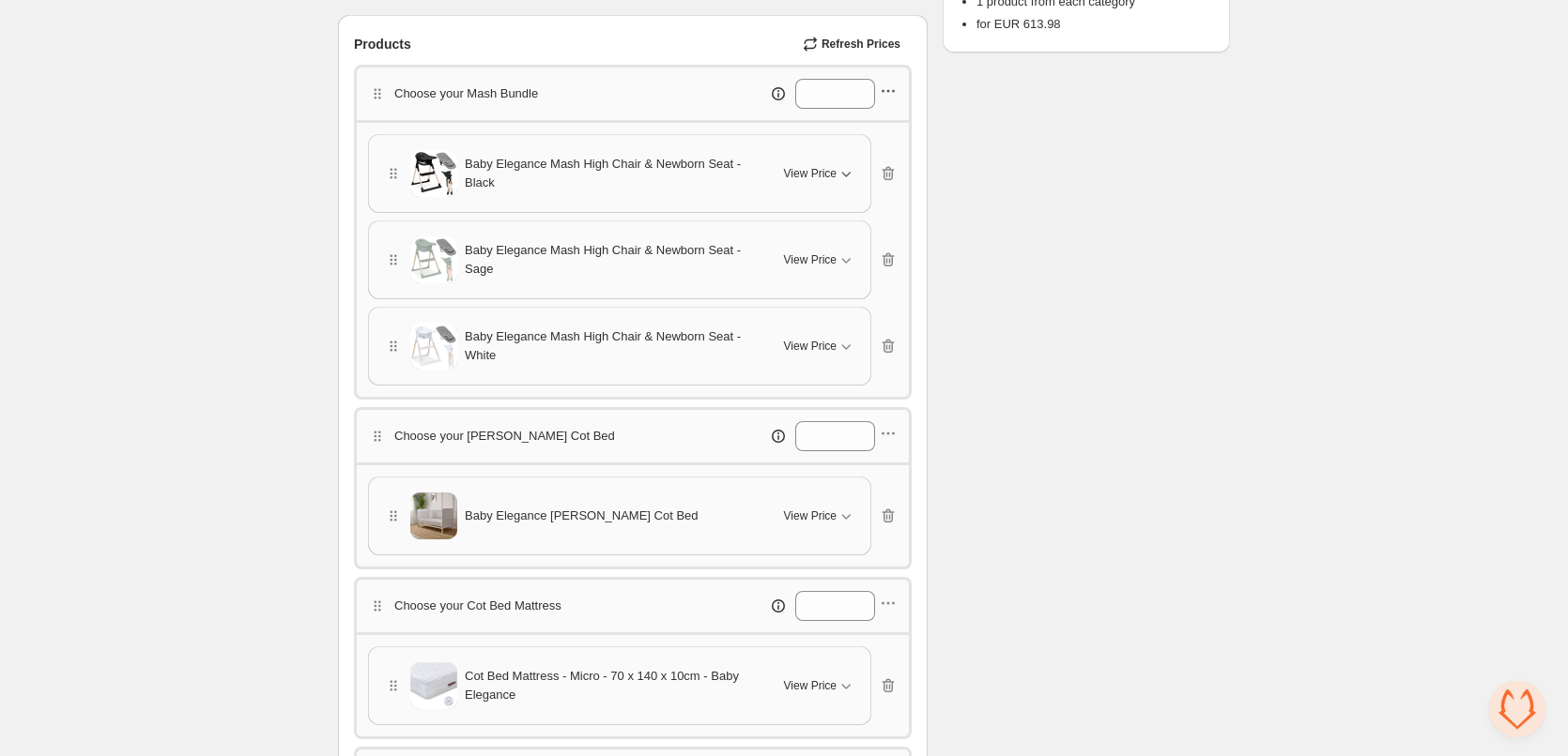
click at [889, 90] on icon "button" at bounding box center [888, 90] width 18 height 18
click at [876, 121] on span "Edit category title" at bounding box center [900, 126] width 102 height 18
click at [638, 92] on span "Save" at bounding box center [630, 94] width 26 height 15
click at [896, 93] on icon "button" at bounding box center [888, 90] width 18 height 18
click at [880, 163] on span "Edit products" at bounding box center [900, 158] width 102 height 18
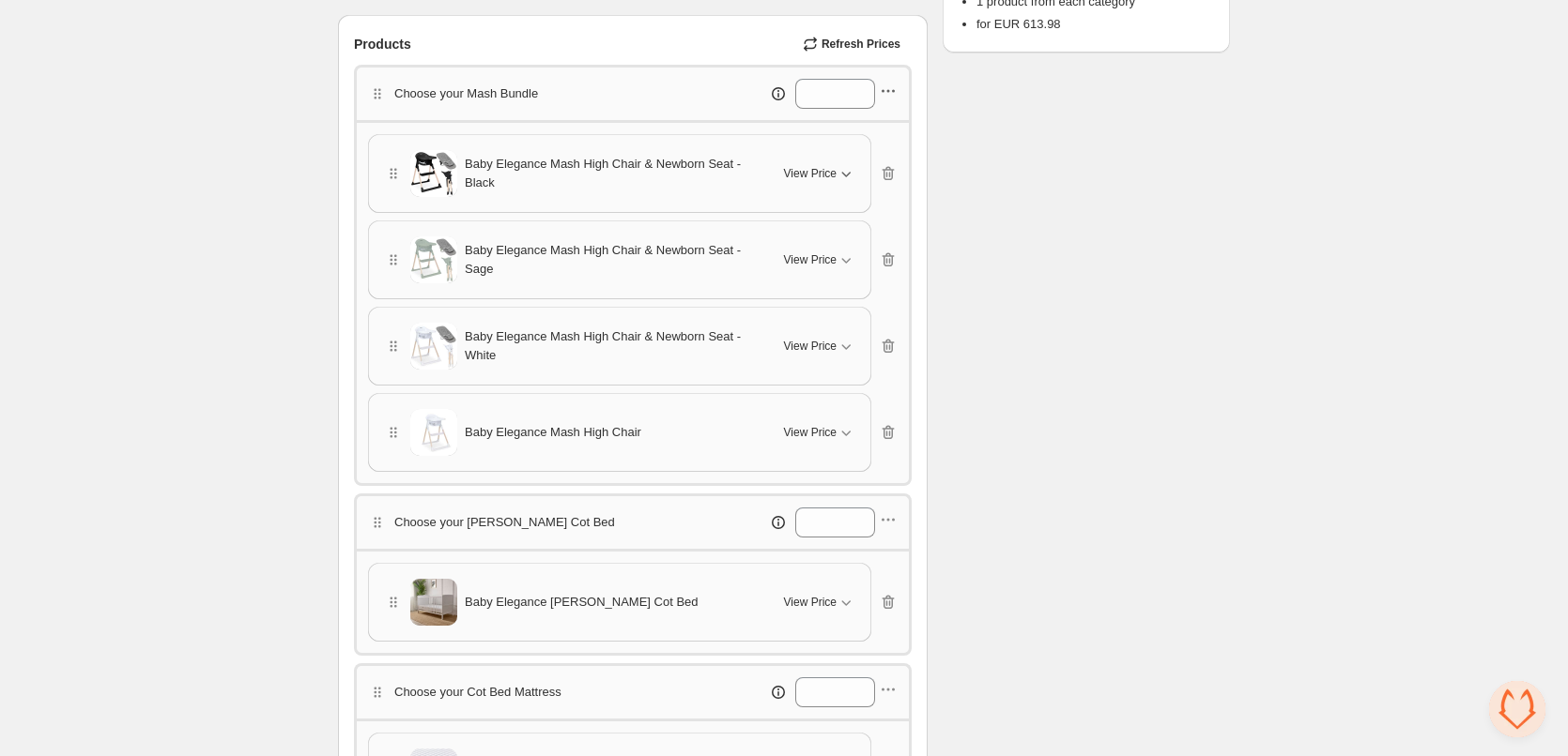
click at [887, 84] on icon "button" at bounding box center [888, 90] width 18 height 18
click at [865, 157] on span "Edit products" at bounding box center [900, 158] width 102 height 18
click at [837, 437] on icon "button" at bounding box center [845, 432] width 18 height 18
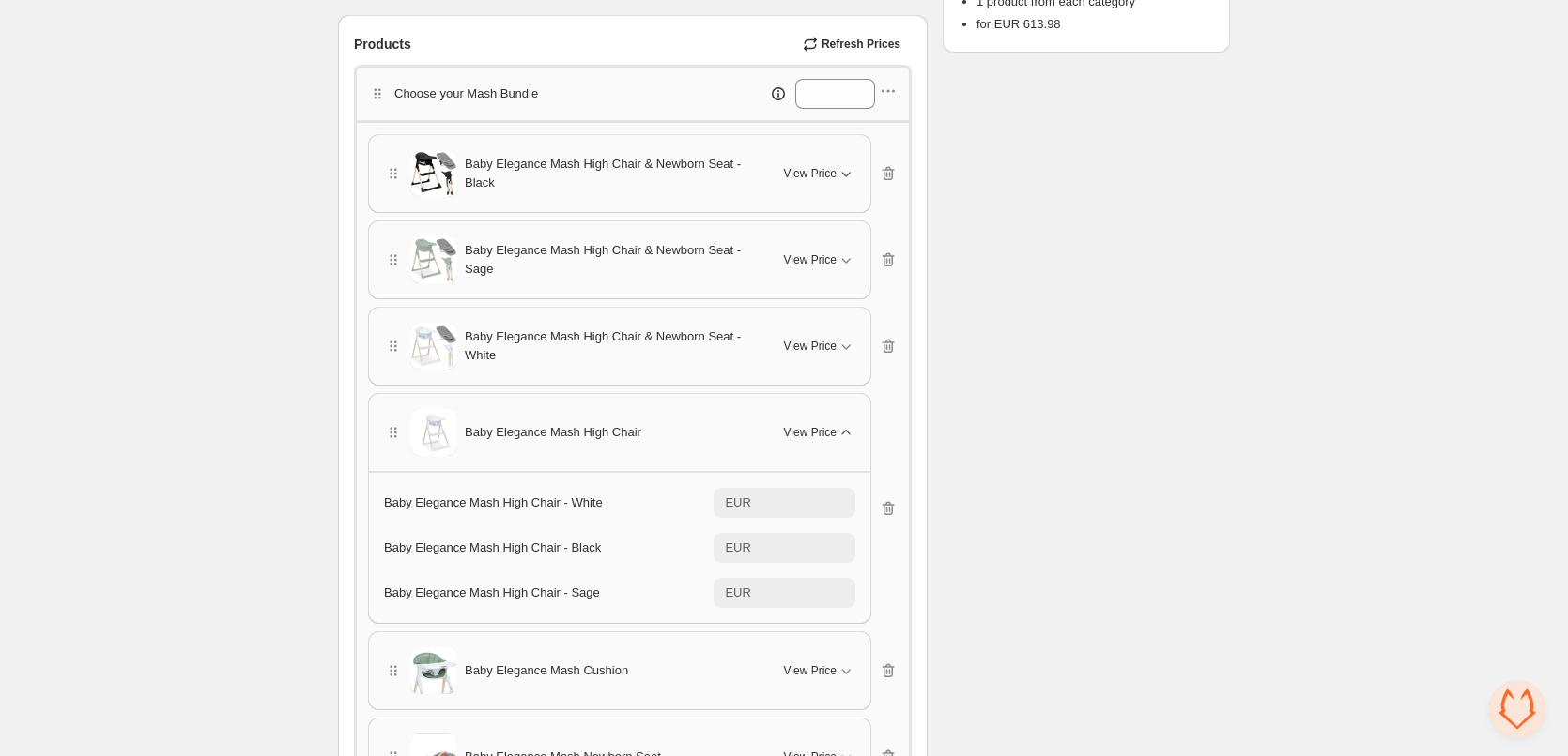
click at [837, 437] on icon "button" at bounding box center [845, 432] width 18 height 18
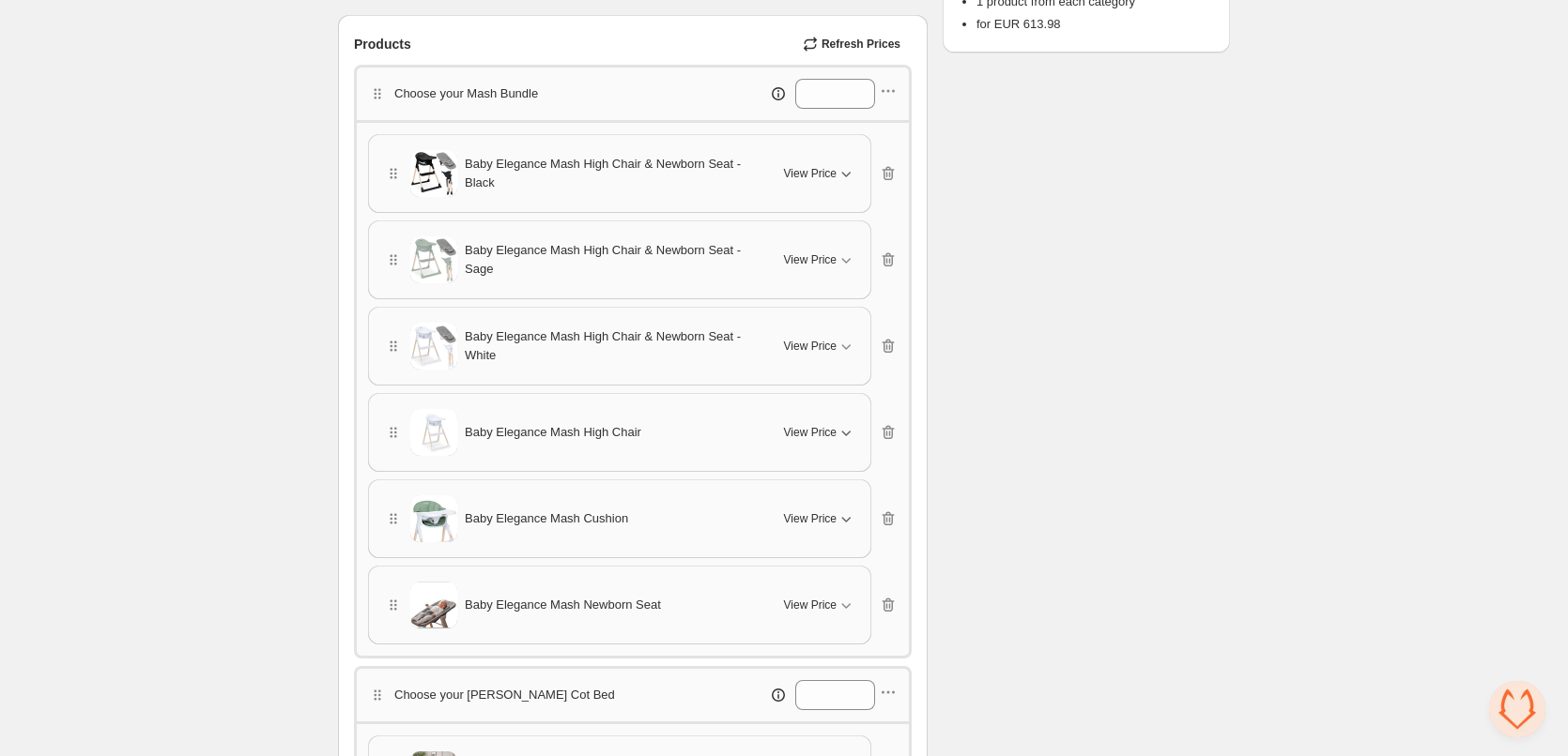
click at [851, 514] on icon "button" at bounding box center [845, 518] width 18 height 18
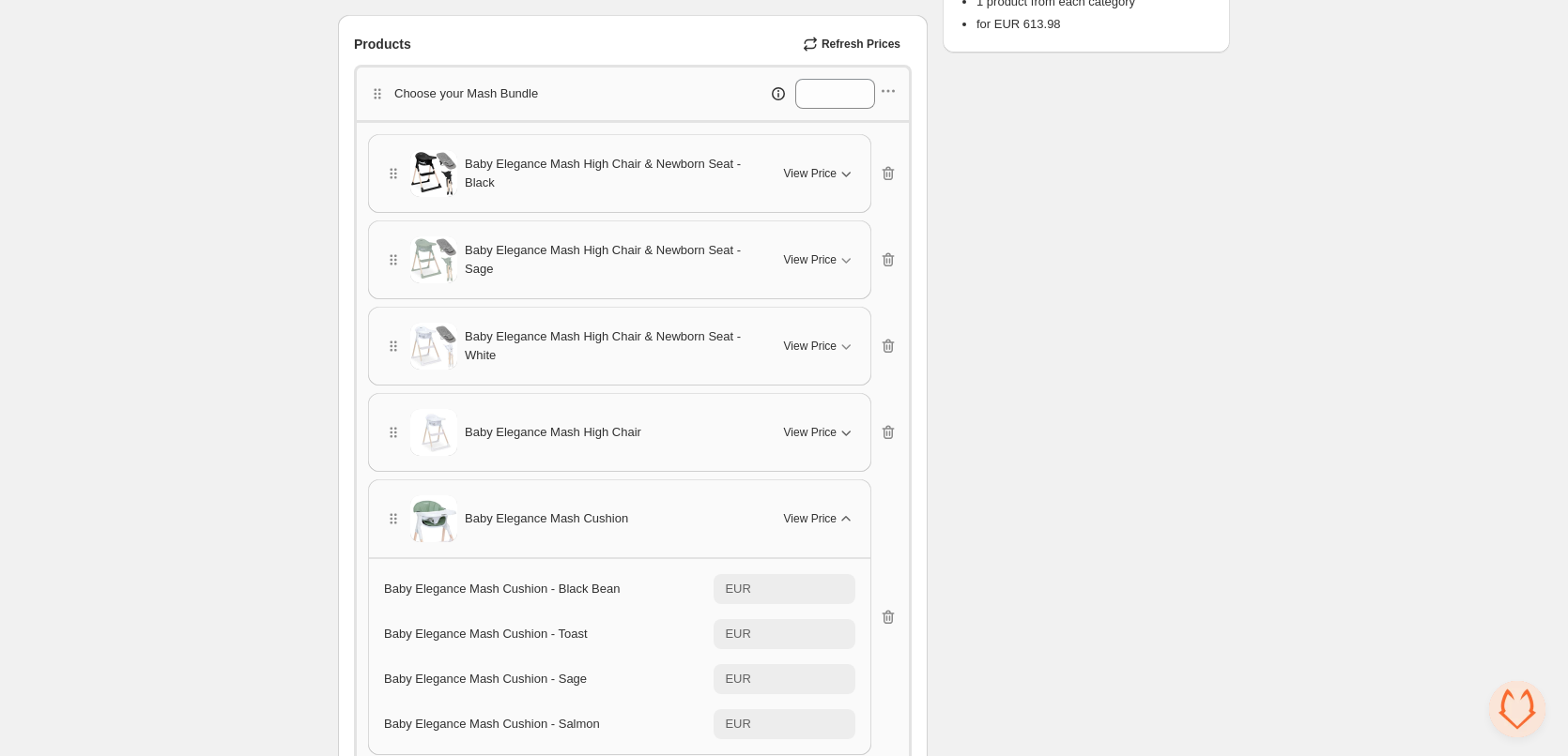
click at [845, 523] on icon "button" at bounding box center [845, 518] width 18 height 18
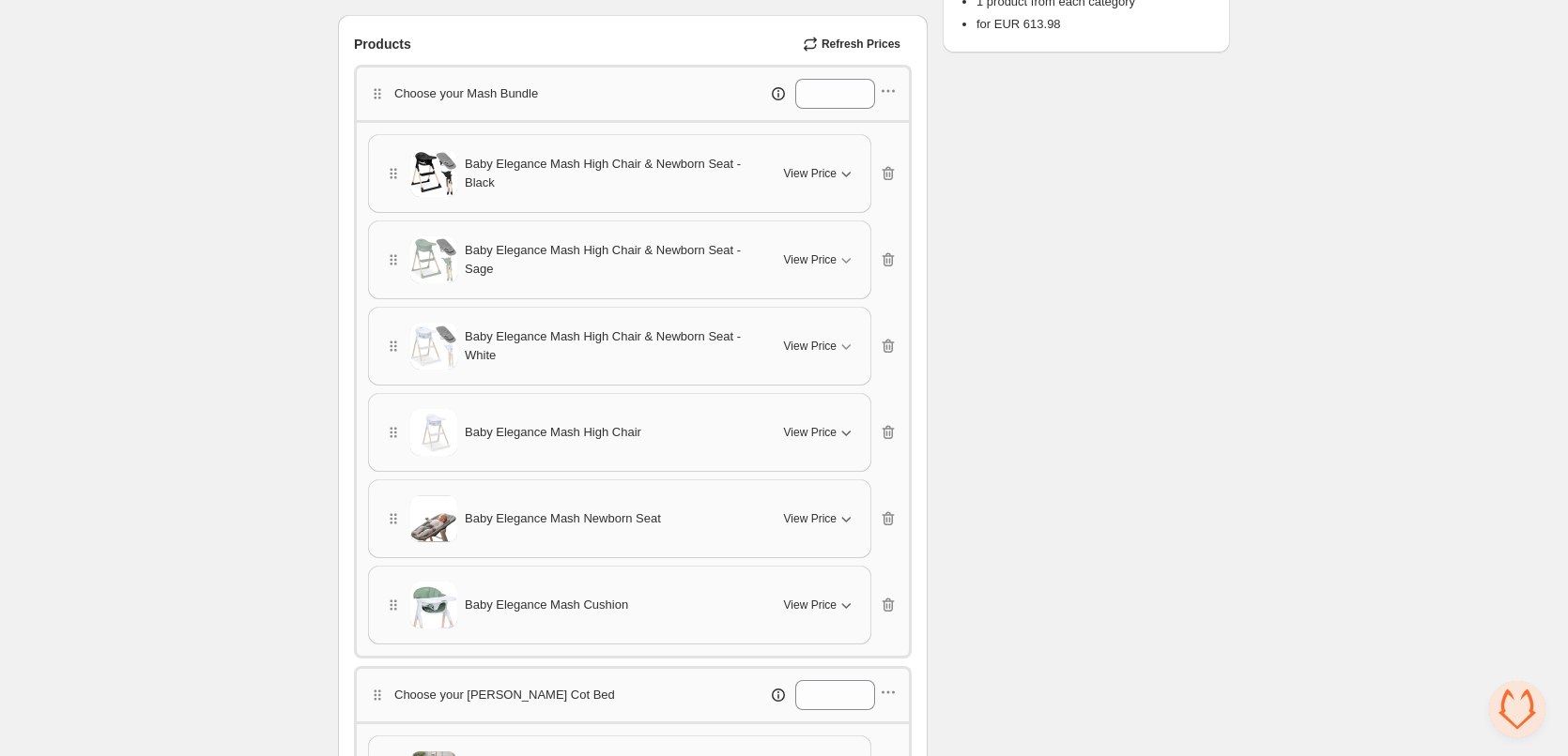
click at [848, 605] on icon "button" at bounding box center [845, 605] width 18 height 18
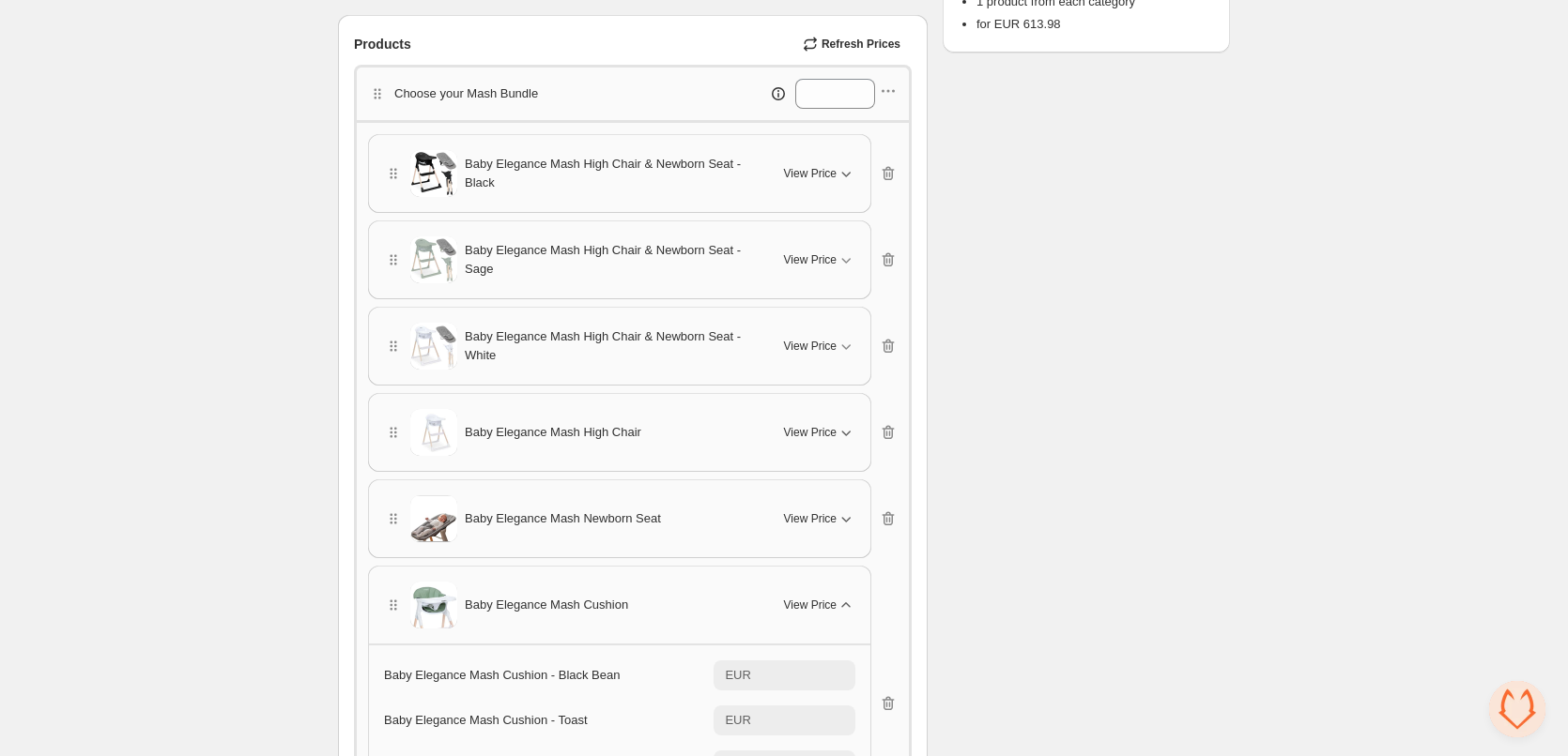
click at [848, 605] on icon "button" at bounding box center [845, 604] width 9 height 5
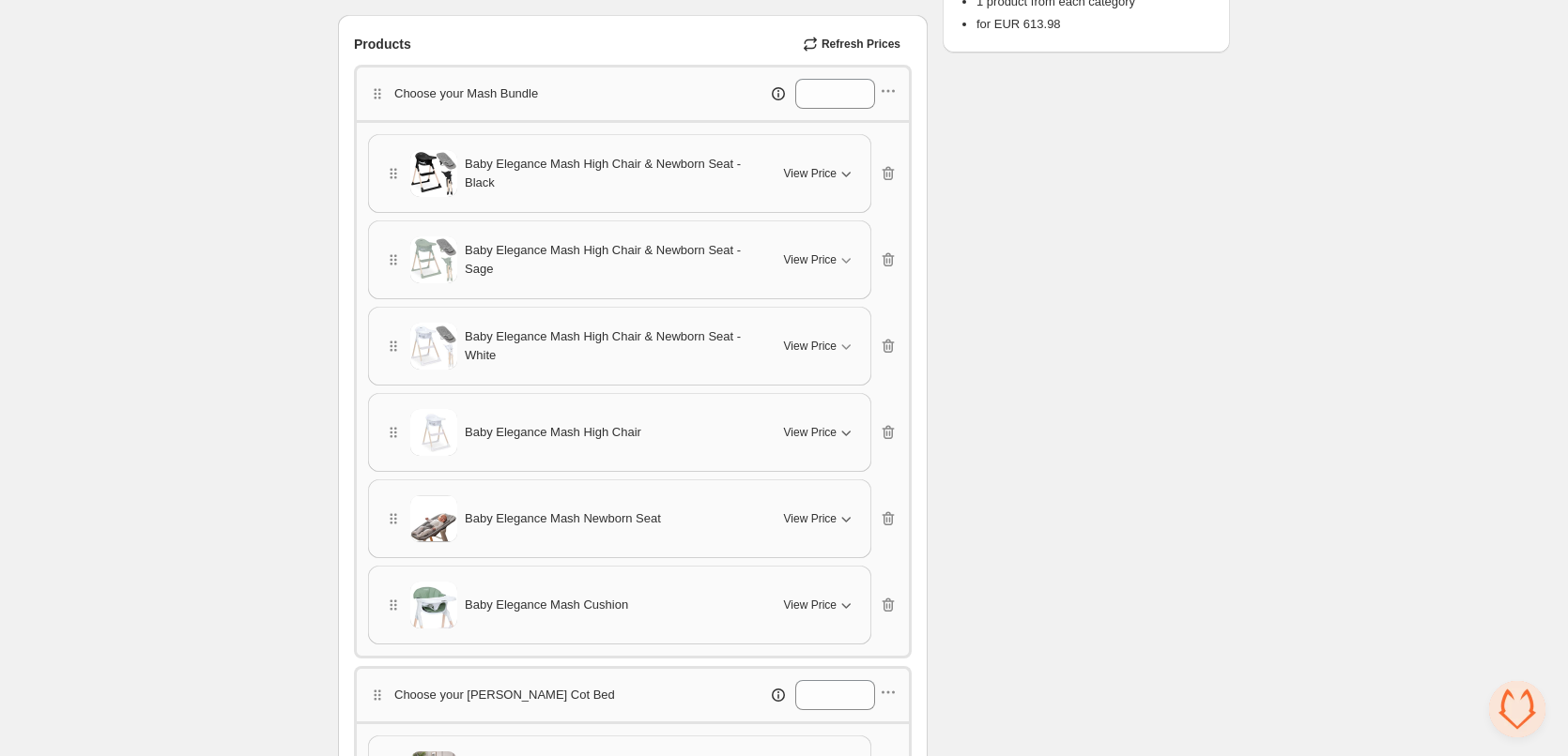
click at [845, 520] on icon "button" at bounding box center [847, 520] width 10 height 6
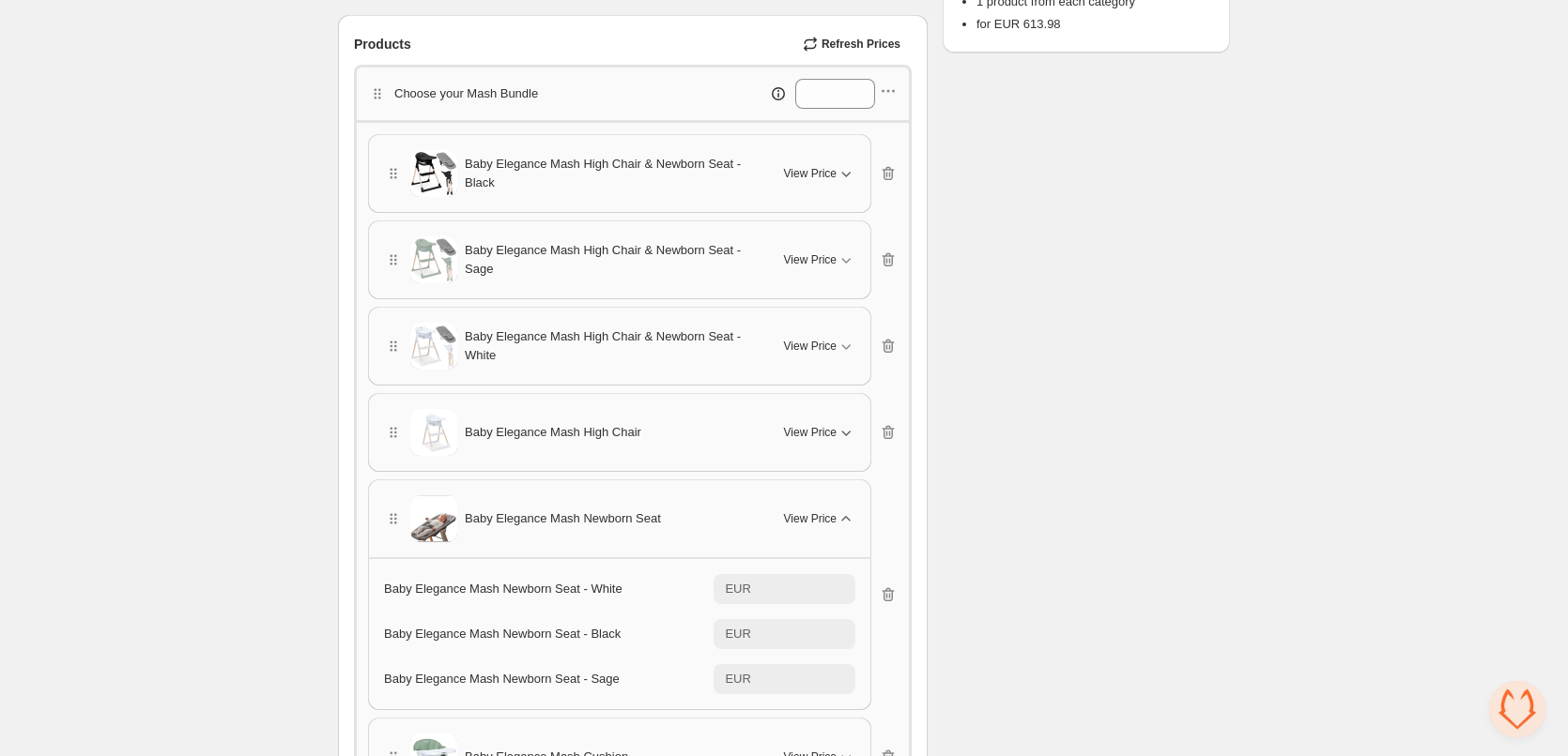
click at [845, 520] on icon "button" at bounding box center [845, 518] width 18 height 18
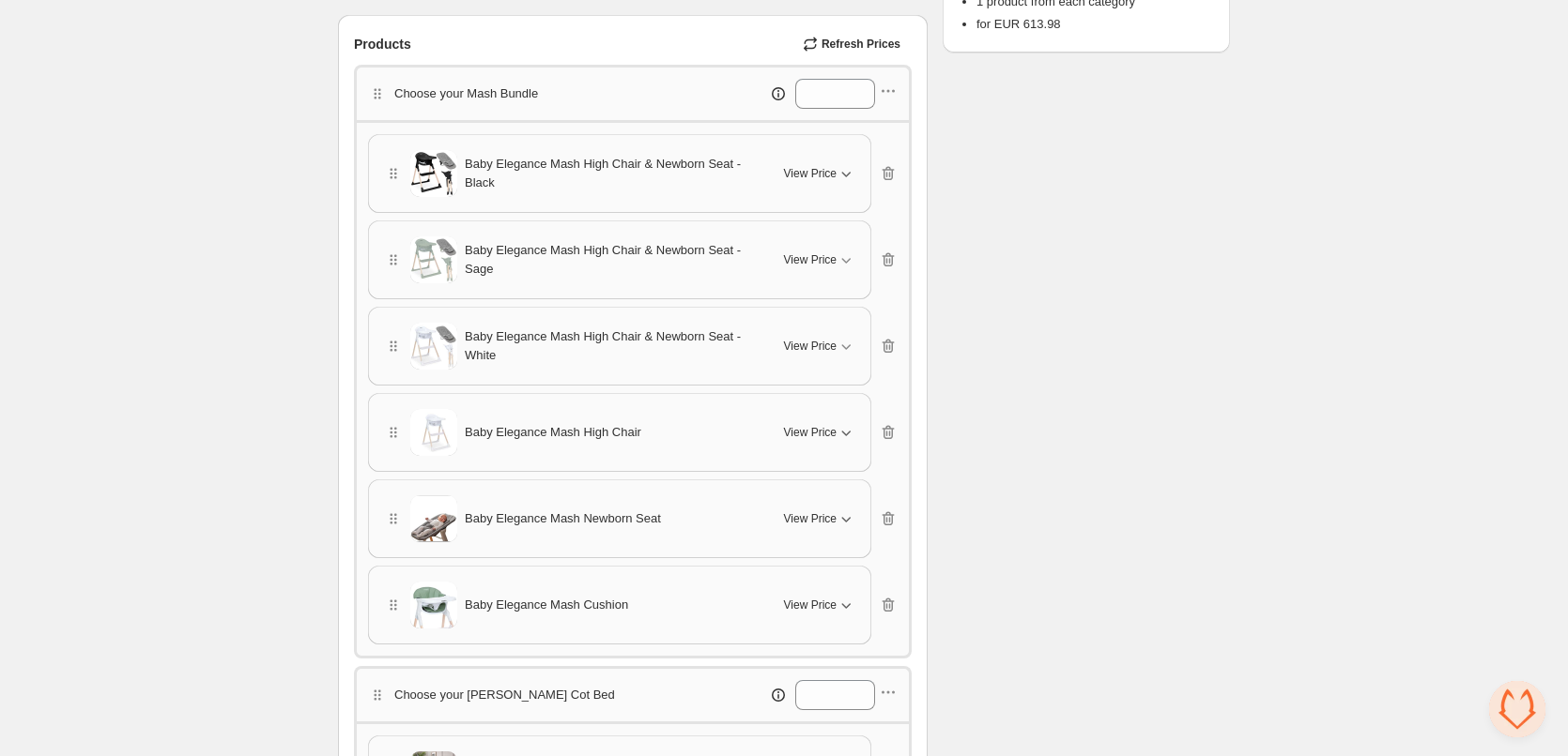
click at [846, 438] on icon "button" at bounding box center [845, 432] width 18 height 18
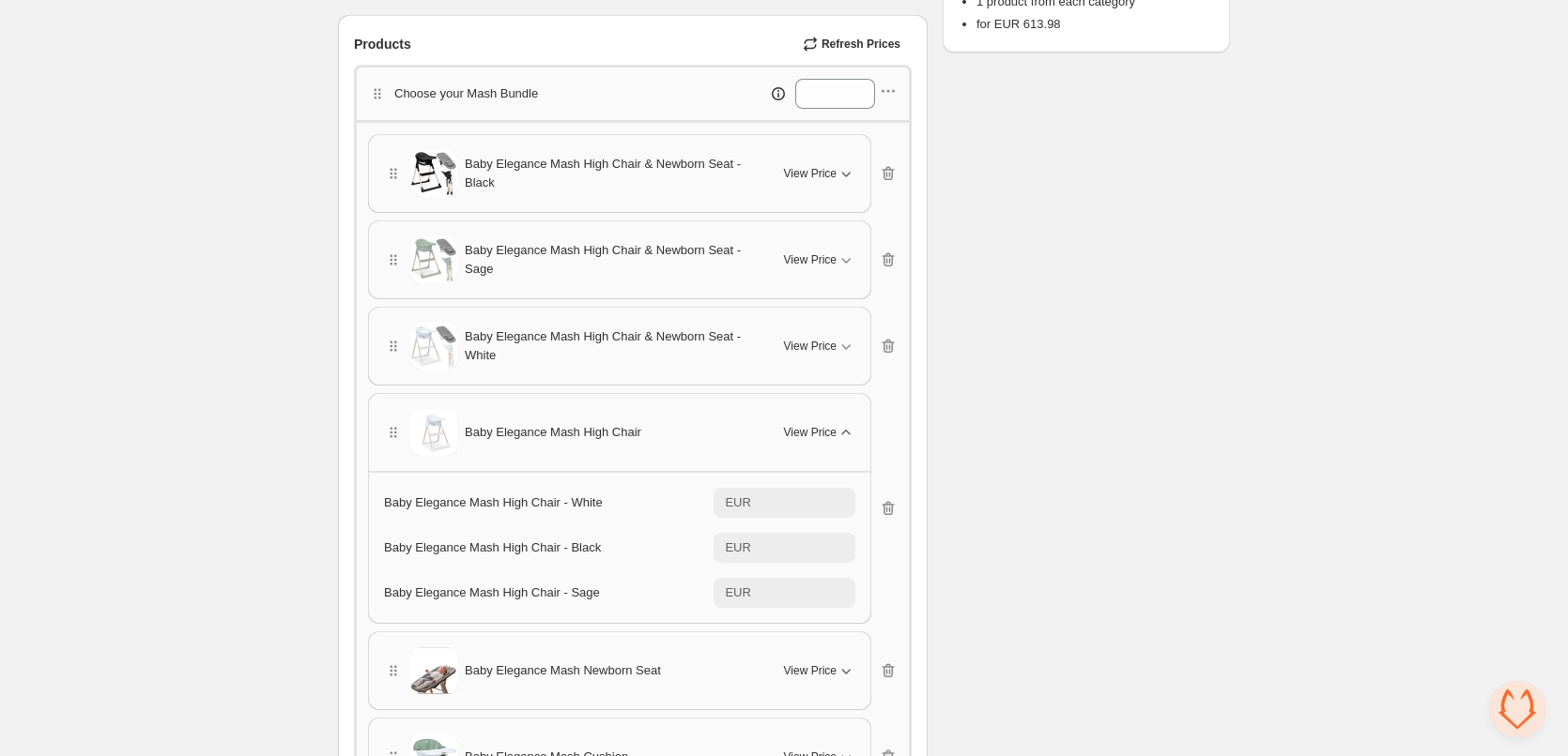
click at [846, 438] on icon "button" at bounding box center [845, 432] width 18 height 18
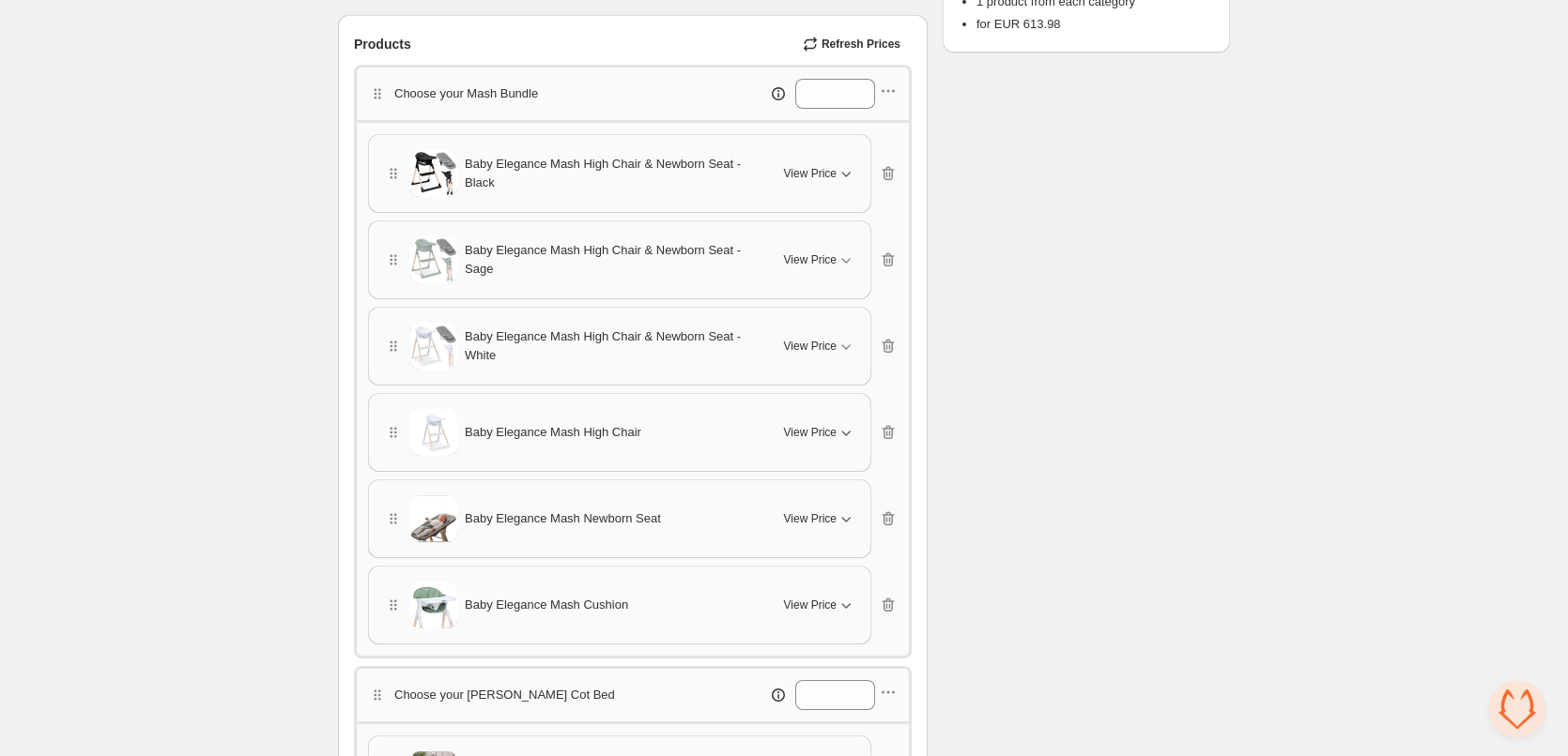
click at [840, 598] on icon "button" at bounding box center [845, 605] width 18 height 18
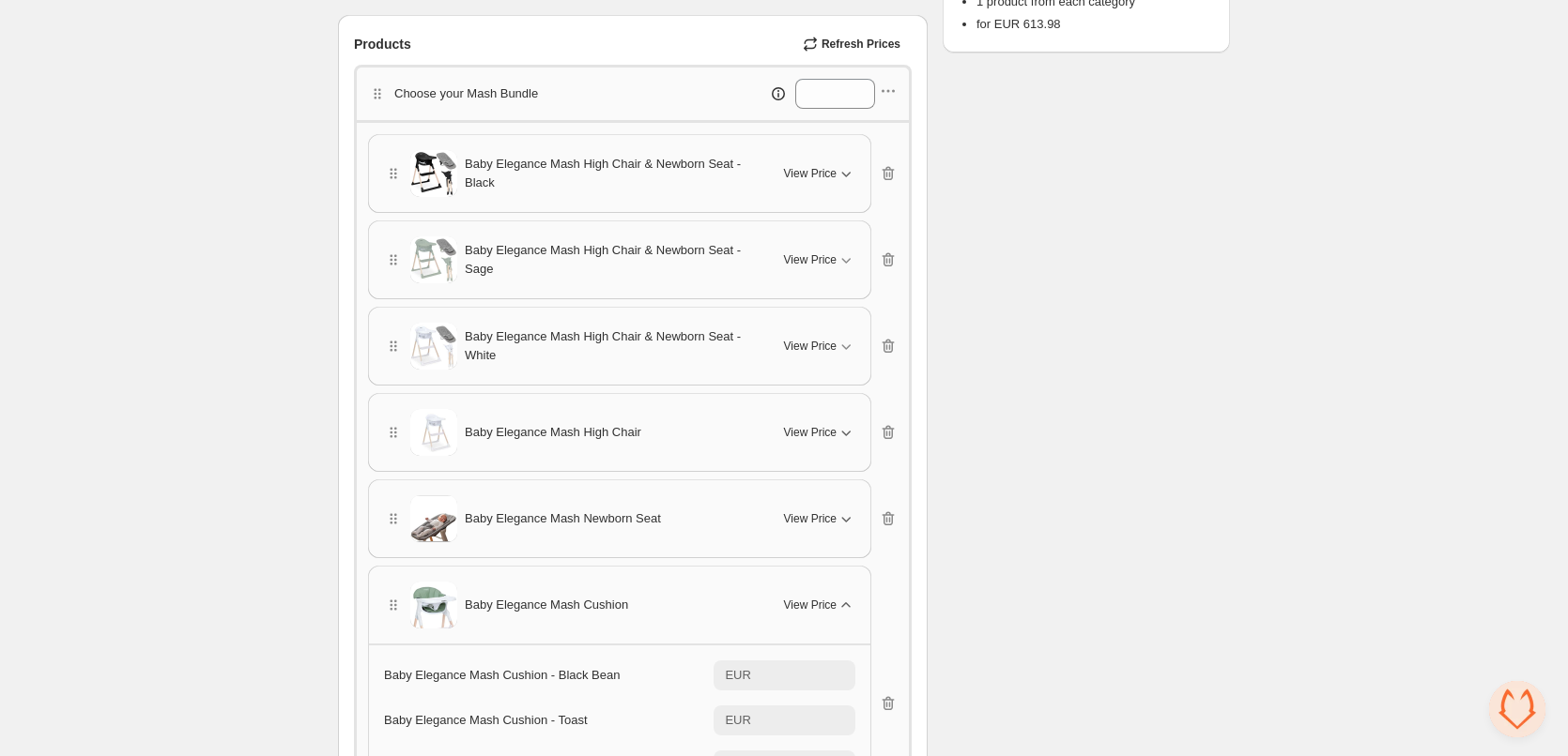
click at [843, 605] on icon "button" at bounding box center [845, 605] width 18 height 18
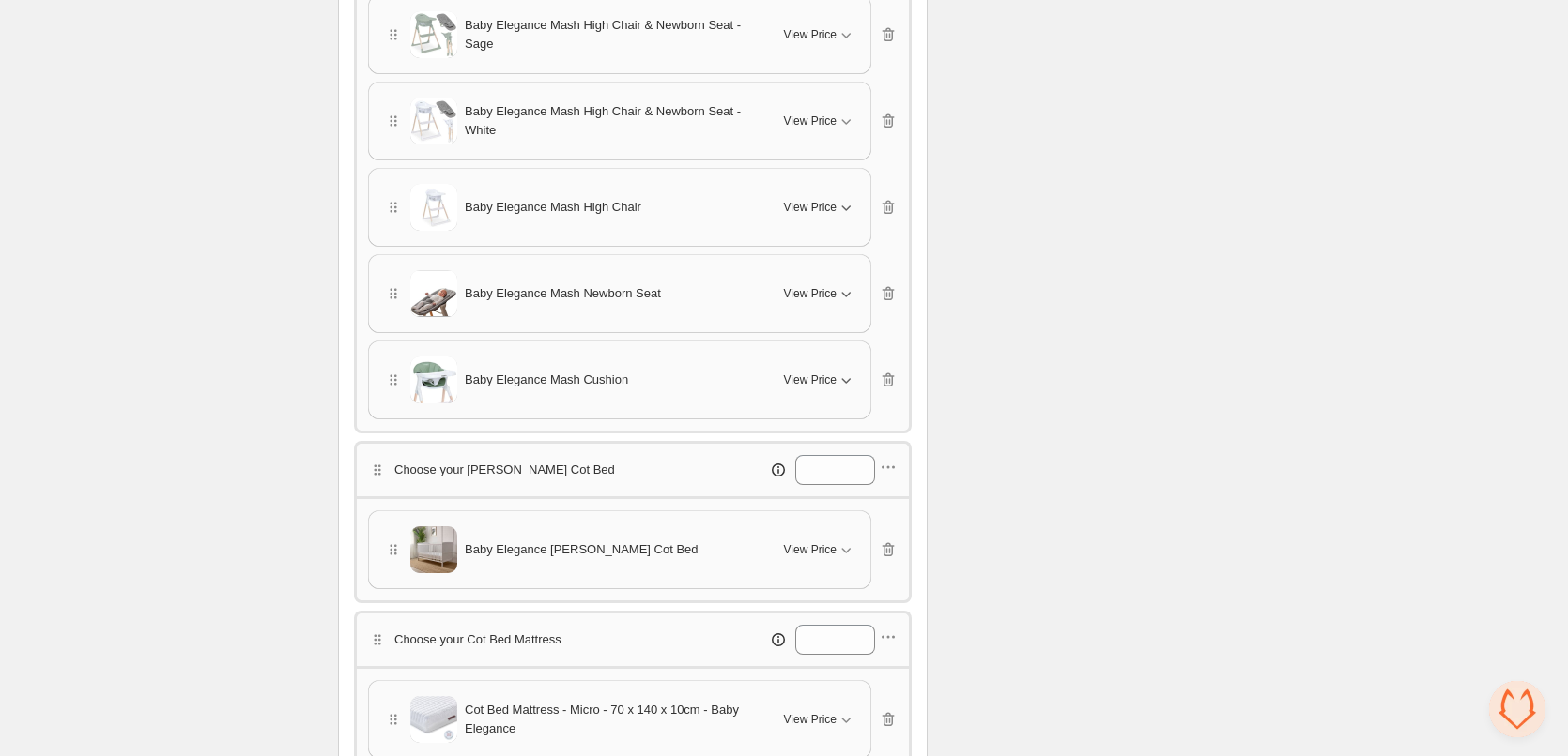
scroll to position [657, 0]
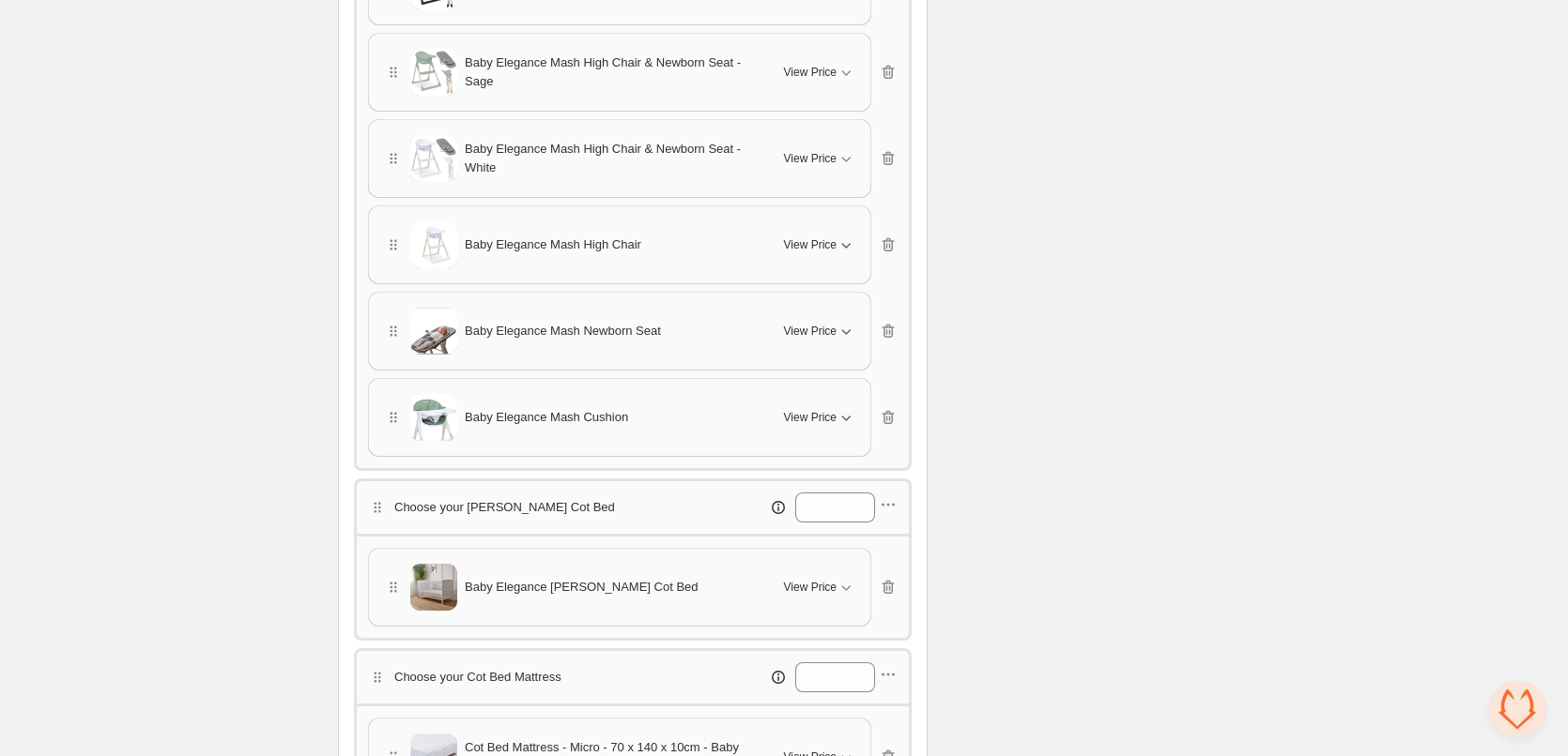
click at [849, 331] on icon "button" at bounding box center [847, 332] width 10 height 6
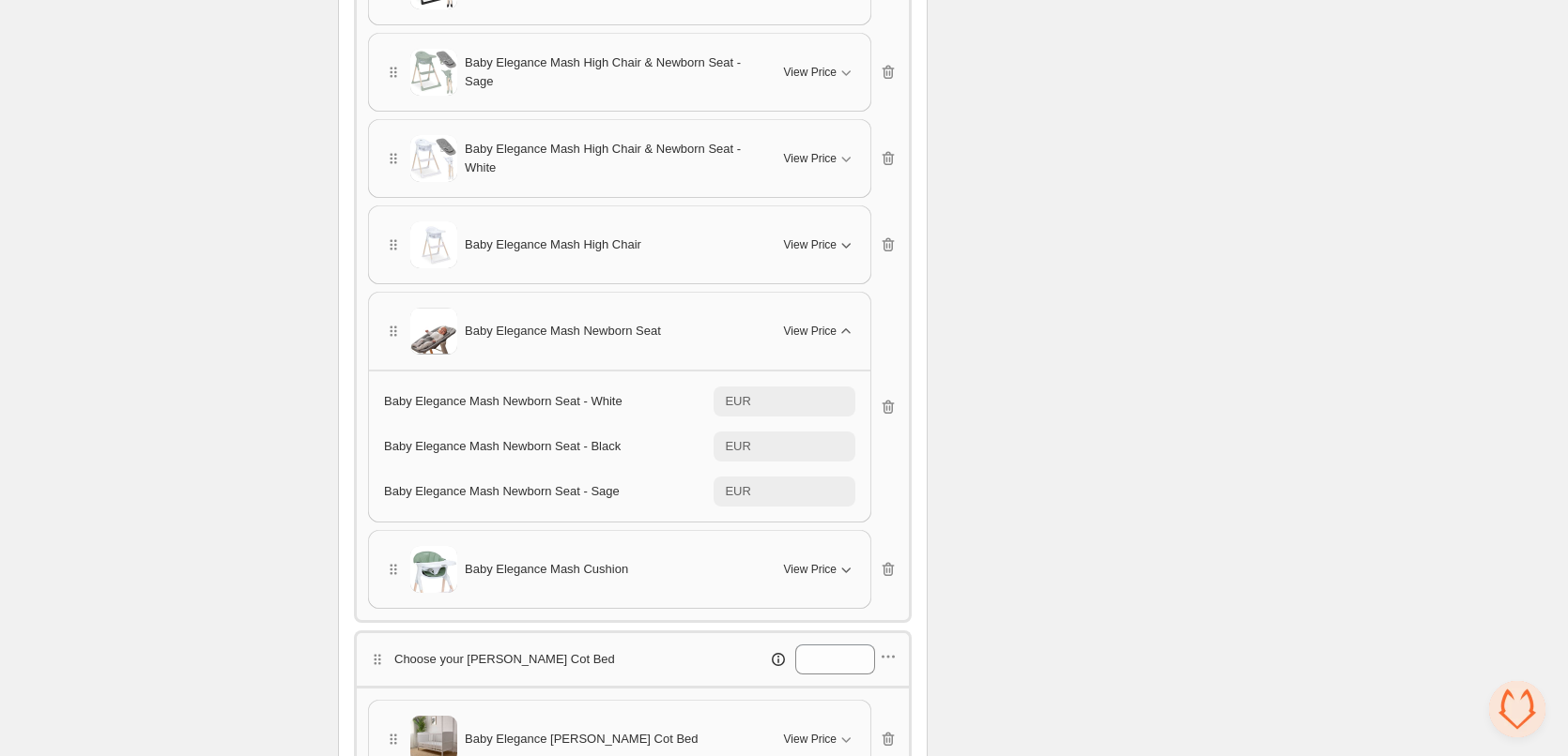
click at [846, 331] on icon "button" at bounding box center [845, 331] width 18 height 18
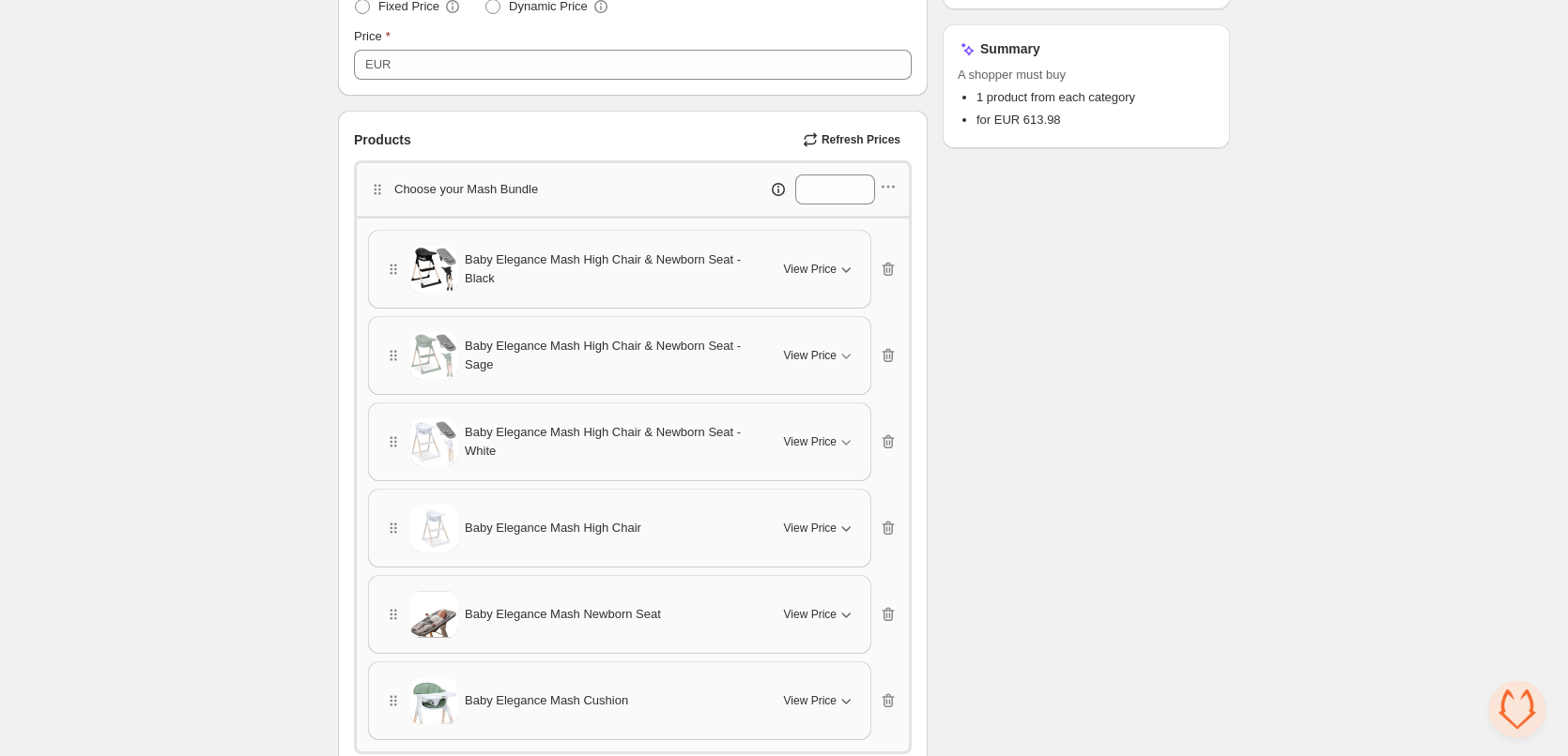
scroll to position [376, 0]
click at [896, 269] on icon "button" at bounding box center [888, 267] width 18 height 18
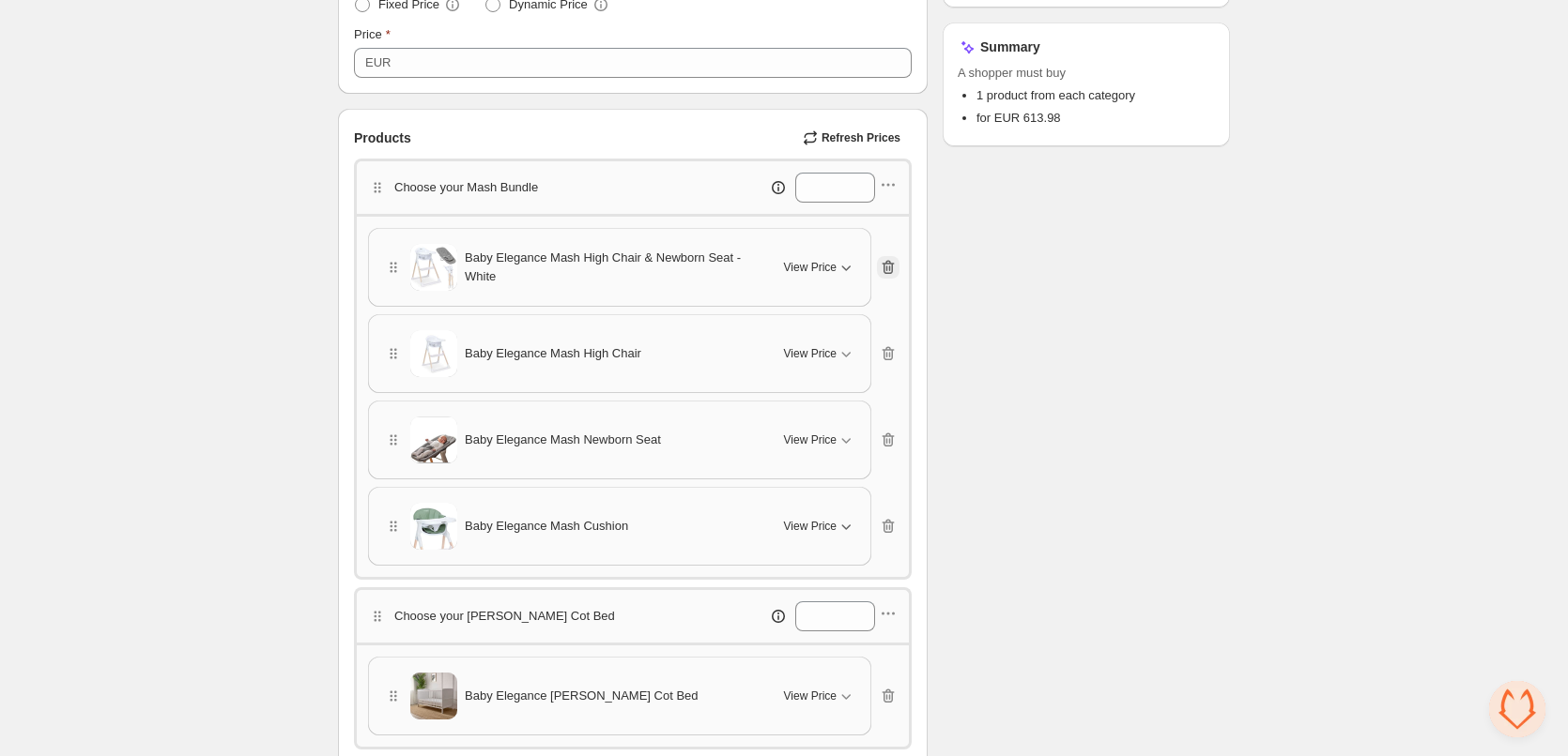
click at [896, 269] on icon "button" at bounding box center [888, 267] width 18 height 18
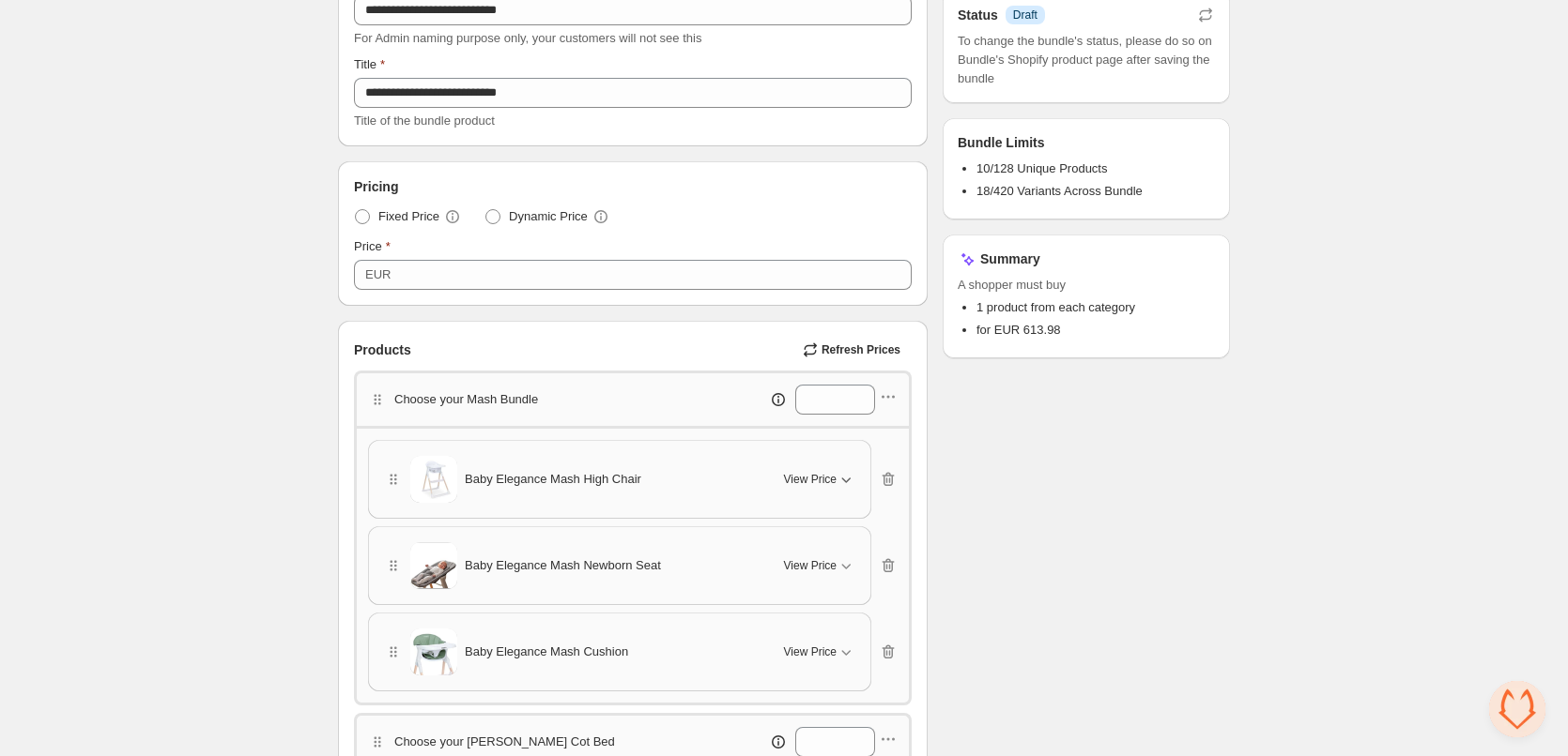
scroll to position [0, 0]
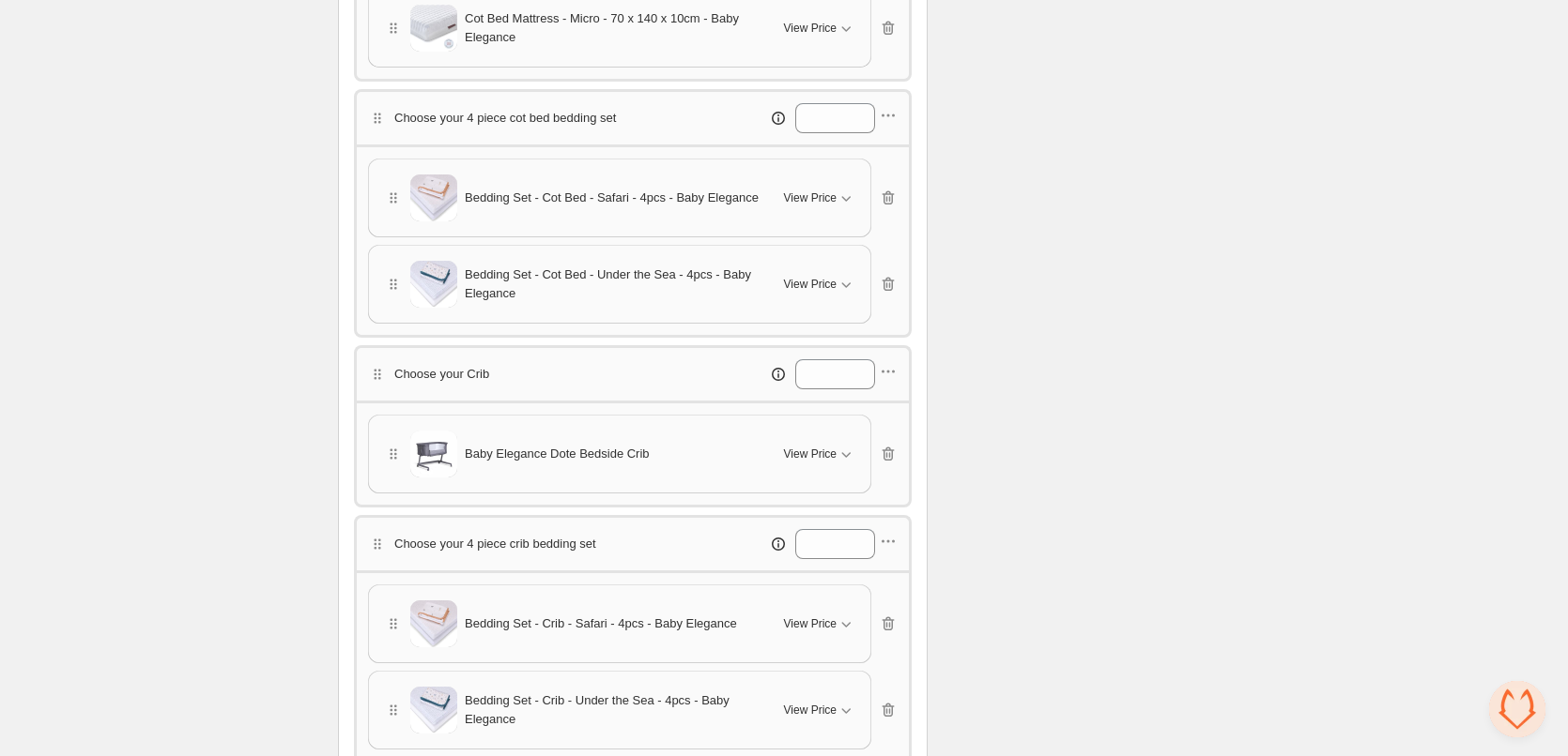
scroll to position [1127, 0]
click at [1094, 295] on div "Checklist Status Info Draft To change the bundle's status, please do so on Bund…" at bounding box center [1086, 49] width 288 height 2164
click at [1155, 159] on div "Checklist Status Info Draft To change the bundle's status, please do so on Bund…" at bounding box center [1086, 49] width 288 height 2164
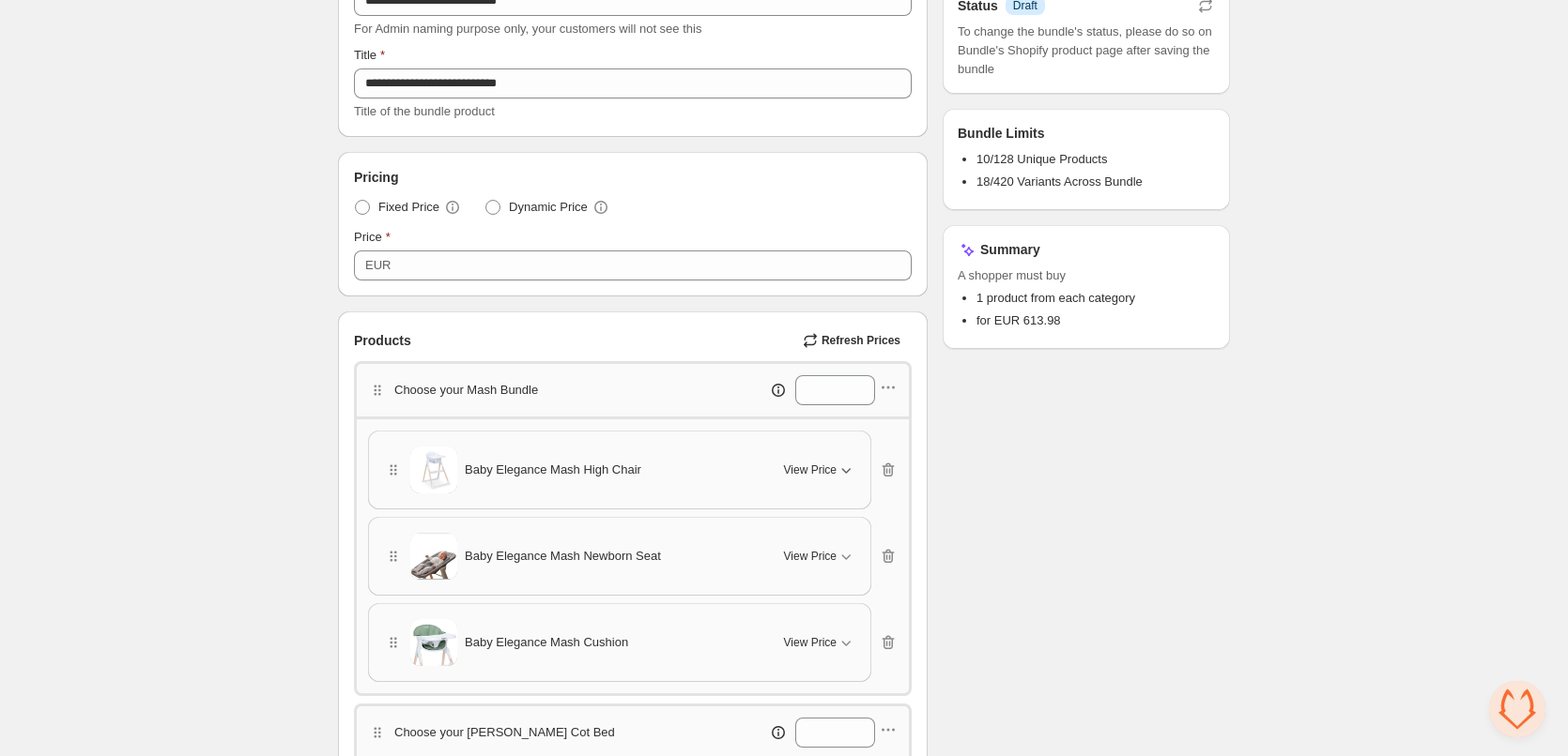
scroll to position [0, 0]
